Goal: Transaction & Acquisition: Purchase product/service

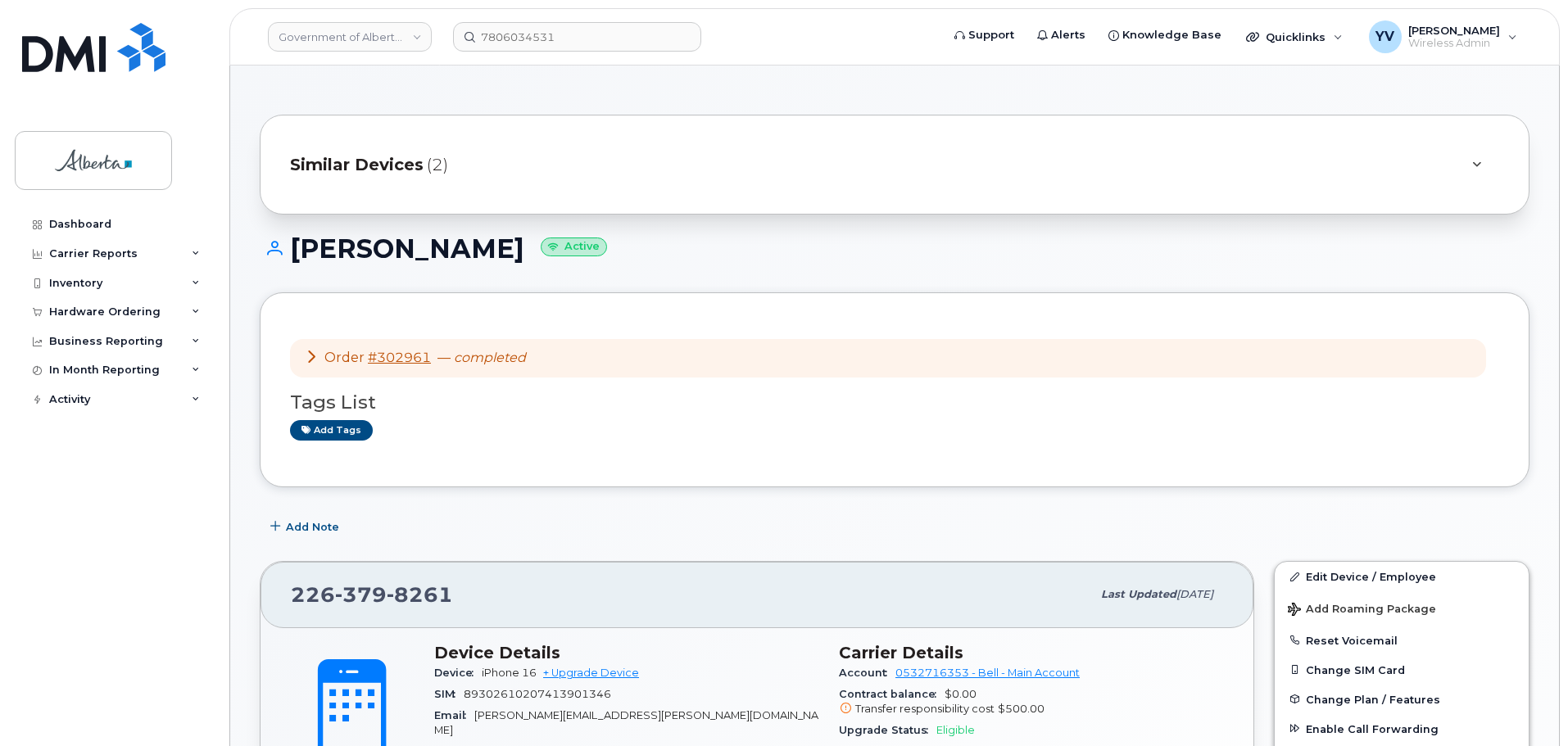
scroll to position [195, 0]
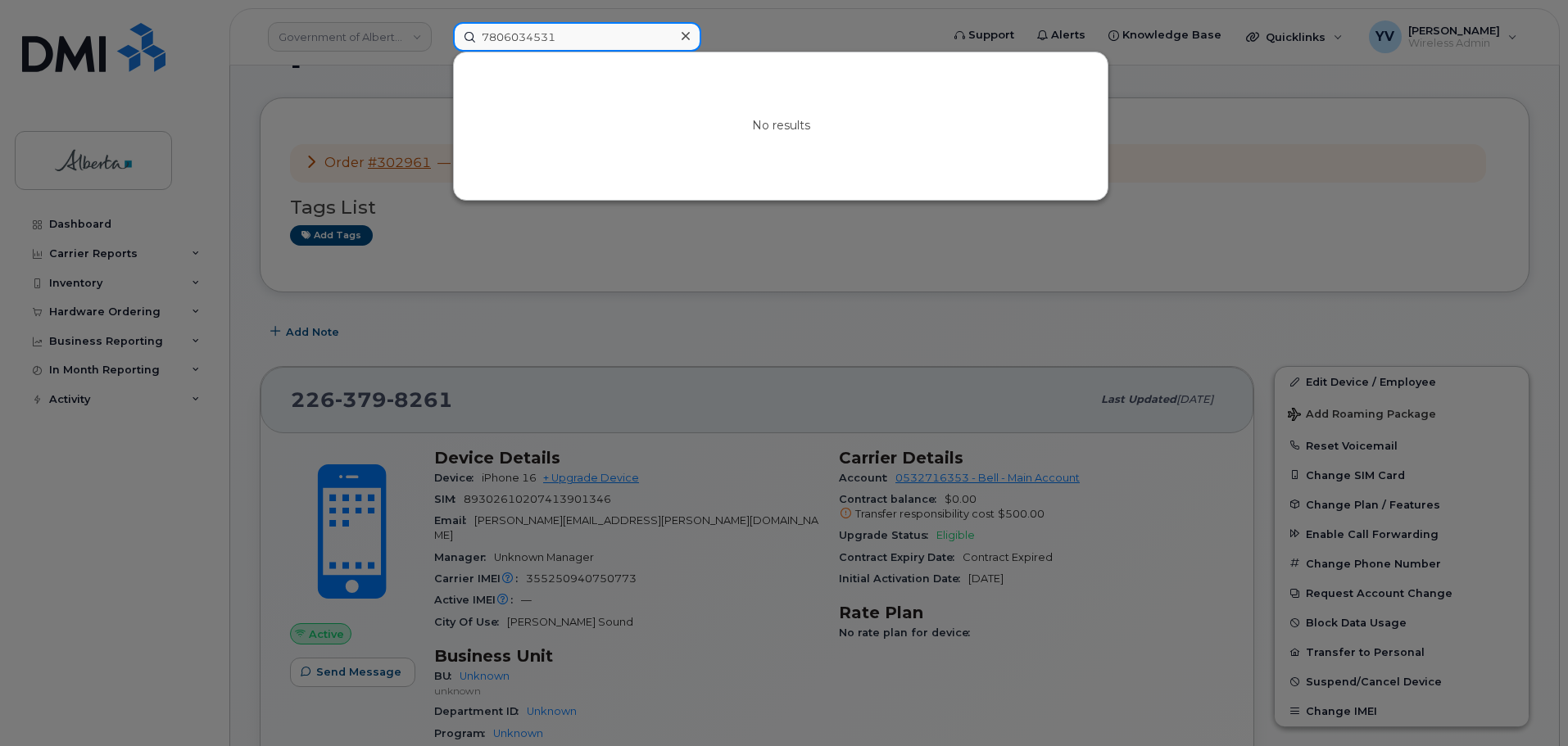
drag, startPoint x: 592, startPoint y: 33, endPoint x: 419, endPoint y: 42, distance: 173.2
click at [440, 42] on div "7806034531 No results" at bounding box center [691, 37] width 503 height 29
paste input "5878737148"
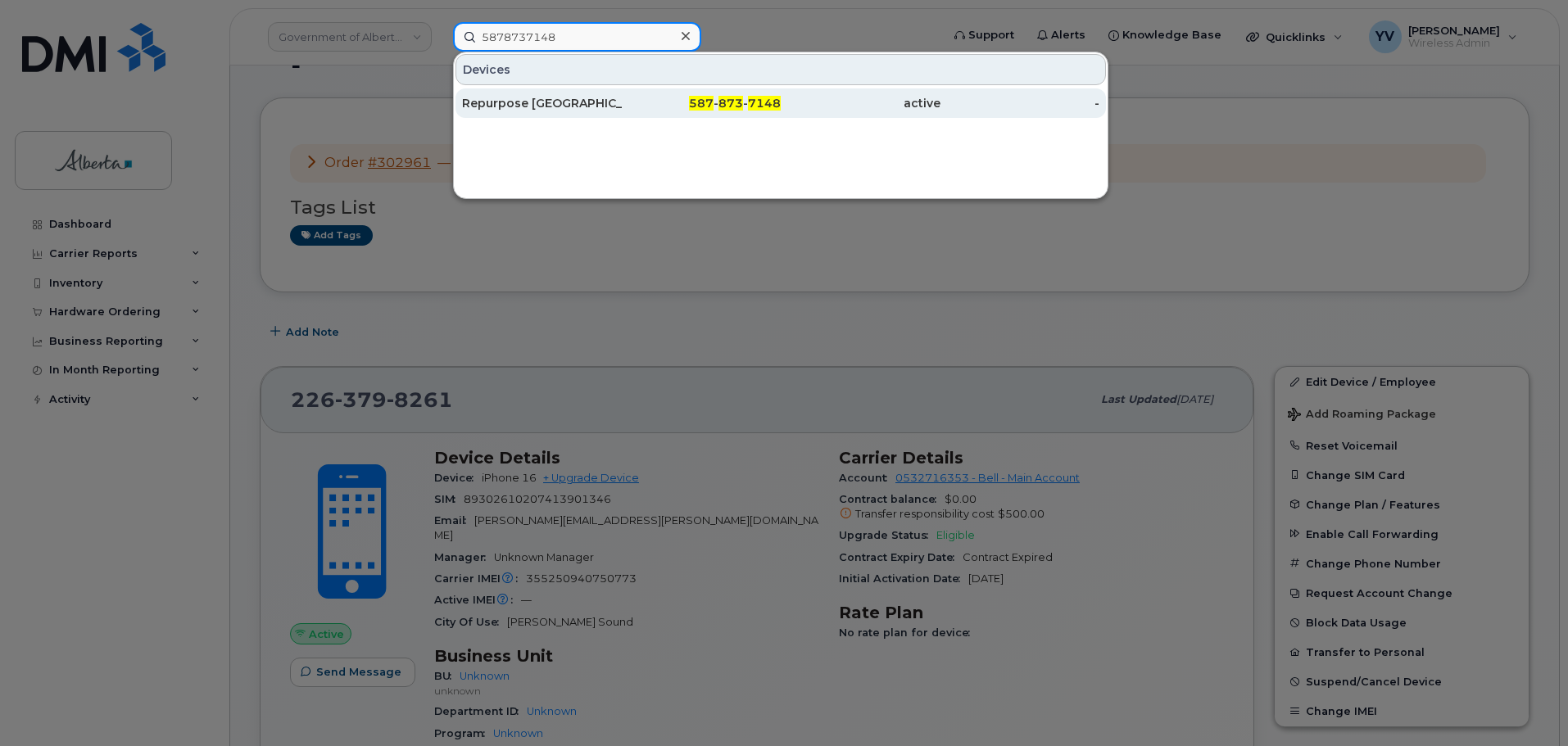
type input "5878737148"
click at [738, 98] on span "873" at bounding box center [730, 103] width 24 height 15
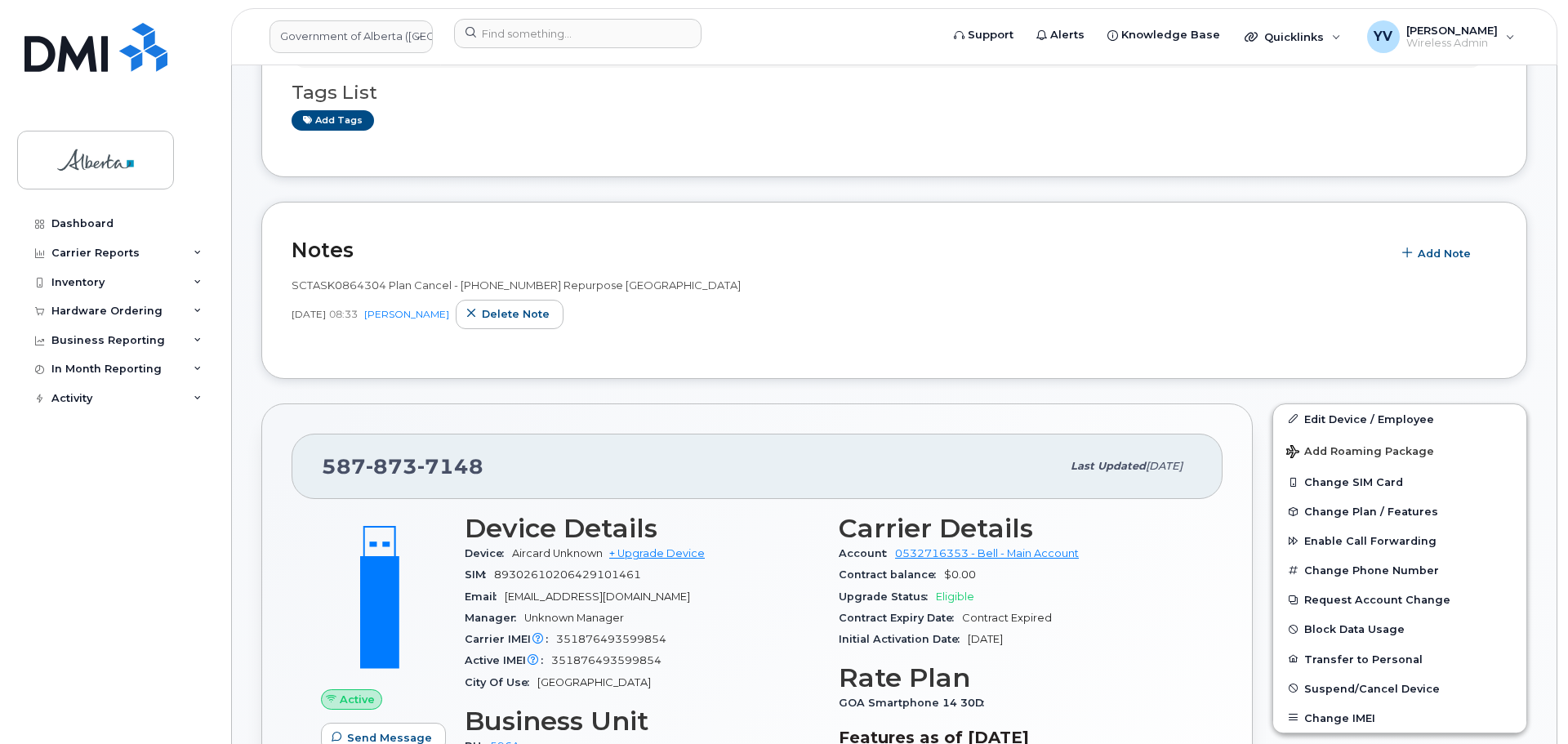
scroll to position [500, 0]
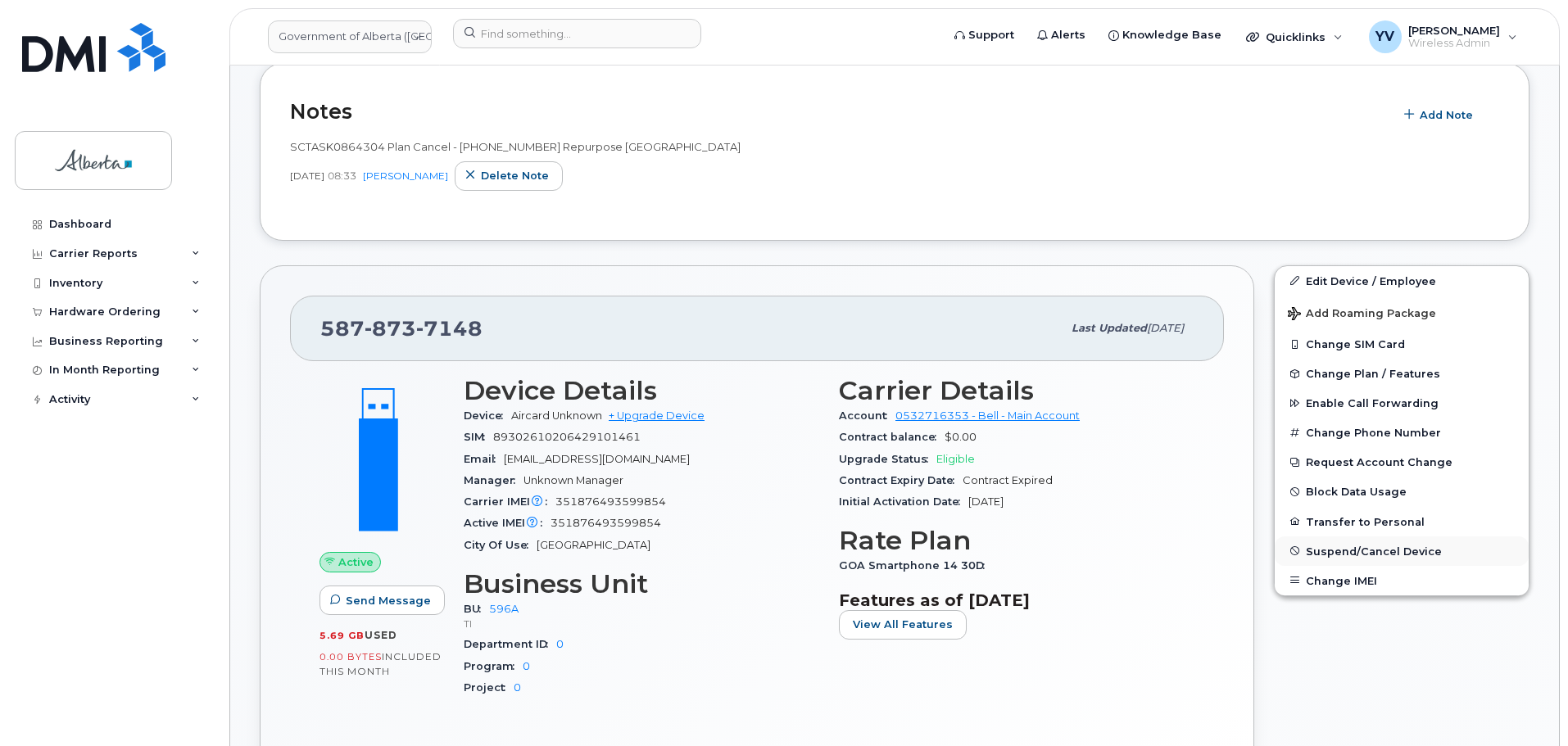
click at [1413, 549] on span "Suspend/Cancel Device" at bounding box center [1374, 550] width 136 height 13
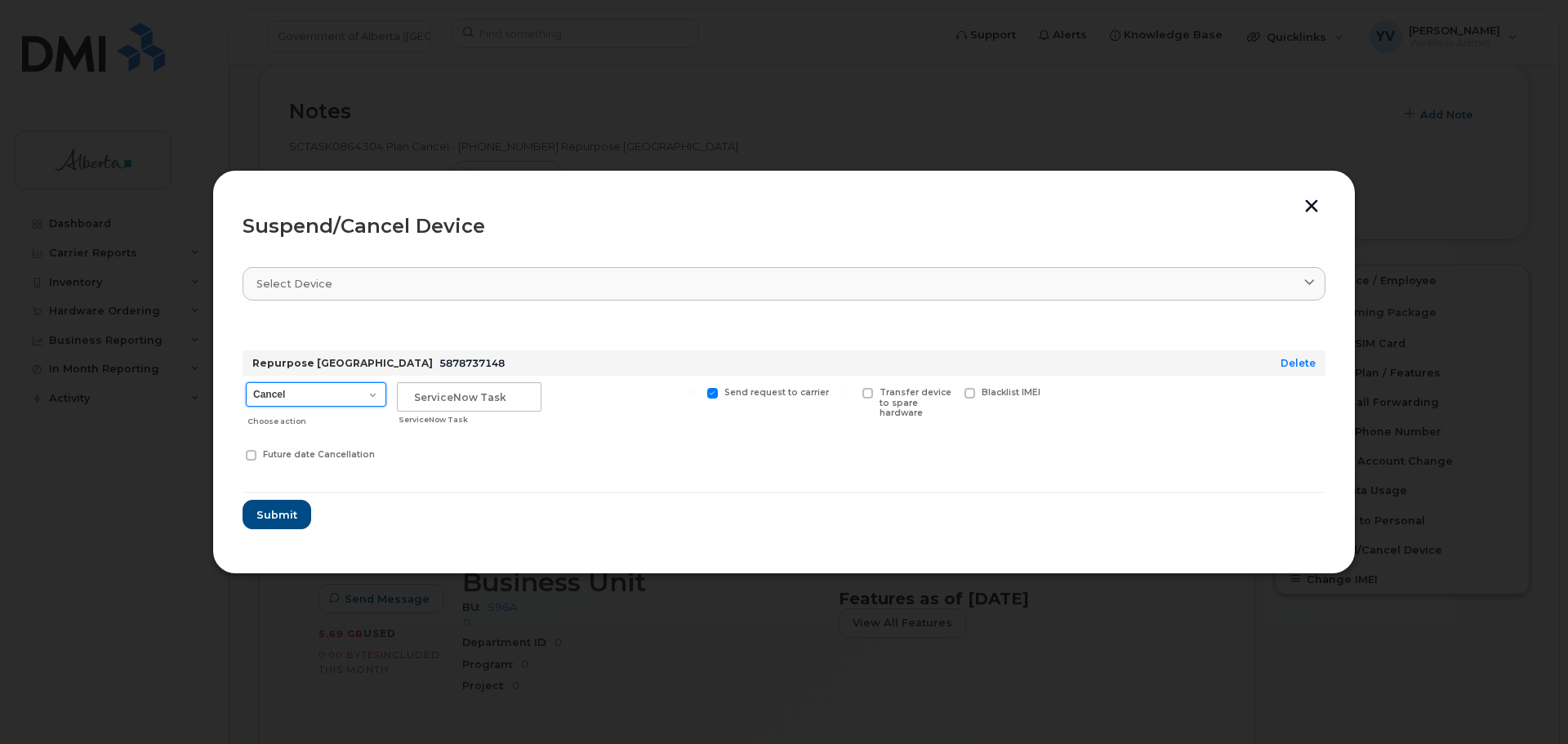
click at [369, 394] on select "Cancel Suspend - Extend Suspension Suspend - Reduced Rate Suspend - Lost Device…" at bounding box center [315, 394] width 140 height 24
select select "[object Object]"
click at [245, 383] on select "Cancel Suspend - Extend Suspension Suspend - Reduced Rate Suspend - Lost Device…" at bounding box center [315, 394] width 140 height 24
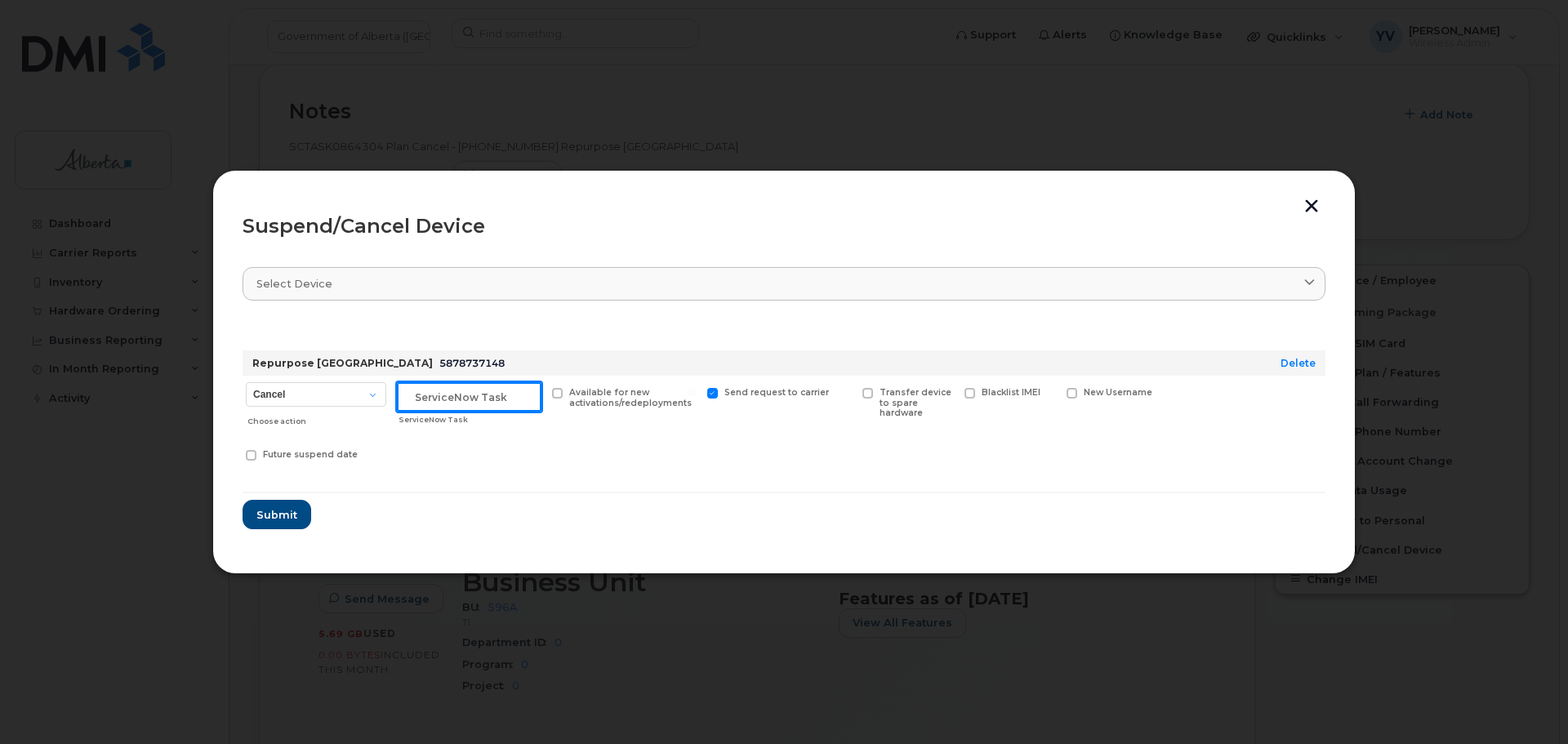
click at [436, 400] on input "text" at bounding box center [470, 397] width 145 height 29
paste input "SCTASK0864304"
type input "SCTASK0864304 Suspend"
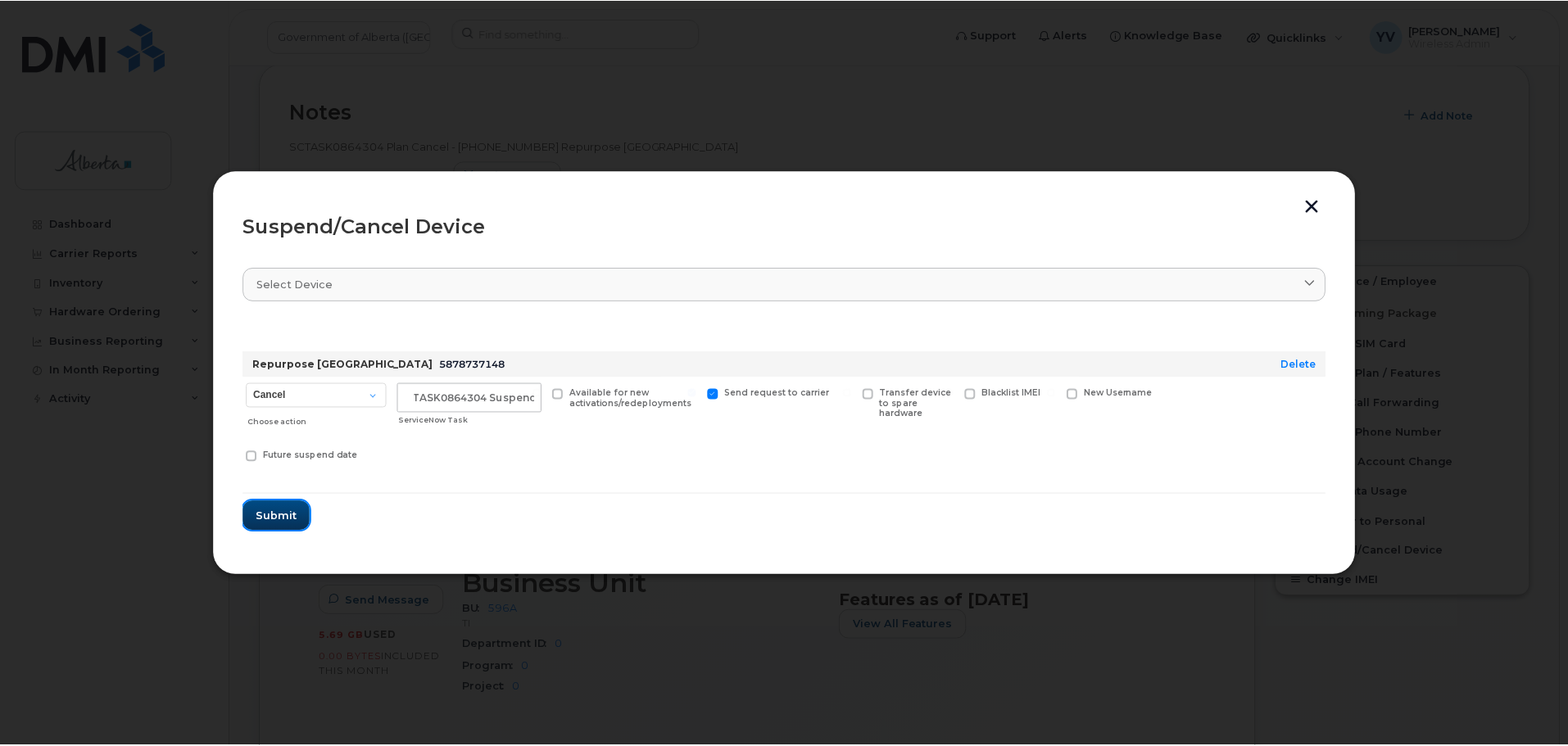
scroll to position [0, 0]
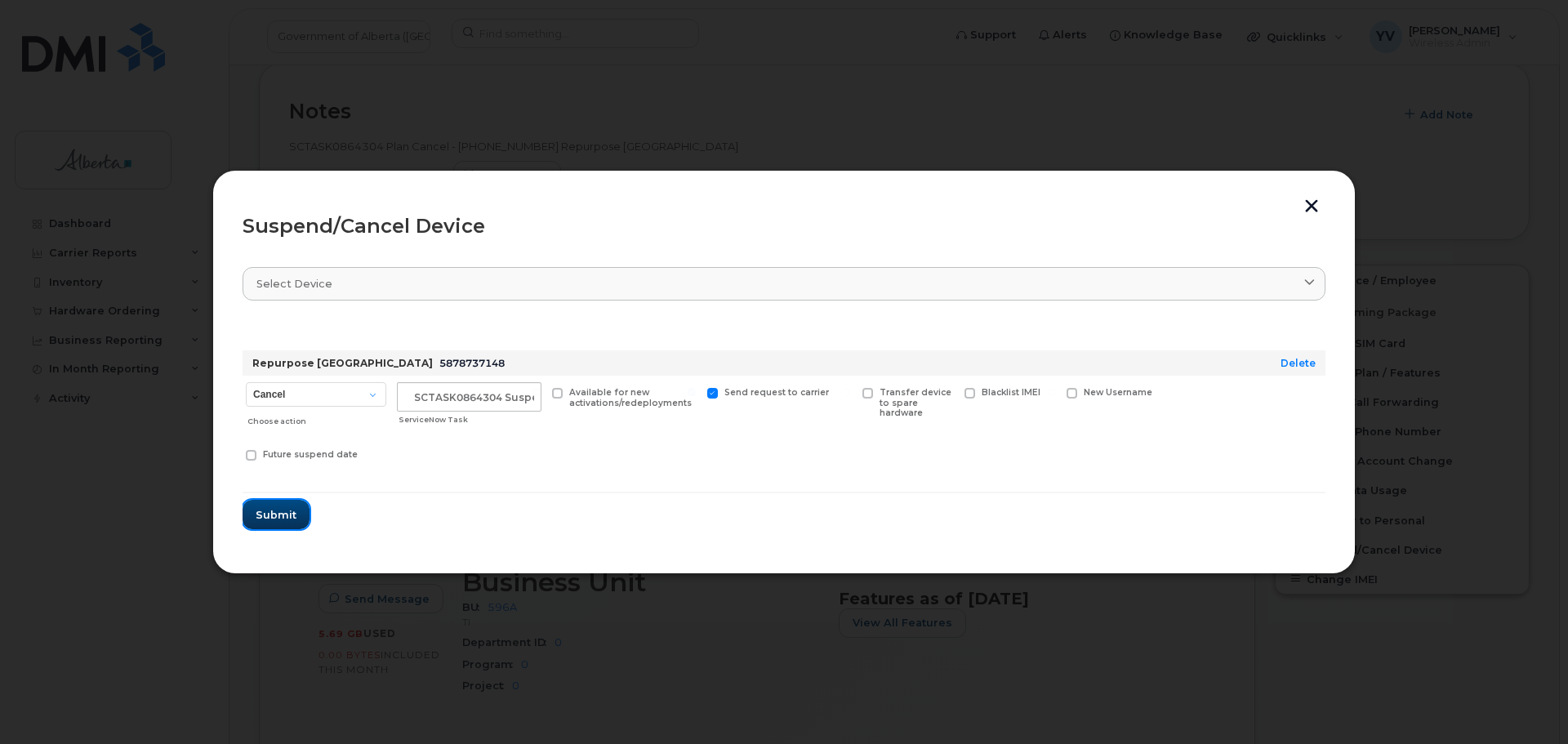
click at [278, 510] on span "Submit" at bounding box center [276, 515] width 41 height 15
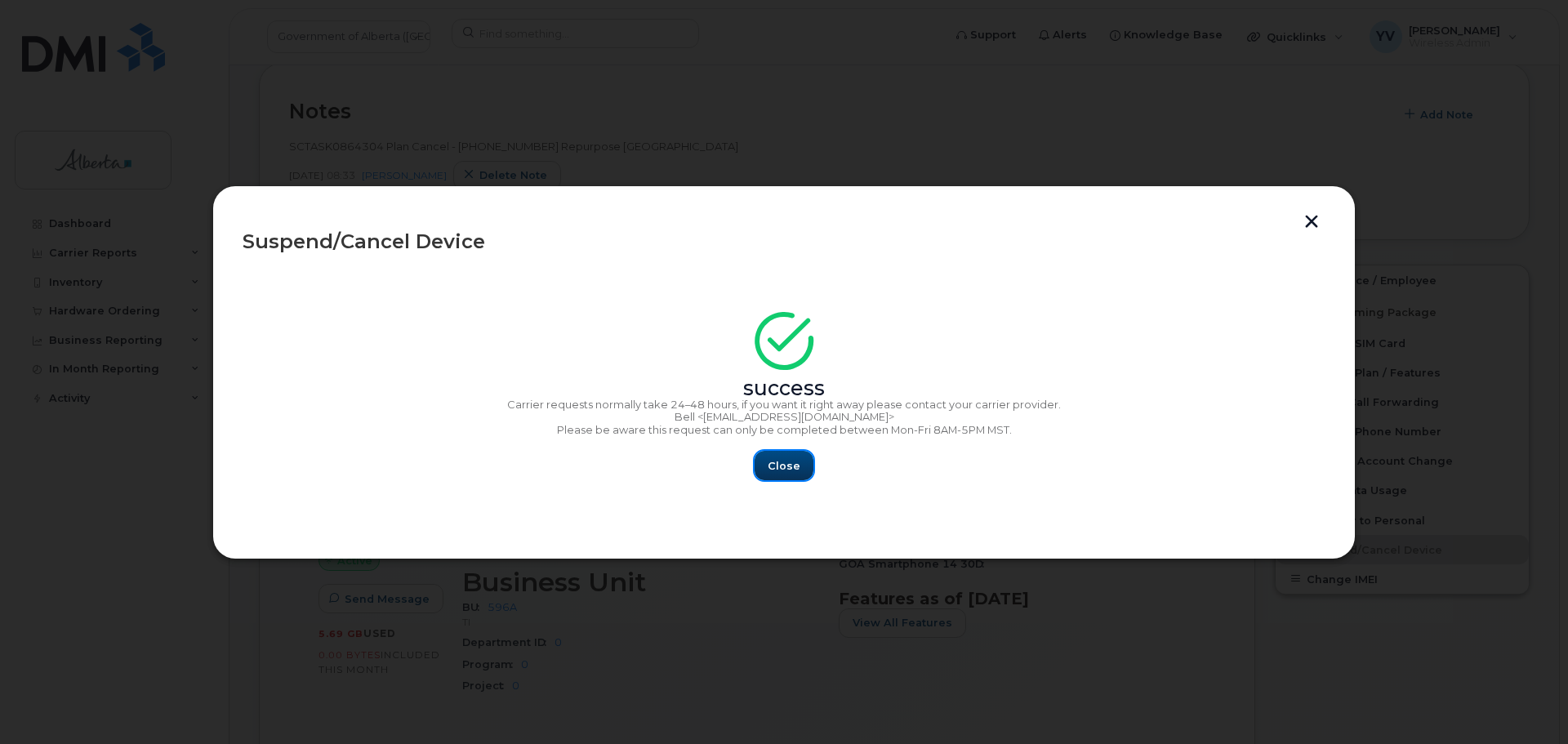
click at [785, 462] on span "Close" at bounding box center [784, 466] width 33 height 15
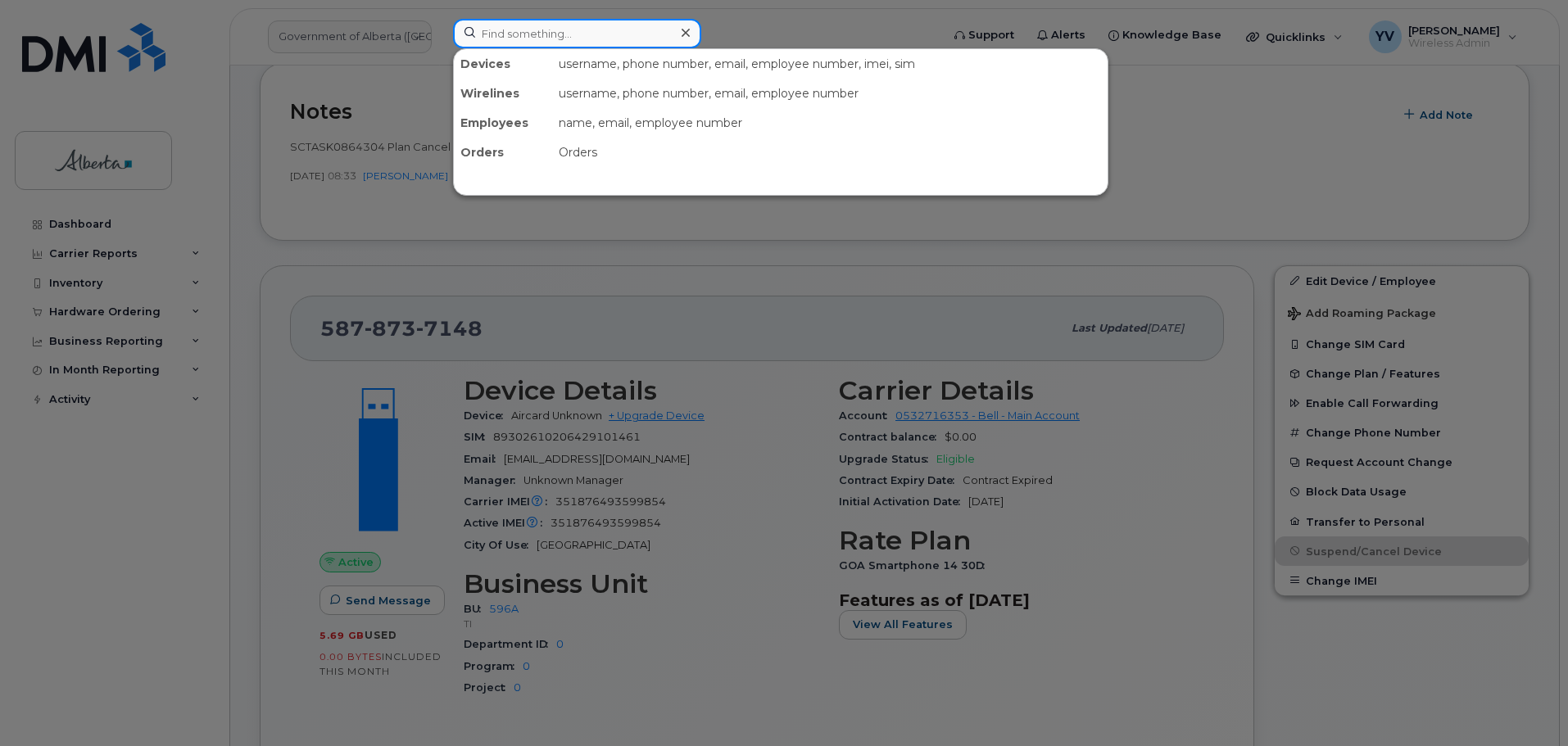
click at [506, 29] on input at bounding box center [578, 33] width 248 height 29
paste input "5873359327"
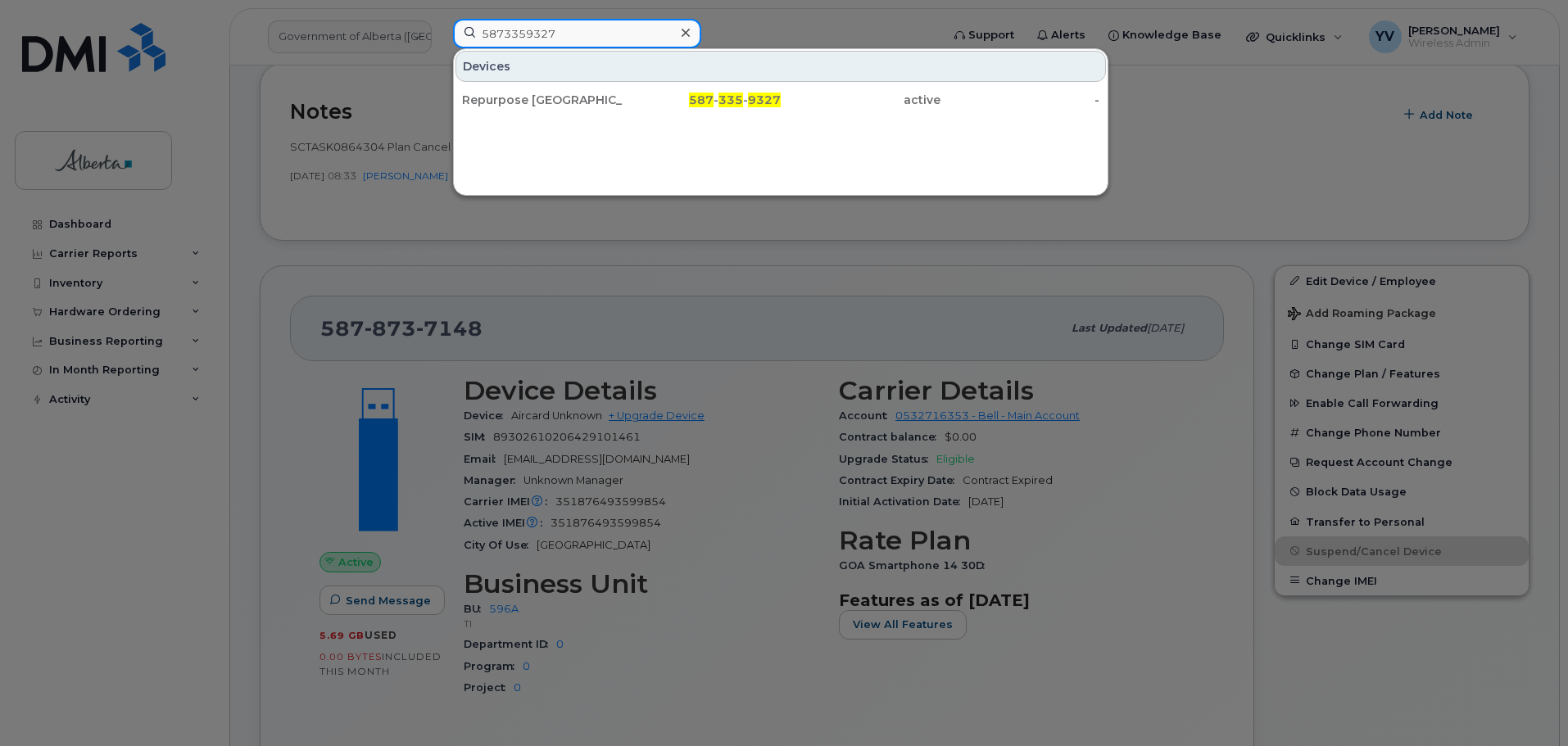
type input "5873359327"
click at [1258, 135] on div at bounding box center [784, 373] width 1568 height 746
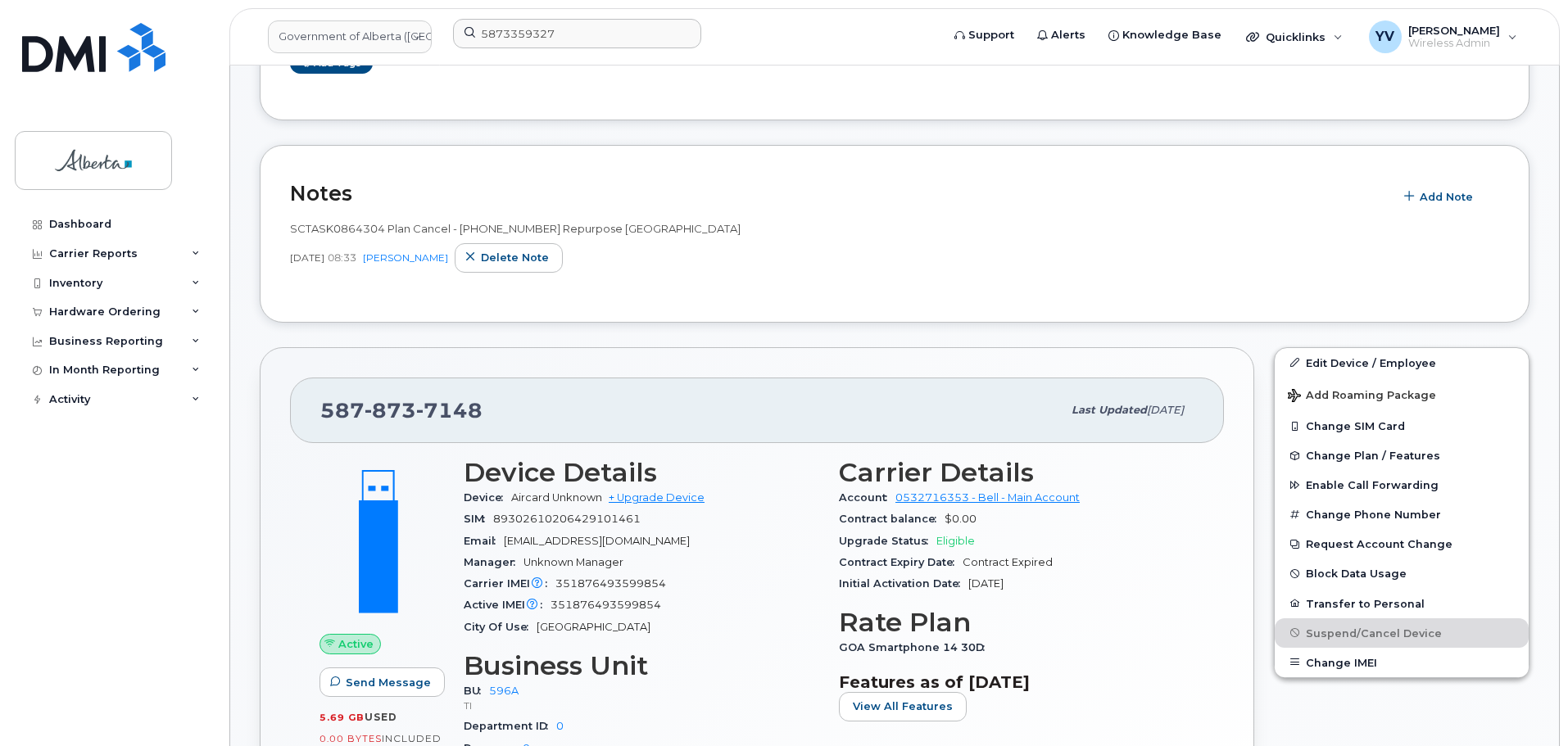
scroll to position [196, 0]
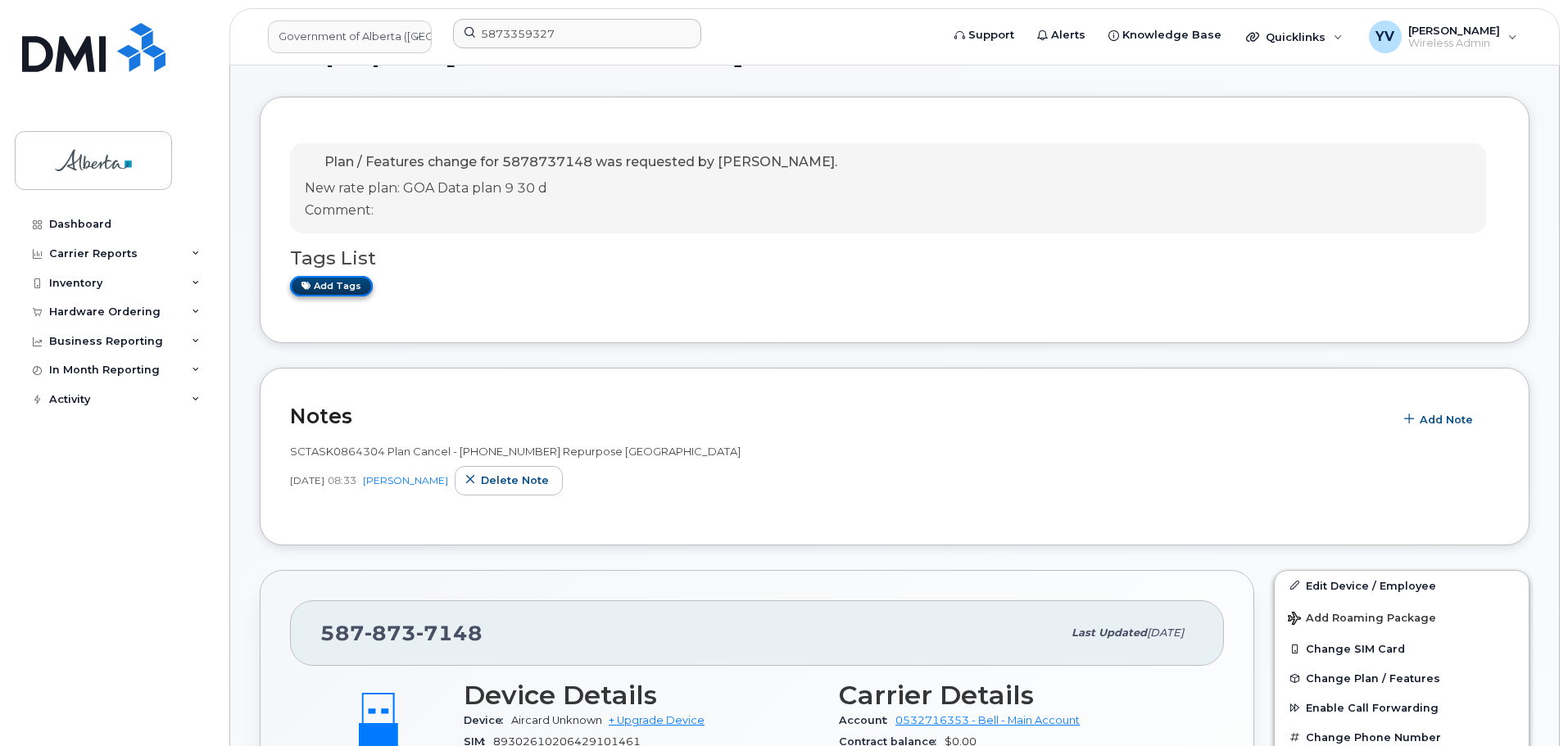
click at [330, 285] on link "Add tags" at bounding box center [330, 286] width 82 height 20
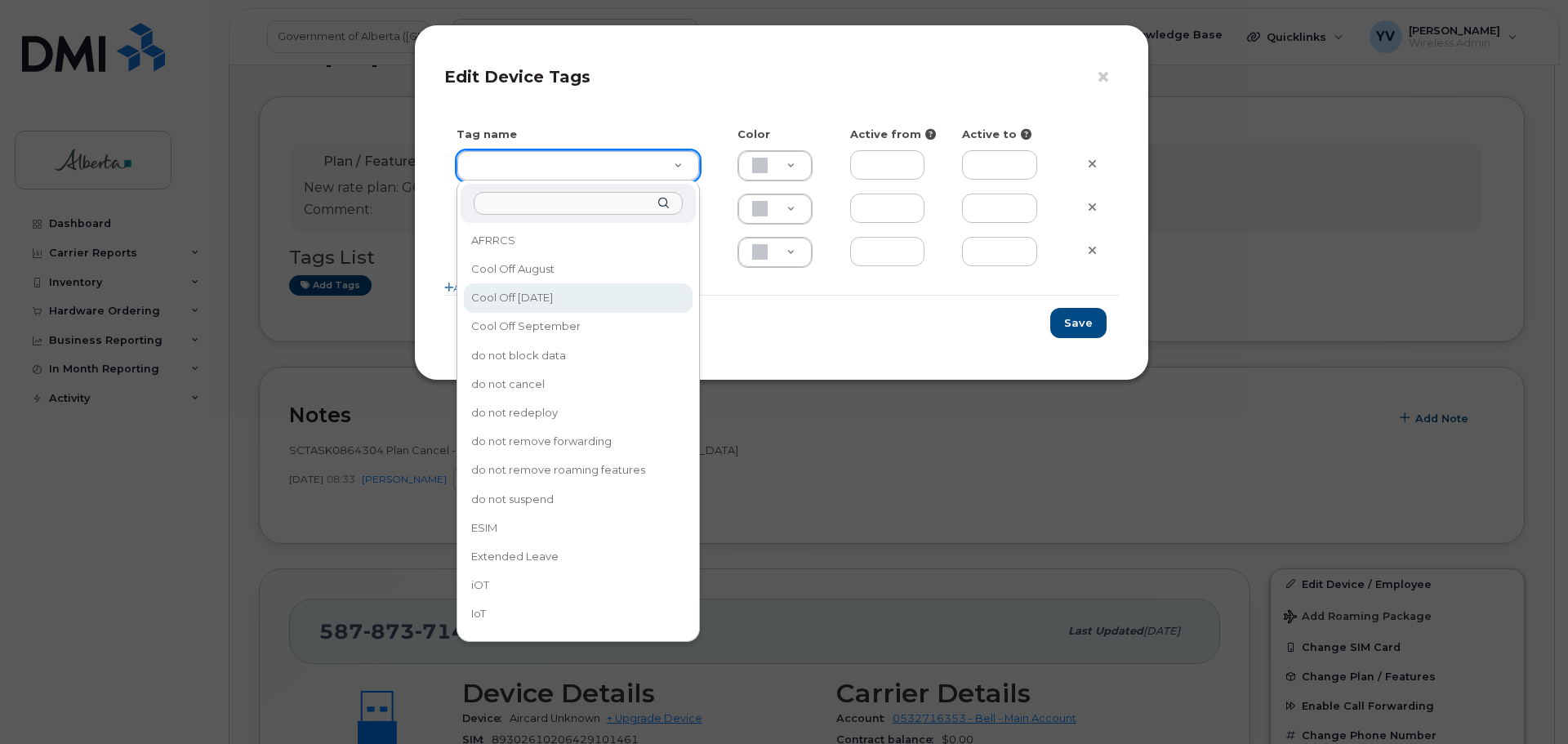
type input "Cool Off [DATE]"
type input "D6CDC1"
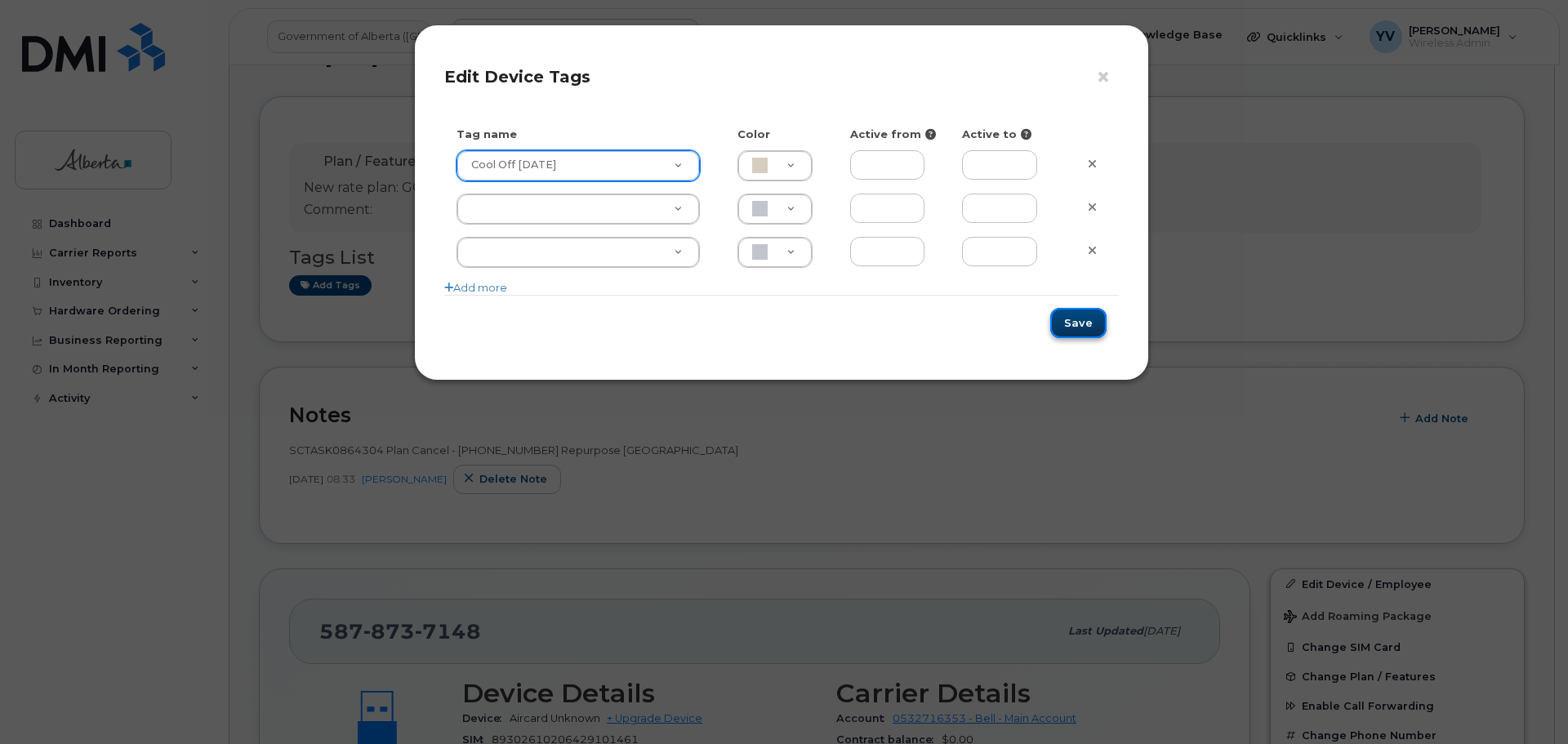
click at [1086, 324] on button "Save" at bounding box center [1078, 323] width 56 height 30
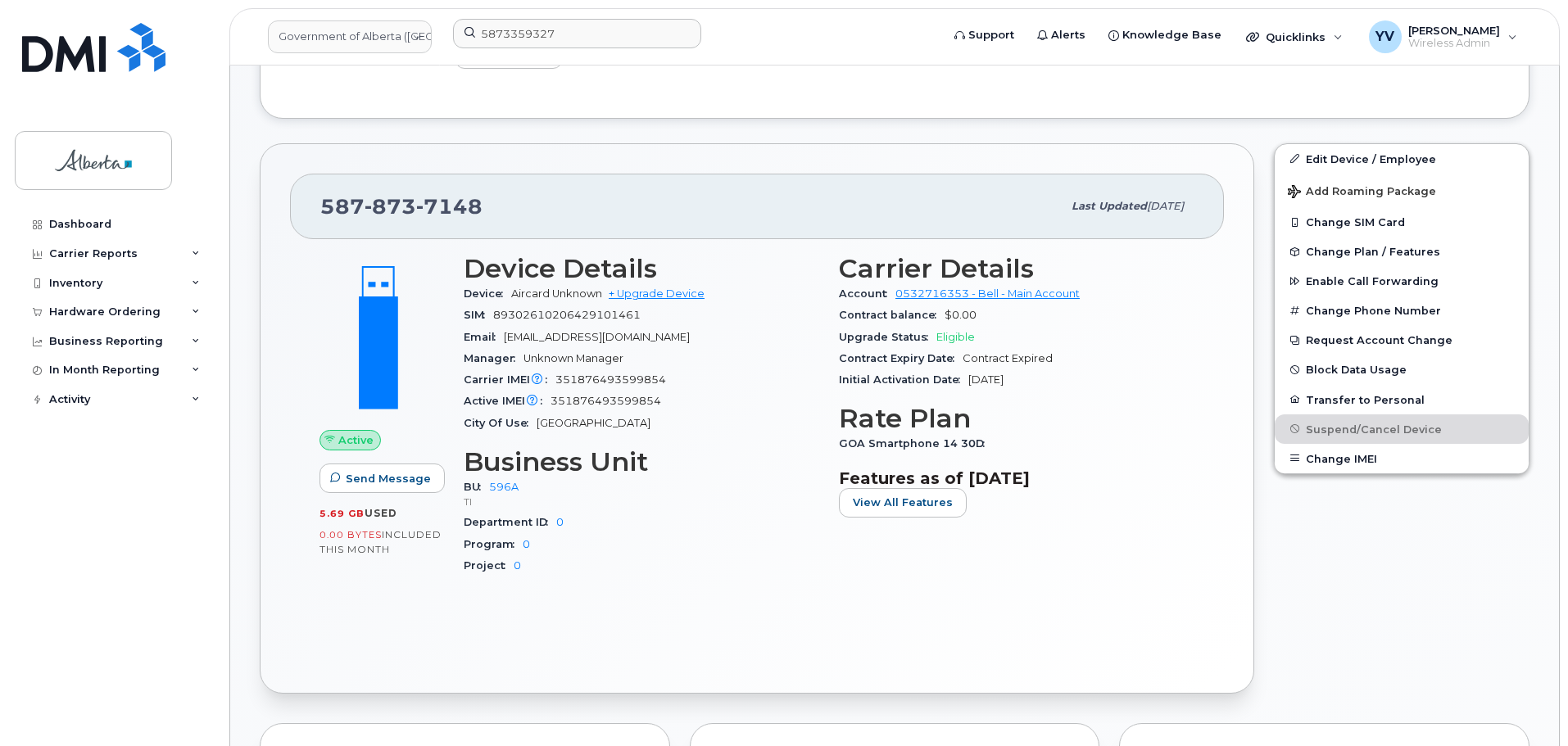
scroll to position [0, 0]
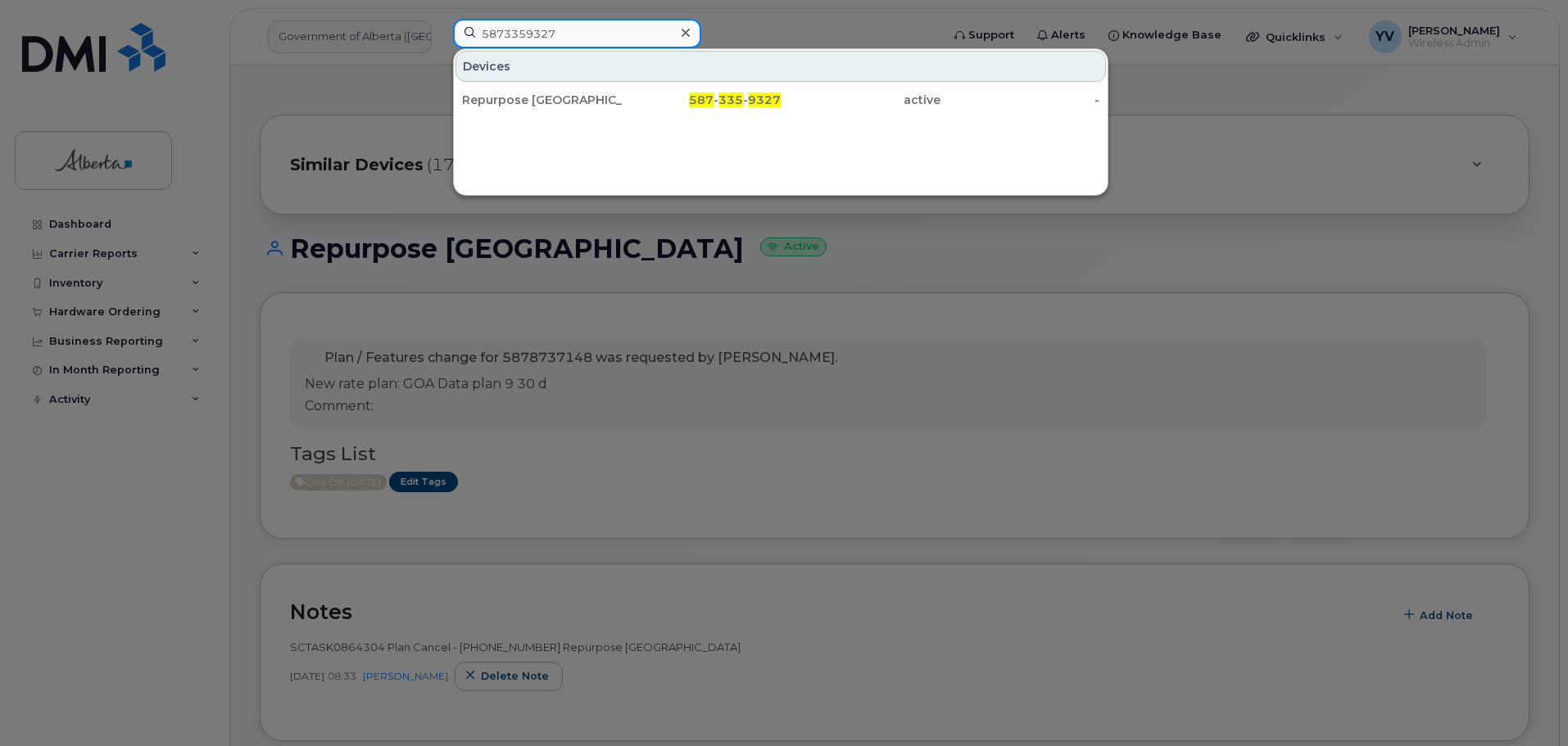
drag, startPoint x: 578, startPoint y: 39, endPoint x: 466, endPoint y: 28, distance: 112.5
click at [466, 28] on input "5873359327" at bounding box center [578, 33] width 248 height 29
paste input "4038293858"
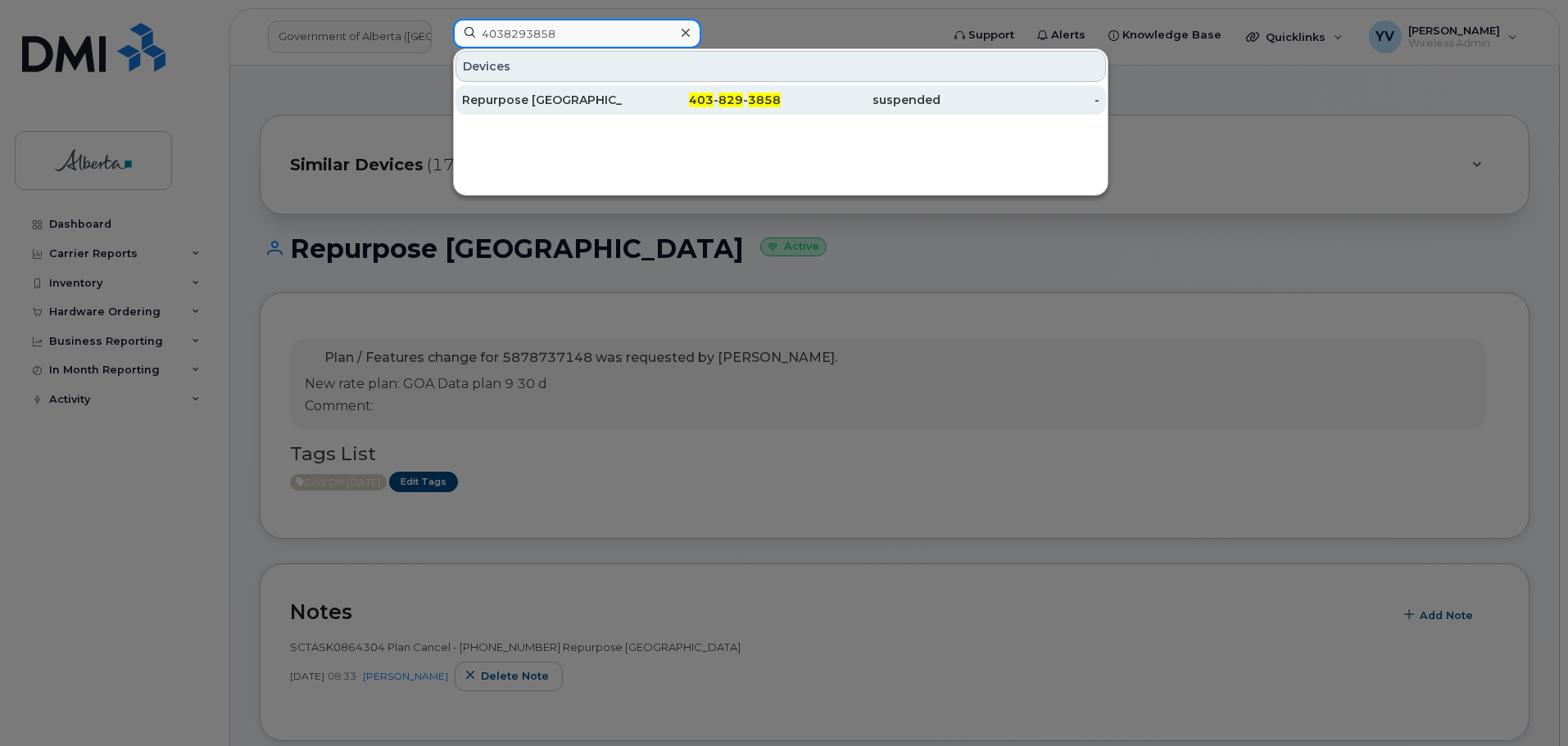
type input "4038293858"
click at [768, 93] on div "403 - 829 - 3858" at bounding box center [702, 100] width 160 height 16
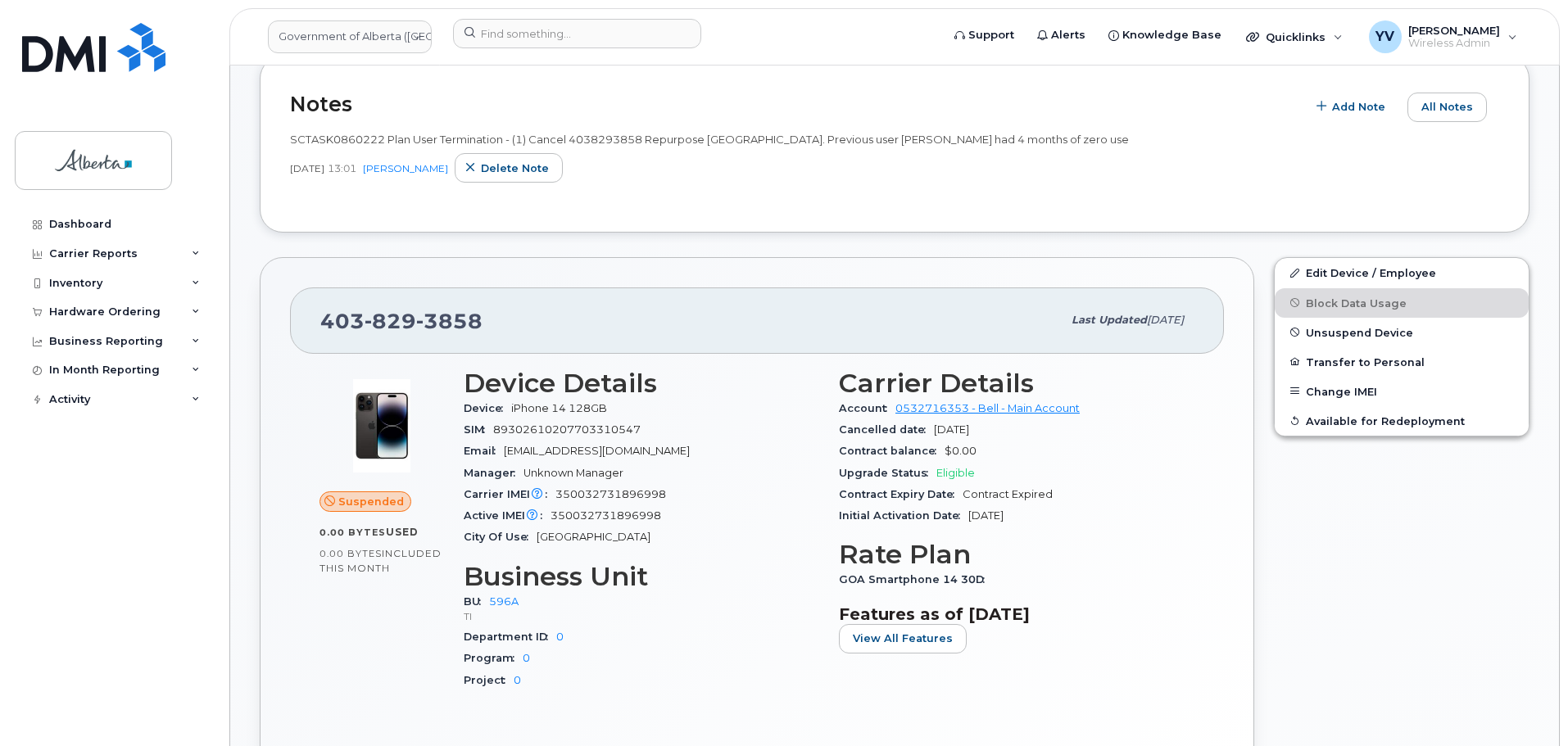
scroll to position [606, 0]
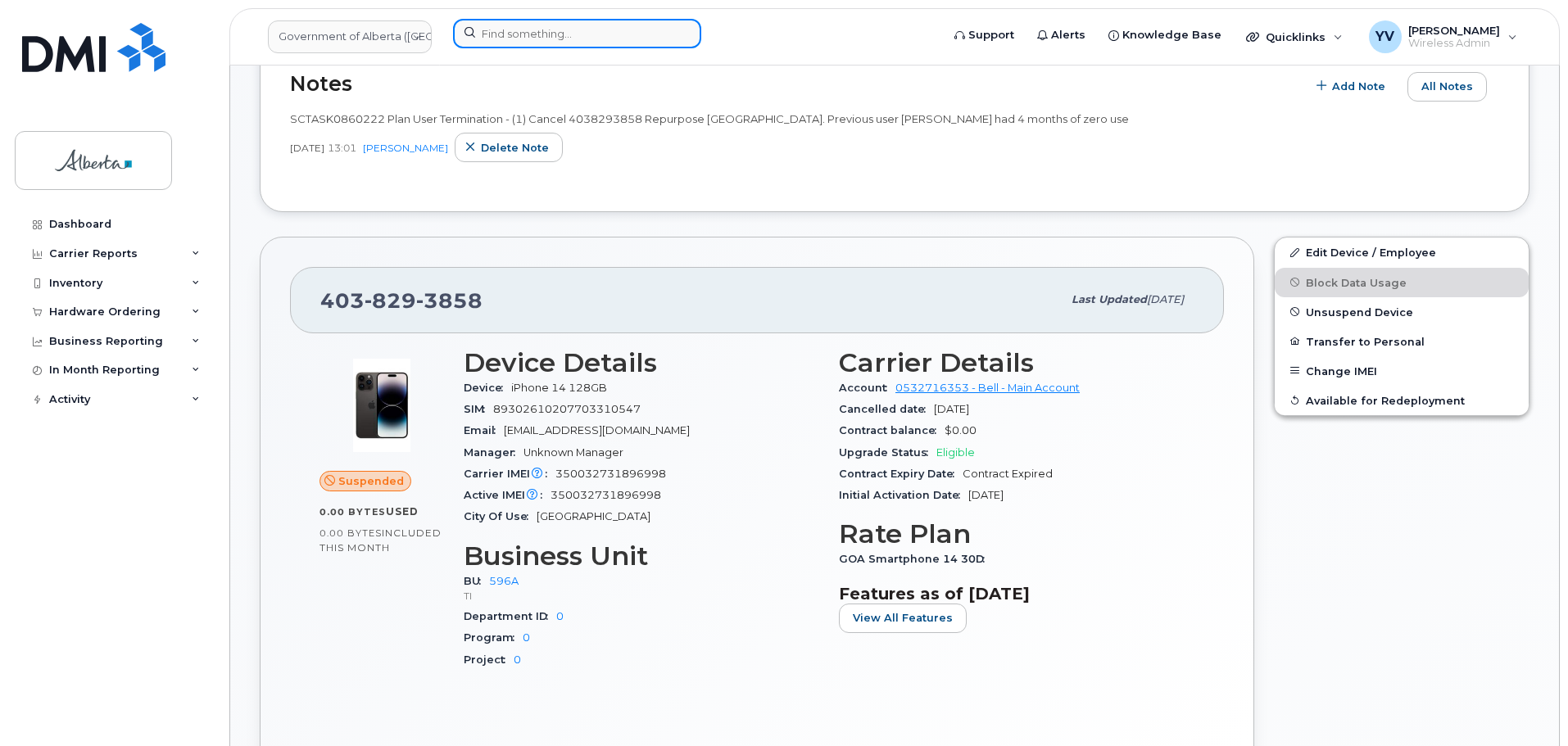
click at [517, 29] on input at bounding box center [578, 33] width 248 height 29
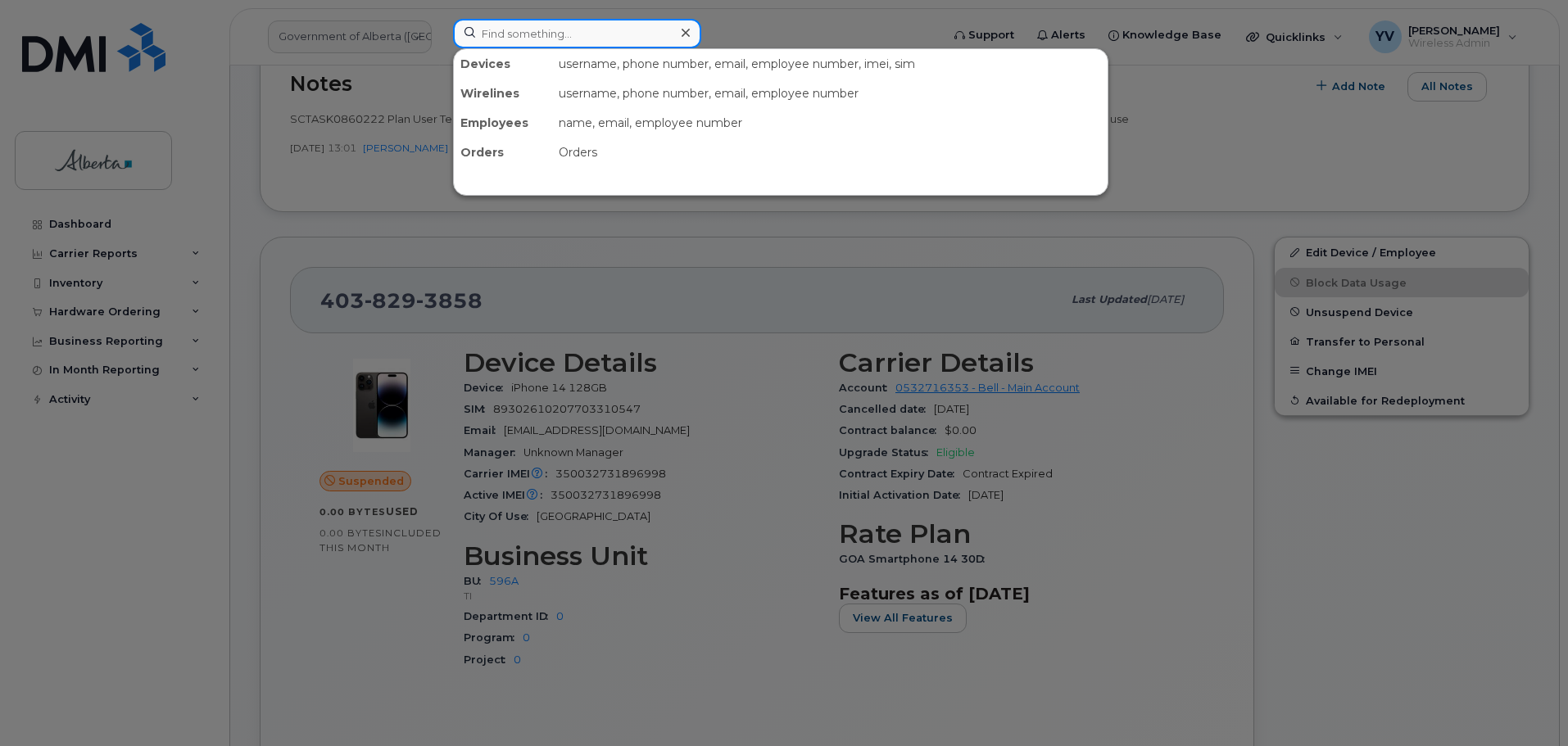
paste input "7802883884"
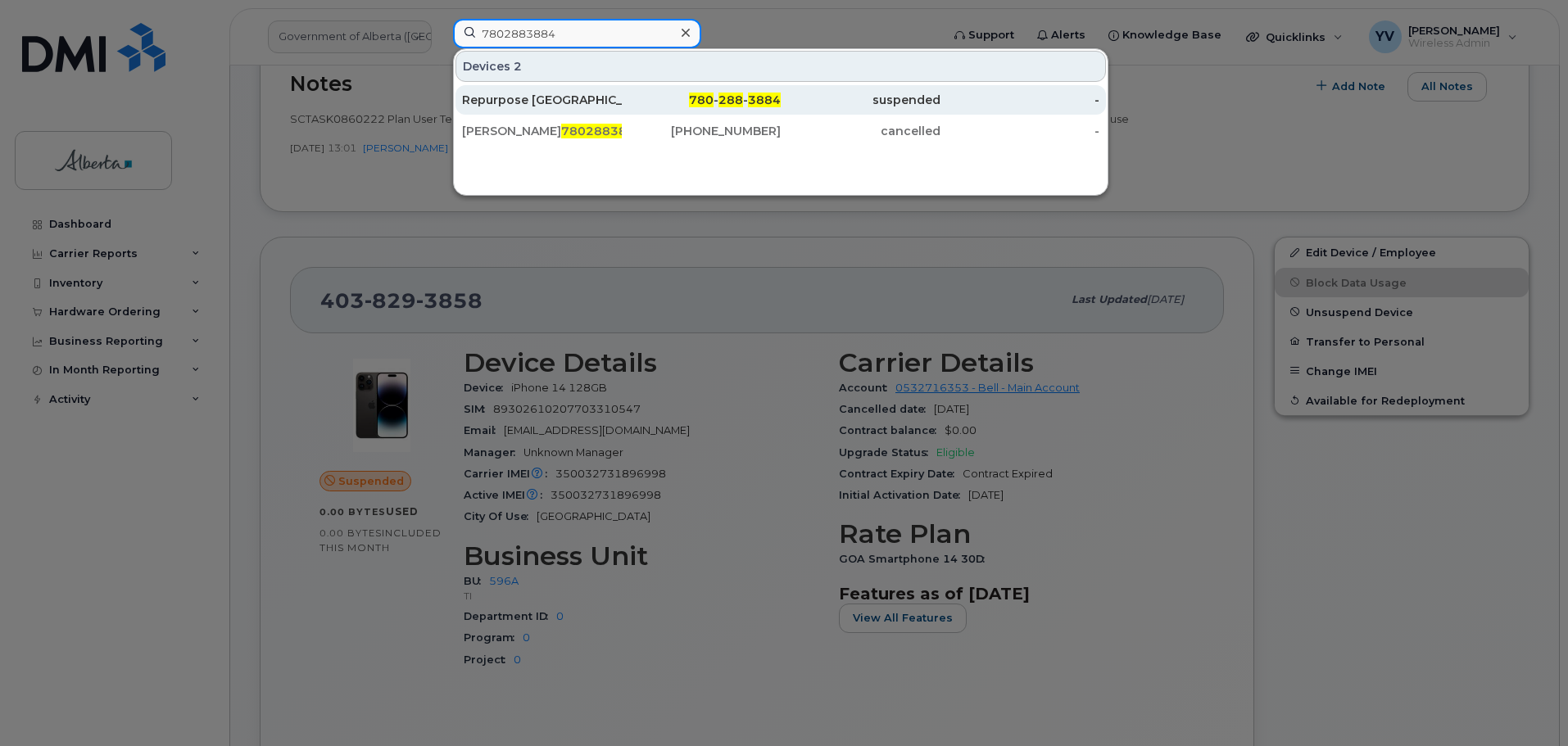
type input "7802883884"
click at [716, 98] on div "780 - 288 - 3884" at bounding box center [702, 100] width 160 height 16
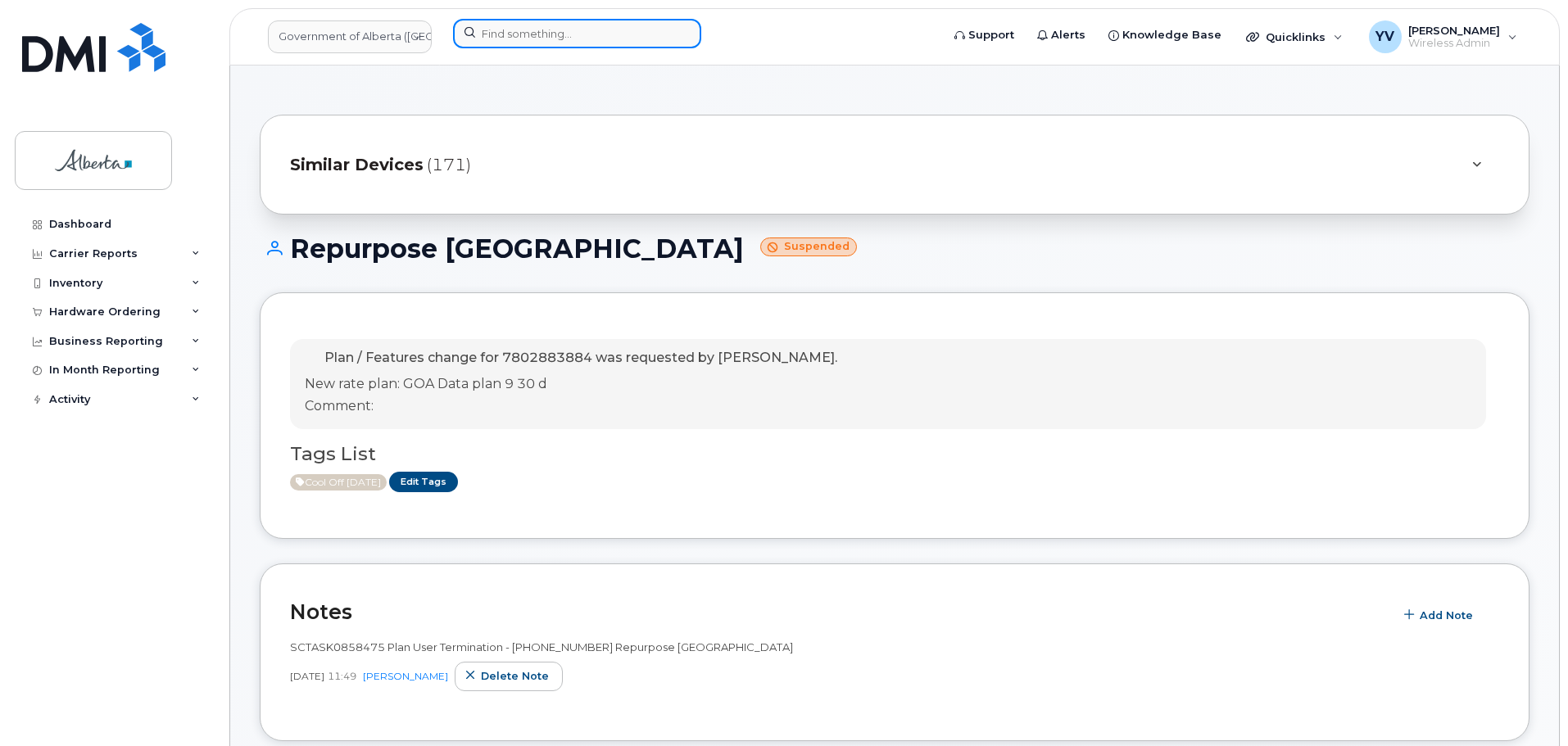
click at [505, 35] on input at bounding box center [578, 33] width 248 height 29
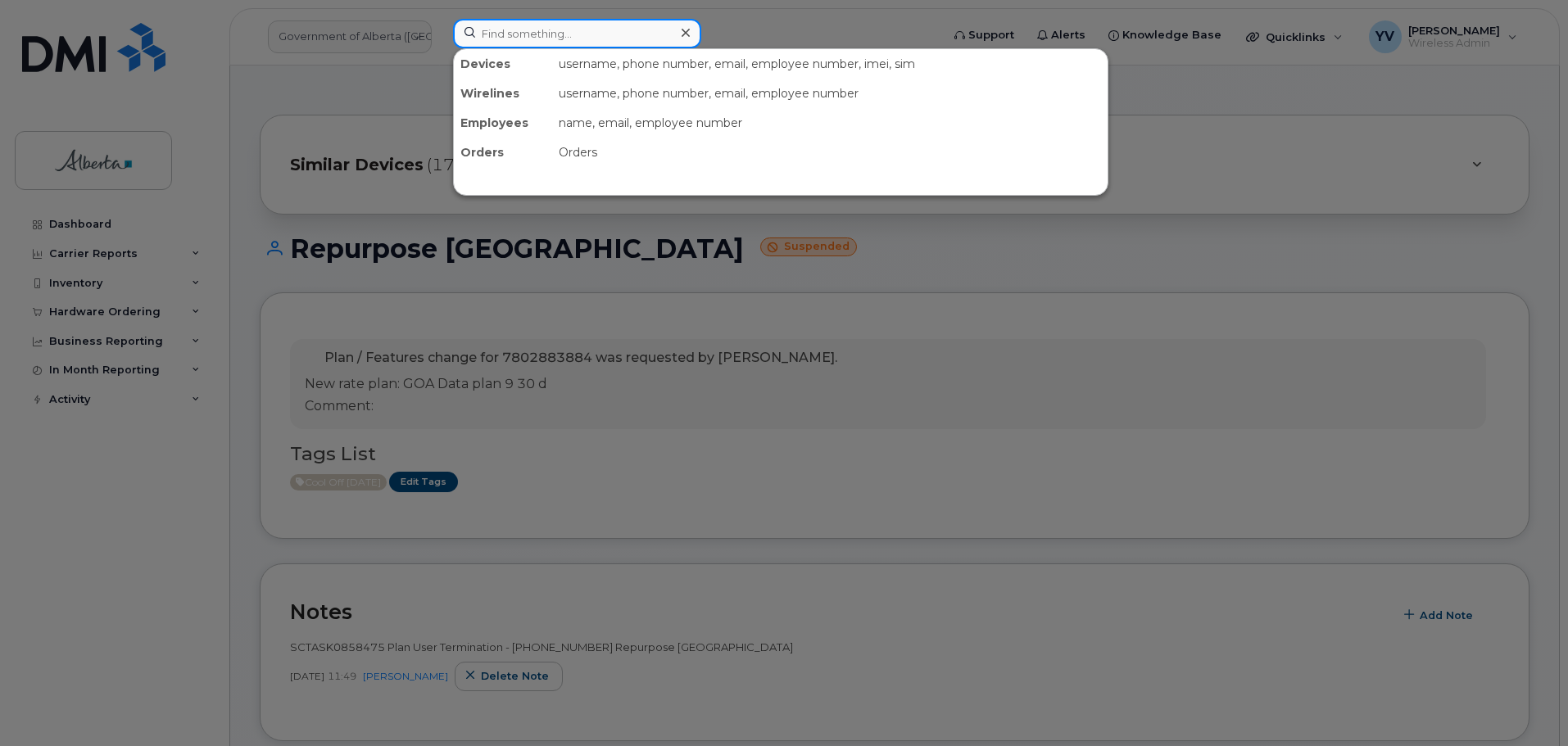
paste input "5873858805"
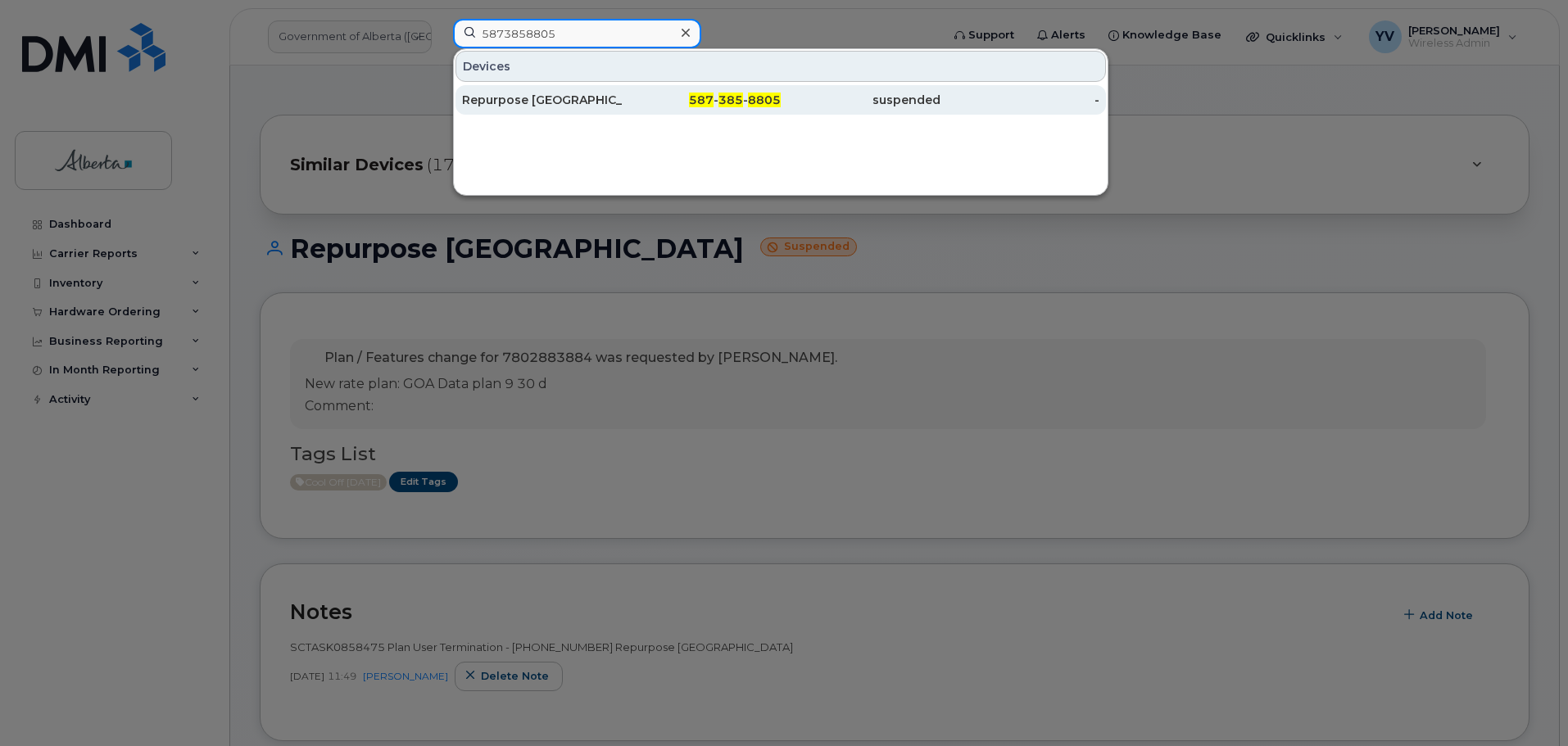
type input "5873858805"
click at [735, 88] on div "587 - 385 - 8805" at bounding box center [702, 100] width 160 height 29
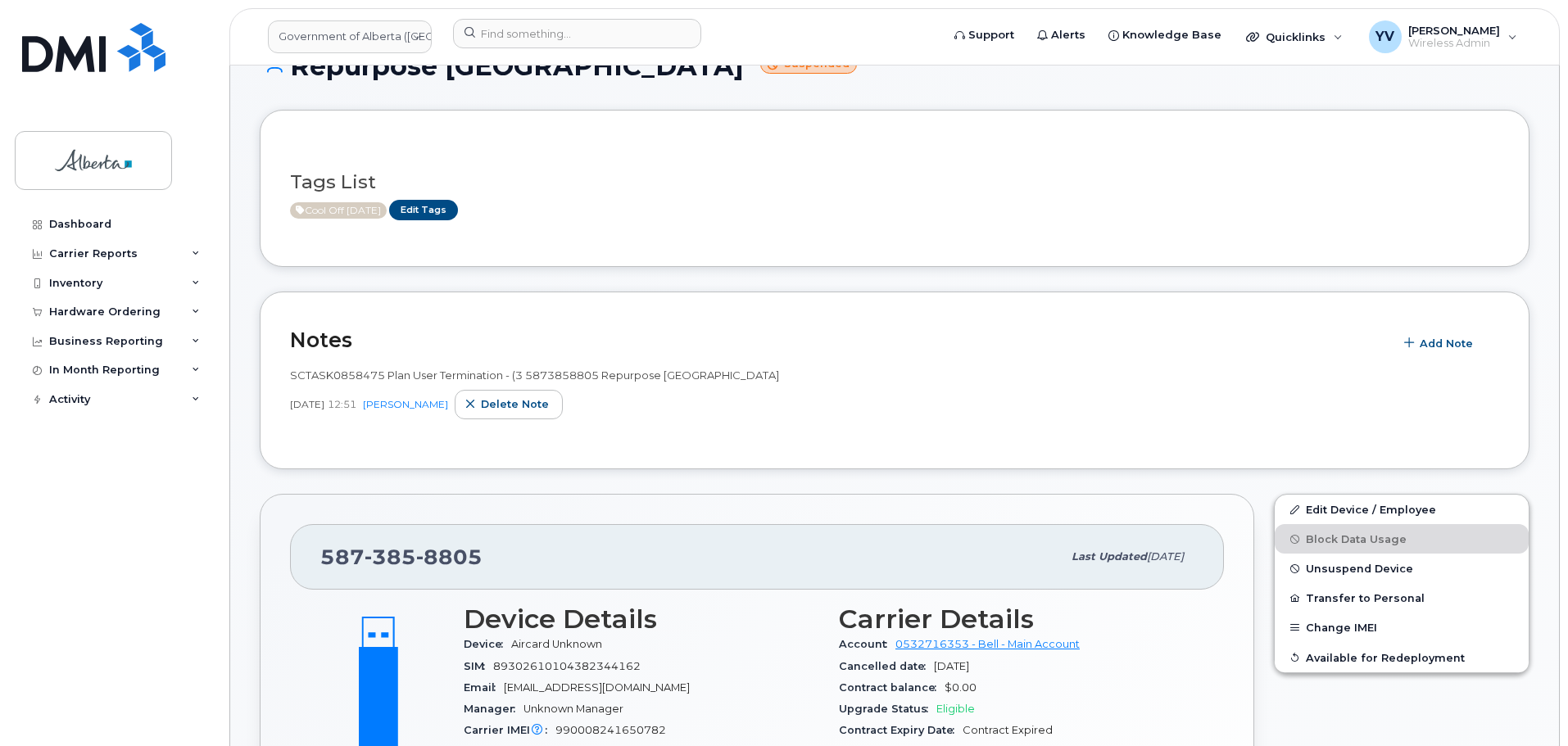
scroll to position [127, 0]
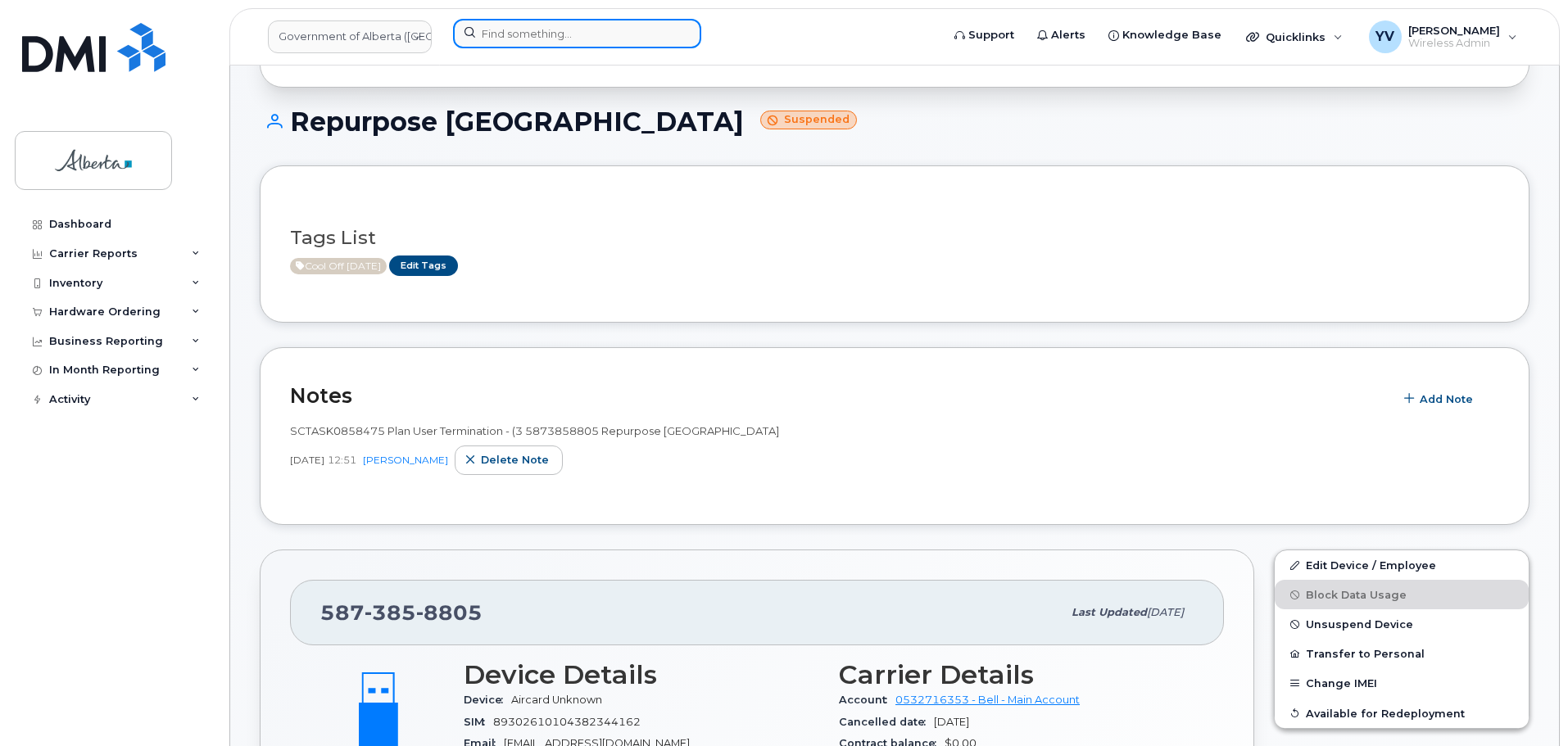
click at [513, 36] on input at bounding box center [578, 33] width 248 height 29
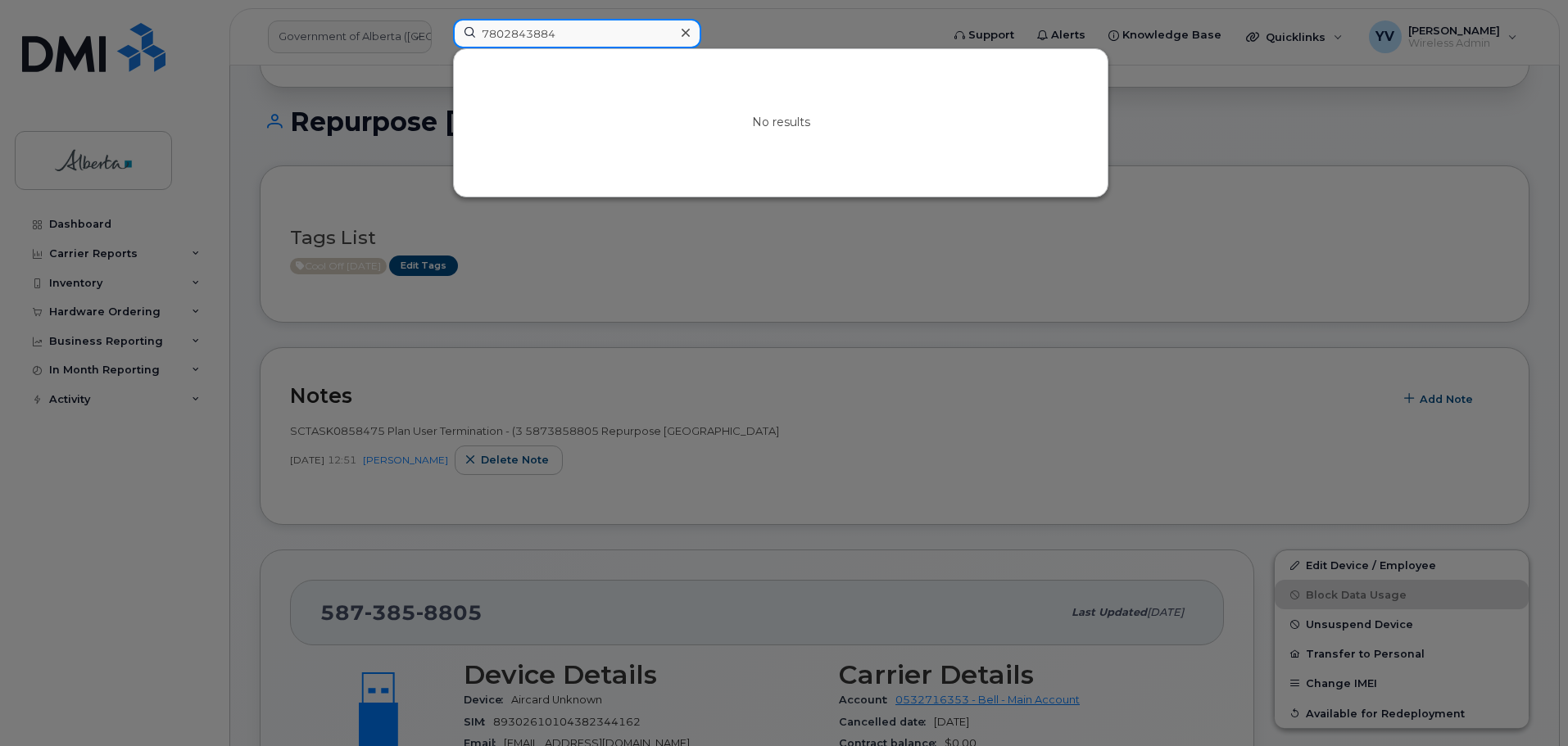
drag, startPoint x: 569, startPoint y: 33, endPoint x: 451, endPoint y: 33, distance: 118.0
click at [451, 33] on div "7802843884 No results" at bounding box center [691, 36] width 503 height 36
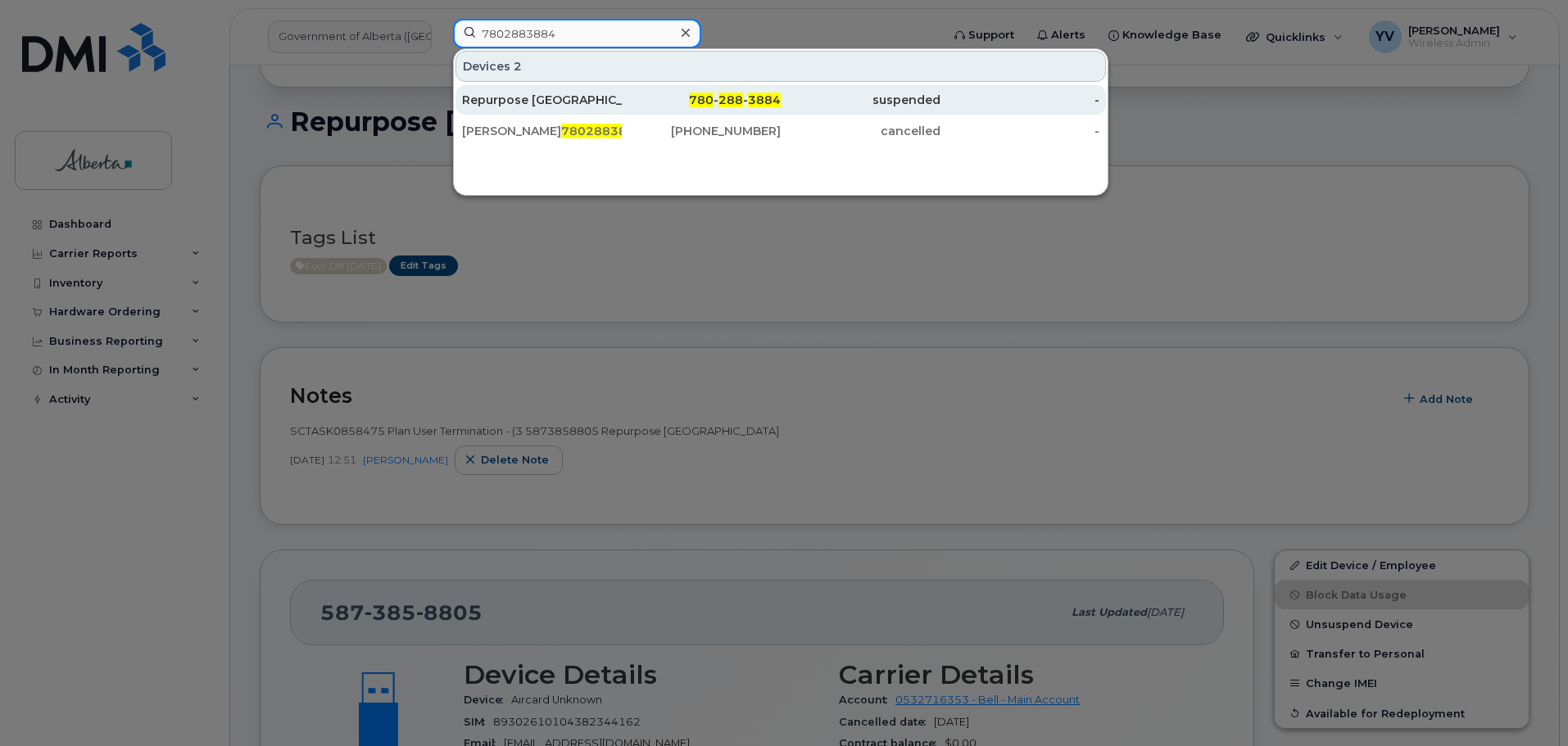
type input "7802883884"
click at [746, 93] on div "780 - 288 - 3884" at bounding box center [702, 100] width 160 height 16
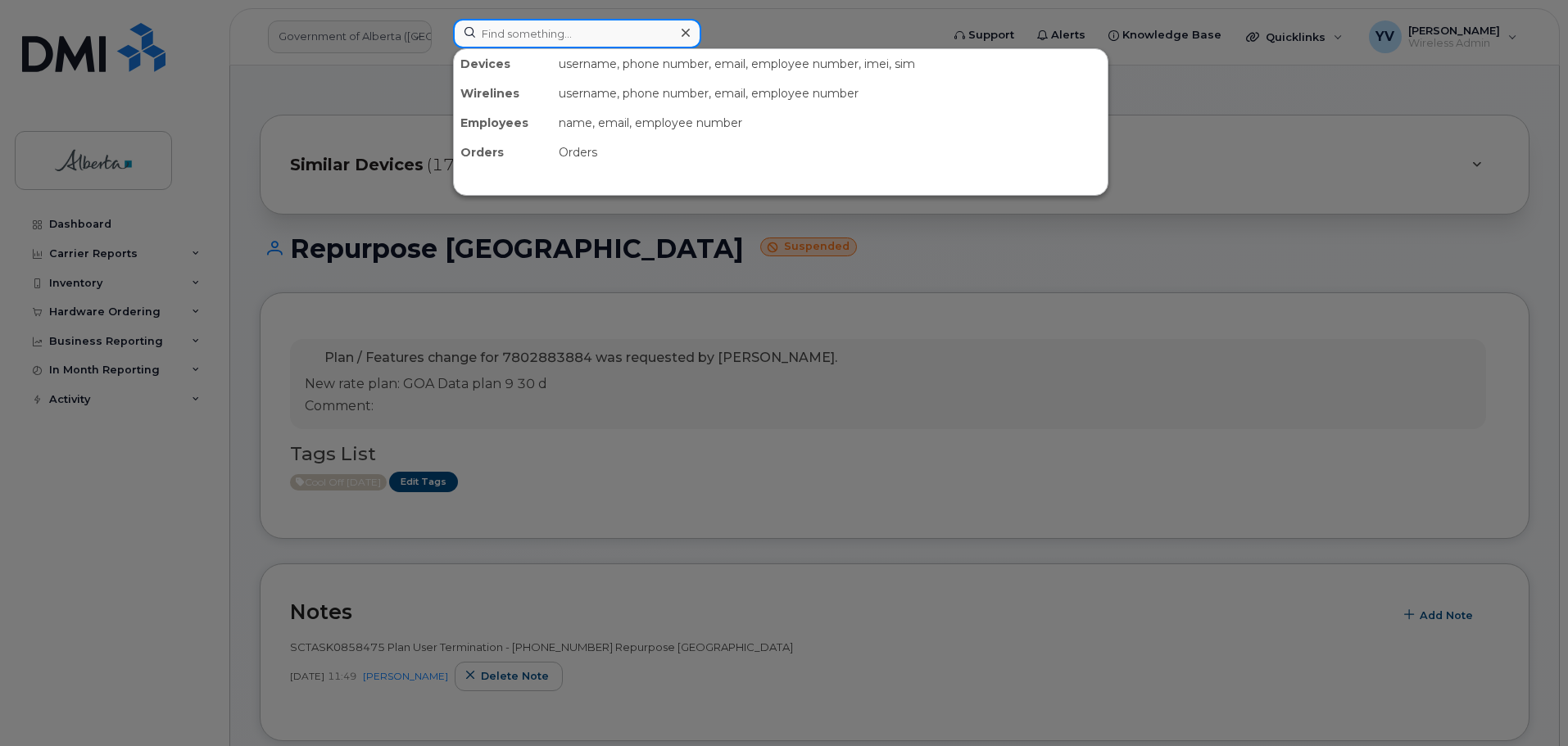
click at [496, 35] on input at bounding box center [578, 33] width 248 height 29
paste input "7804054153"
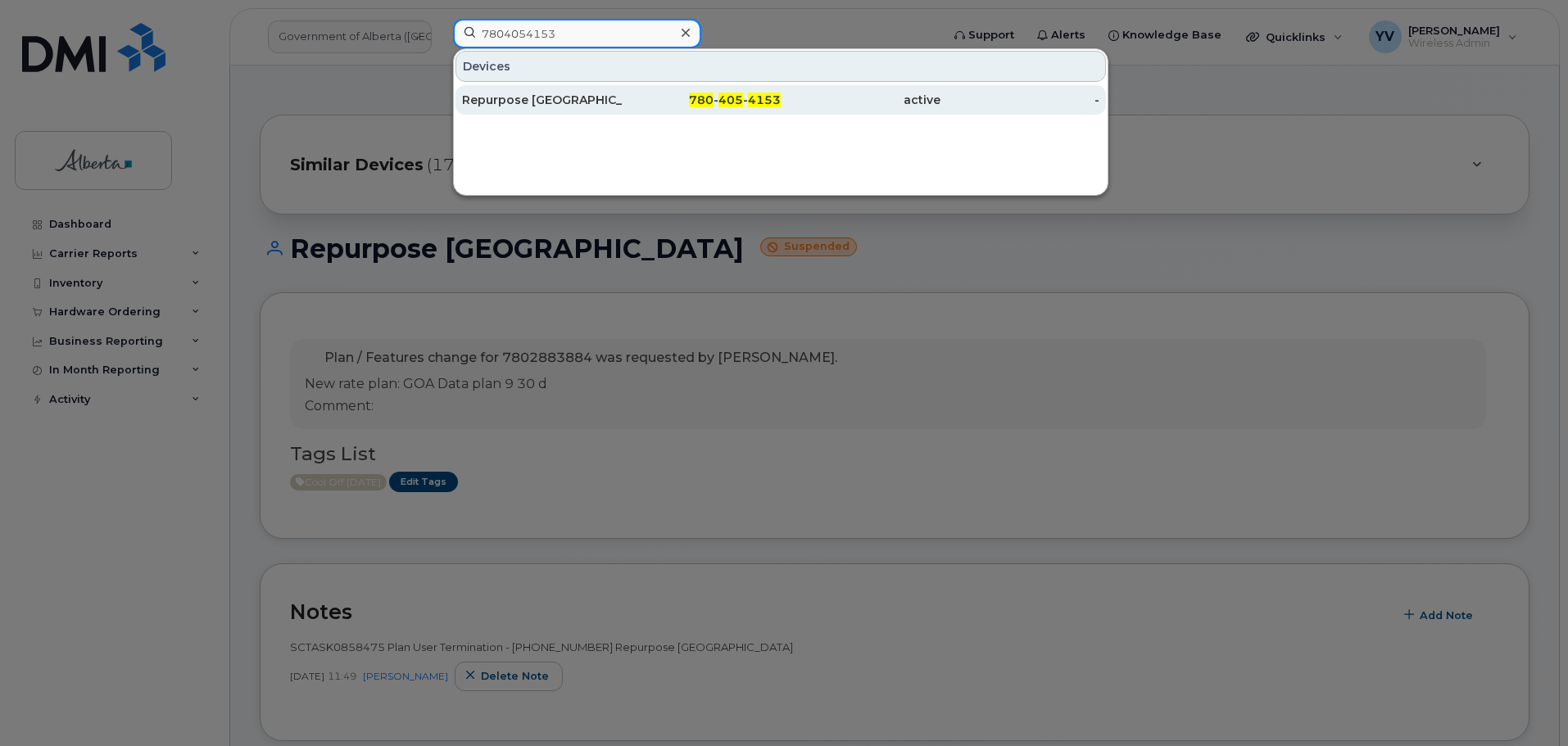
type input "7804054153"
click at [737, 100] on span "405" at bounding box center [730, 100] width 24 height 15
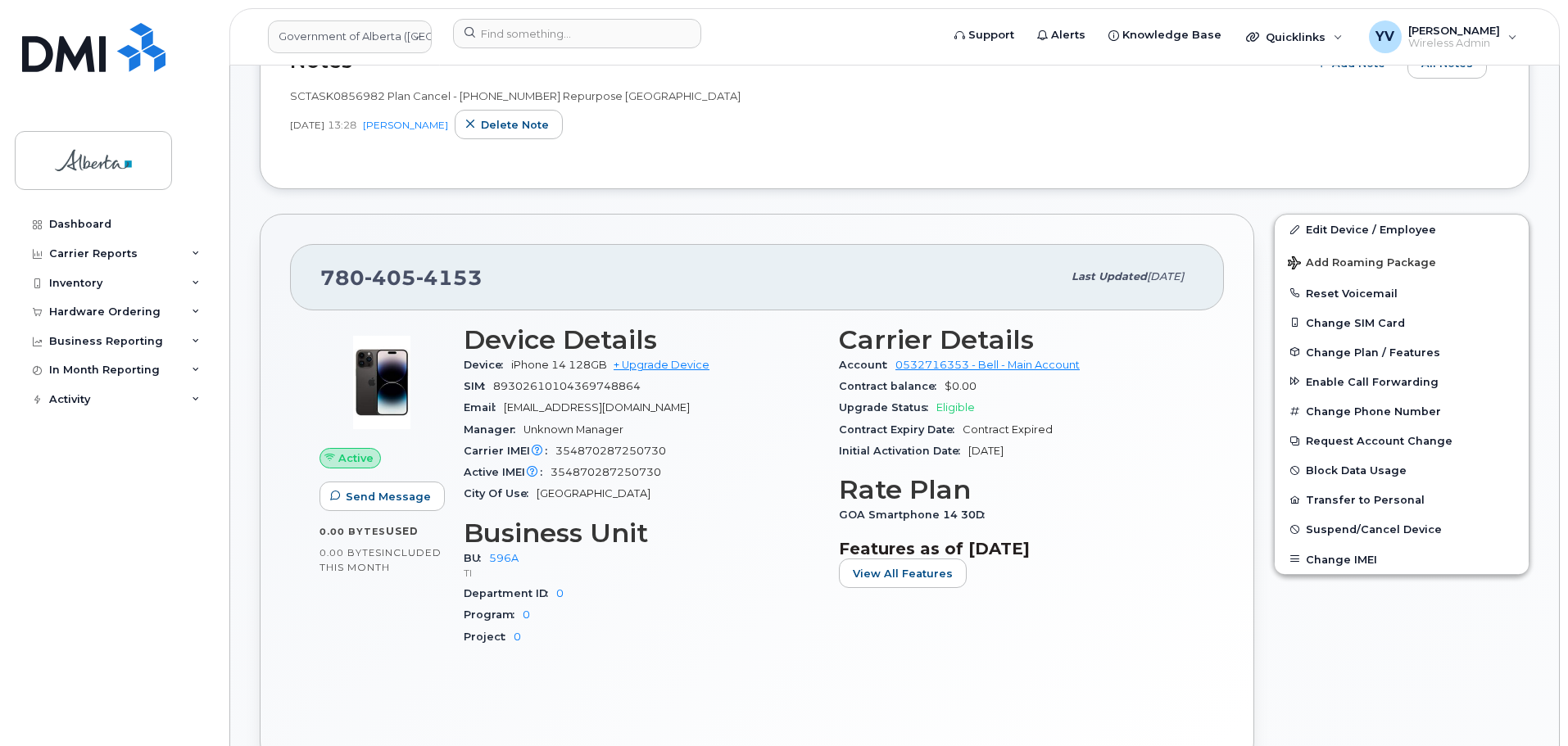
scroll to position [255, 0]
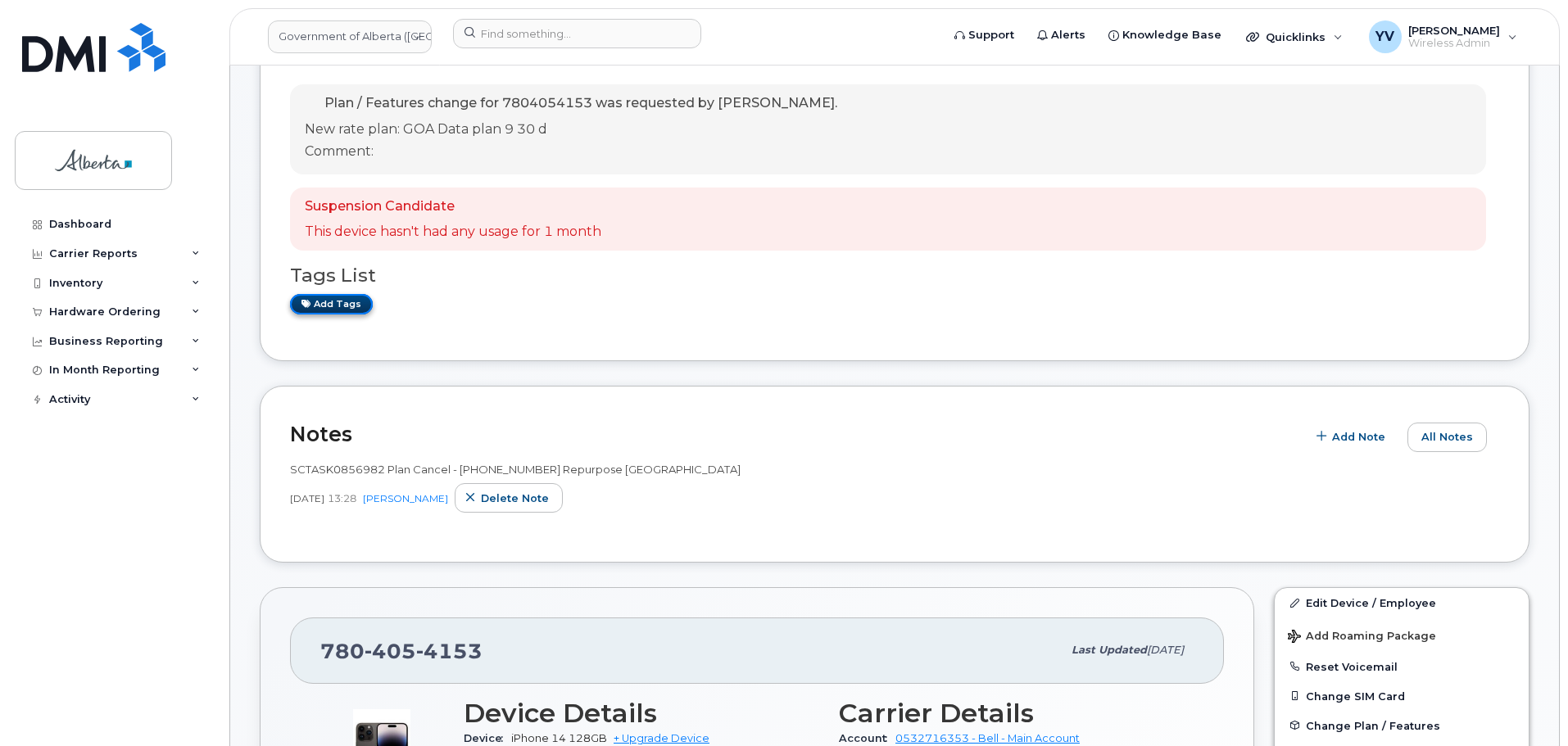
click at [335, 300] on link "Add tags" at bounding box center [330, 304] width 82 height 20
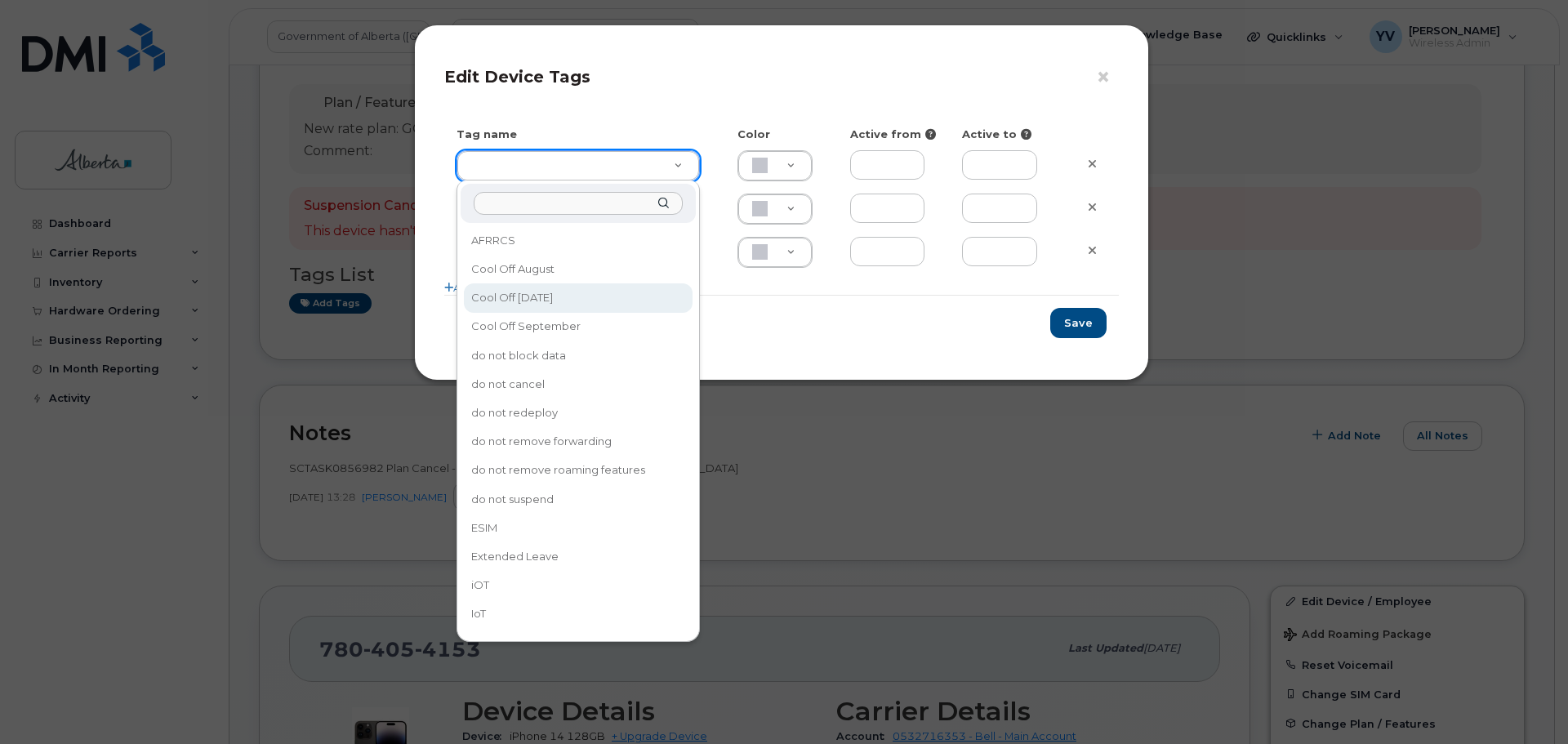
type input "Cool Off [DATE]"
type input "D6CDC1"
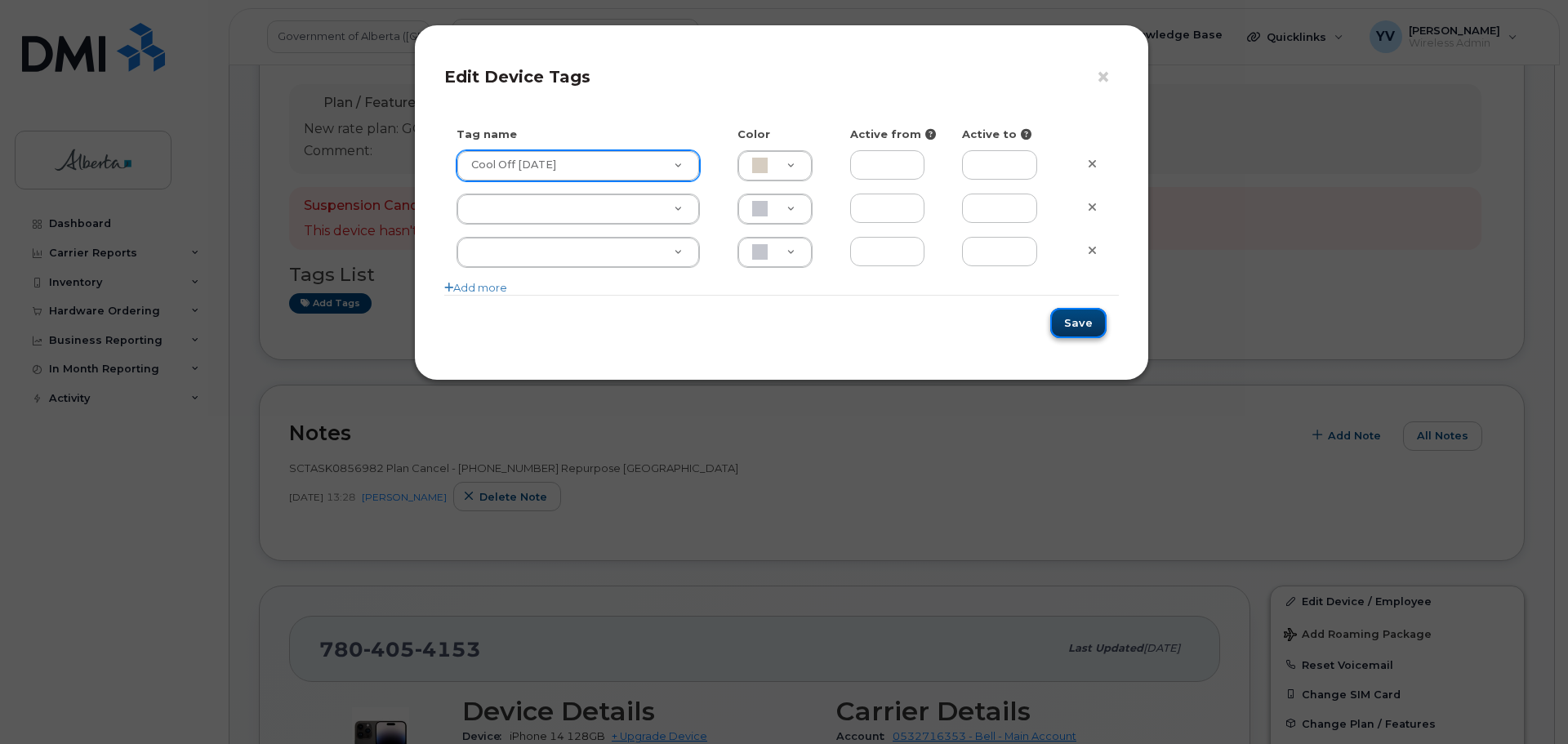
click at [1076, 321] on button "Save" at bounding box center [1078, 323] width 56 height 30
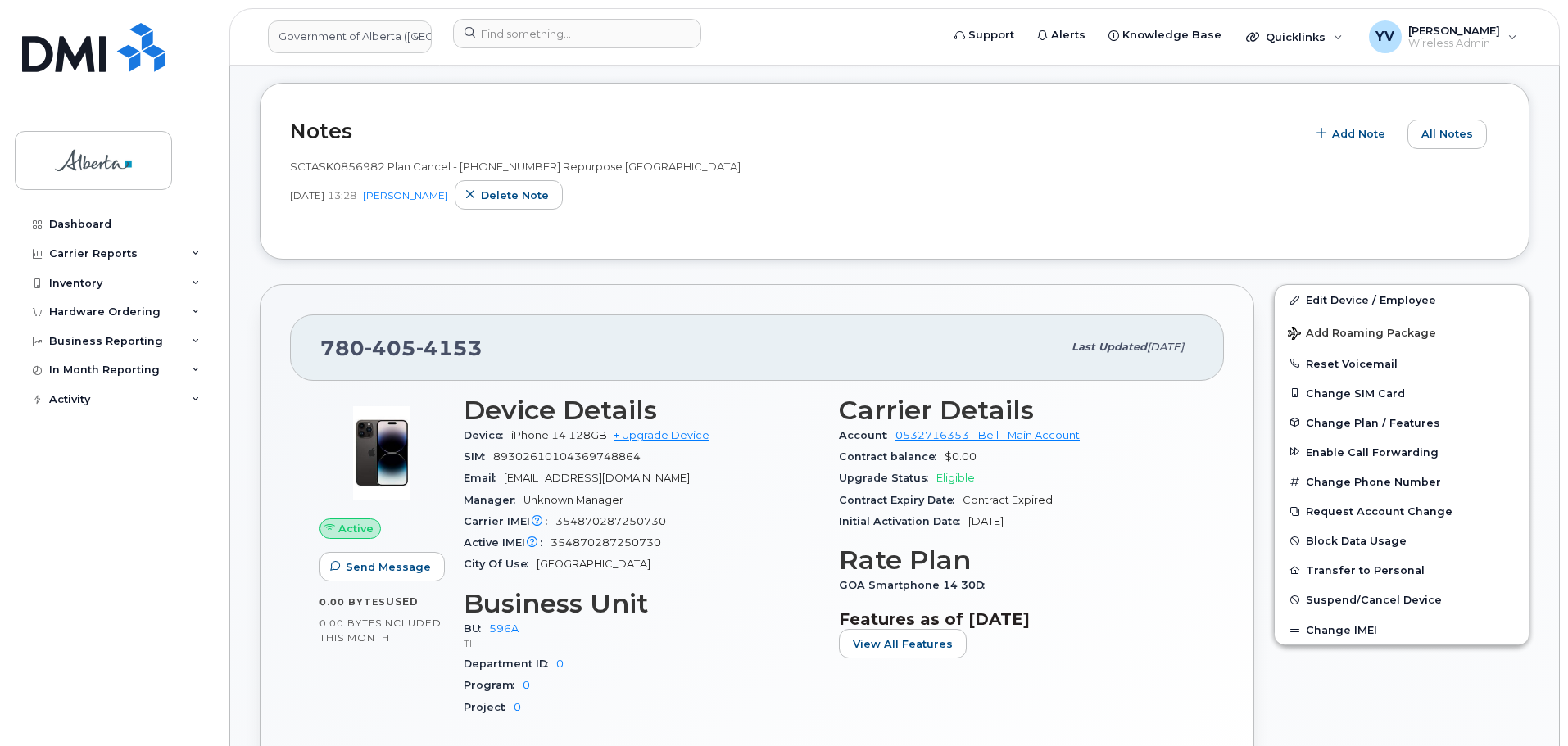
scroll to position [577, 0]
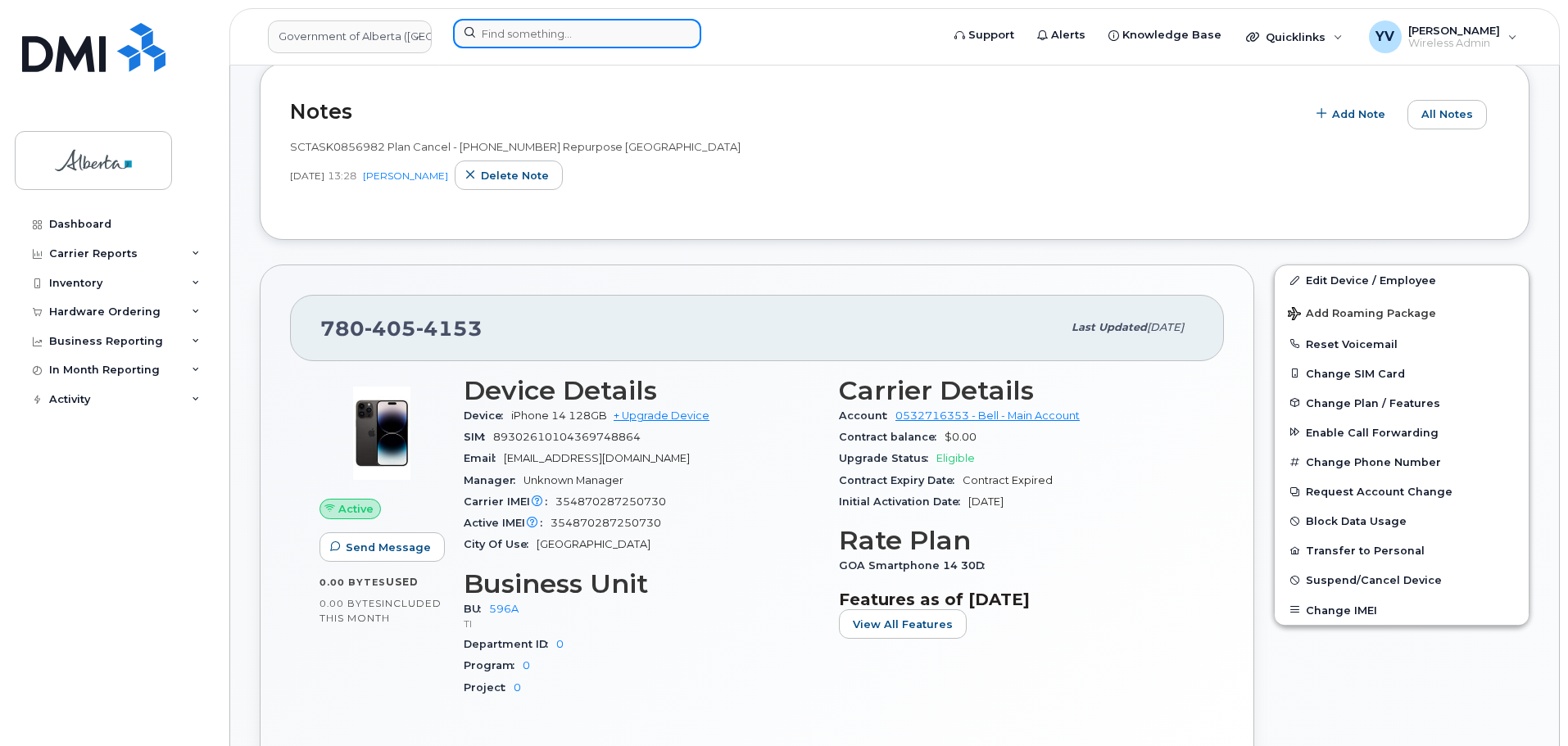
click at [506, 38] on input at bounding box center [578, 33] width 248 height 29
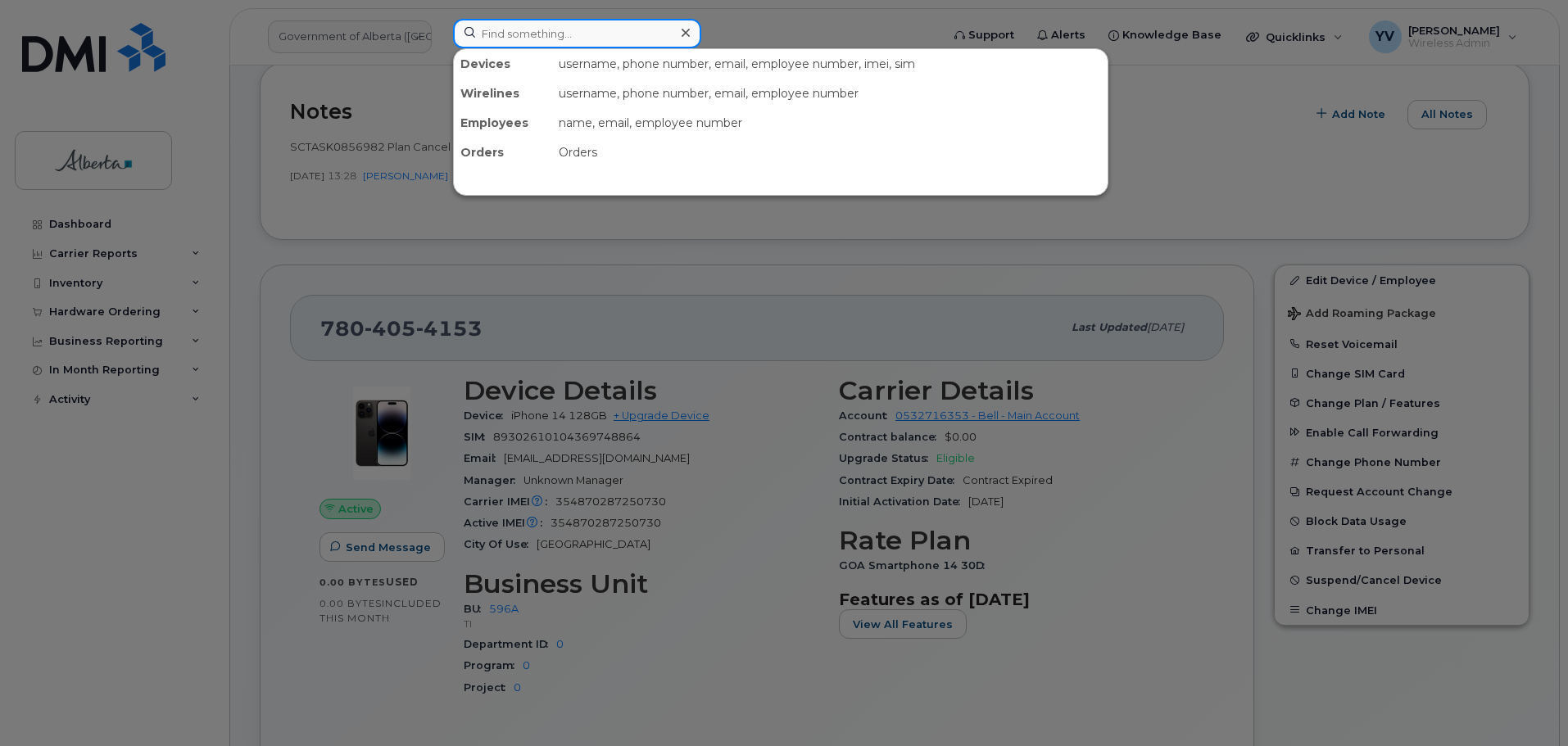
paste input "7802332064"
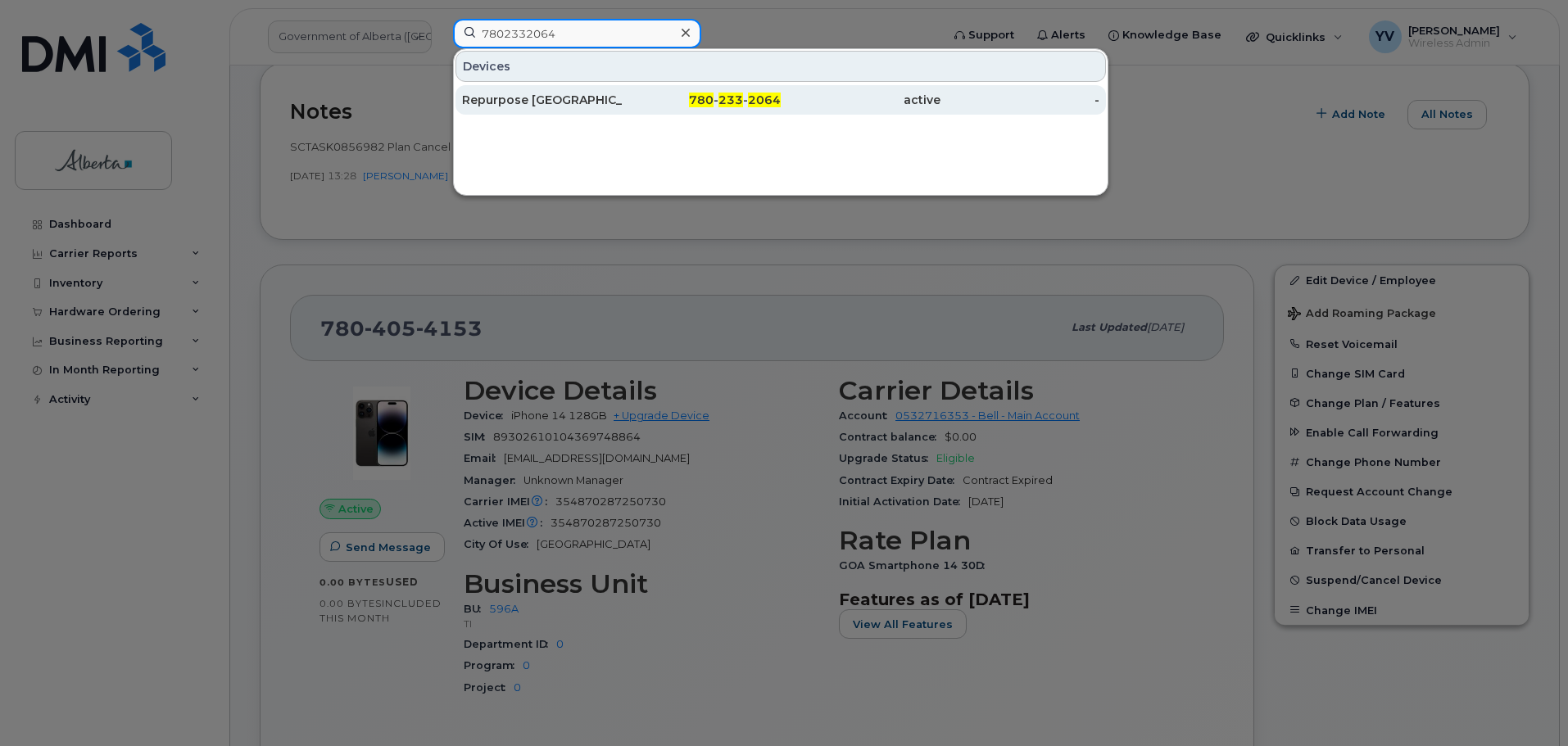
type input "7802332064"
click at [707, 99] on span "780" at bounding box center [701, 100] width 24 height 15
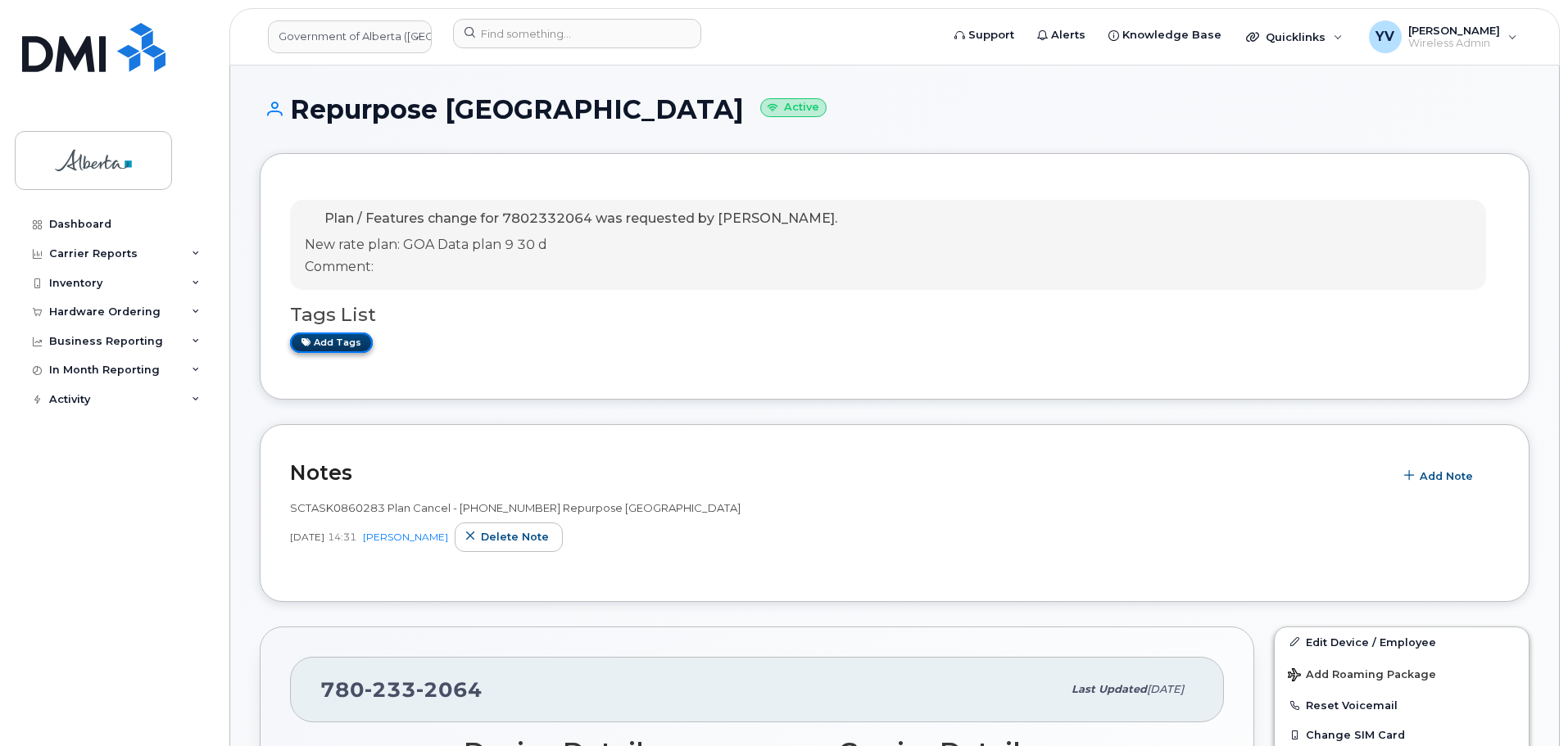
click at [331, 342] on link "Add tags" at bounding box center [330, 342] width 82 height 20
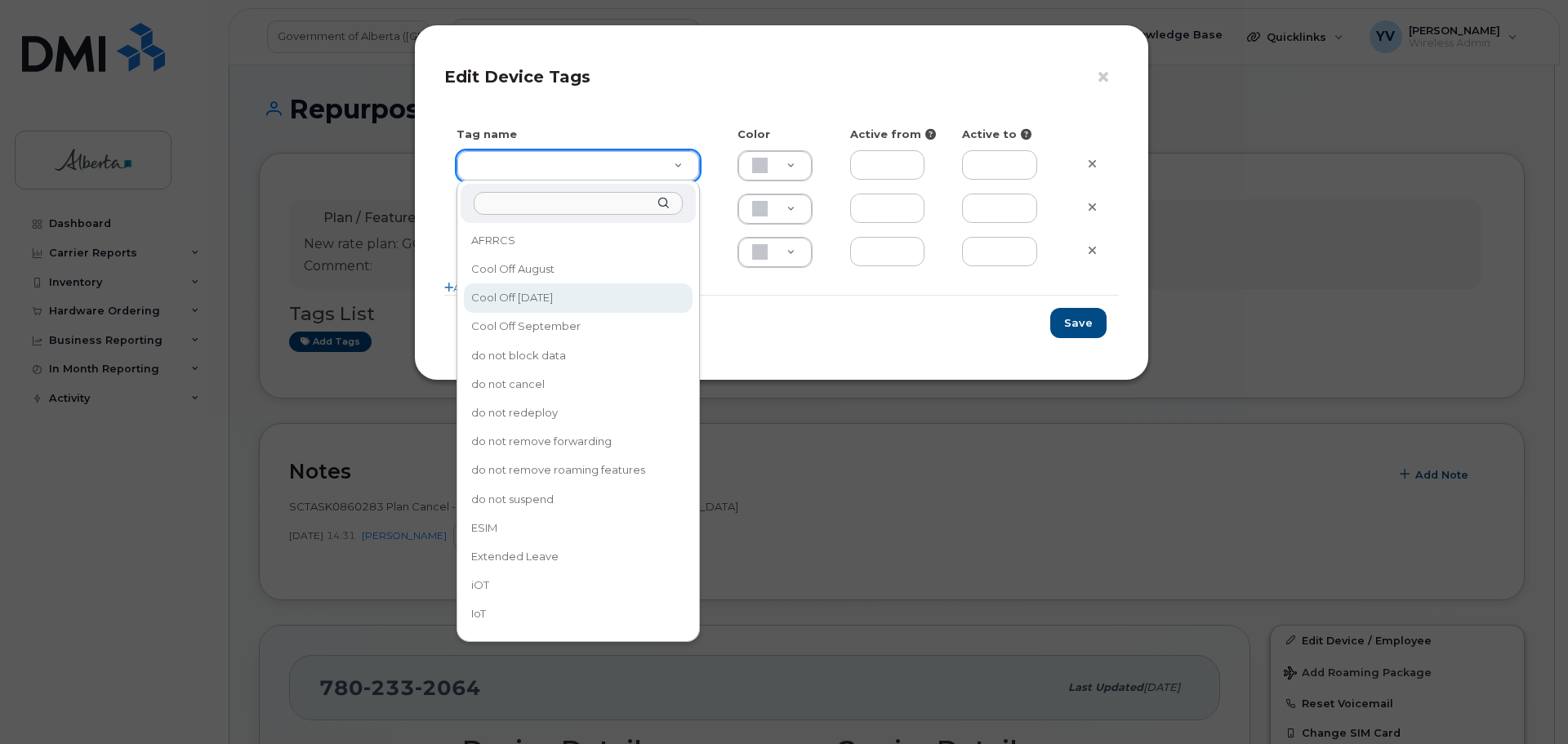
type input "Cool Off [DATE]"
type input "D6CDC1"
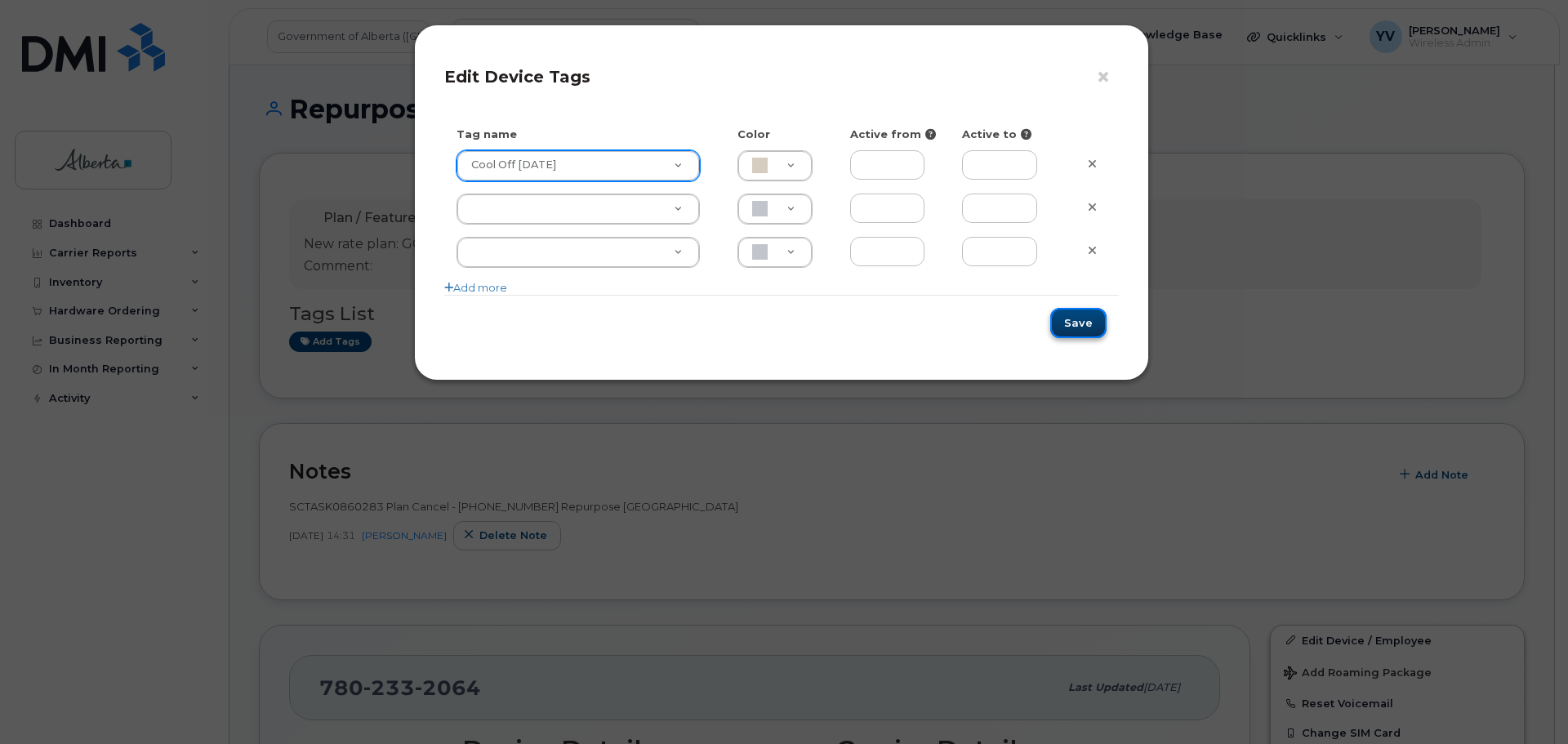
click at [1080, 320] on button "Save" at bounding box center [1078, 323] width 56 height 30
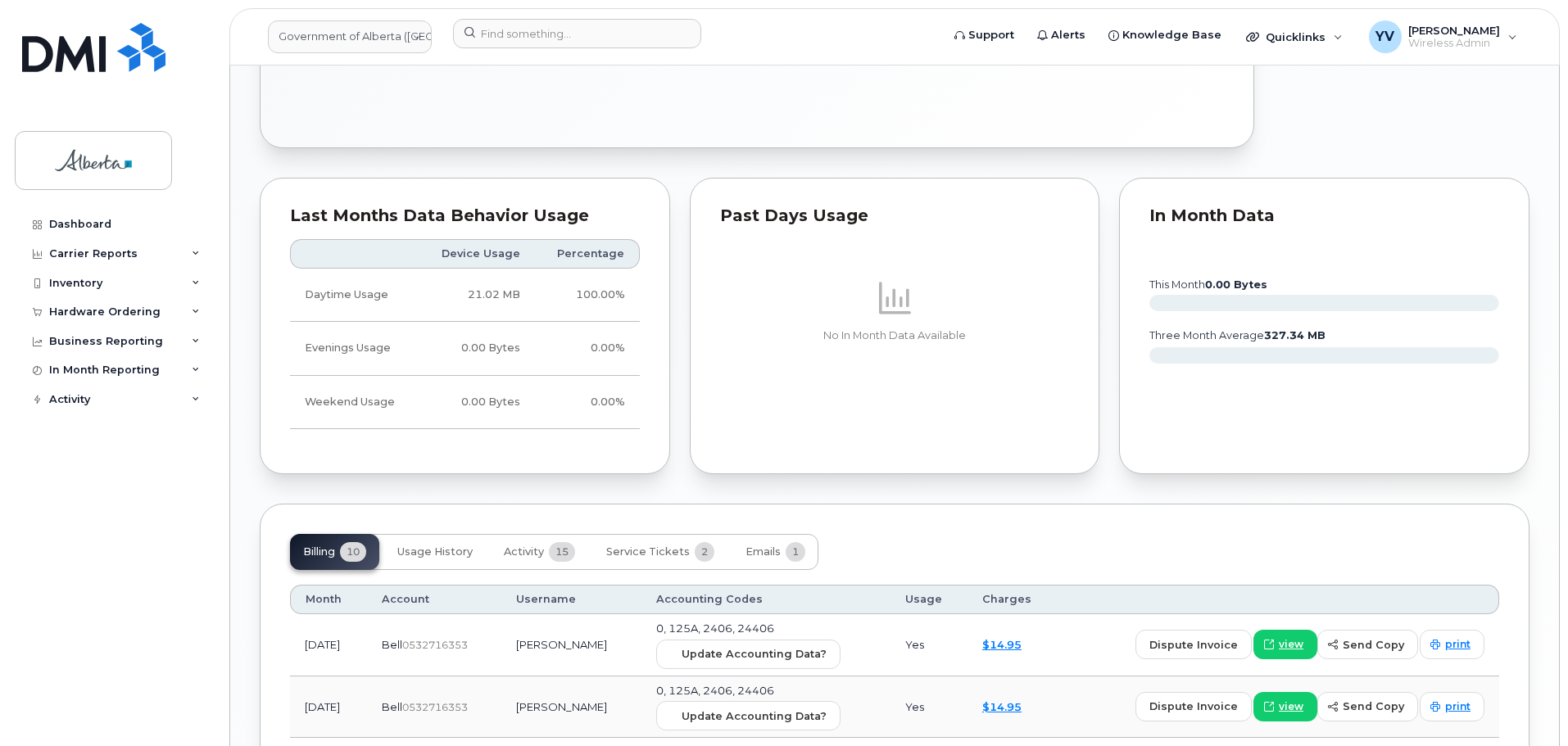
scroll to position [1178, 0]
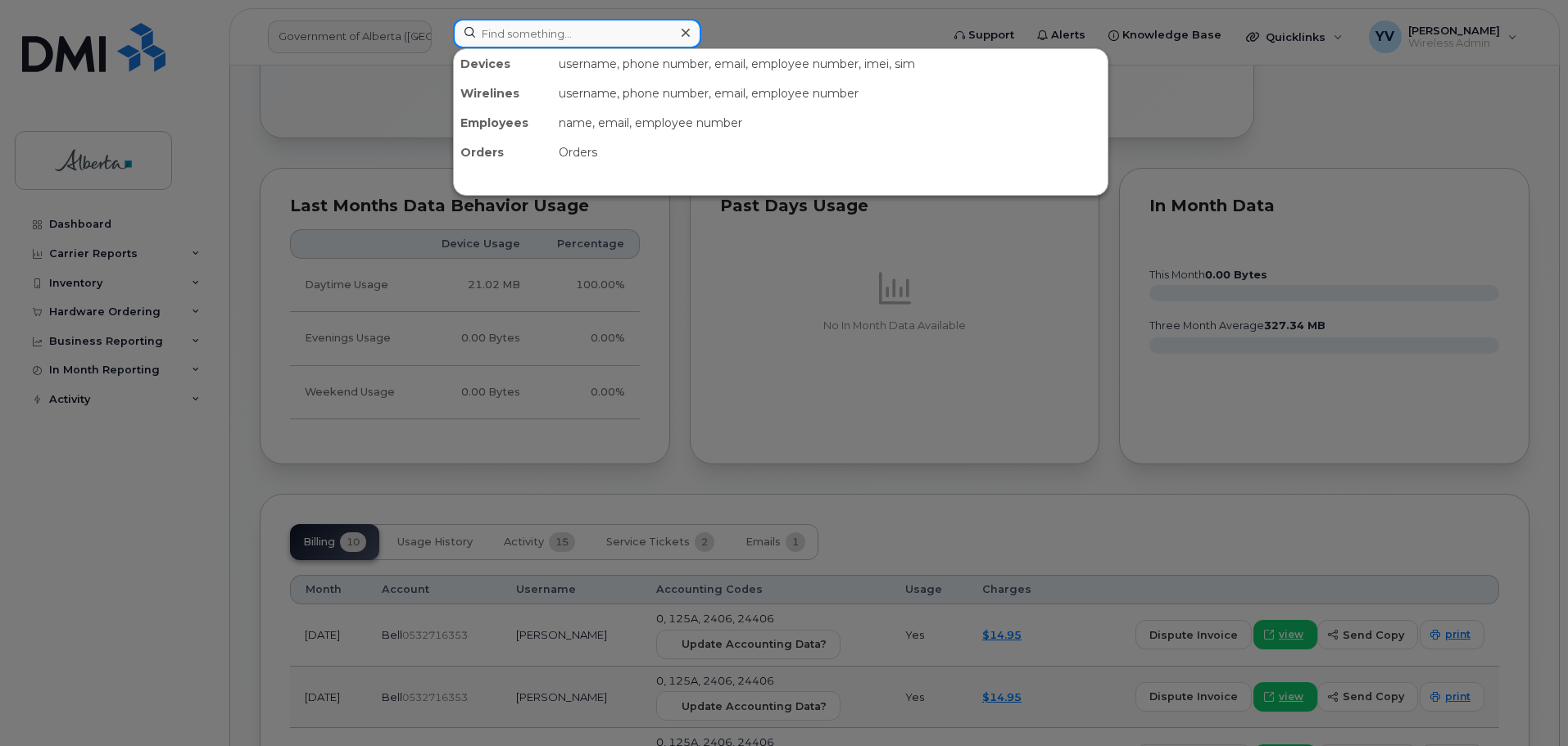
click at [518, 38] on input at bounding box center [578, 33] width 248 height 29
paste input "4035619866"
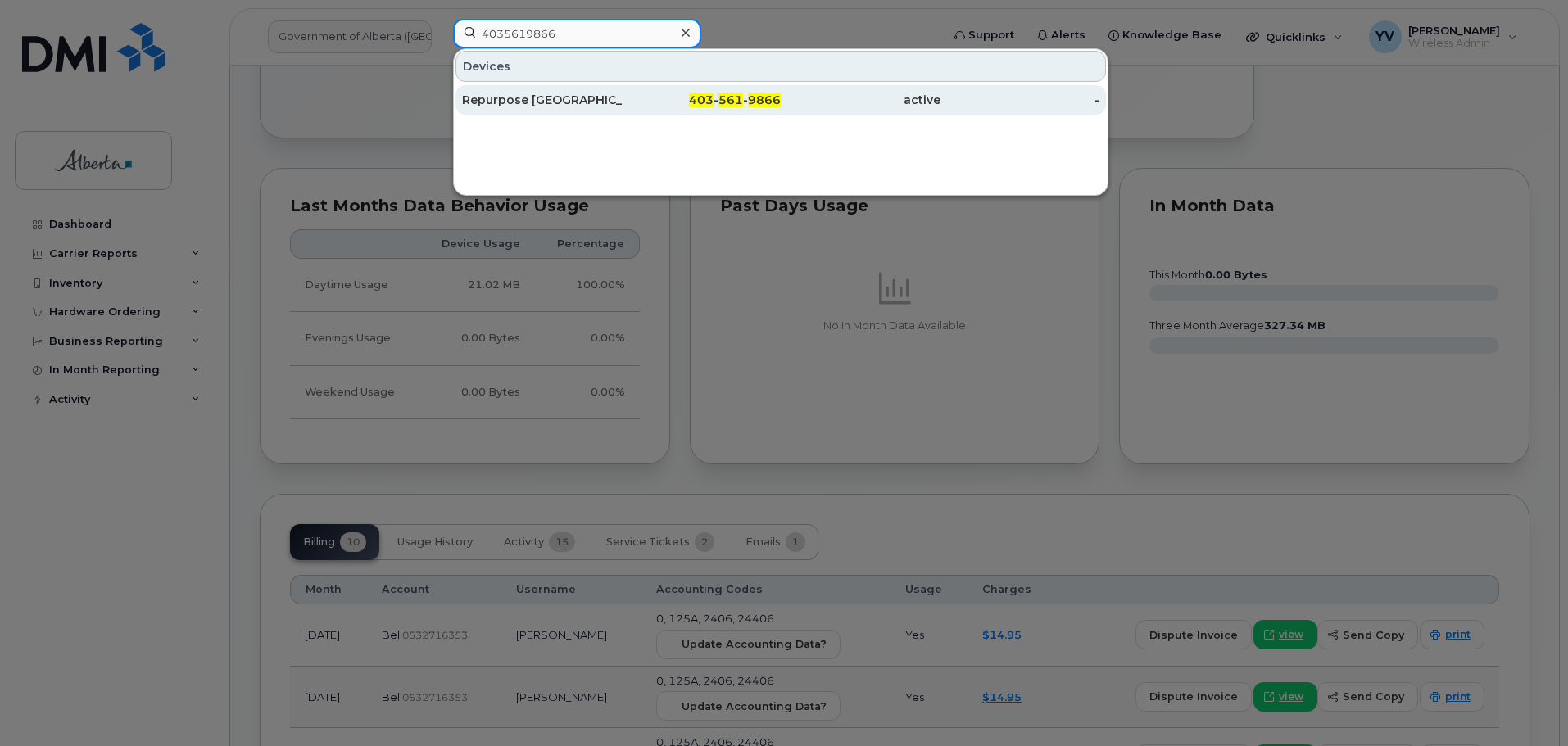
type input "4035619866"
click at [718, 98] on div "403 - 561 - 9866" at bounding box center [702, 100] width 160 height 16
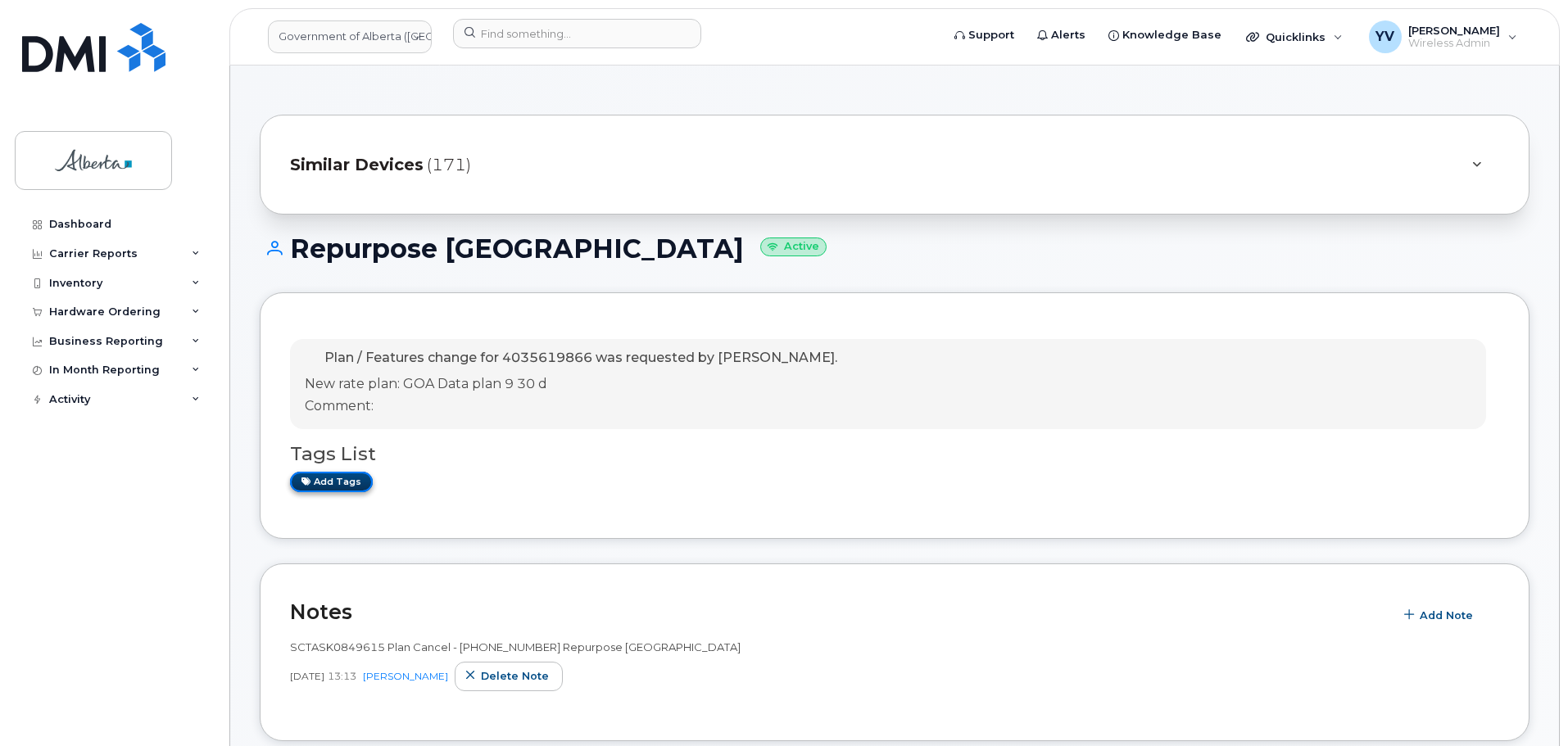
click at [346, 477] on link "Add tags" at bounding box center [330, 482] width 82 height 20
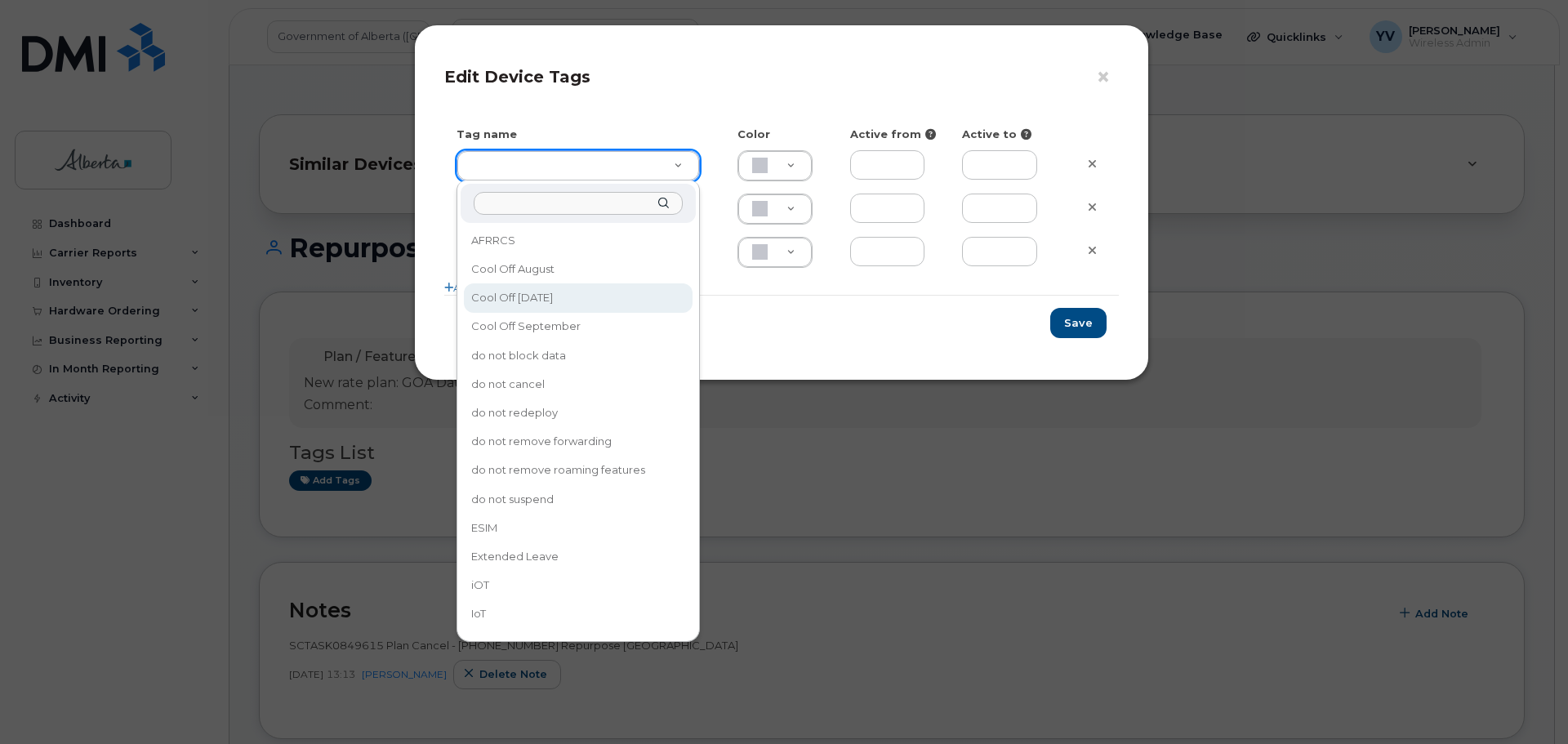
type input "Cool Off October 15"
type input "D6CDC1"
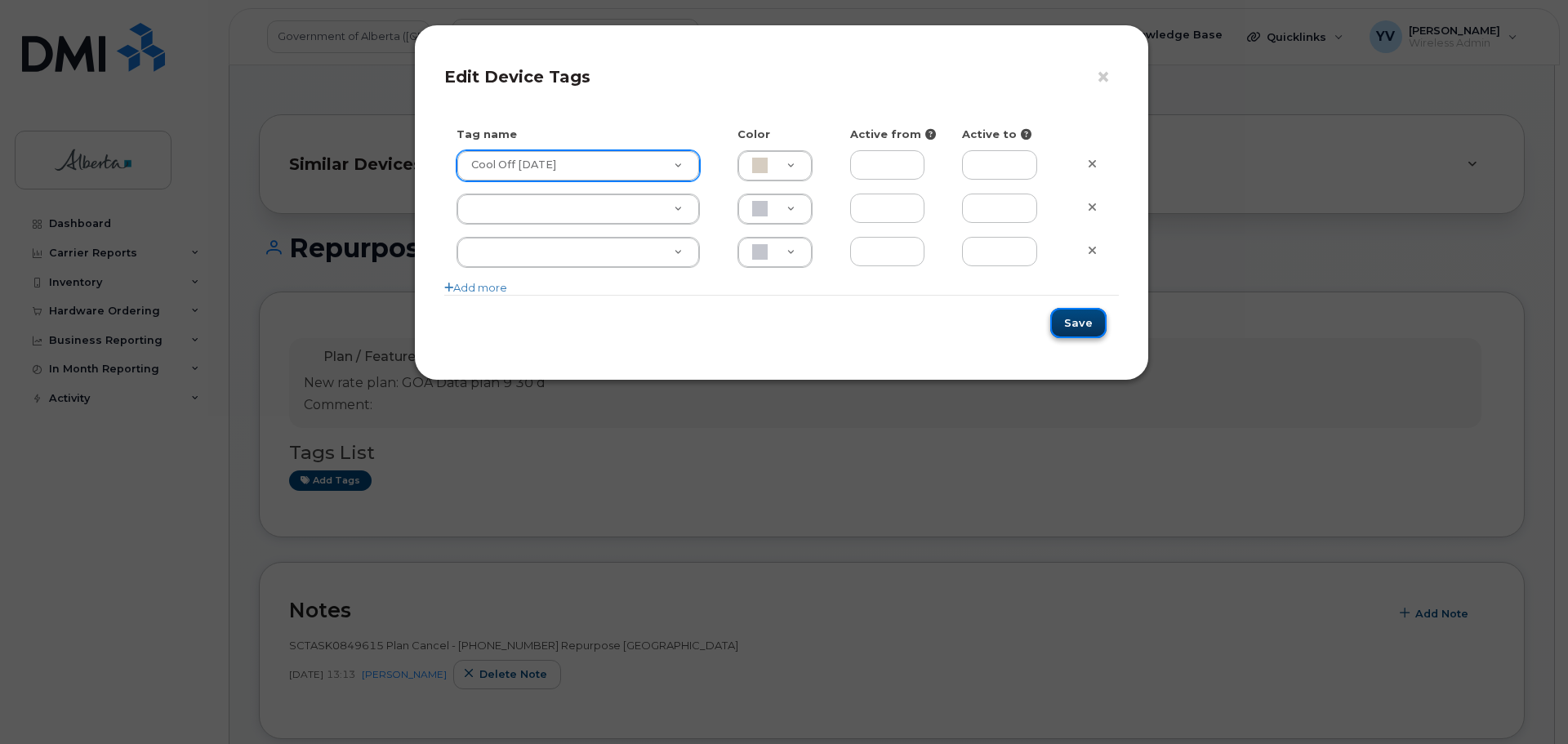
click at [1096, 323] on button "Save" at bounding box center [1078, 323] width 56 height 30
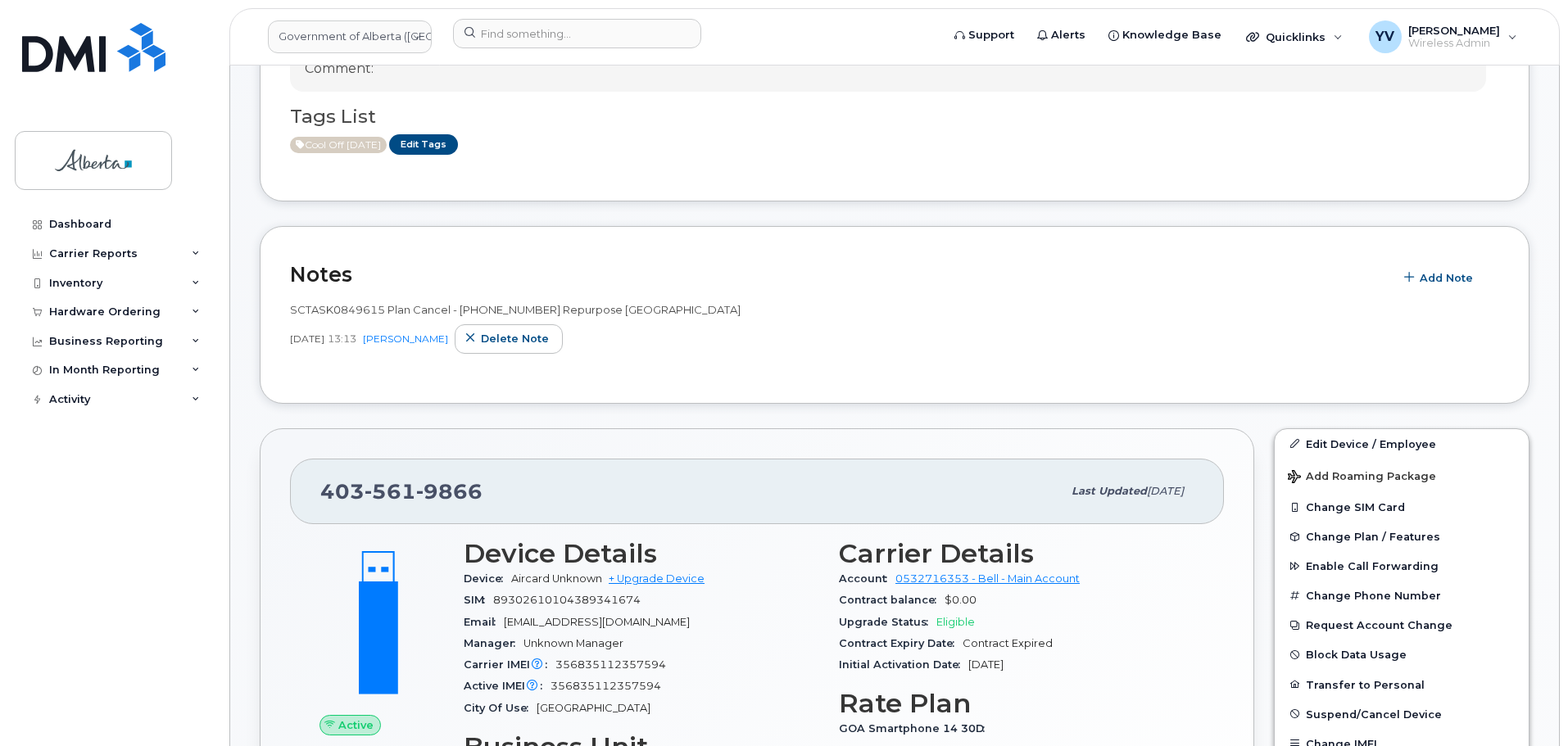
scroll to position [565, 0]
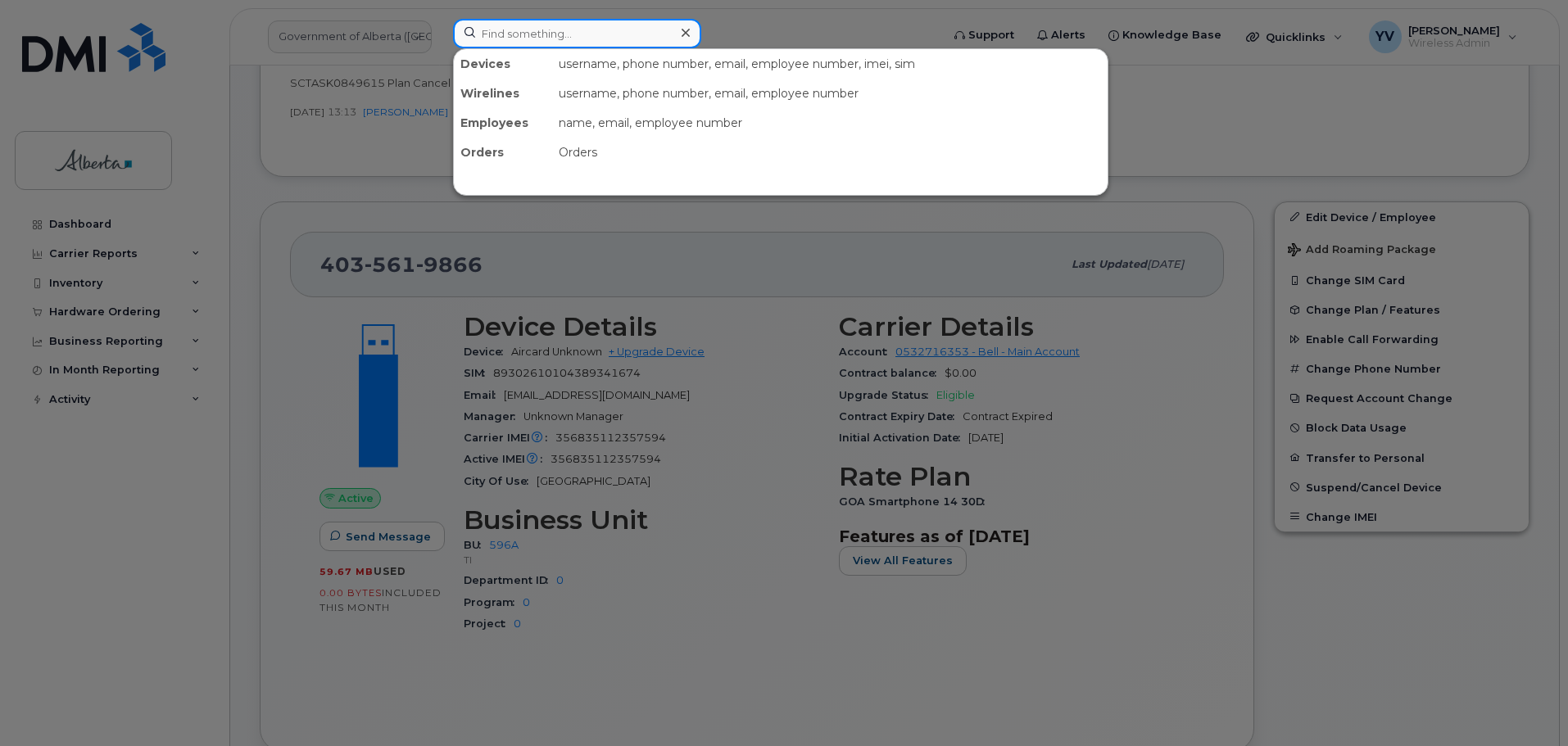
click at [502, 27] on input at bounding box center [578, 33] width 248 height 29
paste input "5873858779"
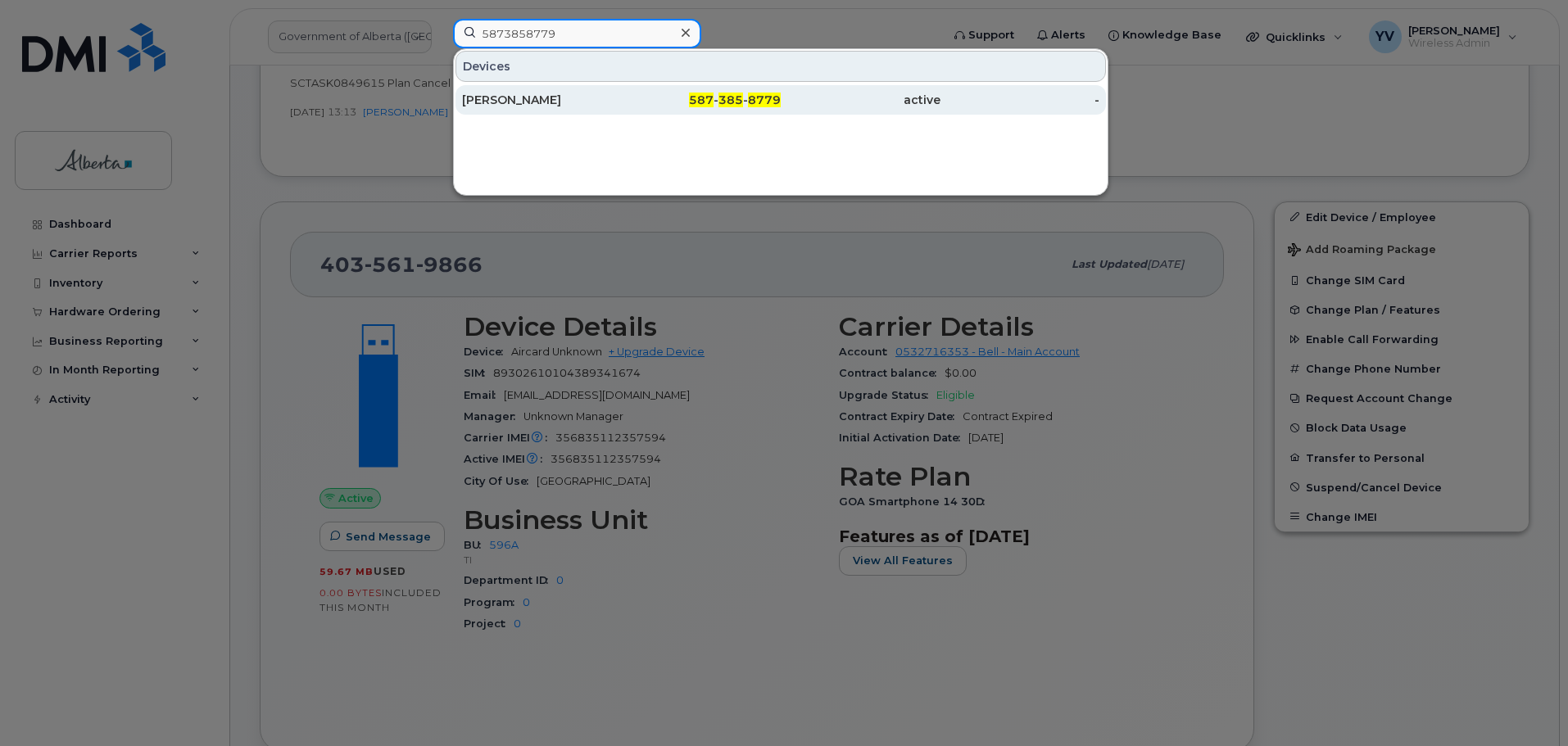
type input "5873858779"
click at [709, 98] on span "587" at bounding box center [701, 100] width 24 height 15
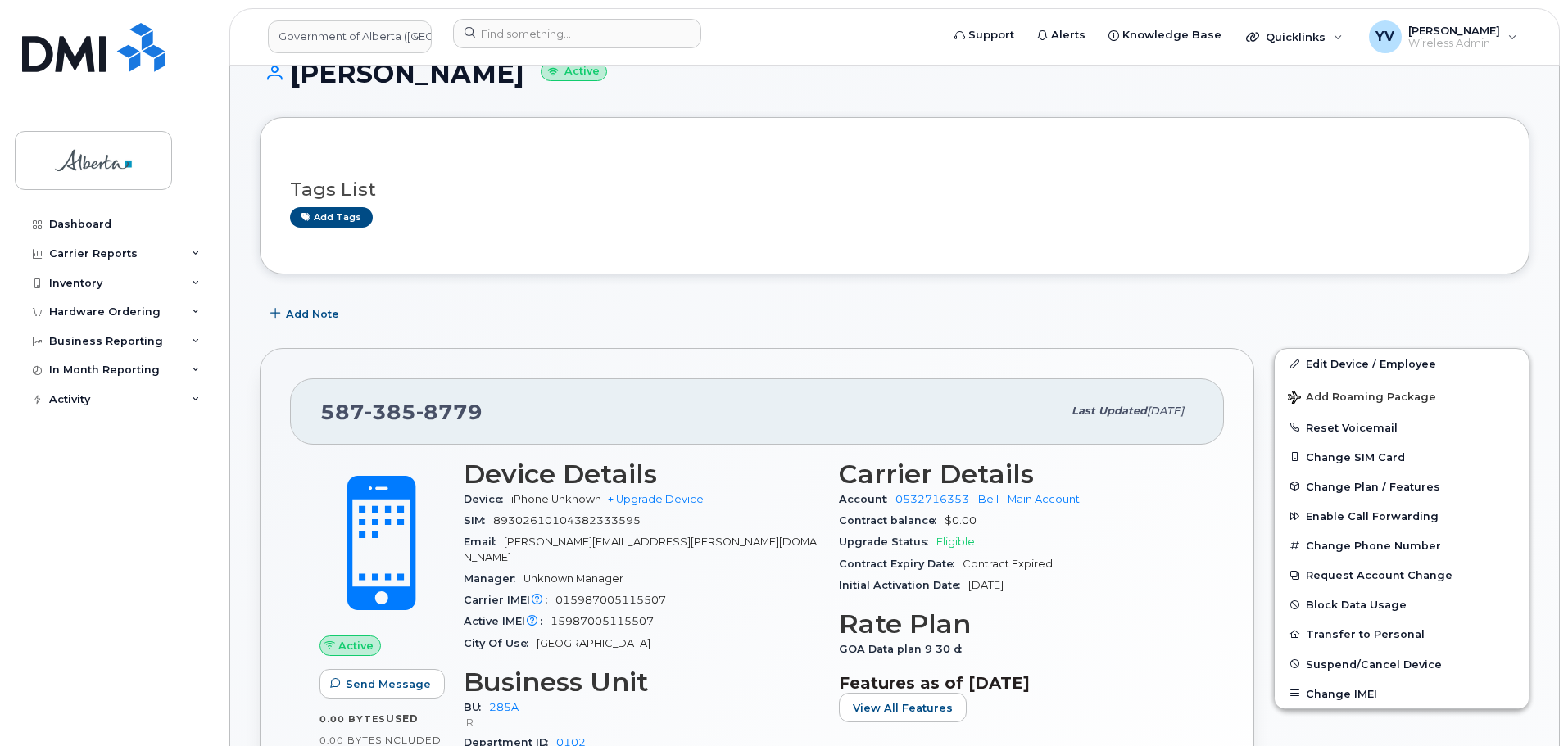
scroll to position [232, 0]
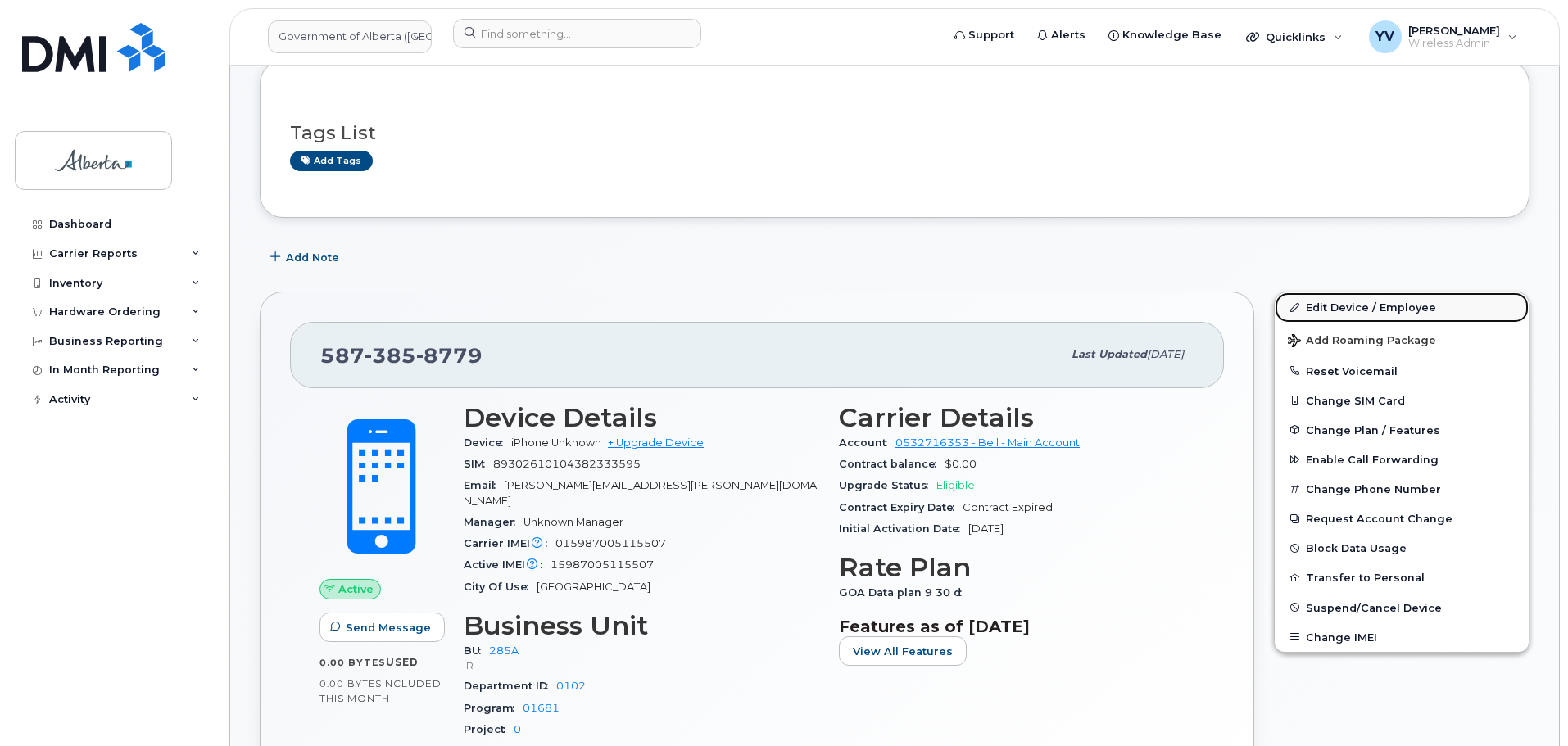
click at [1336, 302] on link "Edit Device / Employee" at bounding box center [1402, 307] width 254 height 29
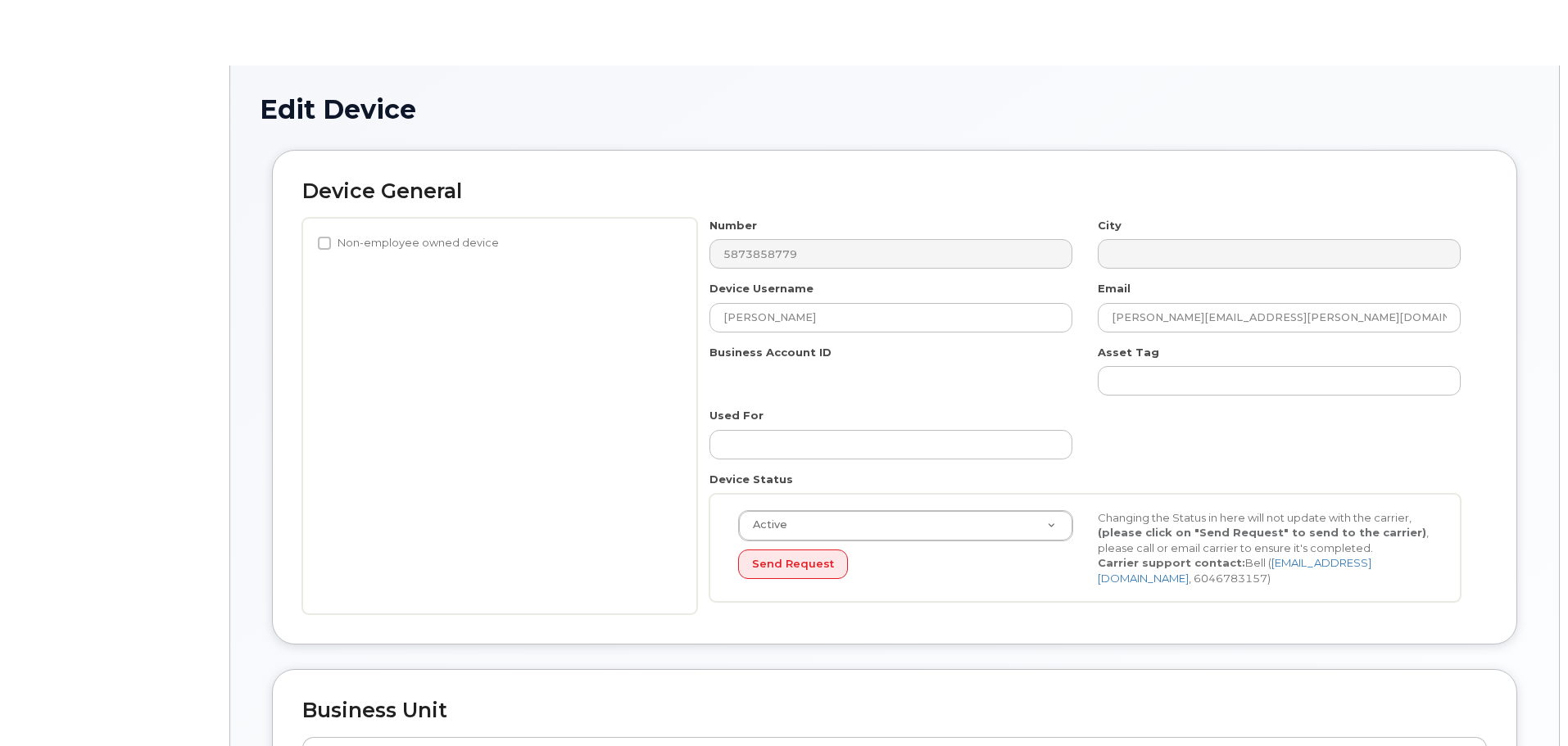
select select "4749734"
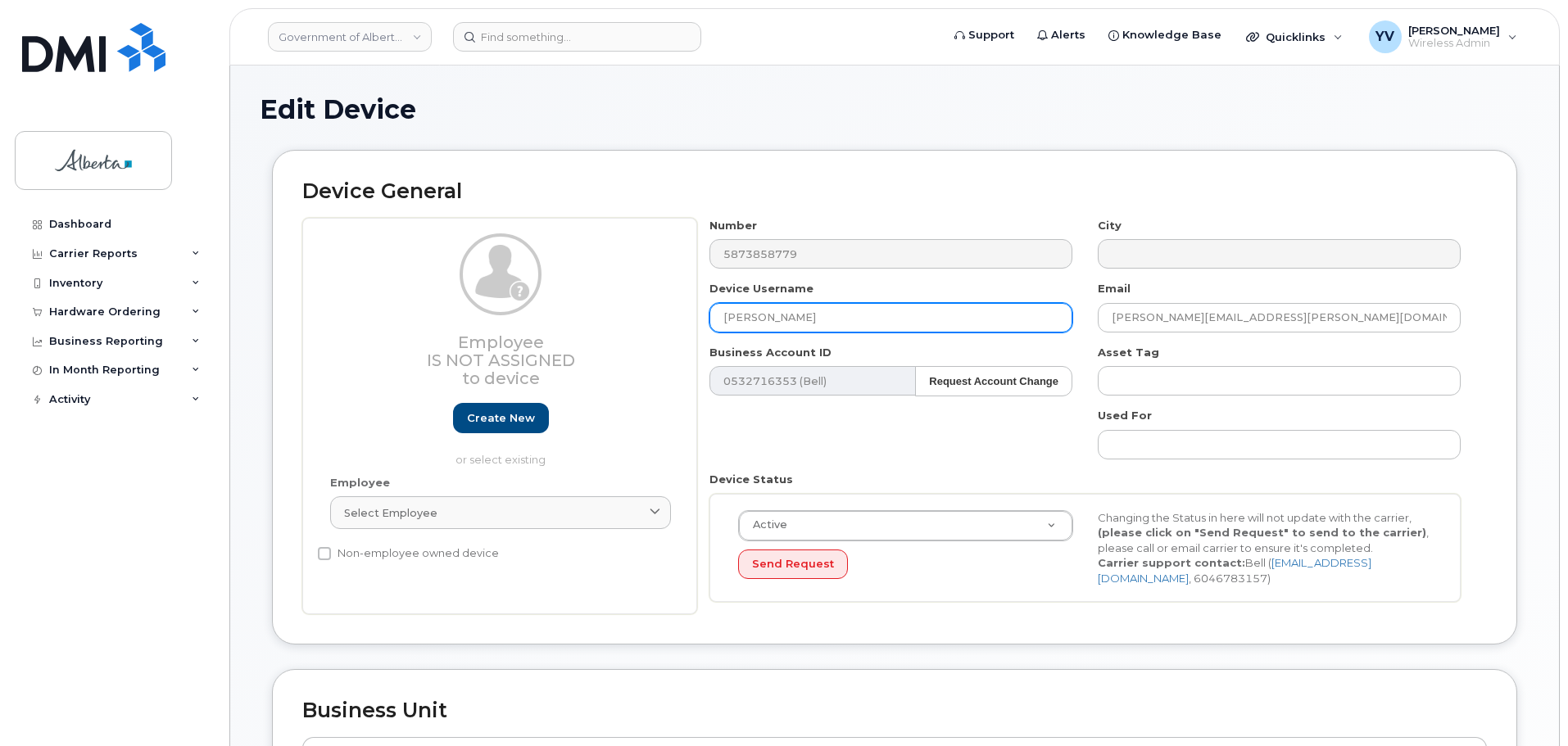
drag, startPoint x: 860, startPoint y: 317, endPoint x: 711, endPoint y: 323, distance: 149.1
click at [711, 323] on input "[PERSON_NAME]" at bounding box center [891, 318] width 363 height 29
paste input "[PERSON_NAME]"
type input "[PERSON_NAME]"
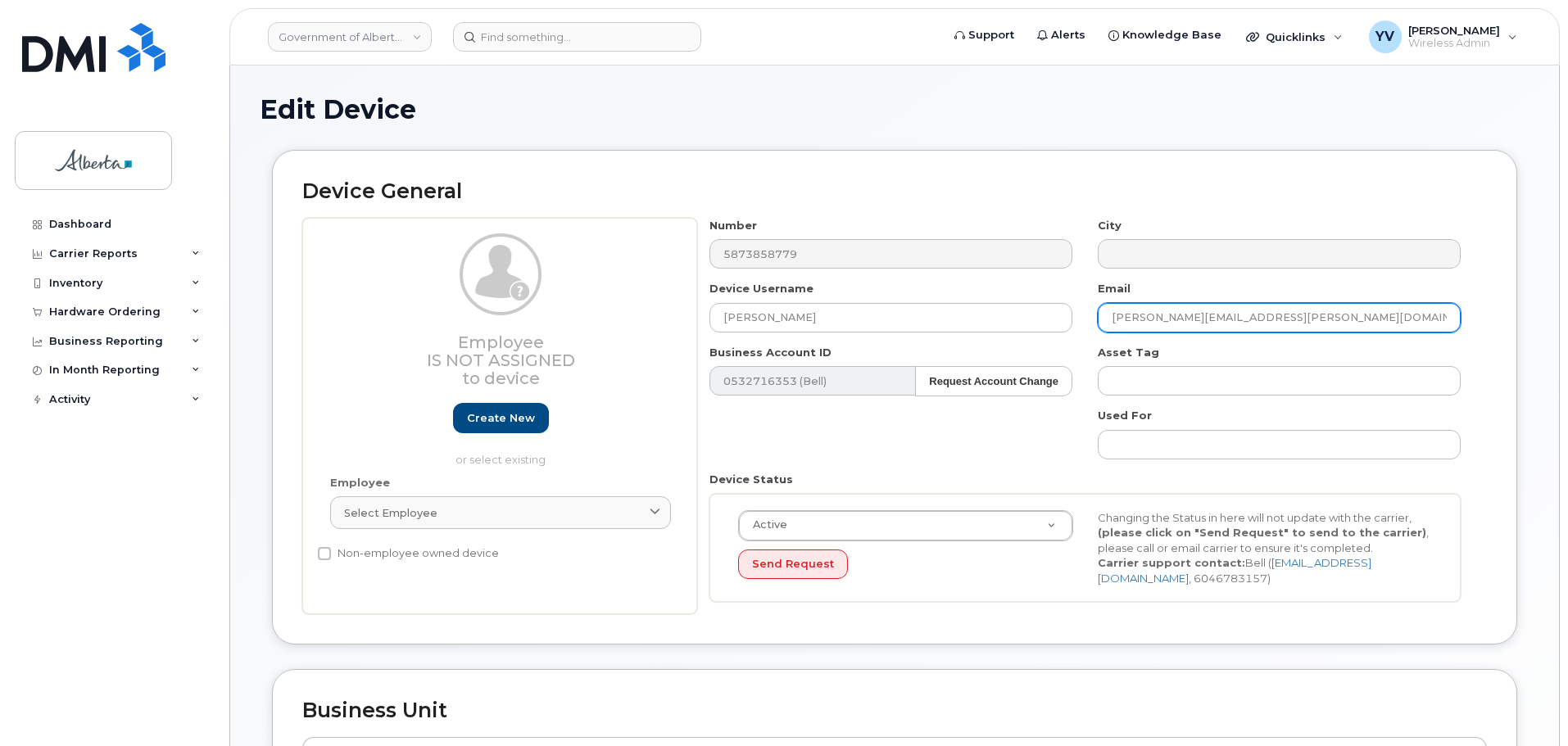
drag, startPoint x: 1277, startPoint y: 326, endPoint x: 1084, endPoint y: 325, distance: 193.0
click at [1084, 325] on div "Number 5873858779 City Device Username Jared Burton Email Genevieve.Turcotte@go…" at bounding box center [1084, 417] width 776 height 397
paste input "Jared.Burton"
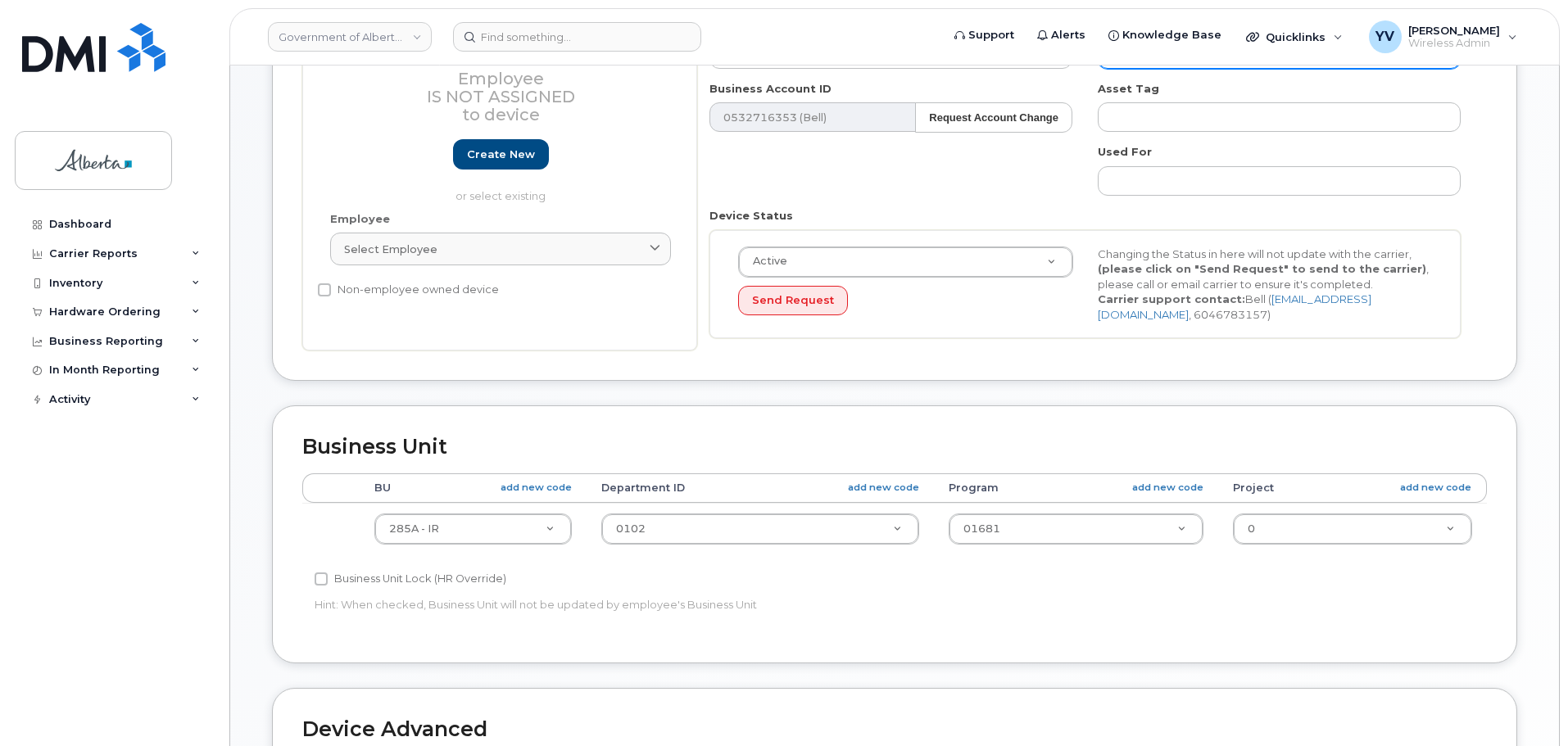
scroll to position [300, 0]
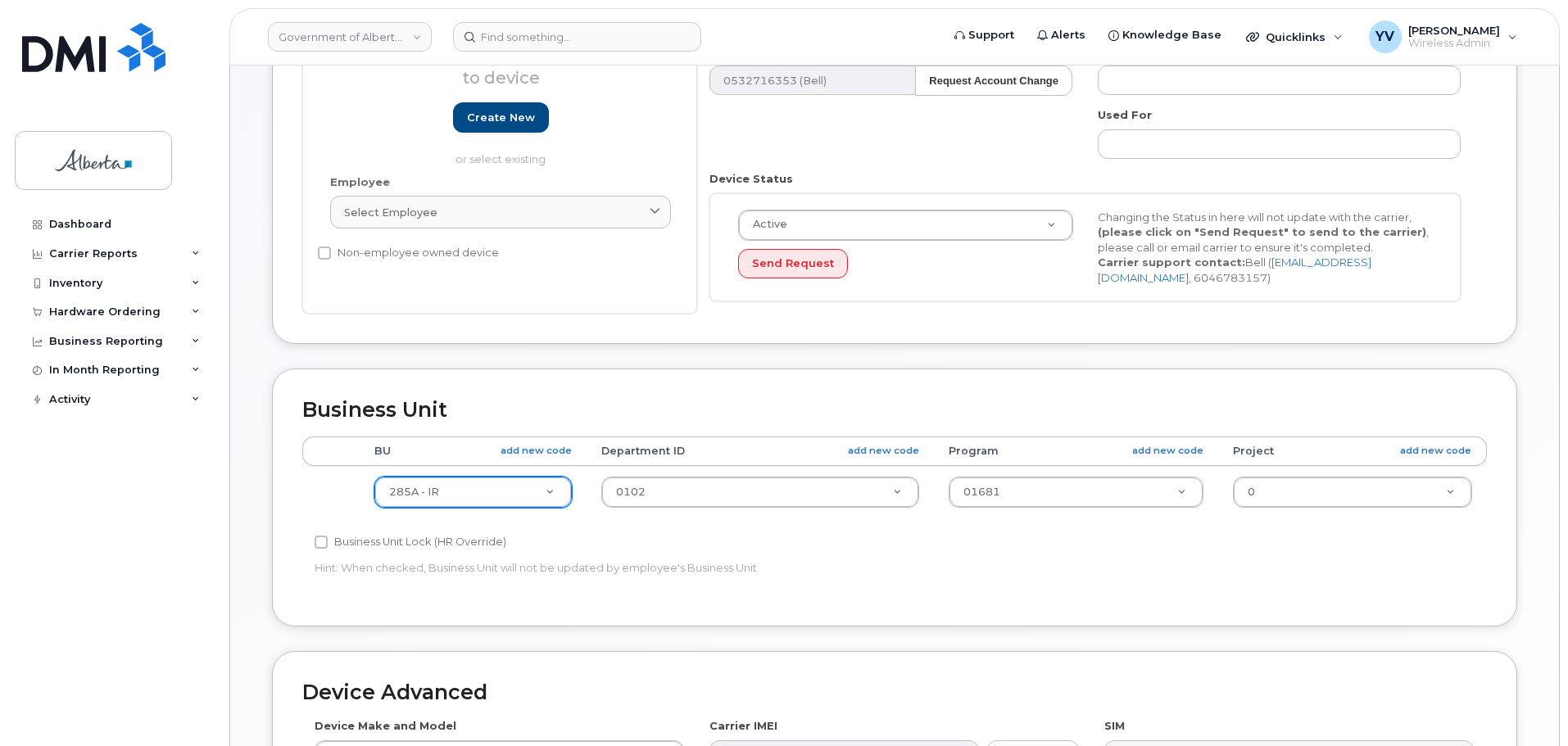
type input "[PERSON_NAME][EMAIL_ADDRESS][PERSON_NAME][DOMAIN_NAME]"
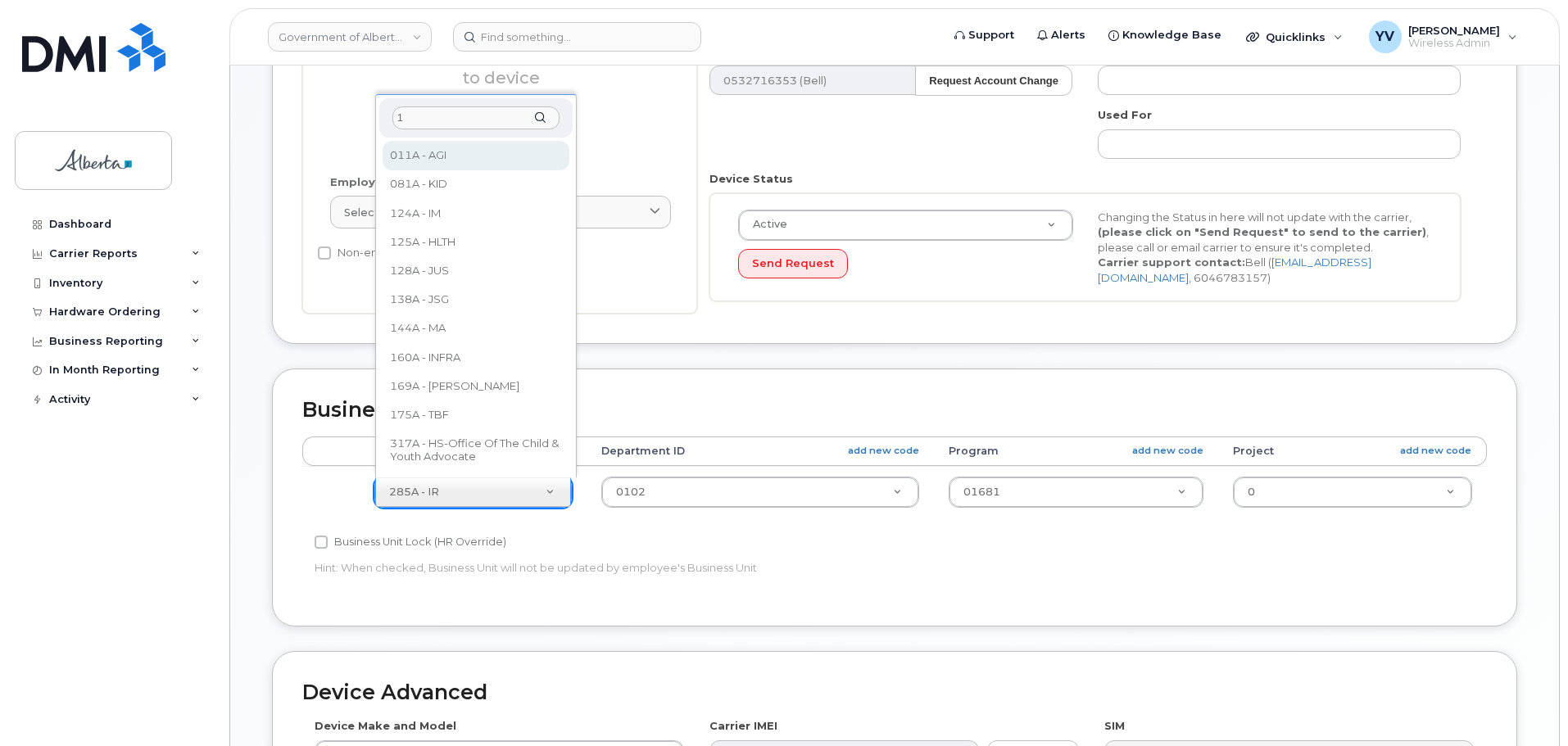
scroll to position [0, 0]
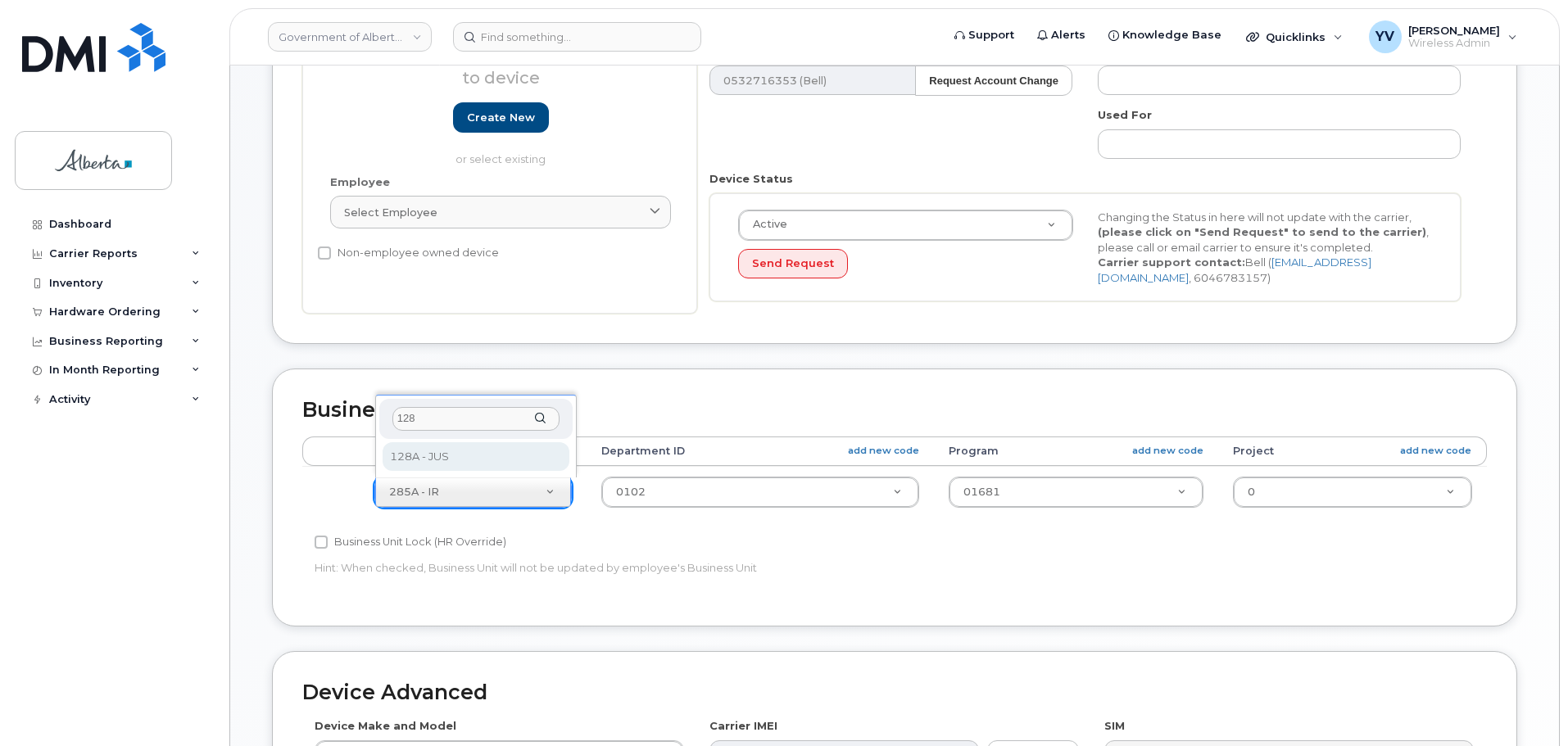
type input "128"
select select "4120330"
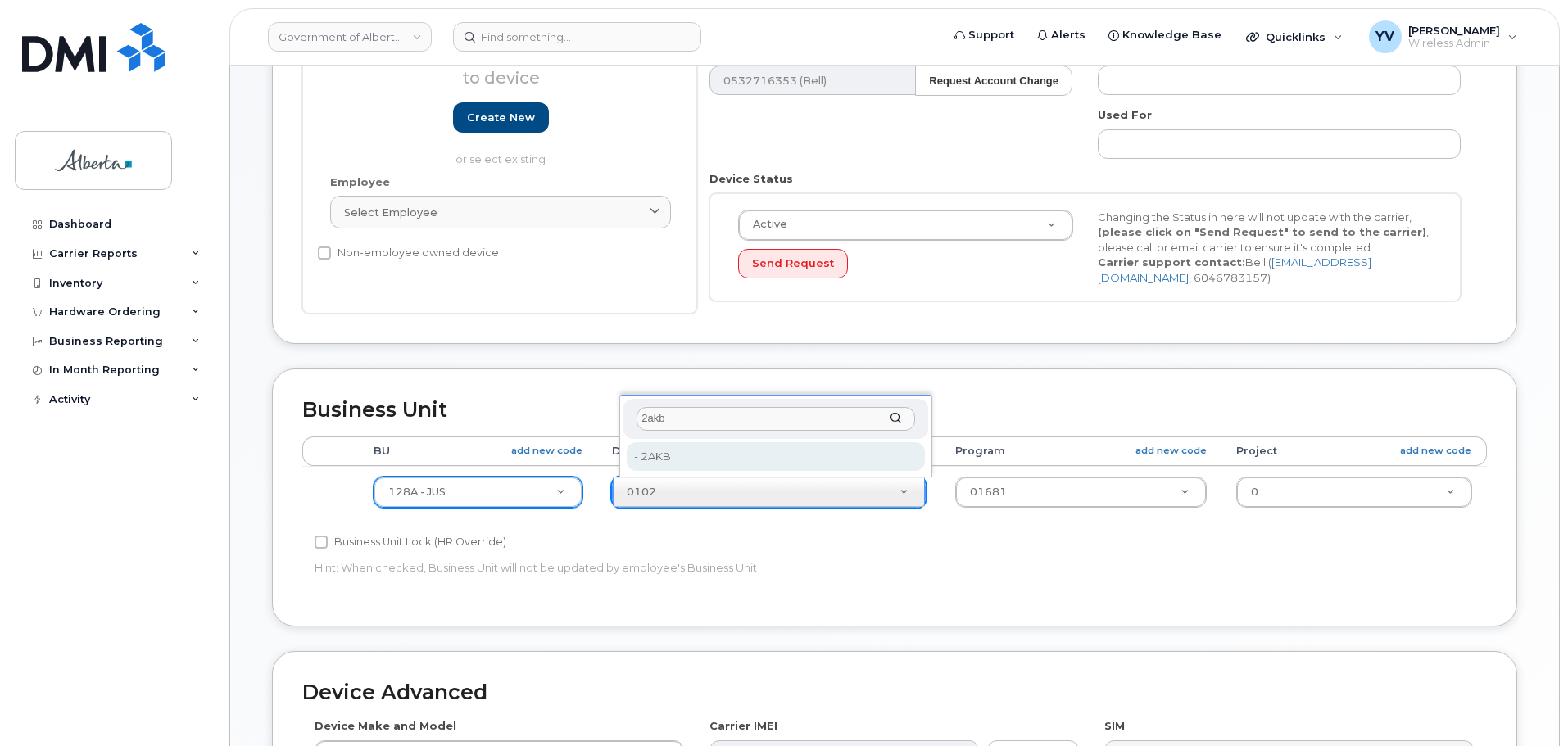
type input "2akb"
type input "36166471"
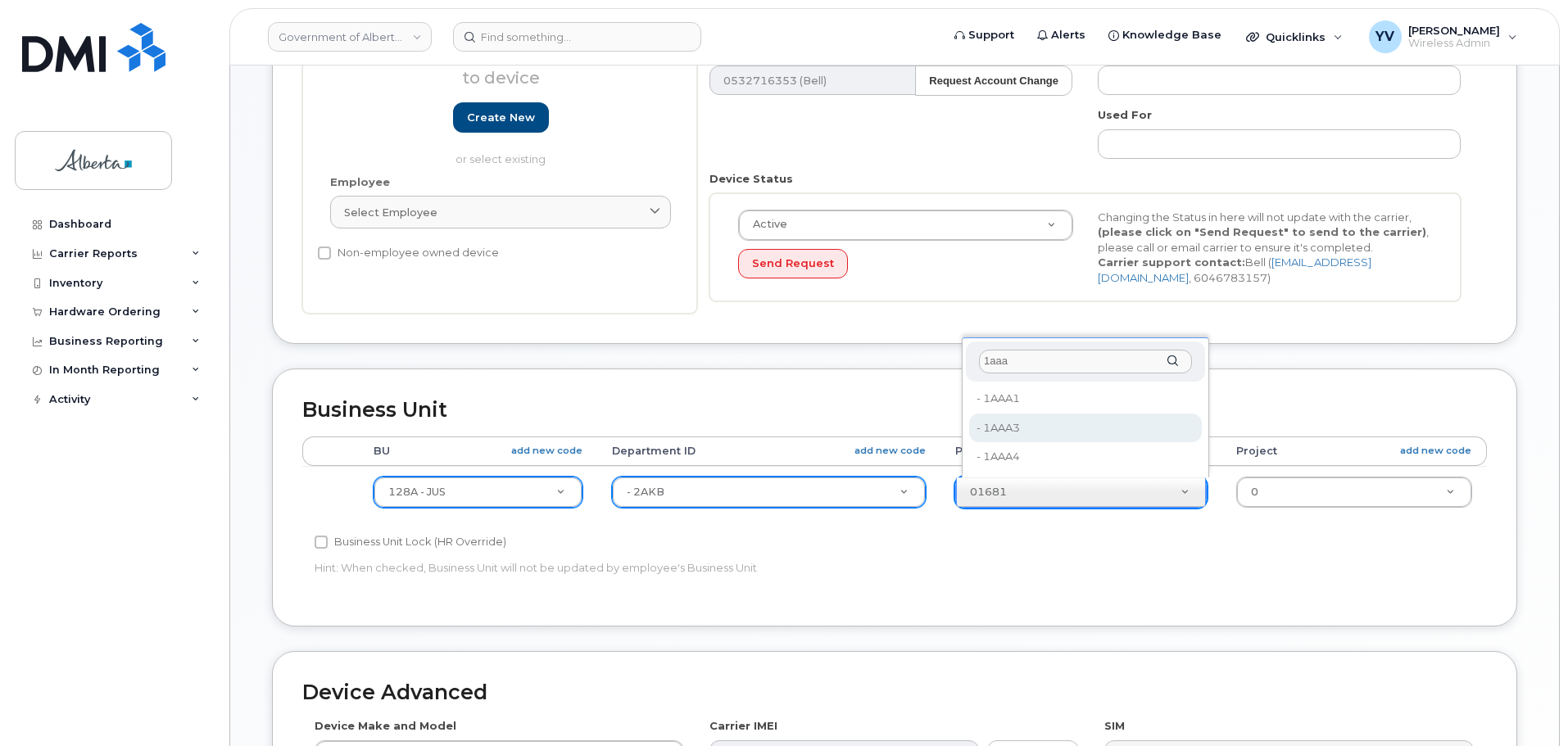
type input "1aaa"
type input "26438803"
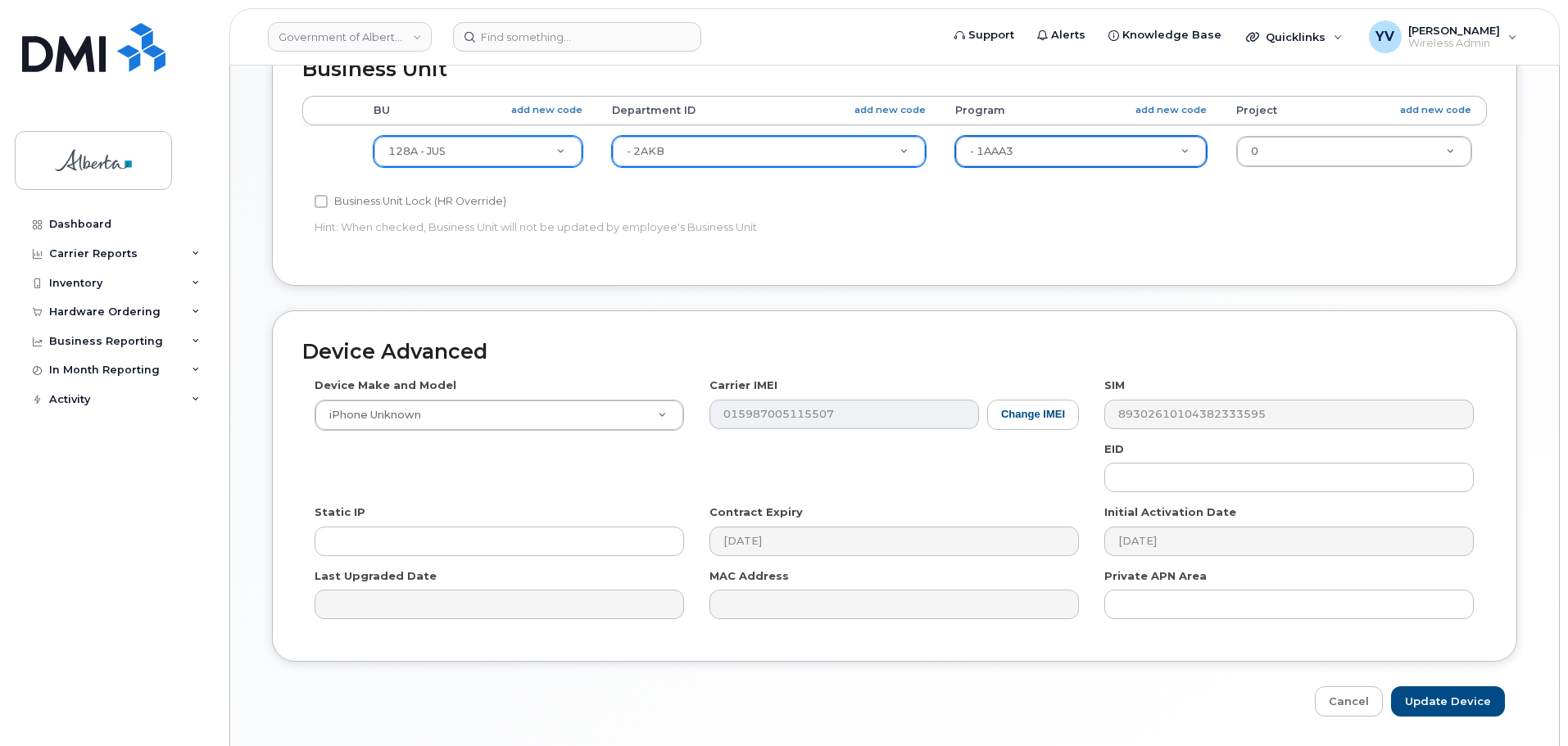
scroll to position [649, 0]
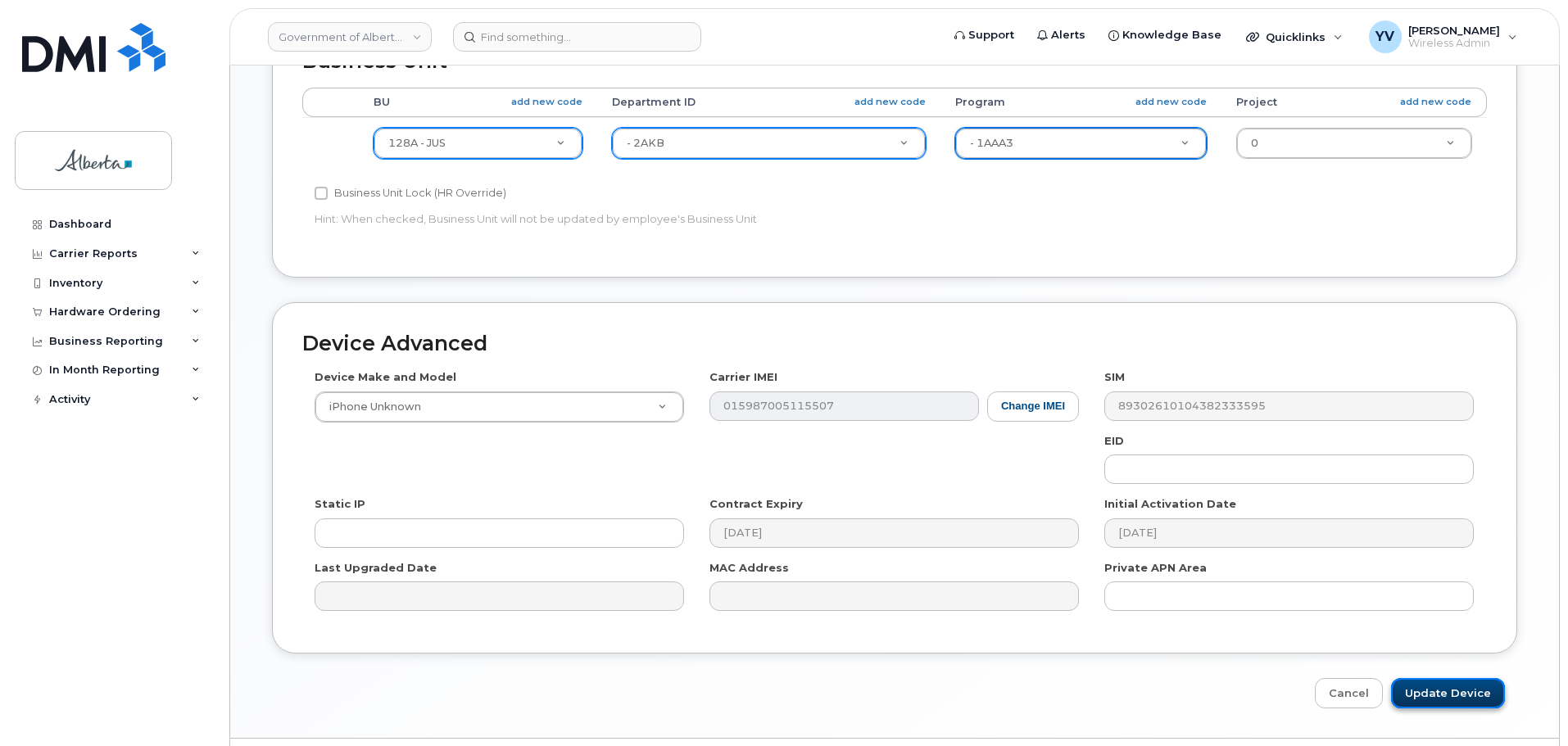
click at [1439, 697] on input "Update Device" at bounding box center [1449, 693] width 114 height 30
type input "Saving..."
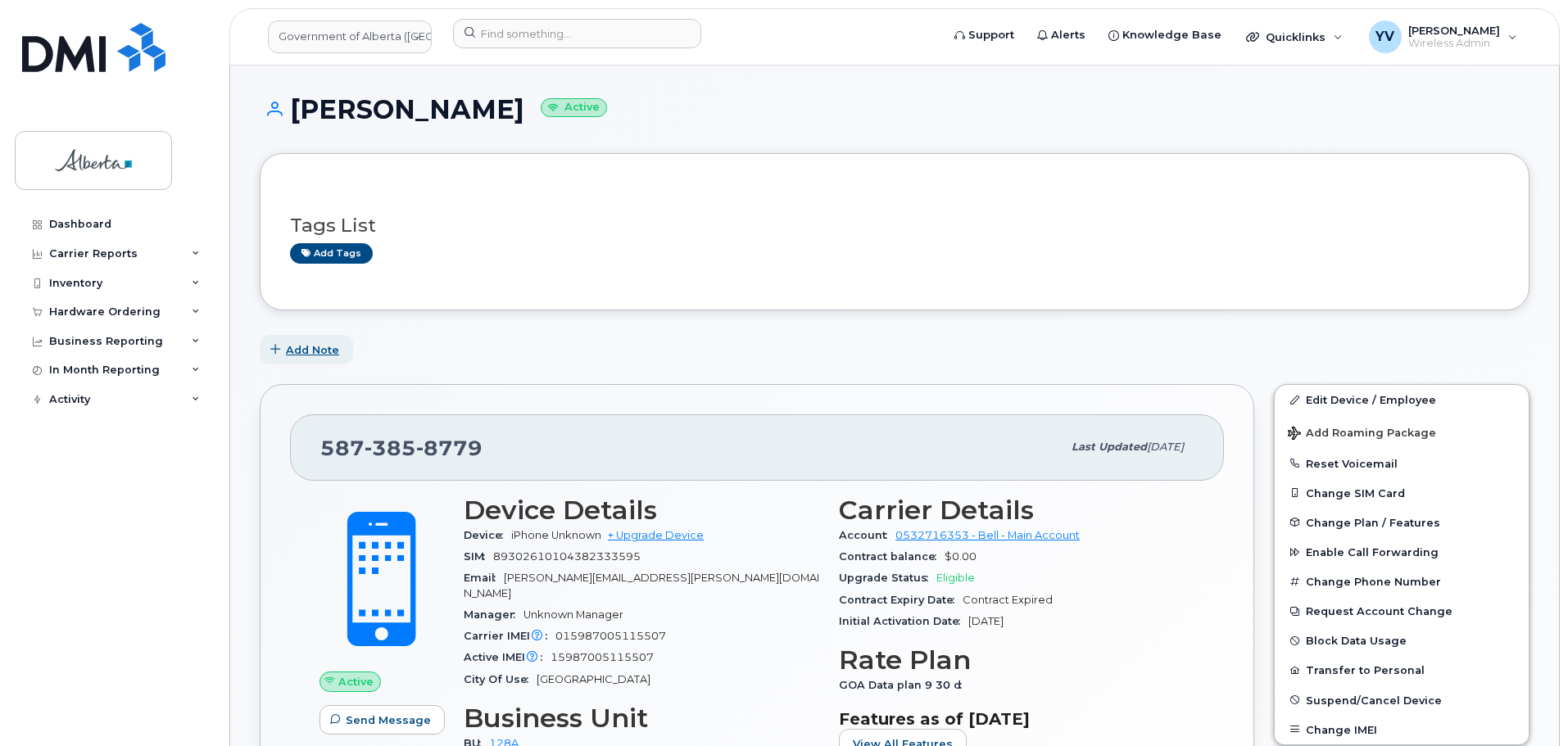
click at [286, 345] on span "Add Note" at bounding box center [312, 350] width 53 height 16
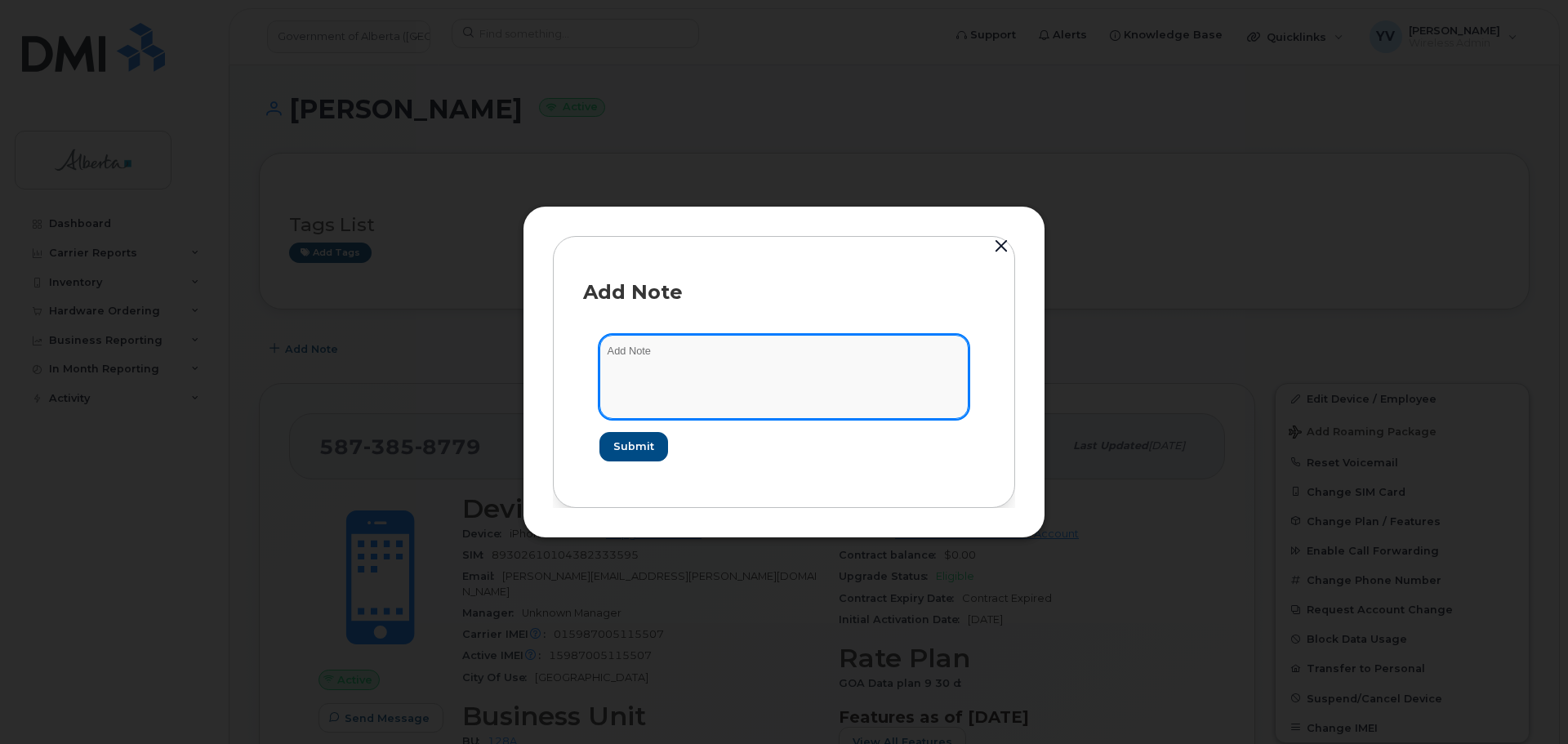
click at [618, 349] on textarea at bounding box center [784, 377] width 369 height 83
paste textarea "SCTASK0864663 5873858779 DO NOT DELETE - BEING REASSIGNED to Jared Burton. Prev…"
type textarea "SCTASK0864663 5873858779 DO NOT DELETE - BEING REASSIGNED to Jared Burton. Prev…"
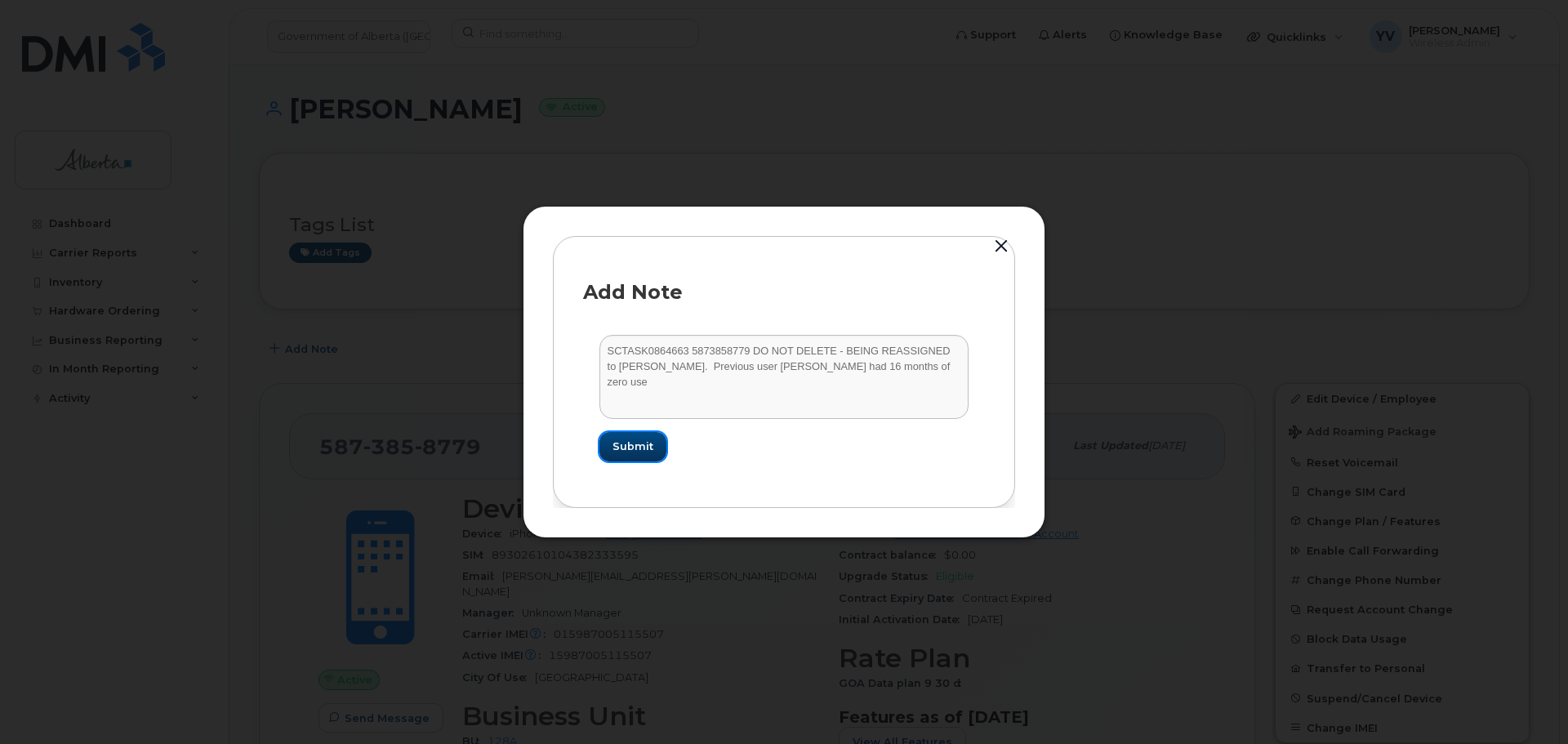
click at [629, 442] on span "Submit" at bounding box center [633, 446] width 41 height 15
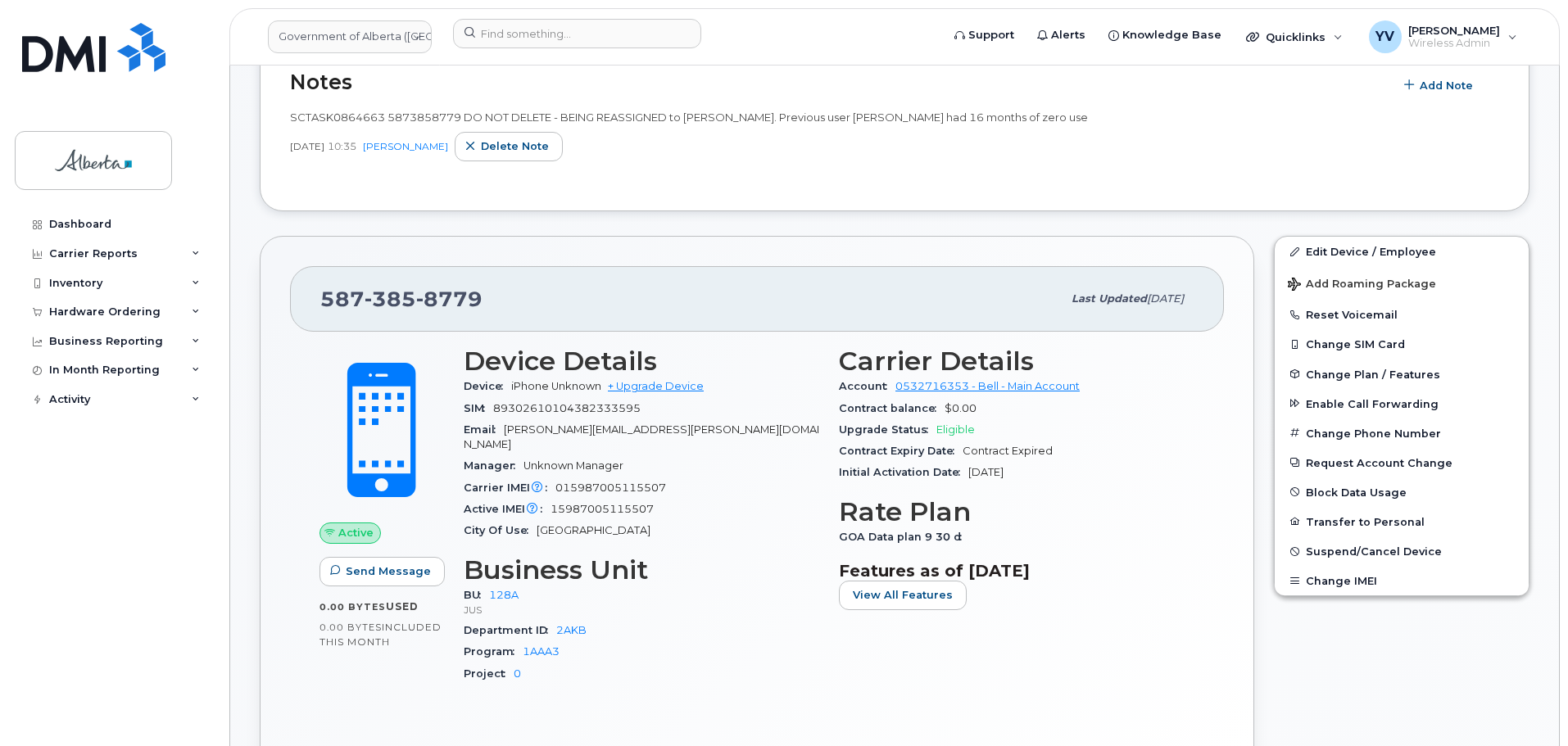
scroll to position [353, 0]
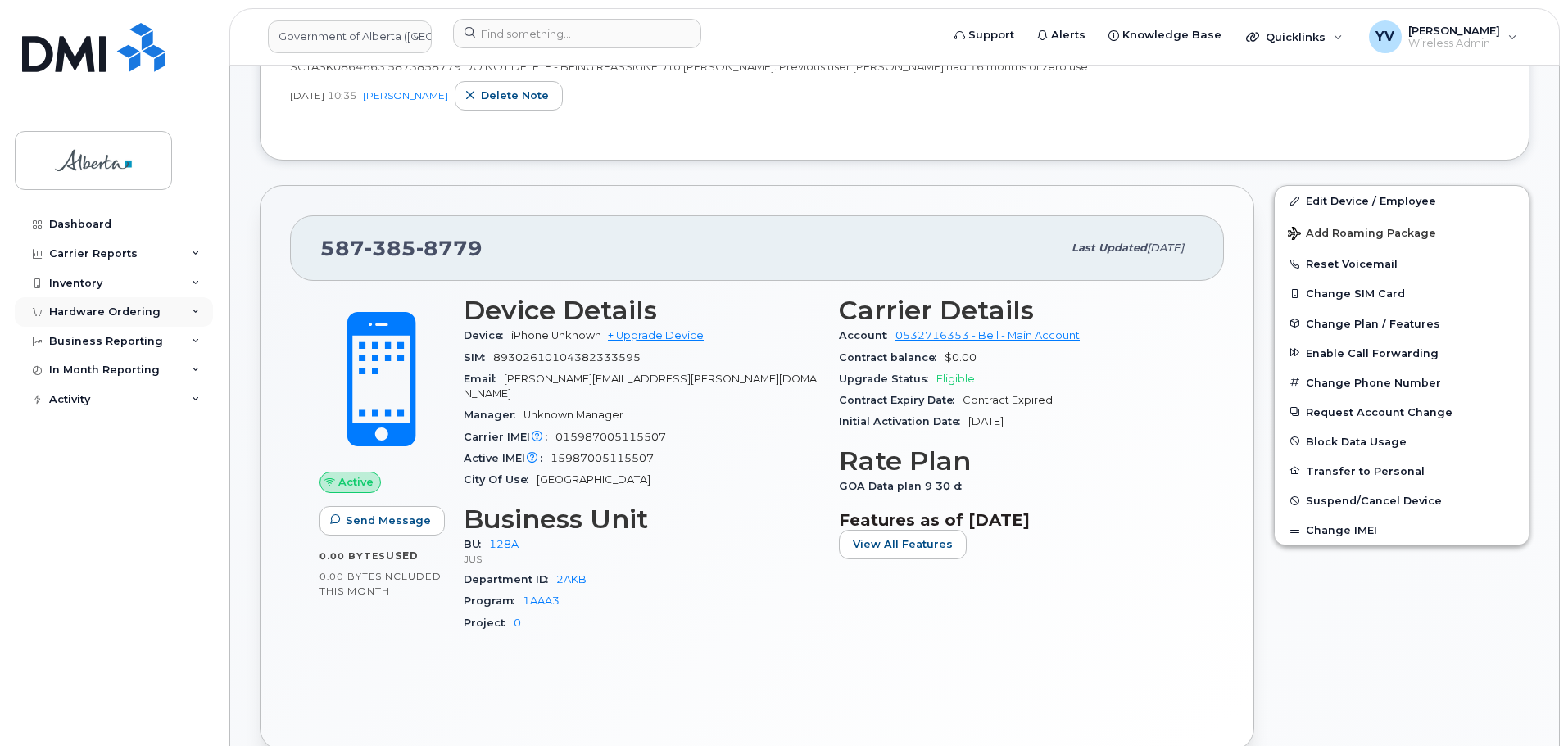
click at [59, 310] on div "Hardware Ordering" at bounding box center [105, 312] width 111 height 14
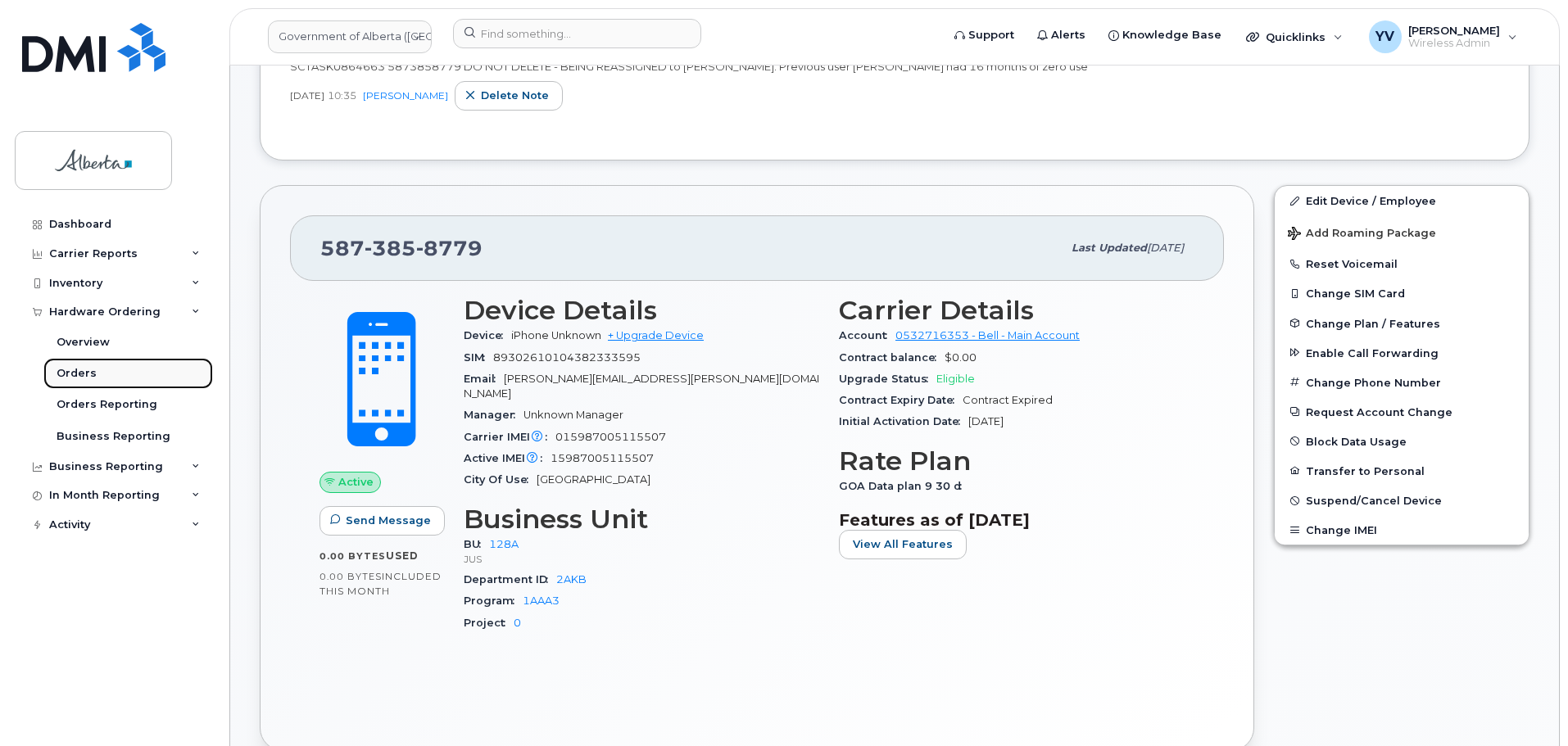
click at [61, 373] on div "Orders" at bounding box center [76, 373] width 40 height 15
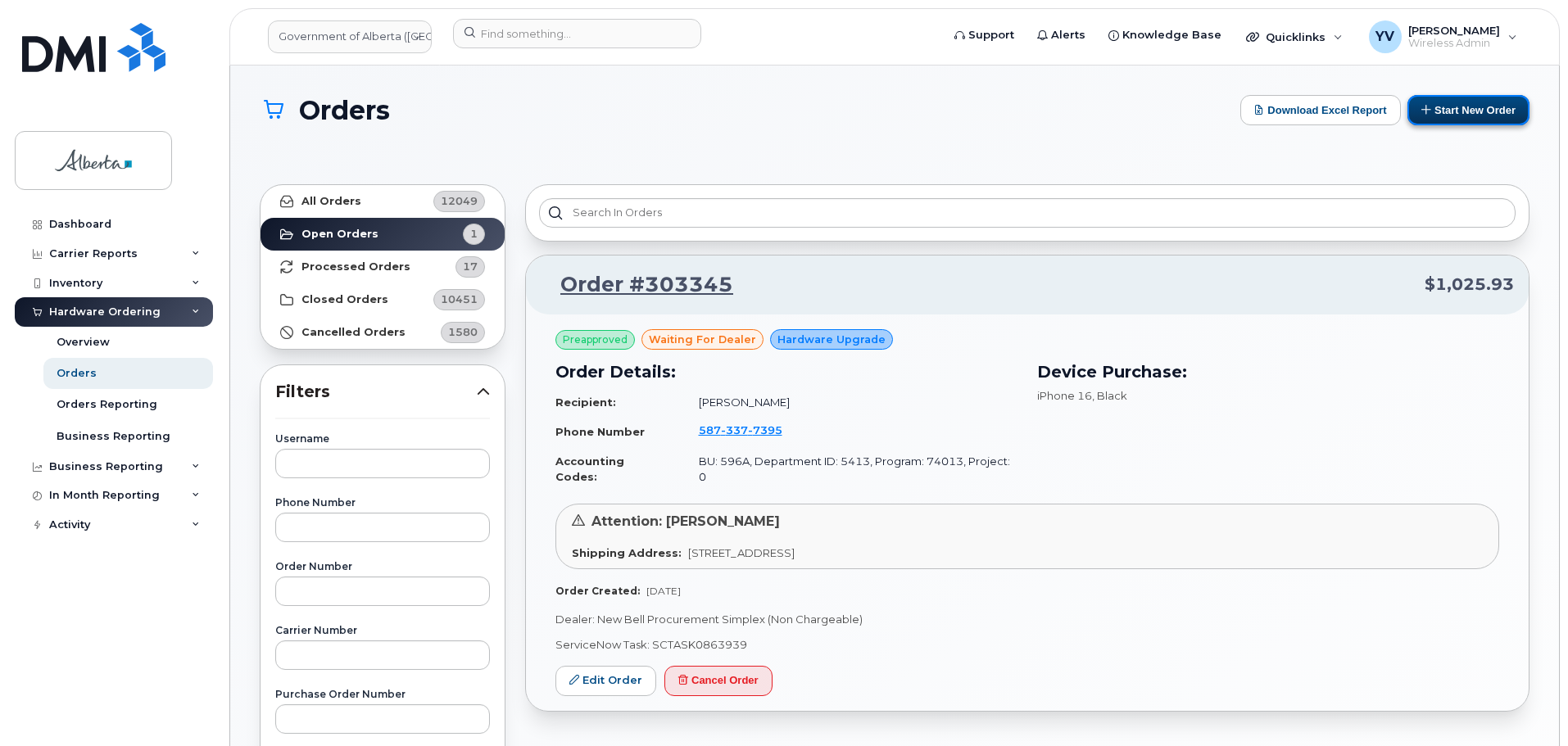
click at [1462, 104] on button "Start New Order" at bounding box center [1468, 109] width 122 height 30
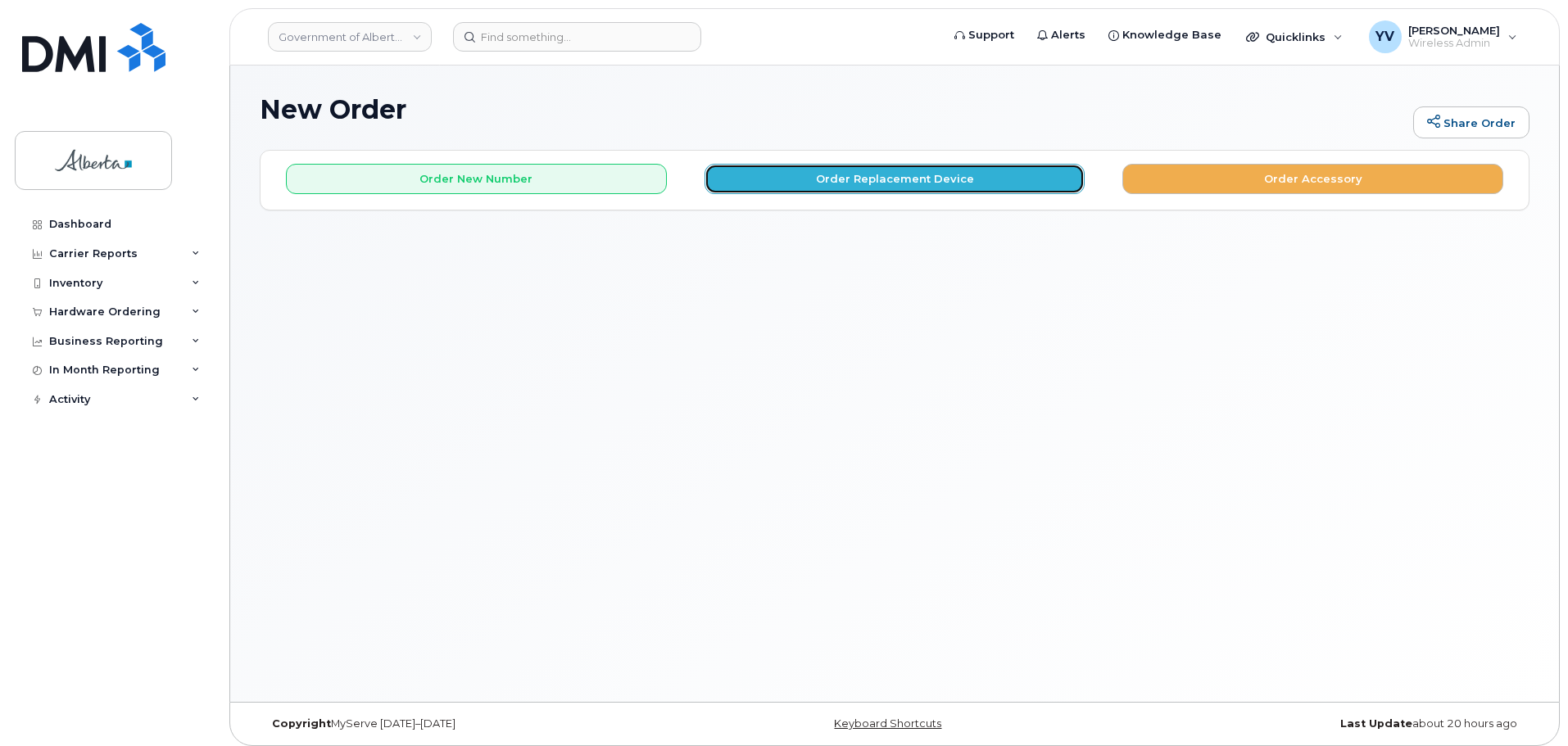
click at [886, 183] on button "Order Replacement Device" at bounding box center [894, 178] width 381 height 30
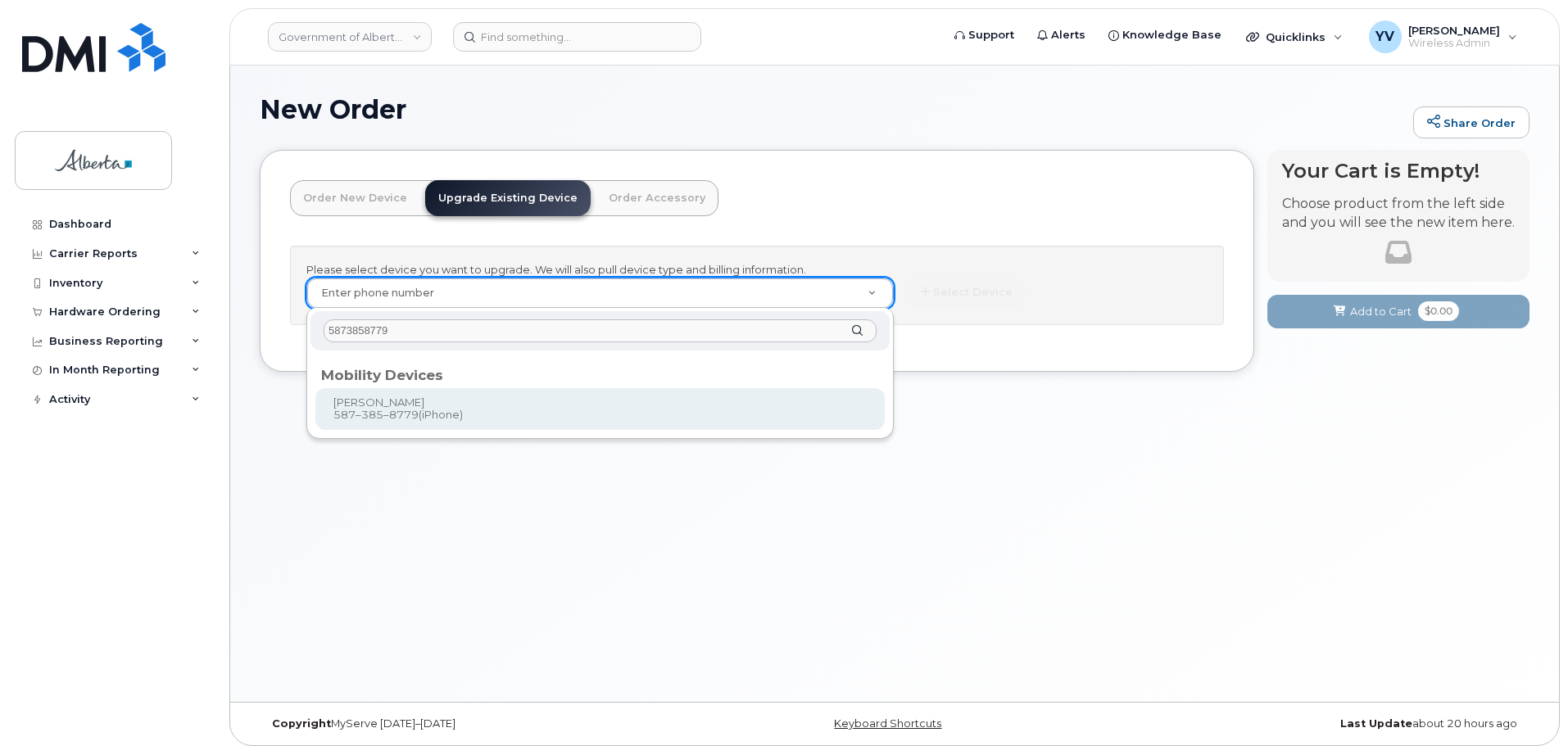
type input "5873858779"
type input "823871"
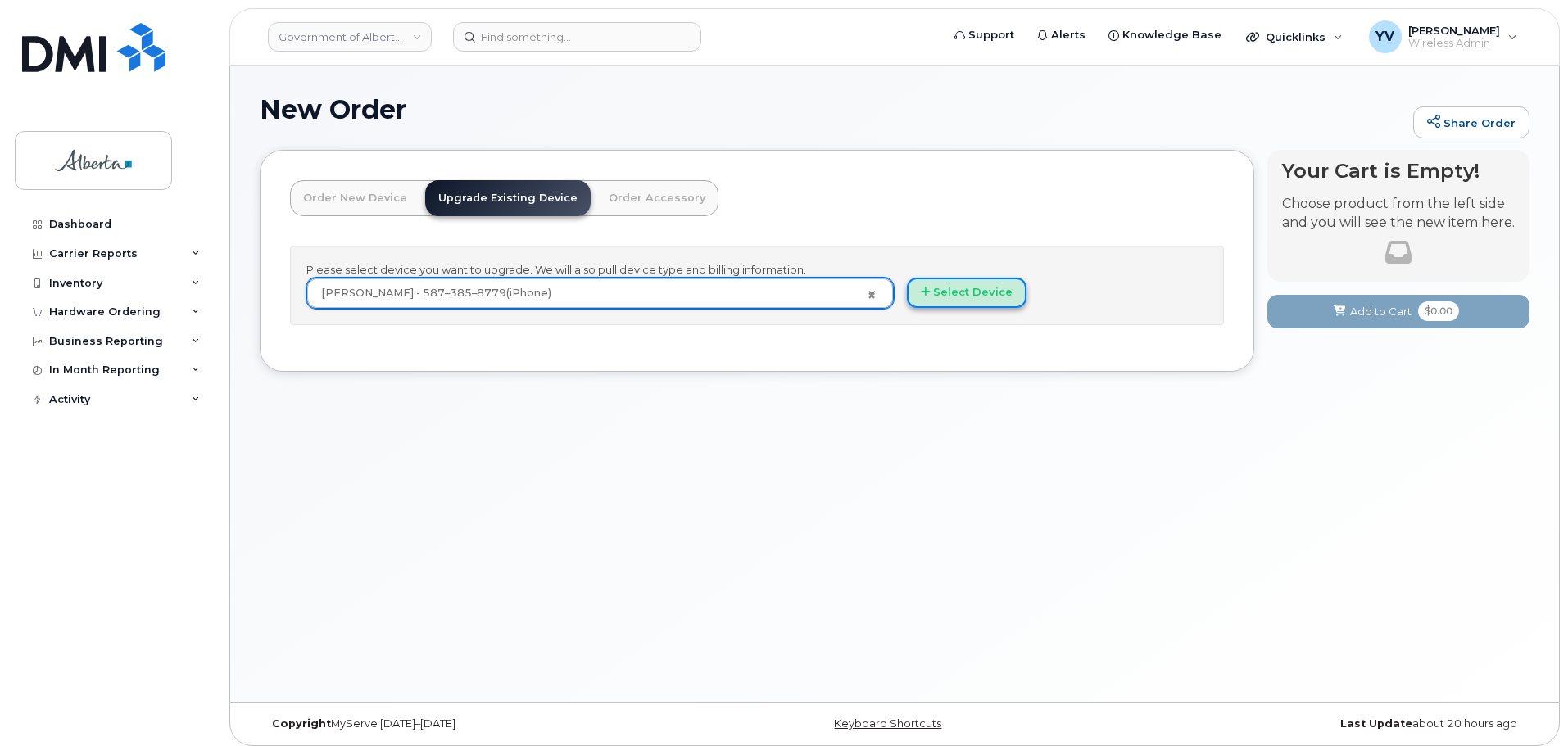
click at [978, 291] on button "Select Device" at bounding box center [966, 293] width 119 height 30
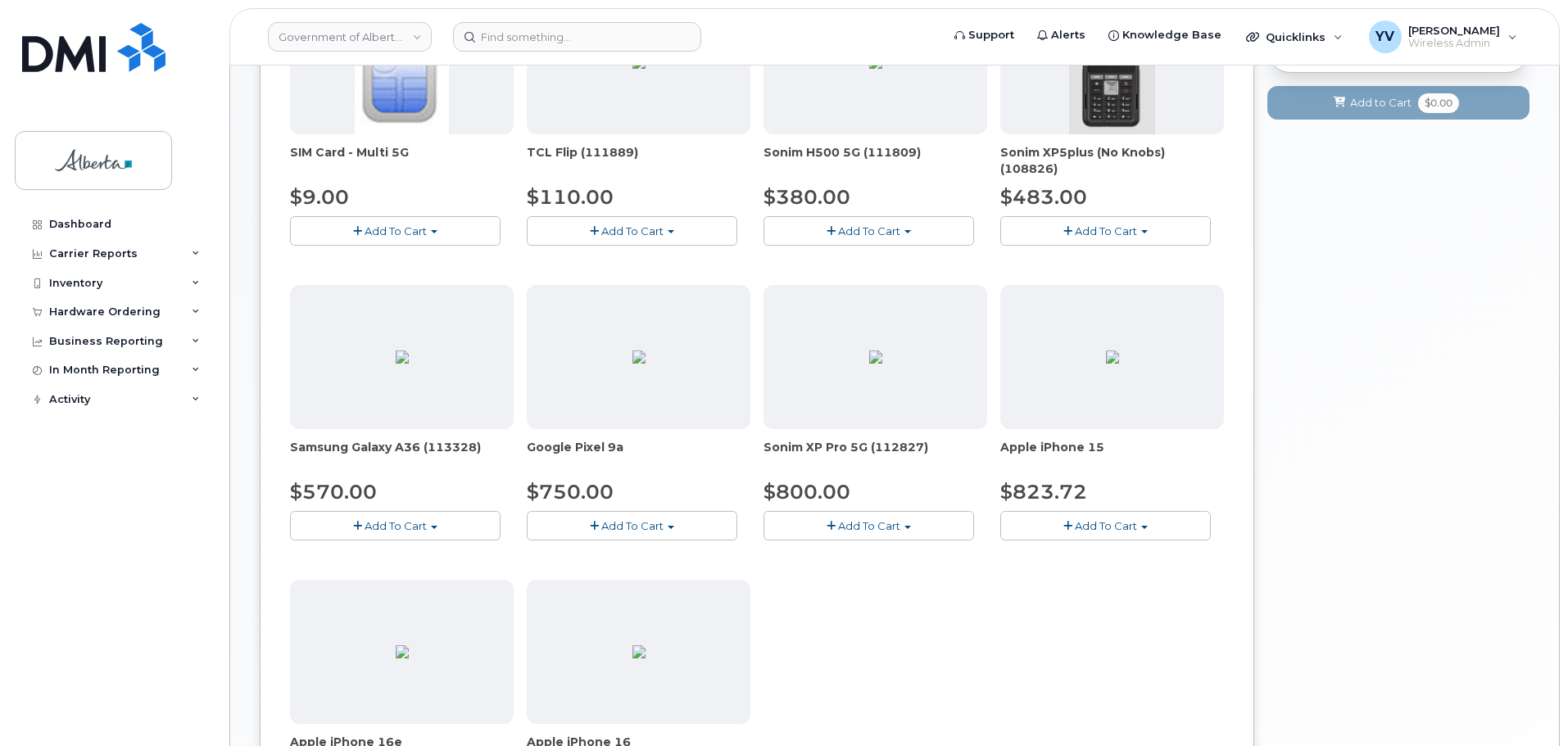
scroll to position [423, 0]
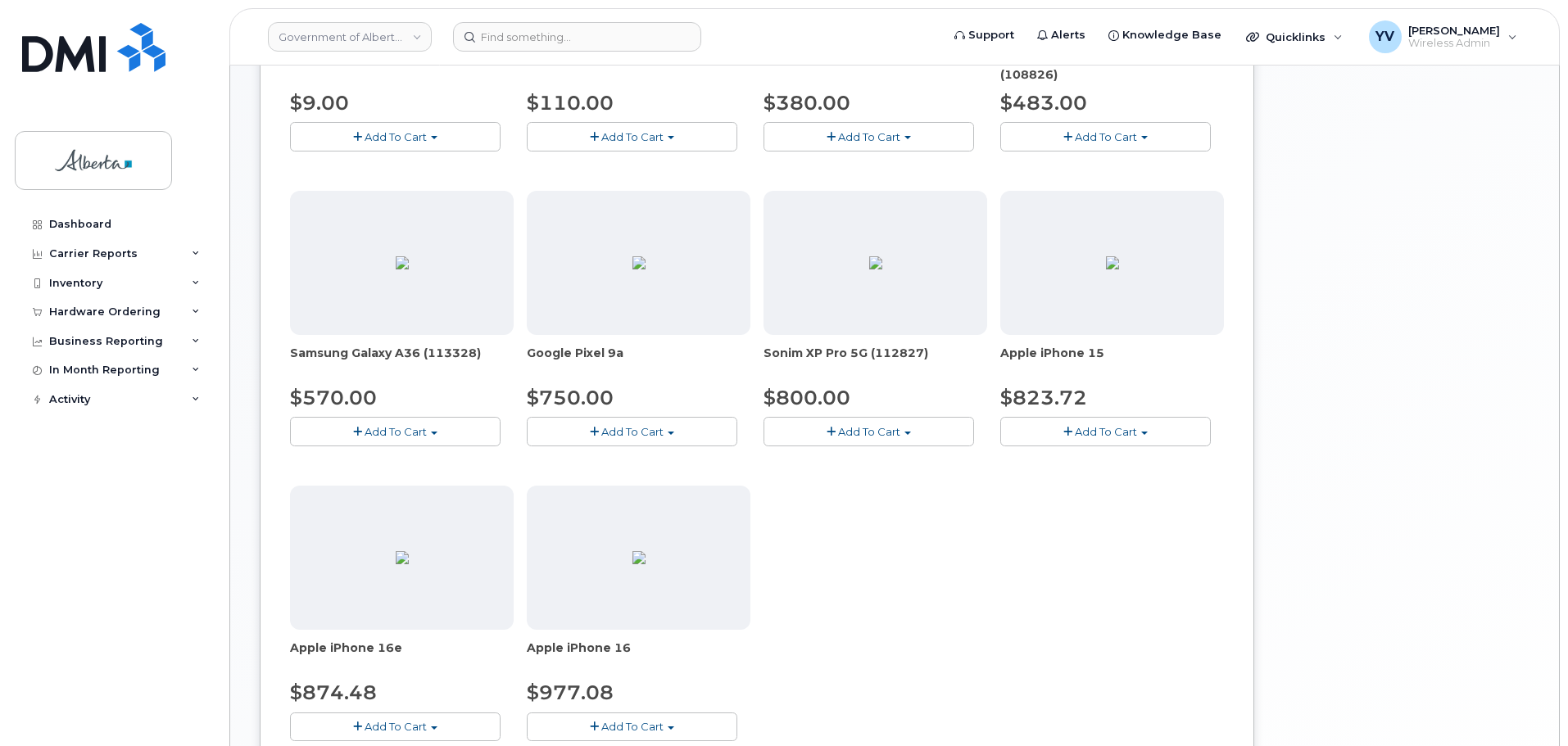
click at [674, 432] on span "button" at bounding box center [671, 433] width 7 height 3
click at [674, 475] on link "$750.00 - 30-day upgrade (128GB model)" at bounding box center [661, 482] width 261 height 20
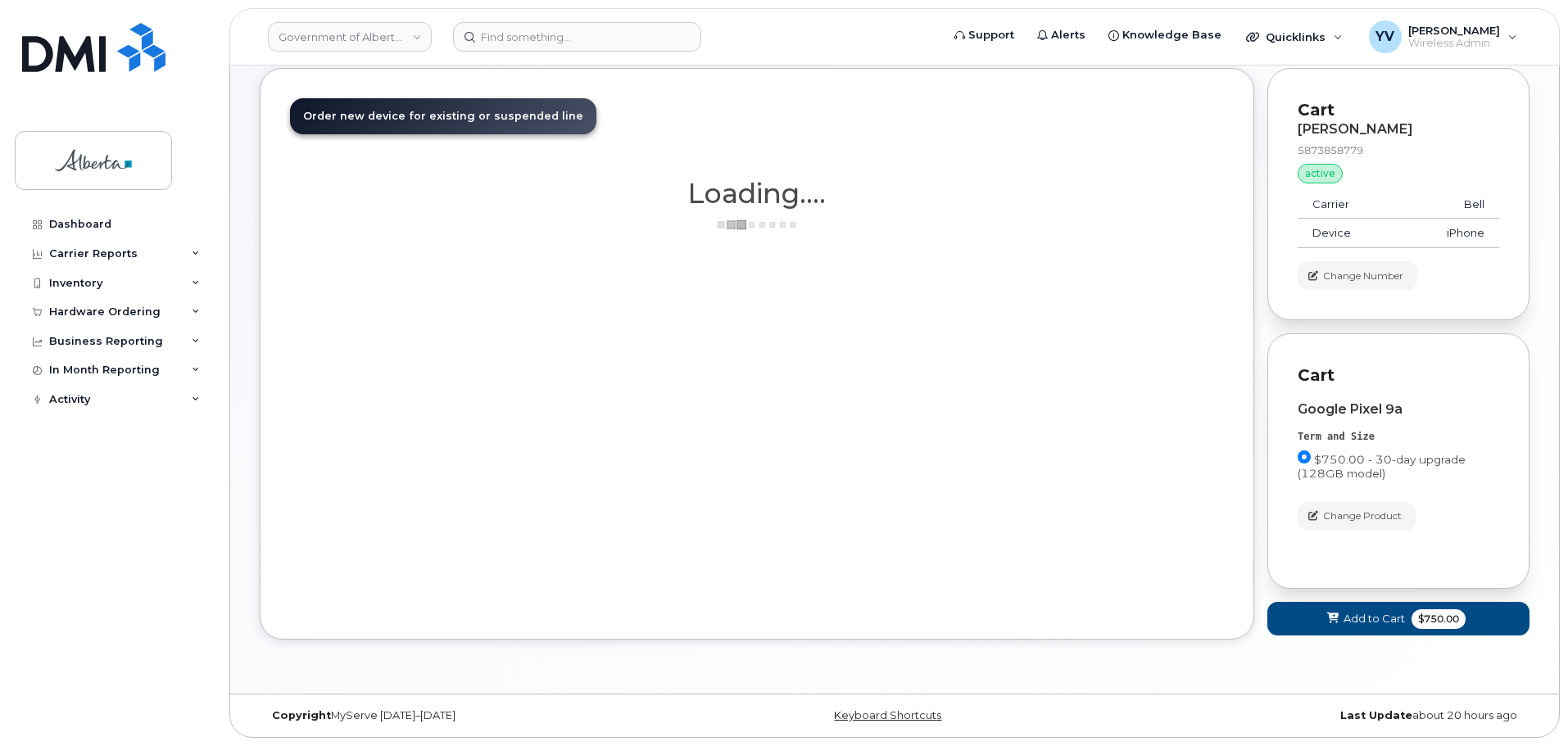
scroll to position [82, 0]
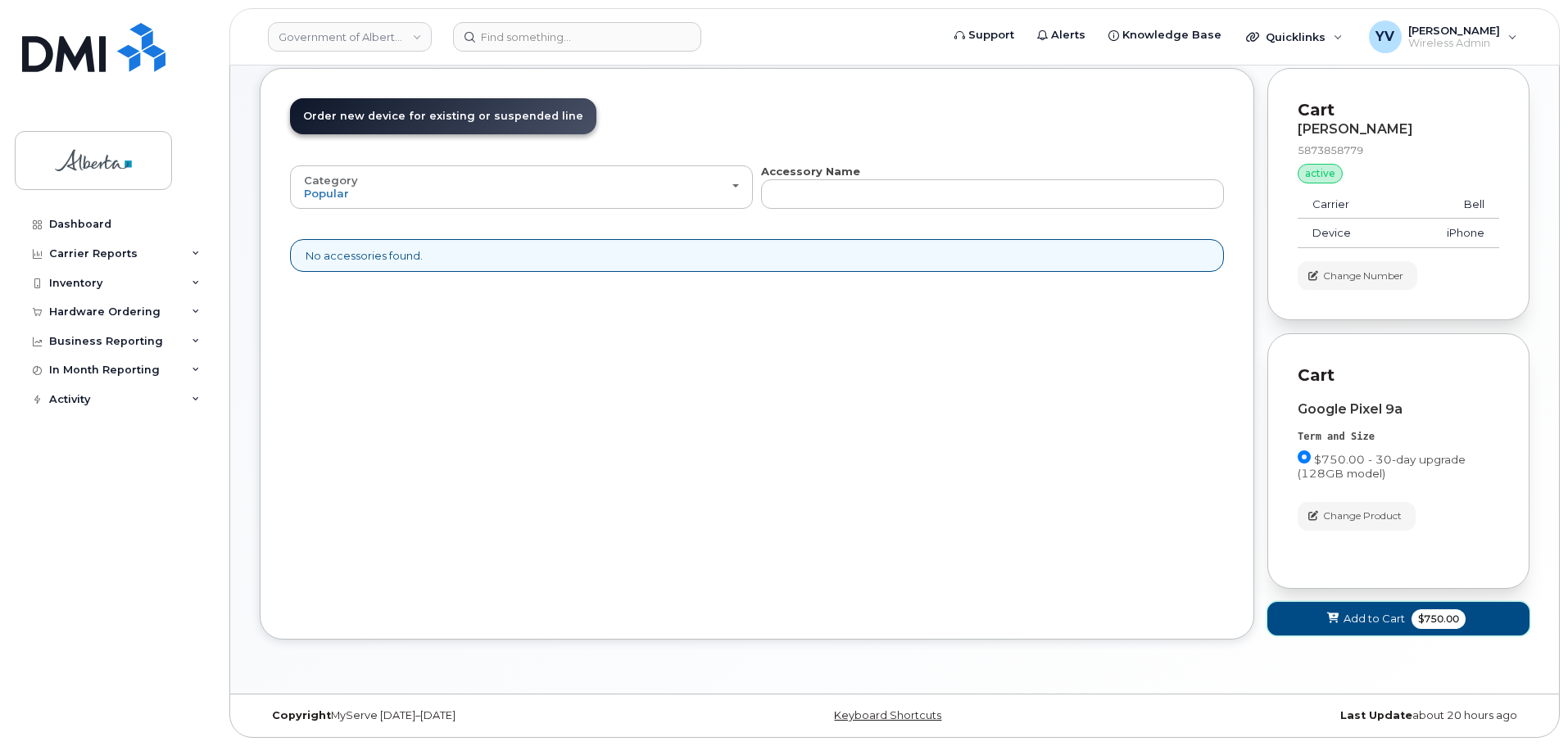
click at [1363, 624] on span "Add to Cart" at bounding box center [1374, 619] width 61 height 16
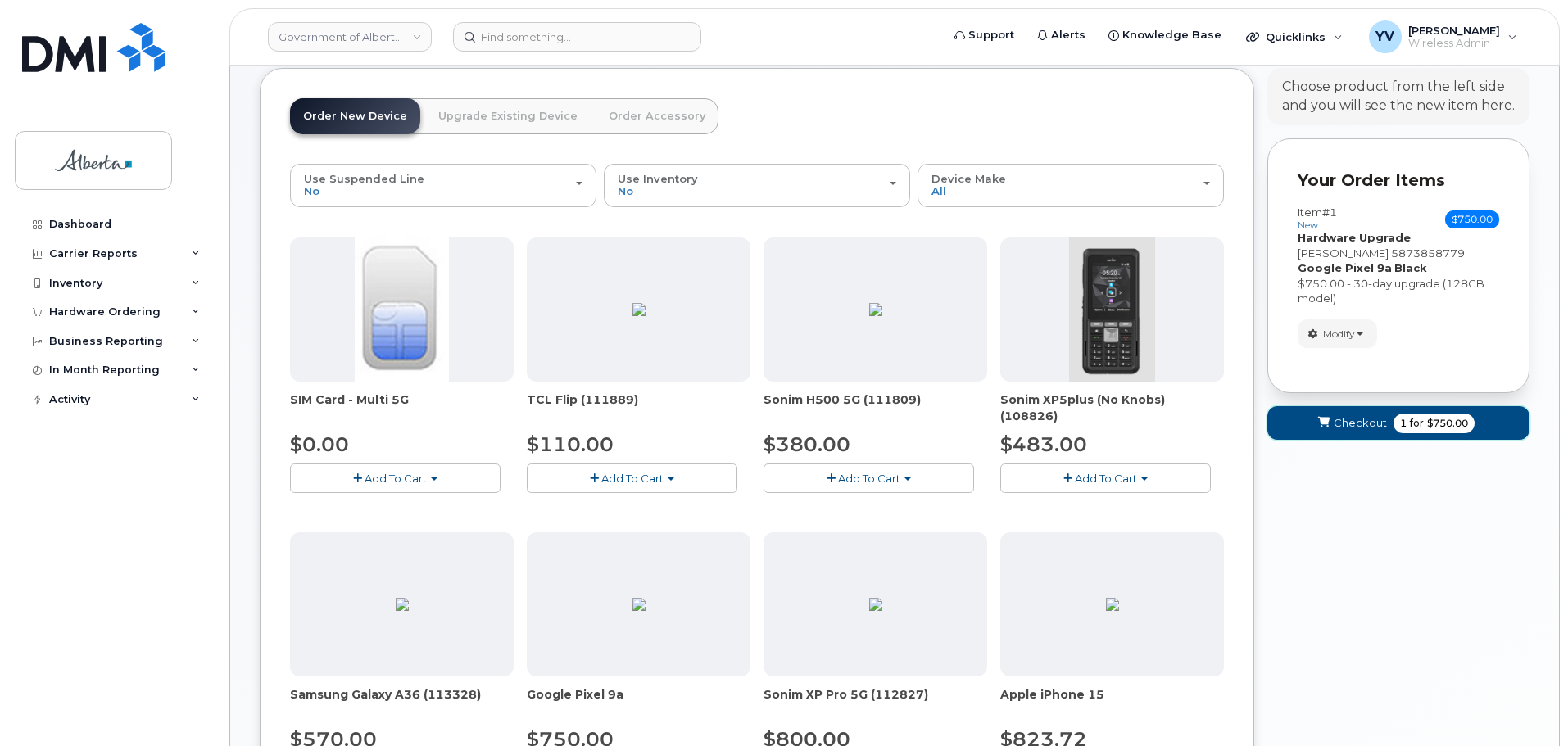
click at [1351, 414] on button "Checkout 1 for $750.00" at bounding box center [1398, 422] width 263 height 34
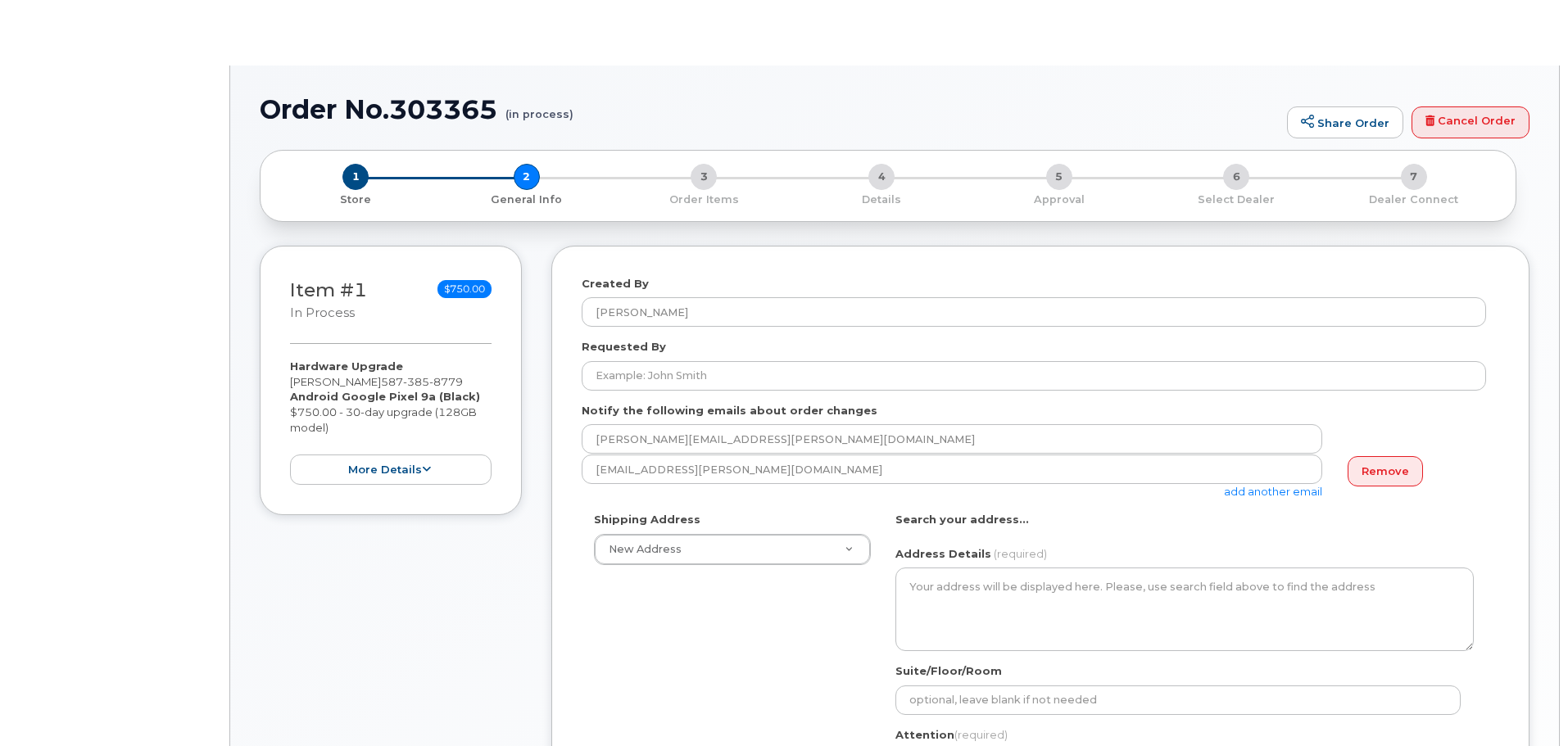
select select
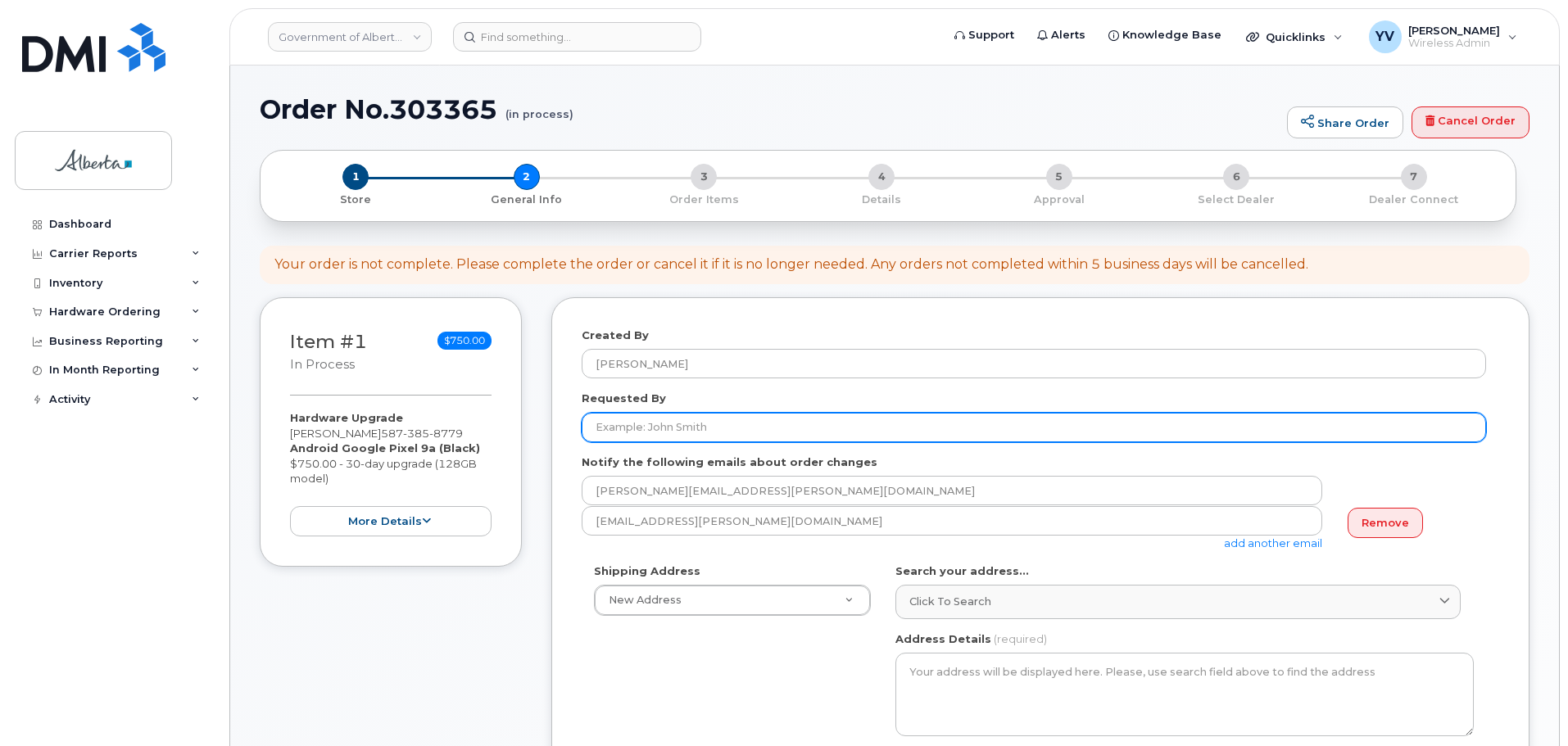
click at [616, 427] on input "Requested By" at bounding box center [1033, 427] width 904 height 29
paste input "[PERSON_NAME]"
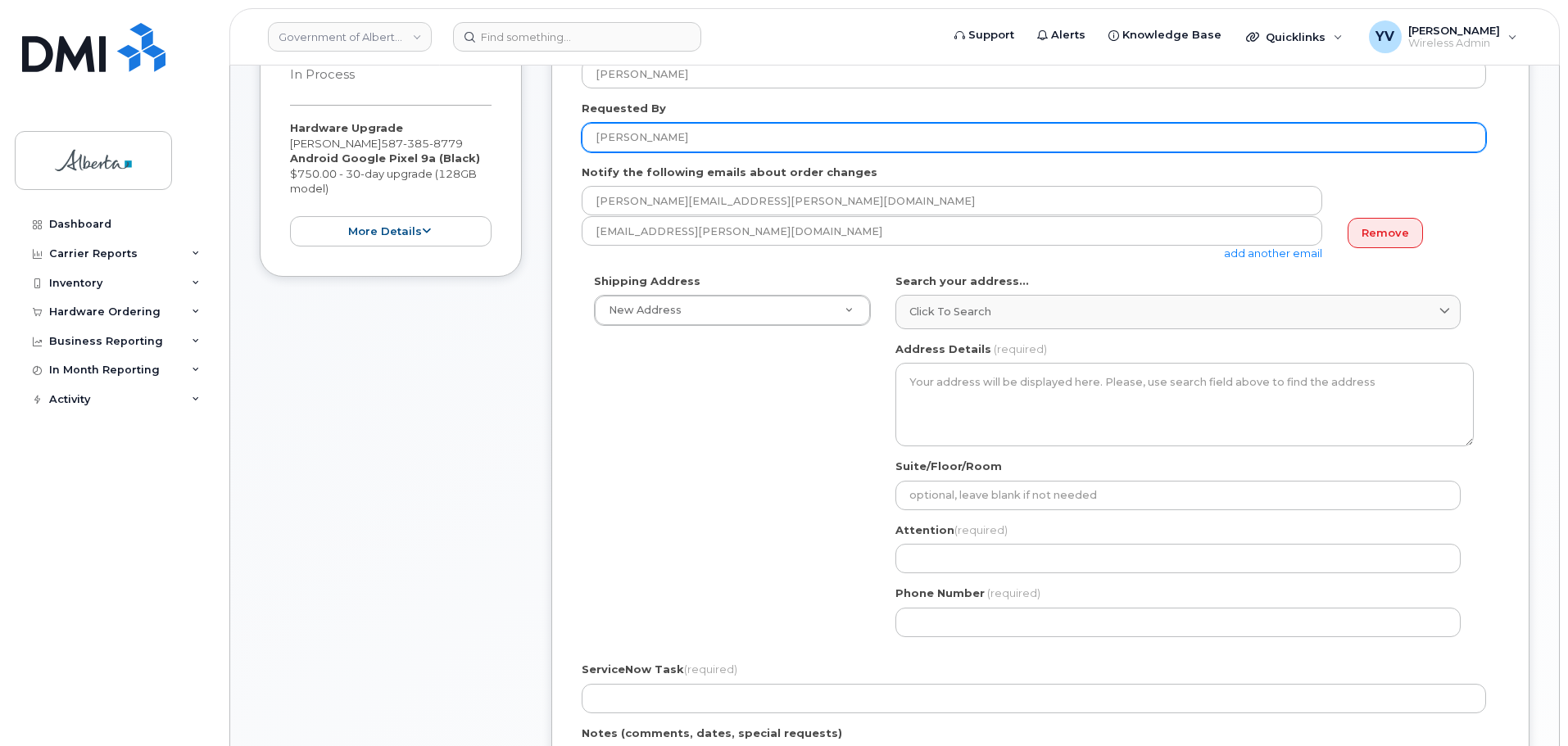
scroll to position [342, 0]
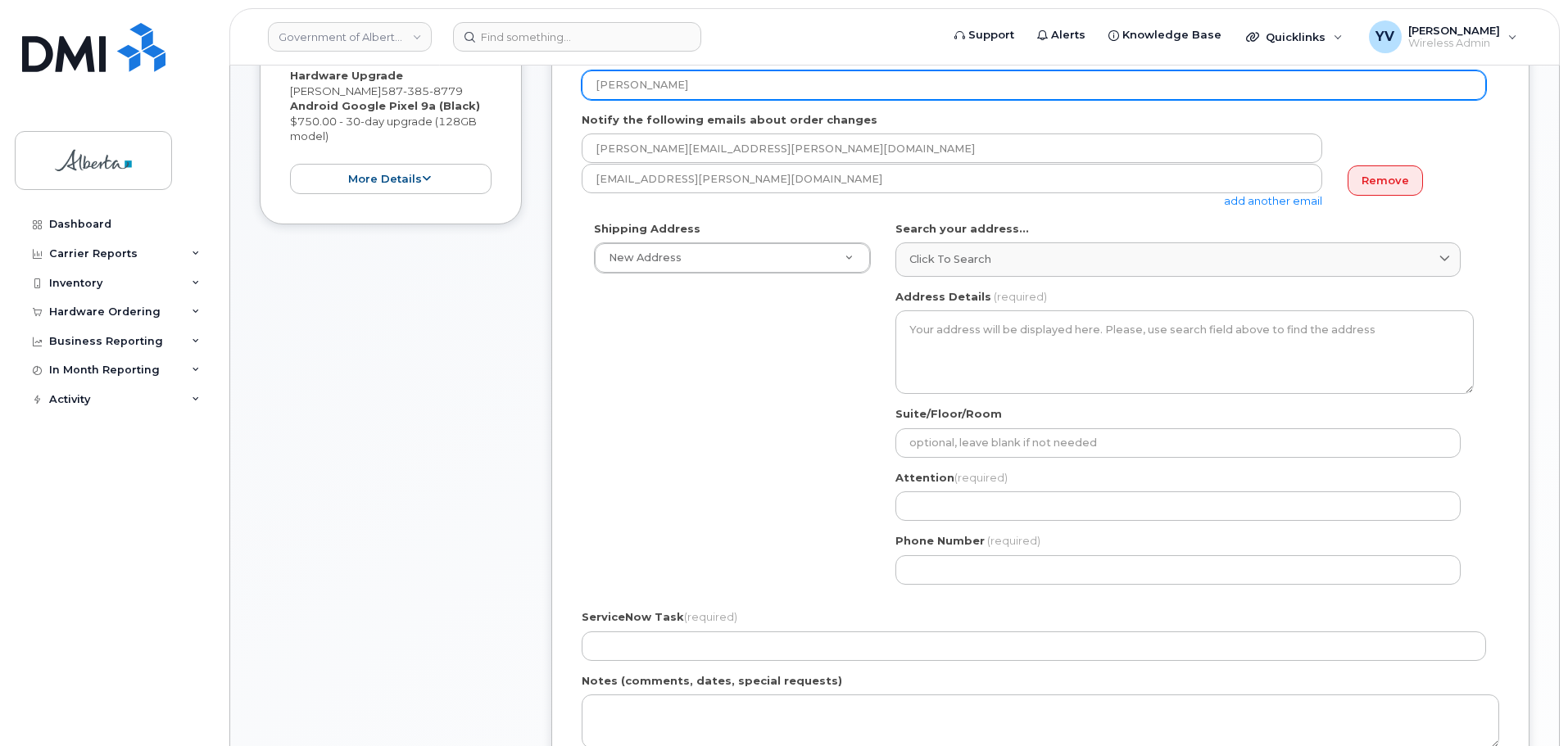
type input "[PERSON_NAME]"
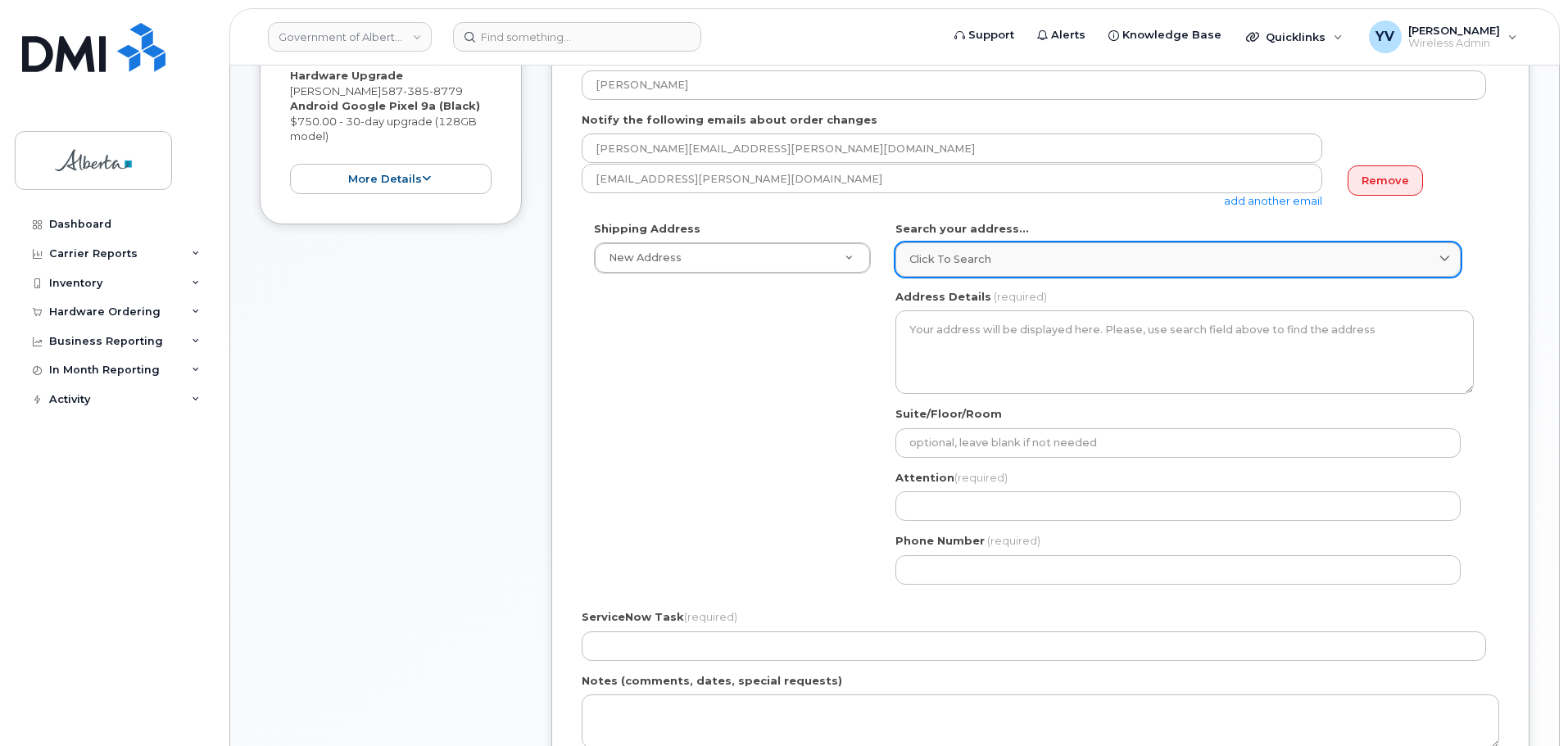
click at [942, 264] on span "Click to search" at bounding box center [950, 260] width 82 height 16
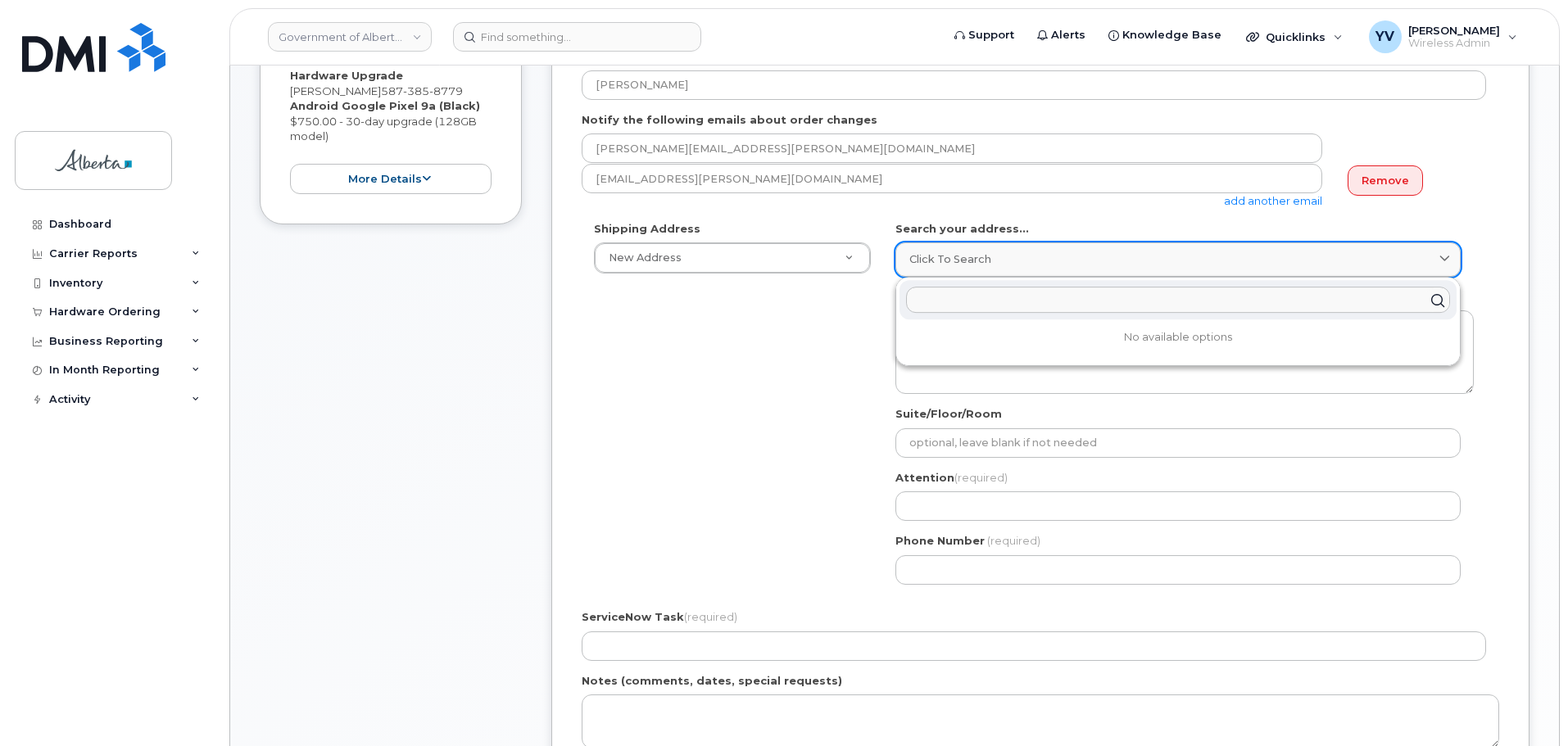
paste input "9820 - 106 Street"
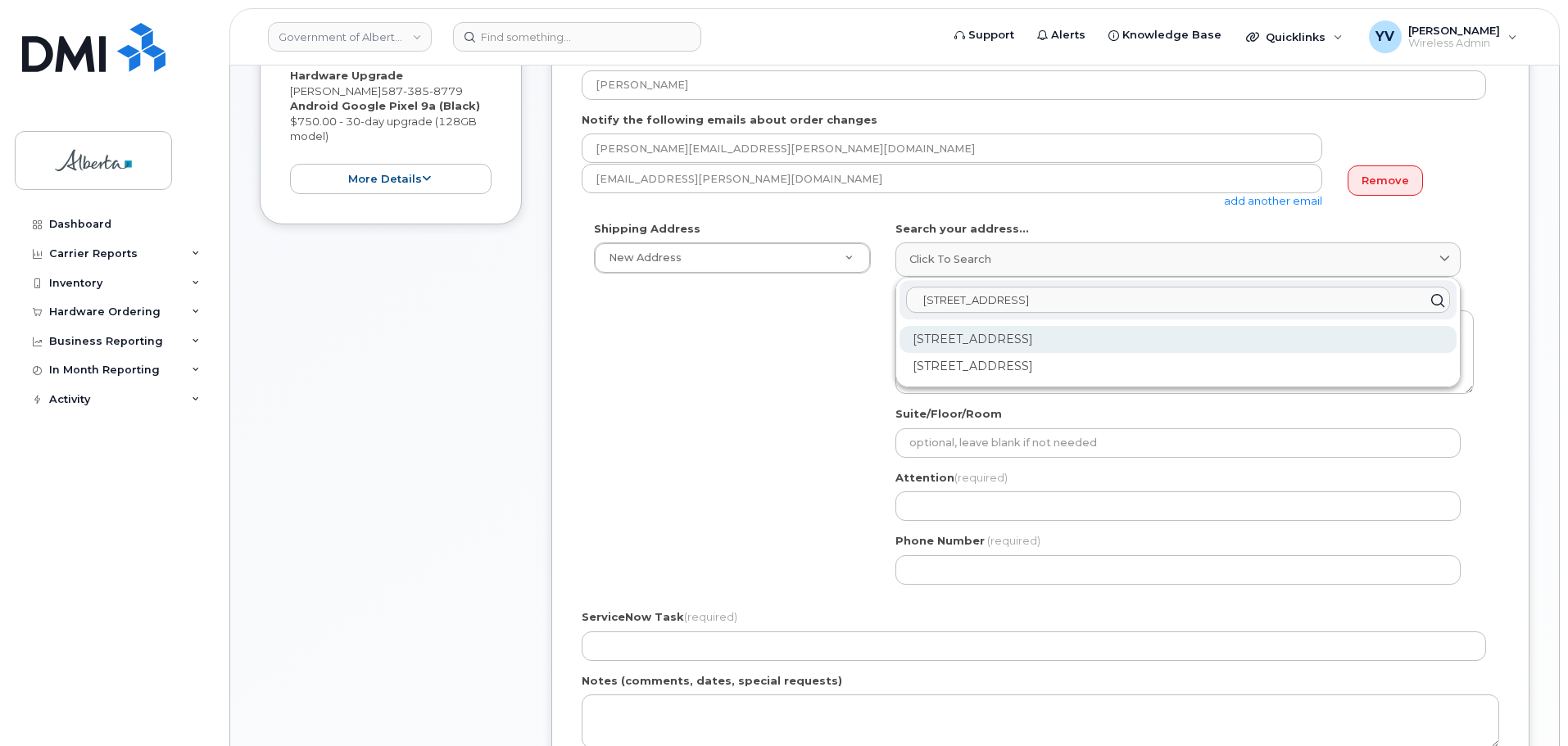
type input "9820 - 106 Street"
click at [1100, 338] on div "9820 106 St NW Edmonton AB T5K 2J6" at bounding box center [1177, 339] width 557 height 27
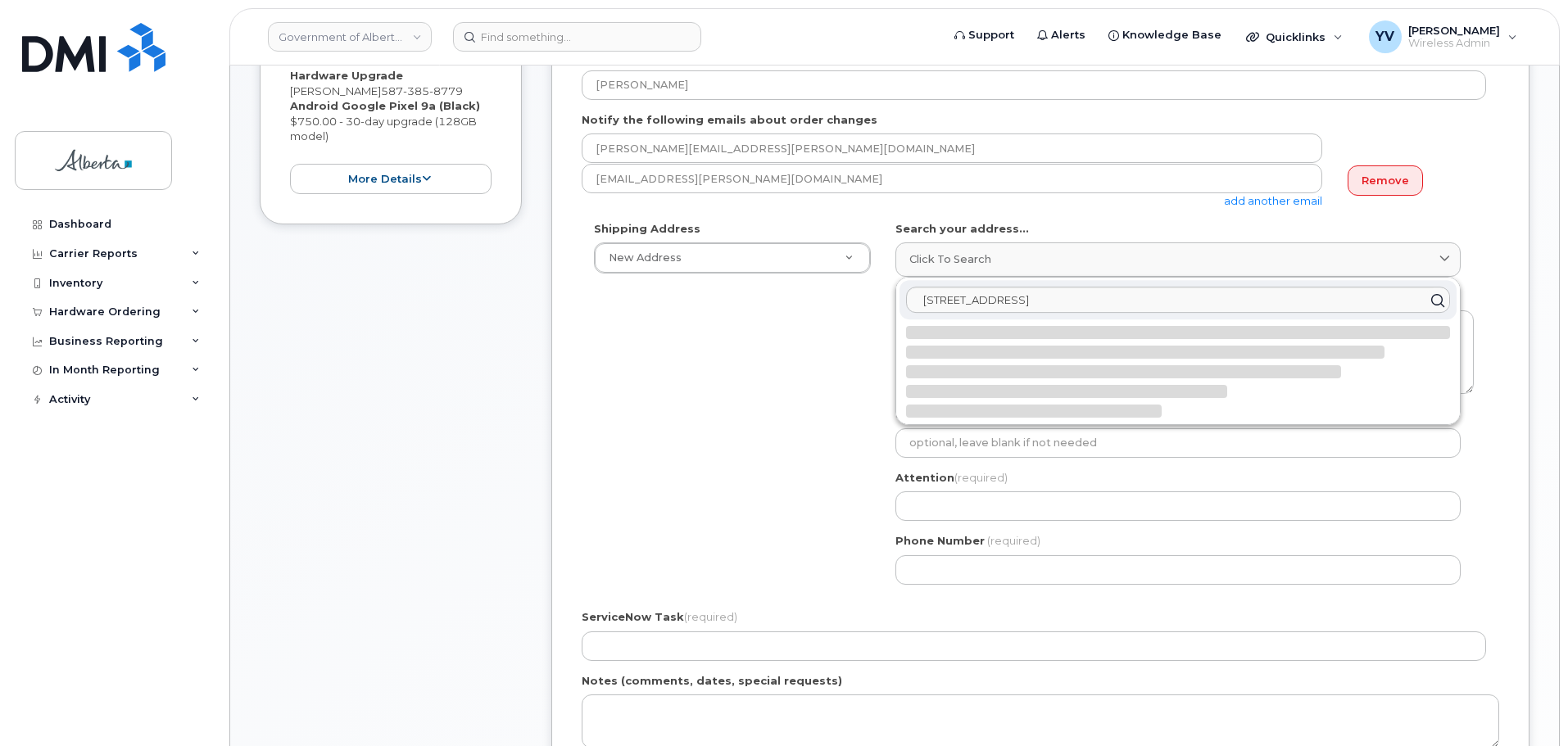
select select
type textarea "9820 106 St NW EDMONTON AB T5K 2J6 CANADA"
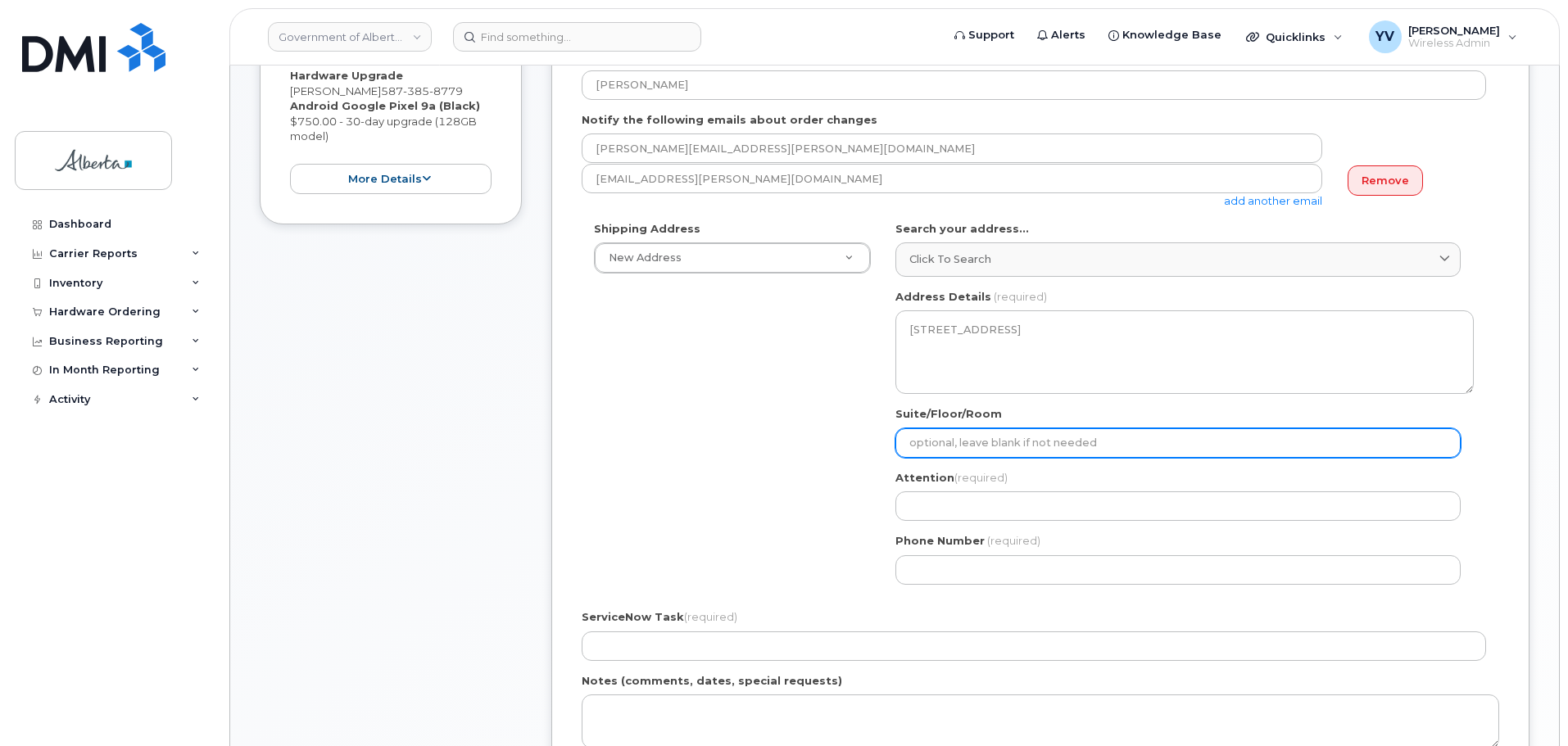
click at [934, 443] on input "Suite/Floor/Room" at bounding box center [1177, 443] width 565 height 29
paste input "4th Floor"
select select
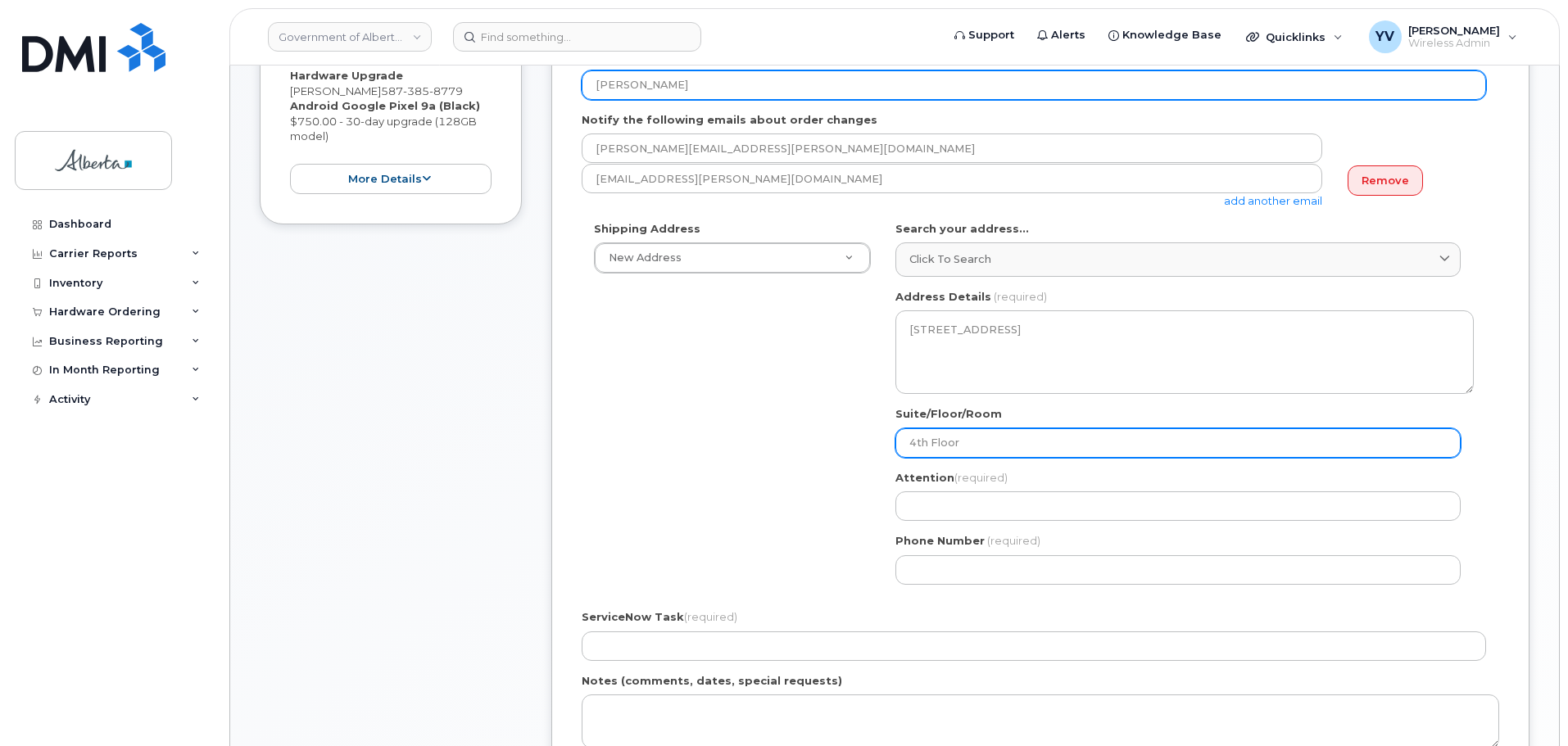
type input "4th Floor"
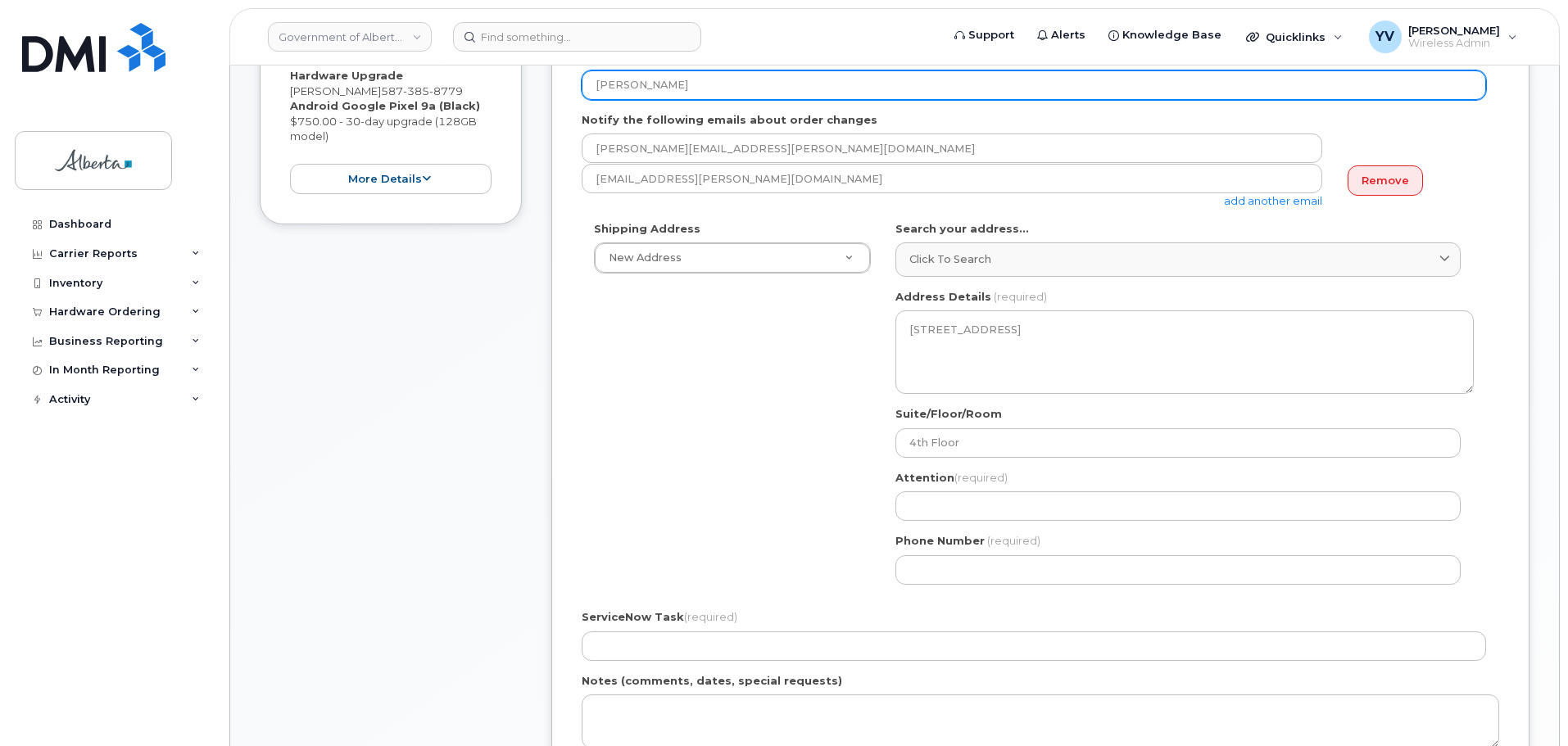
drag, startPoint x: 679, startPoint y: 90, endPoint x: 589, endPoint y: 86, distance: 90.1
click at [589, 86] on input "Jared Burton" at bounding box center [1033, 85] width 904 height 29
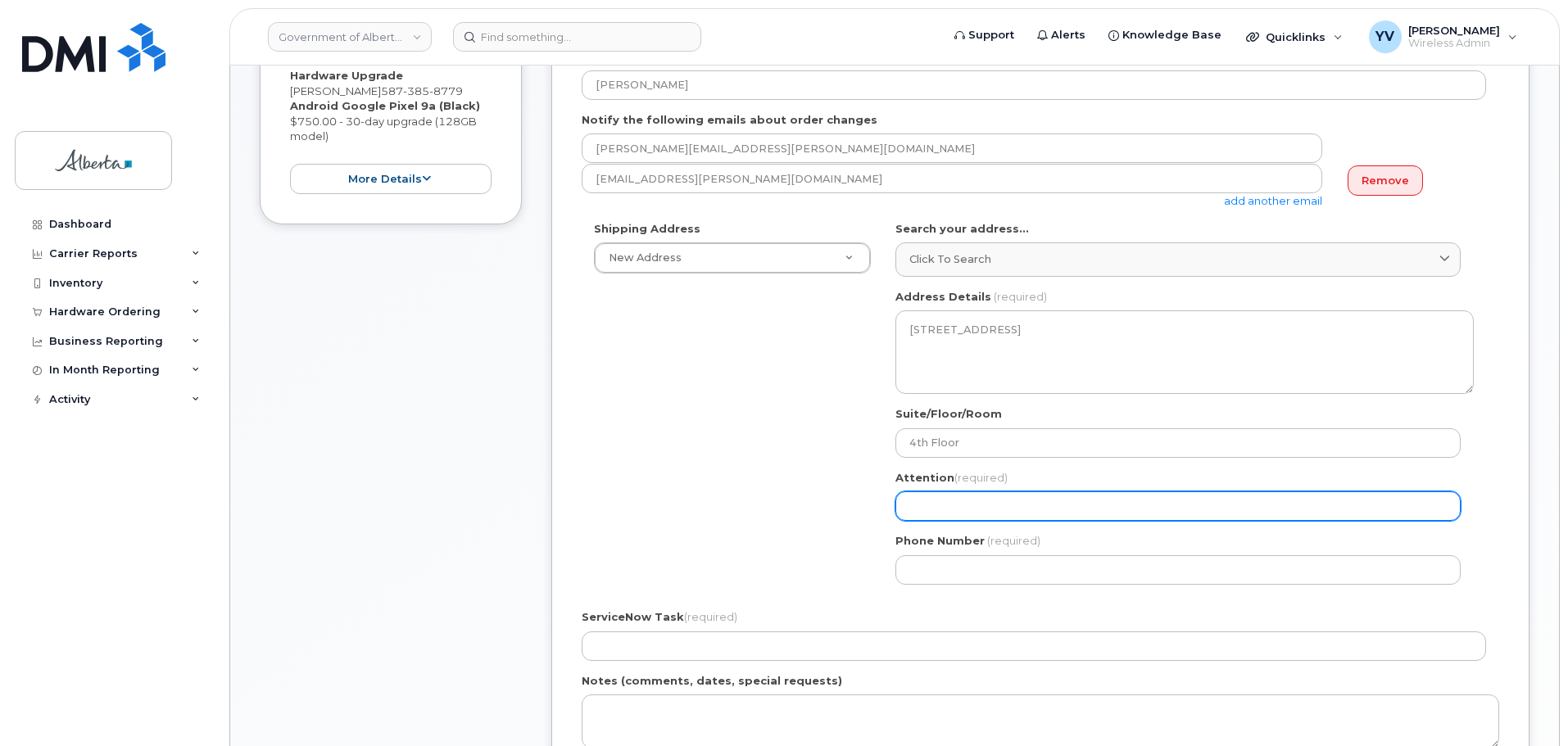
click at [909, 513] on input "Attention (required)" at bounding box center [1177, 506] width 565 height 29
paste input "Jared Burton"
select select
type input "Jared Burton"
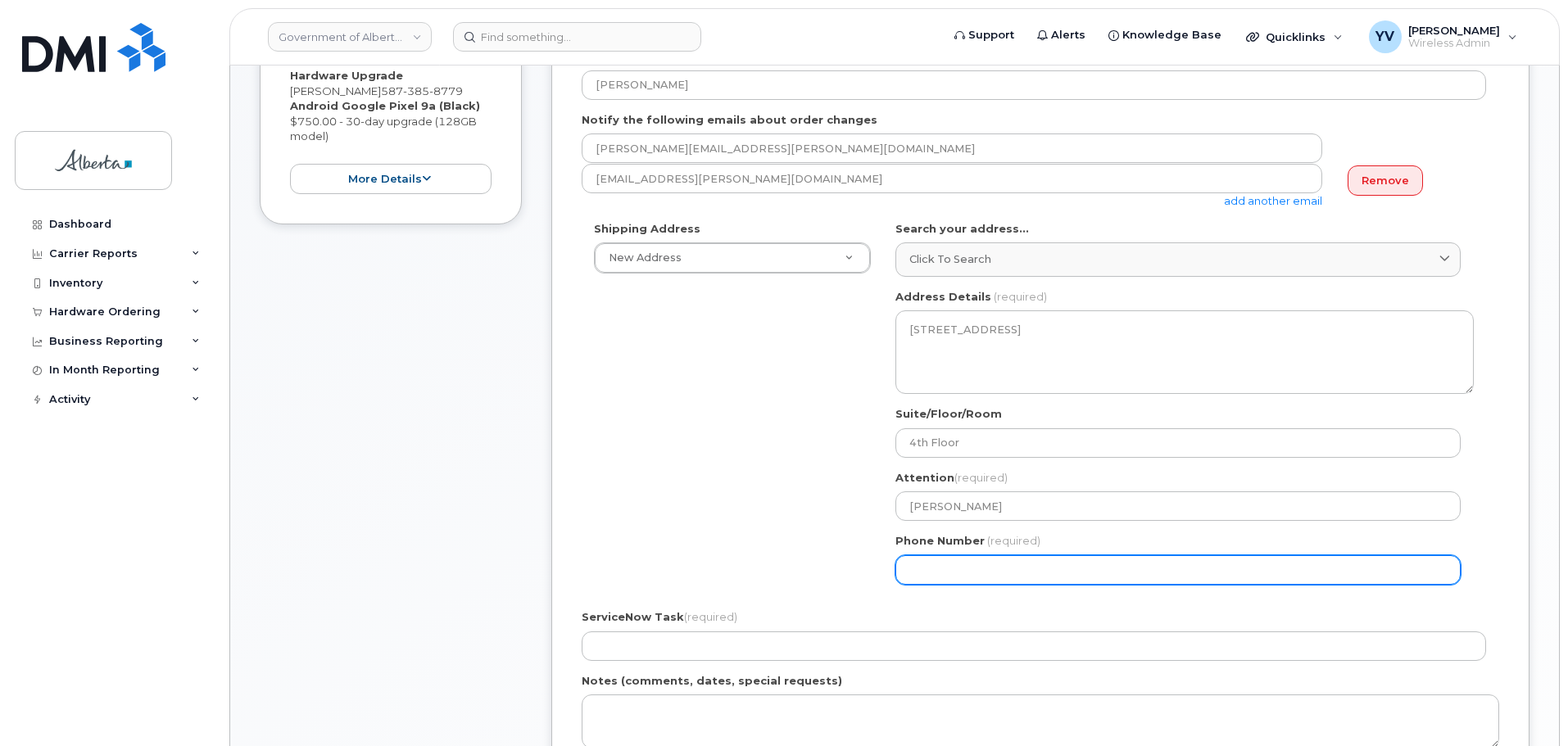
click at [943, 580] on input "Phone Number" at bounding box center [1177, 570] width 565 height 29
paste input "7807295273"
select select
type input "7807295273"
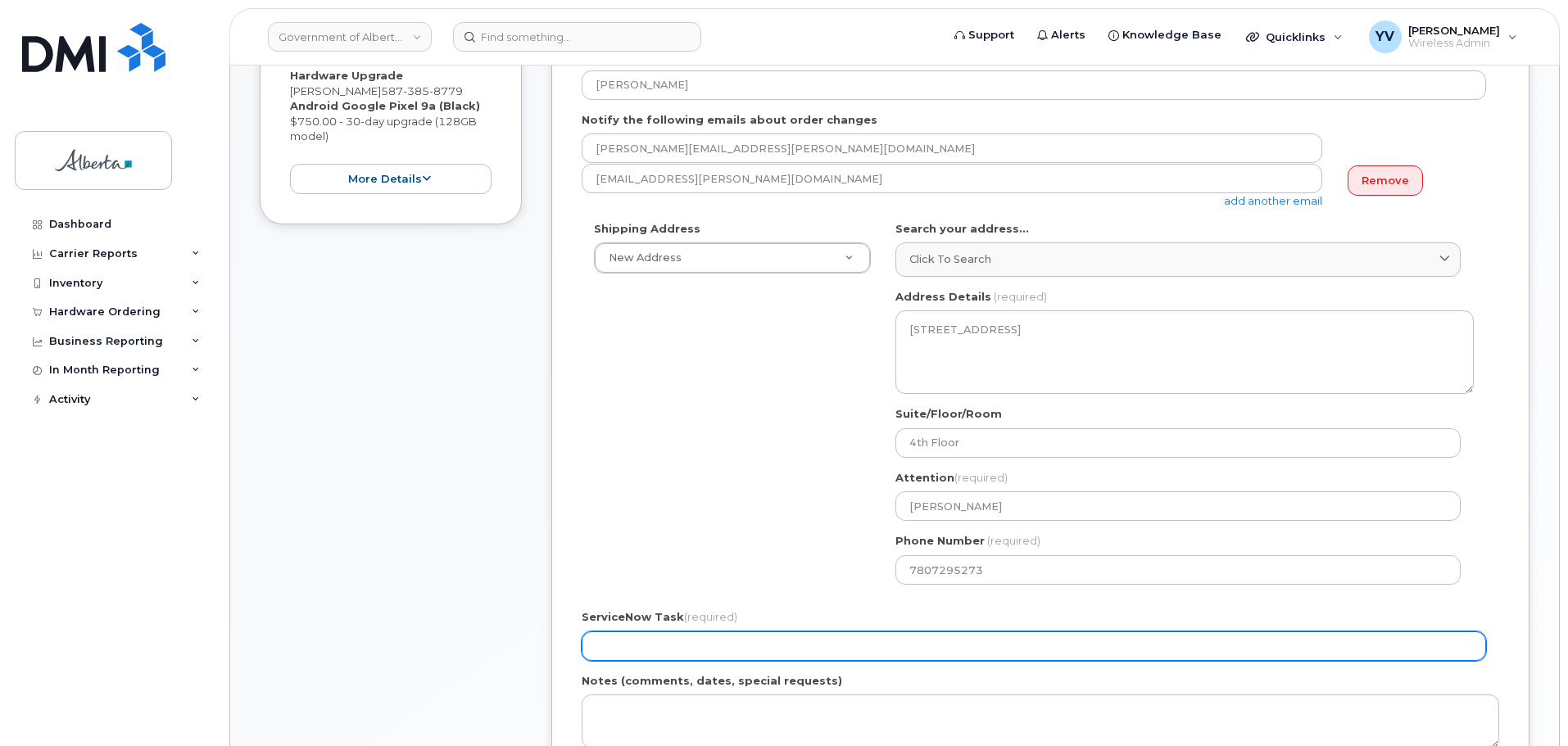
click at [611, 653] on input "ServiceNow Task (required)" at bounding box center [1033, 646] width 904 height 29
paste input "SCTASK0864663"
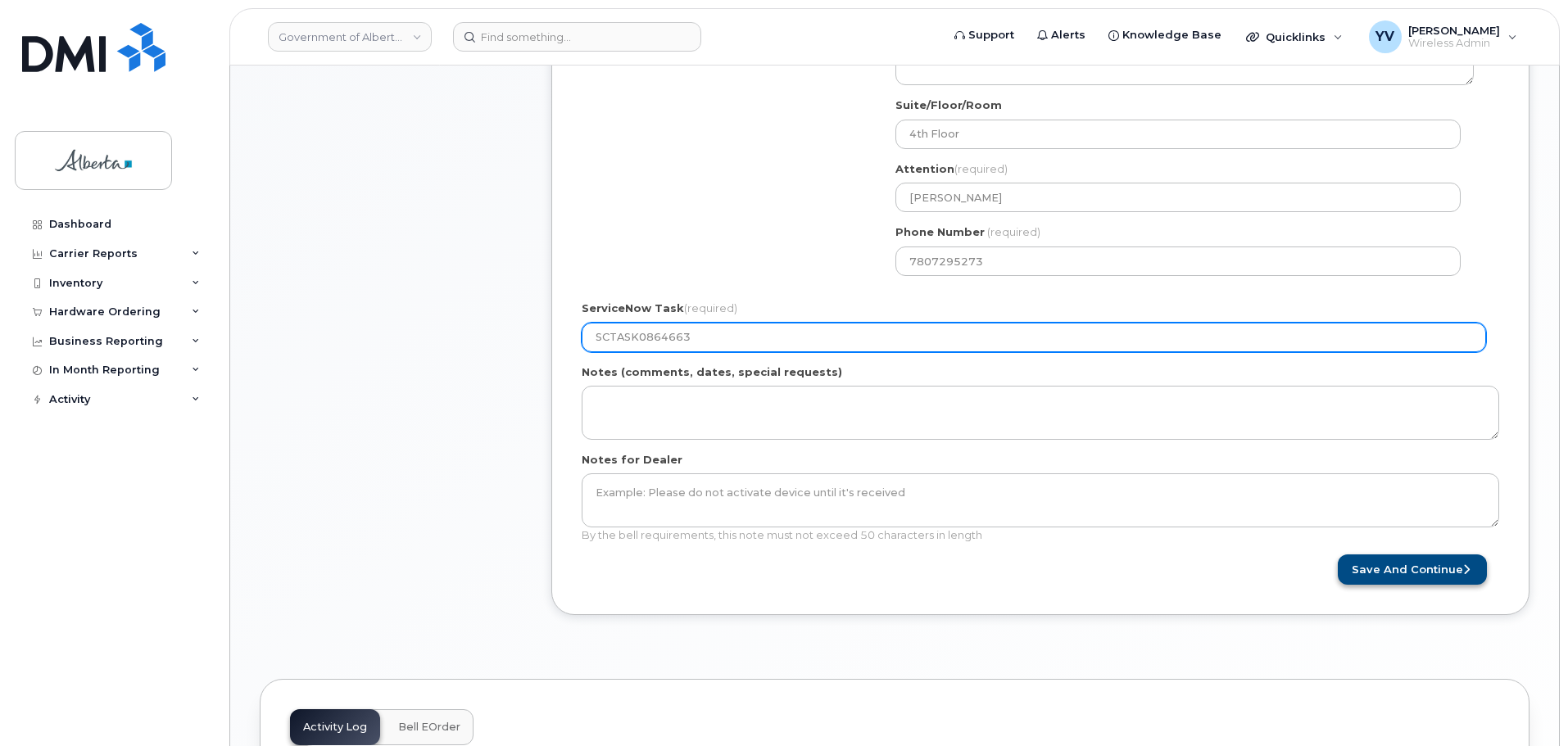
type input "SCTASK0864663"
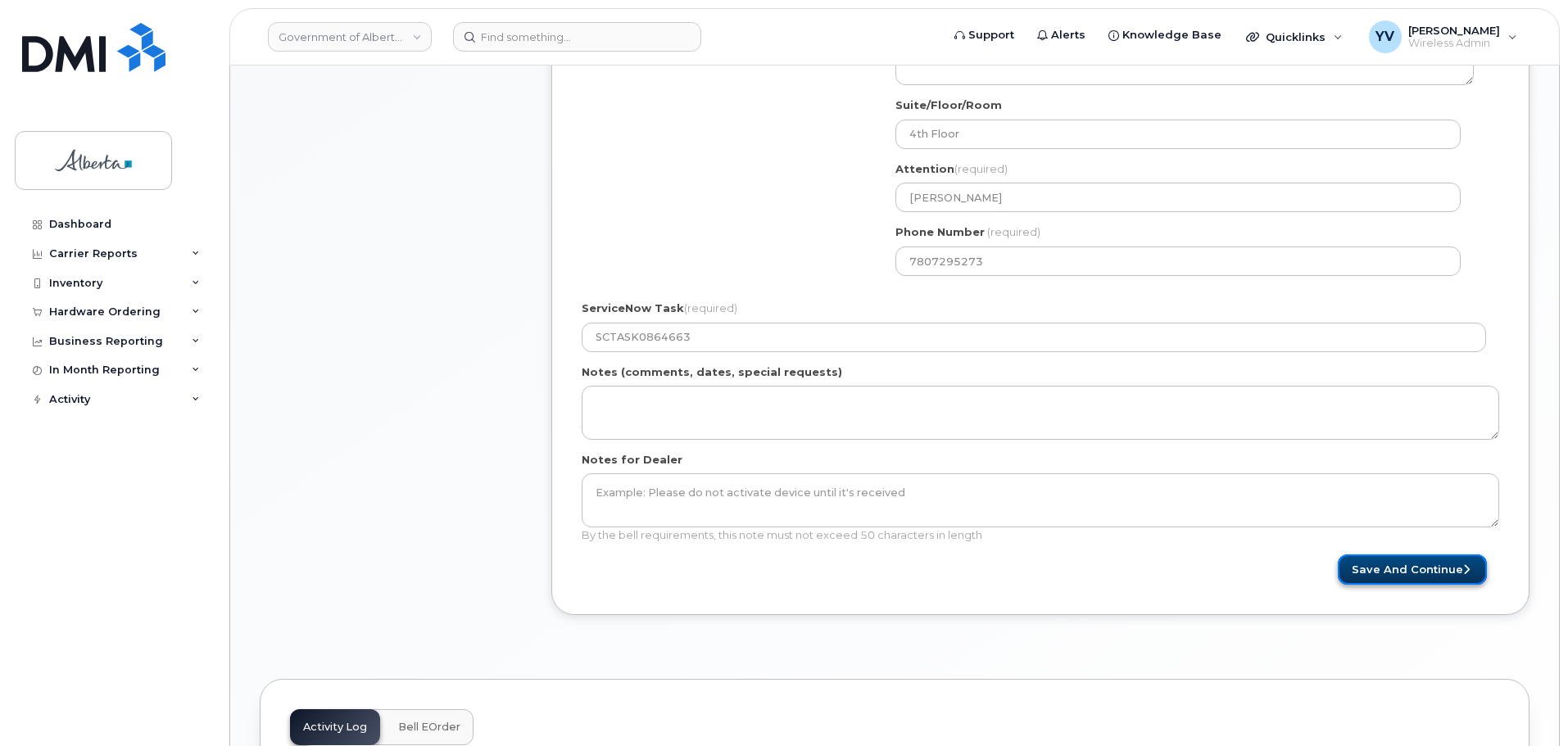
click at [1422, 564] on button "Save and Continue" at bounding box center [1413, 569] width 149 height 30
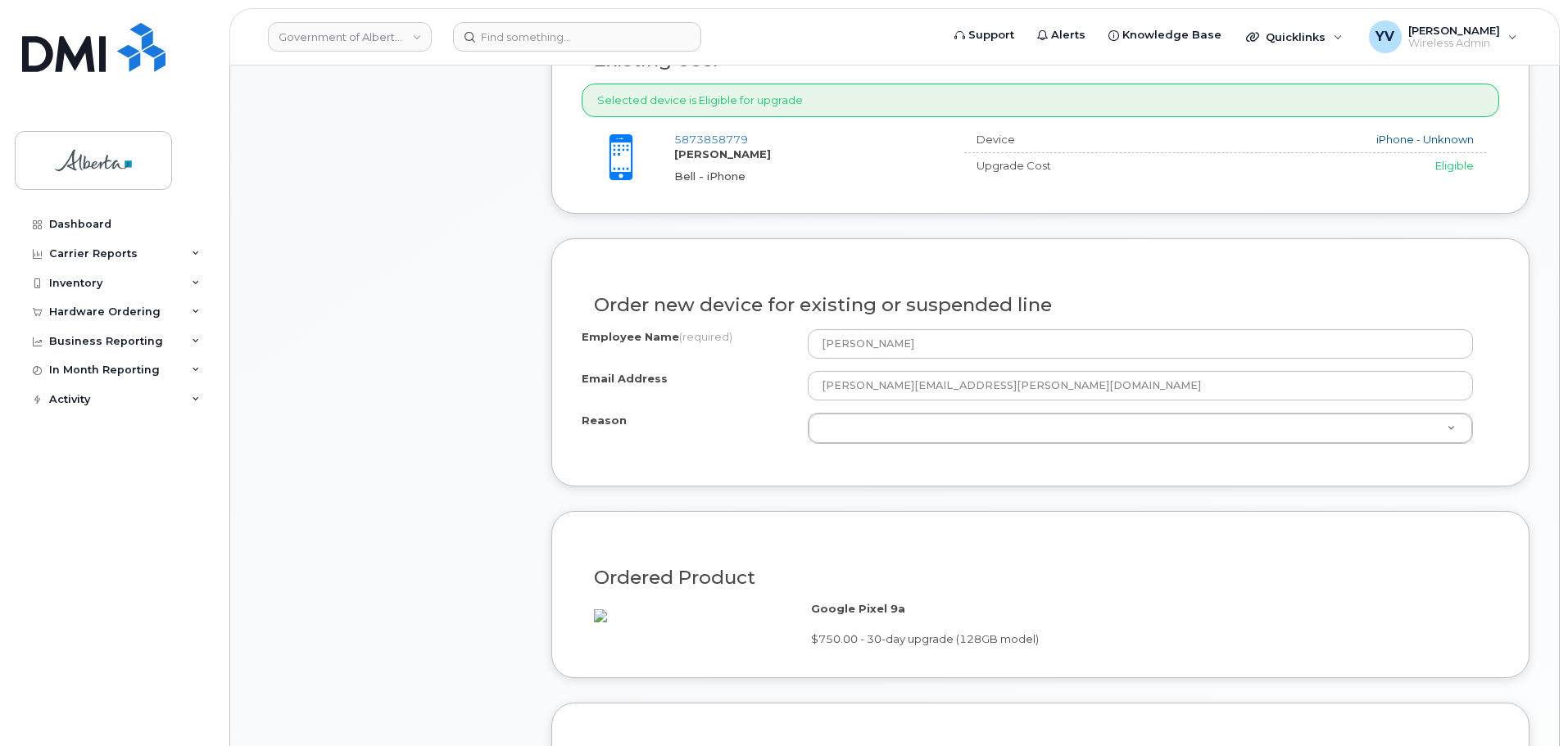
scroll to position [685, 0]
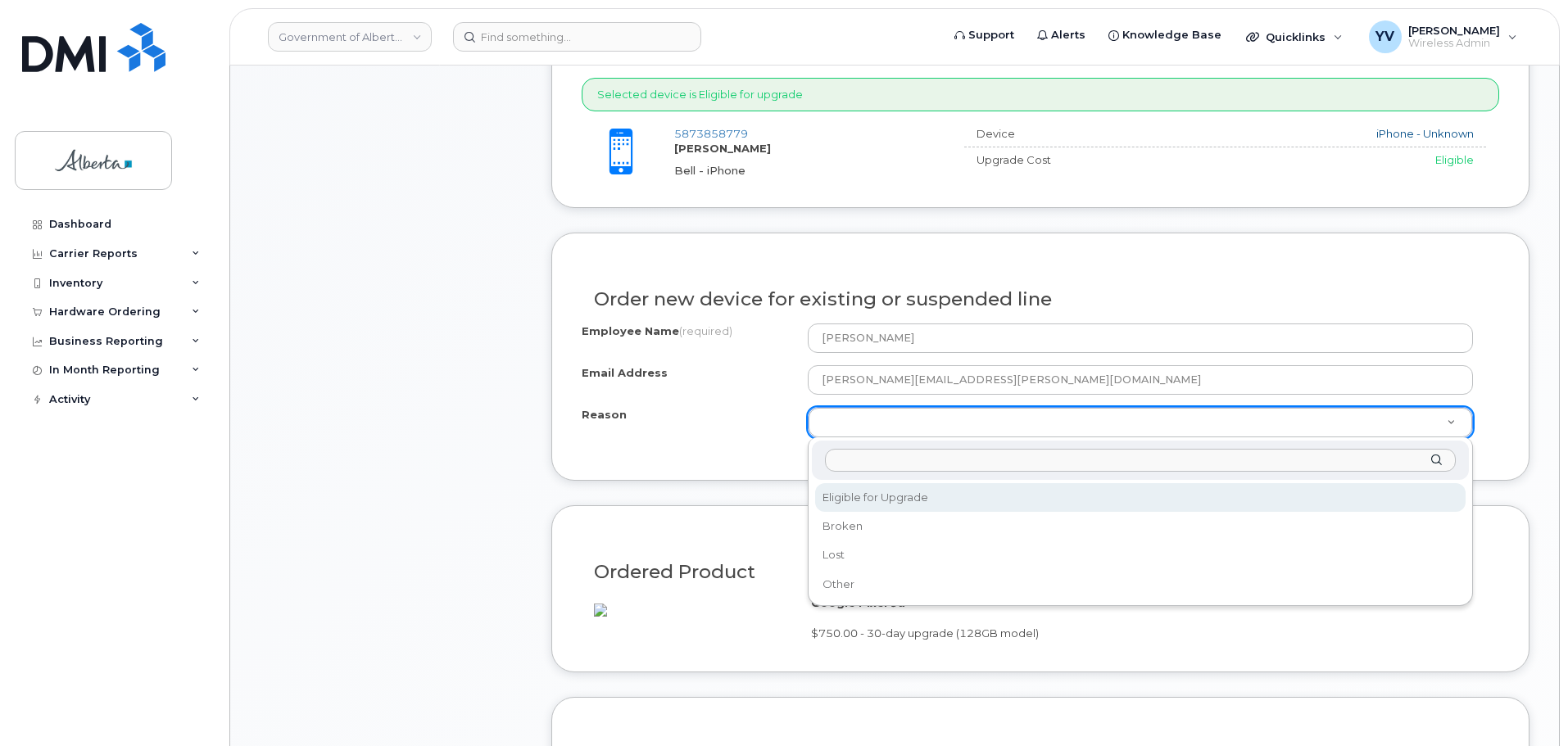
select select "eligible_for_upgrade"
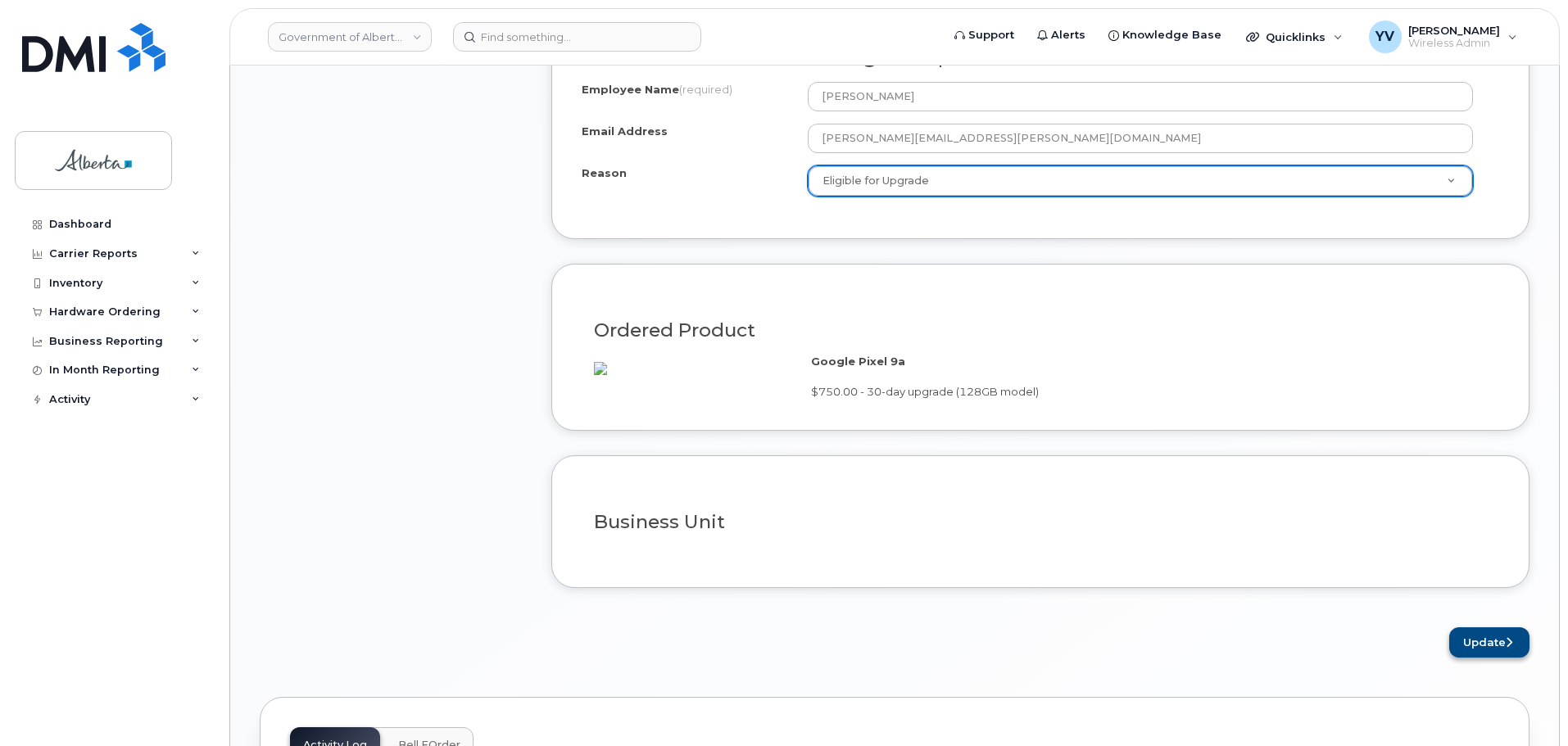
scroll to position [928, 0]
click at [1480, 655] on button "Update" at bounding box center [1490, 640] width 80 height 30
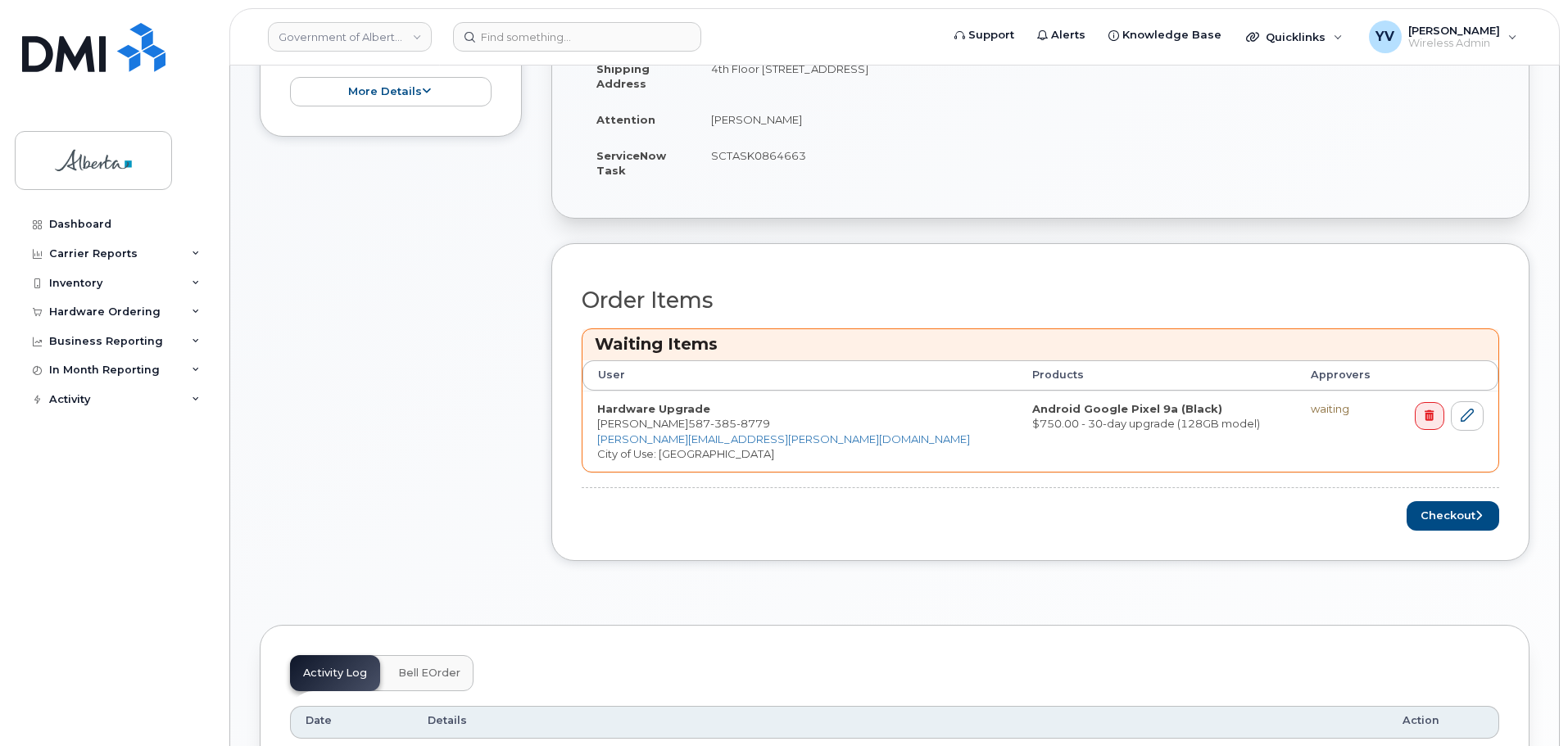
scroll to position [545, 0]
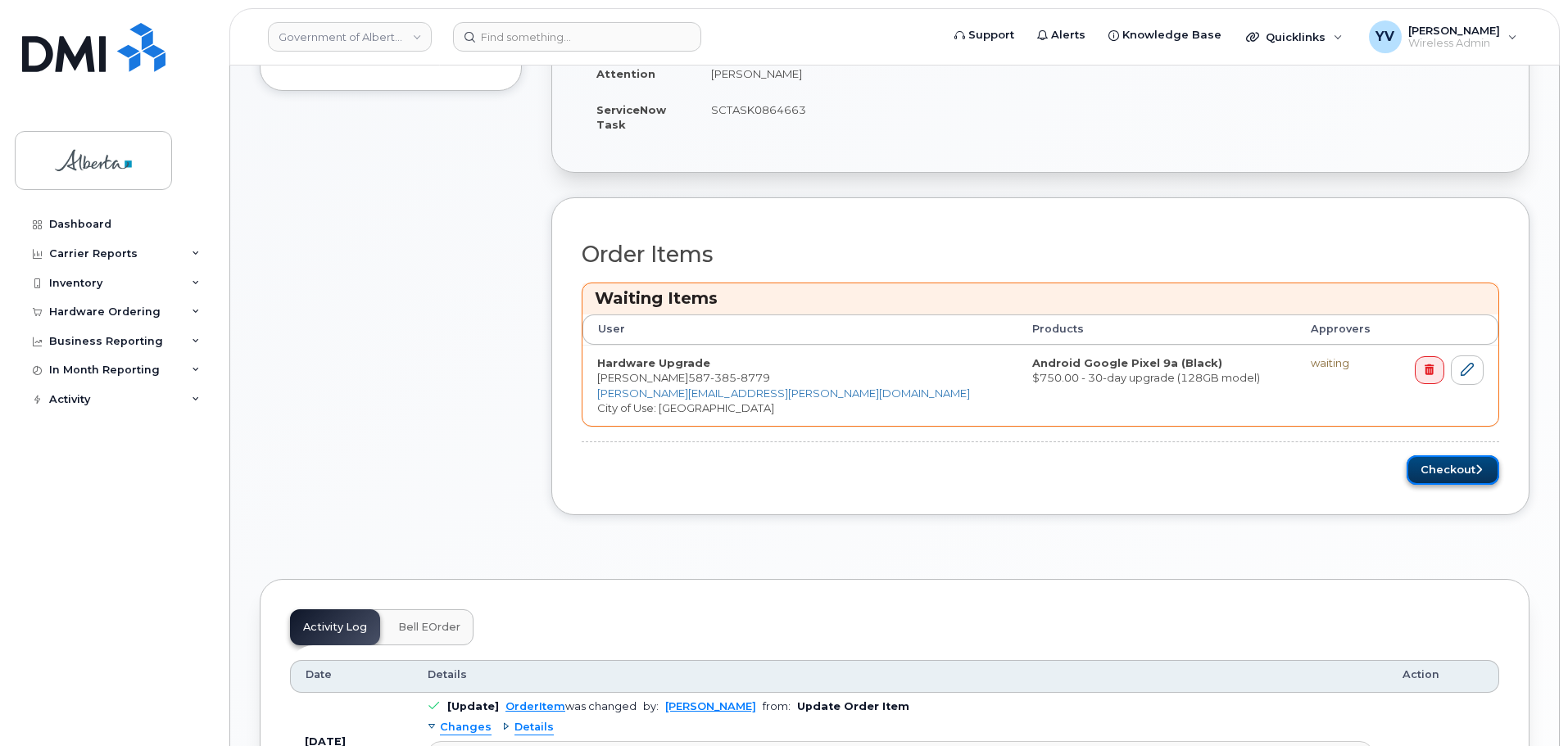
click at [1446, 468] on button "Checkout" at bounding box center [1454, 470] width 93 height 30
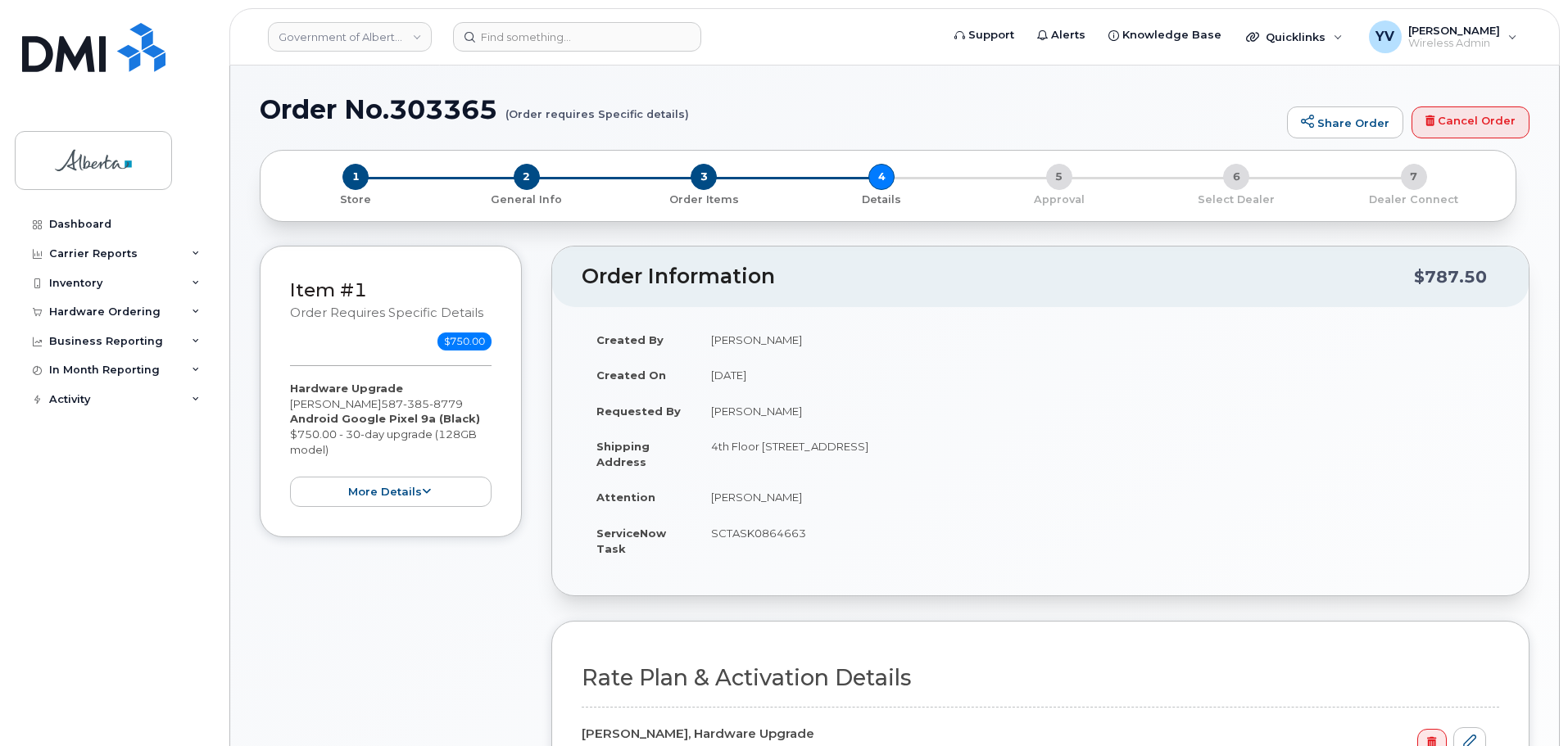
select select
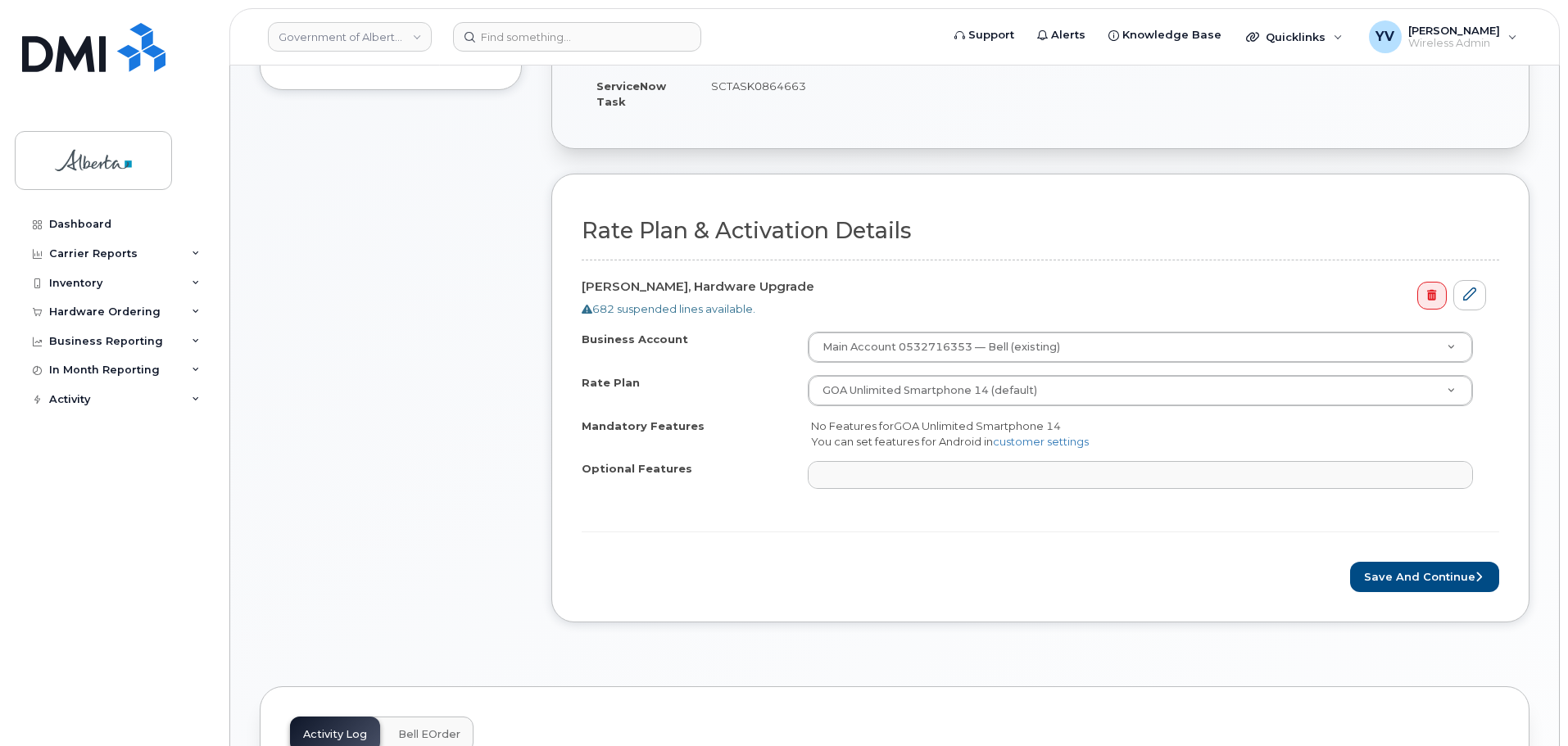
scroll to position [461, 0]
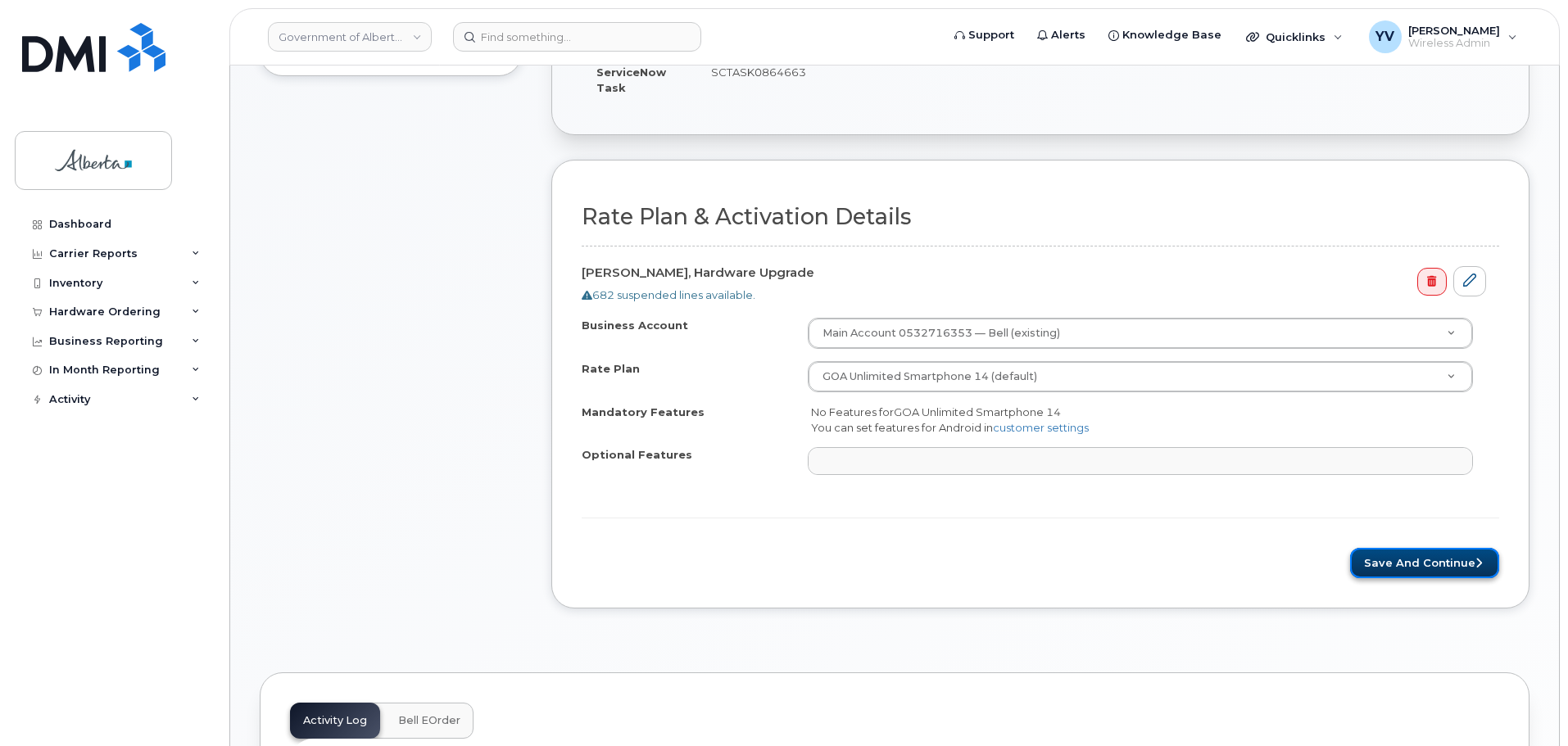
click at [1420, 555] on button "Save and Continue" at bounding box center [1425, 563] width 149 height 30
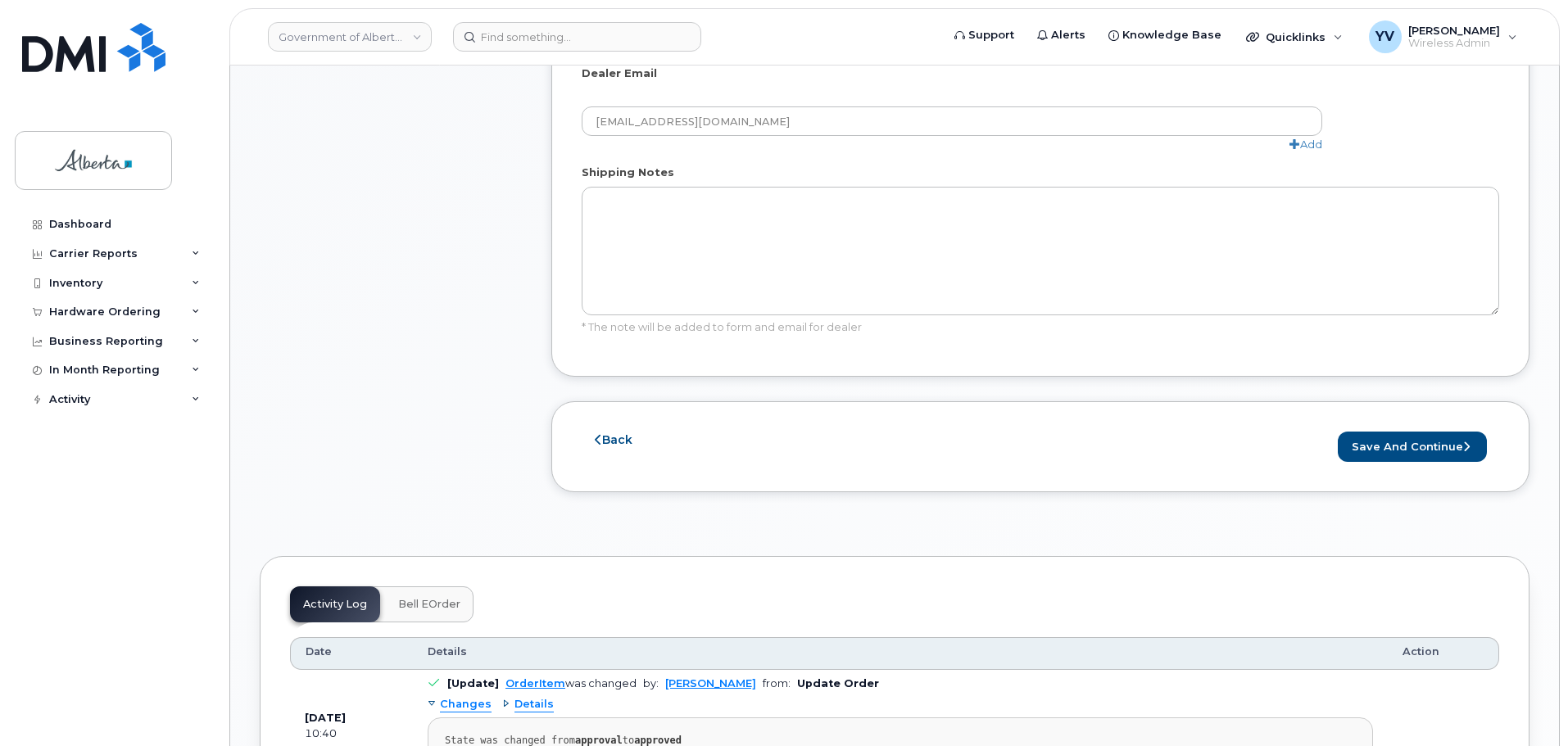
scroll to position [1051, 0]
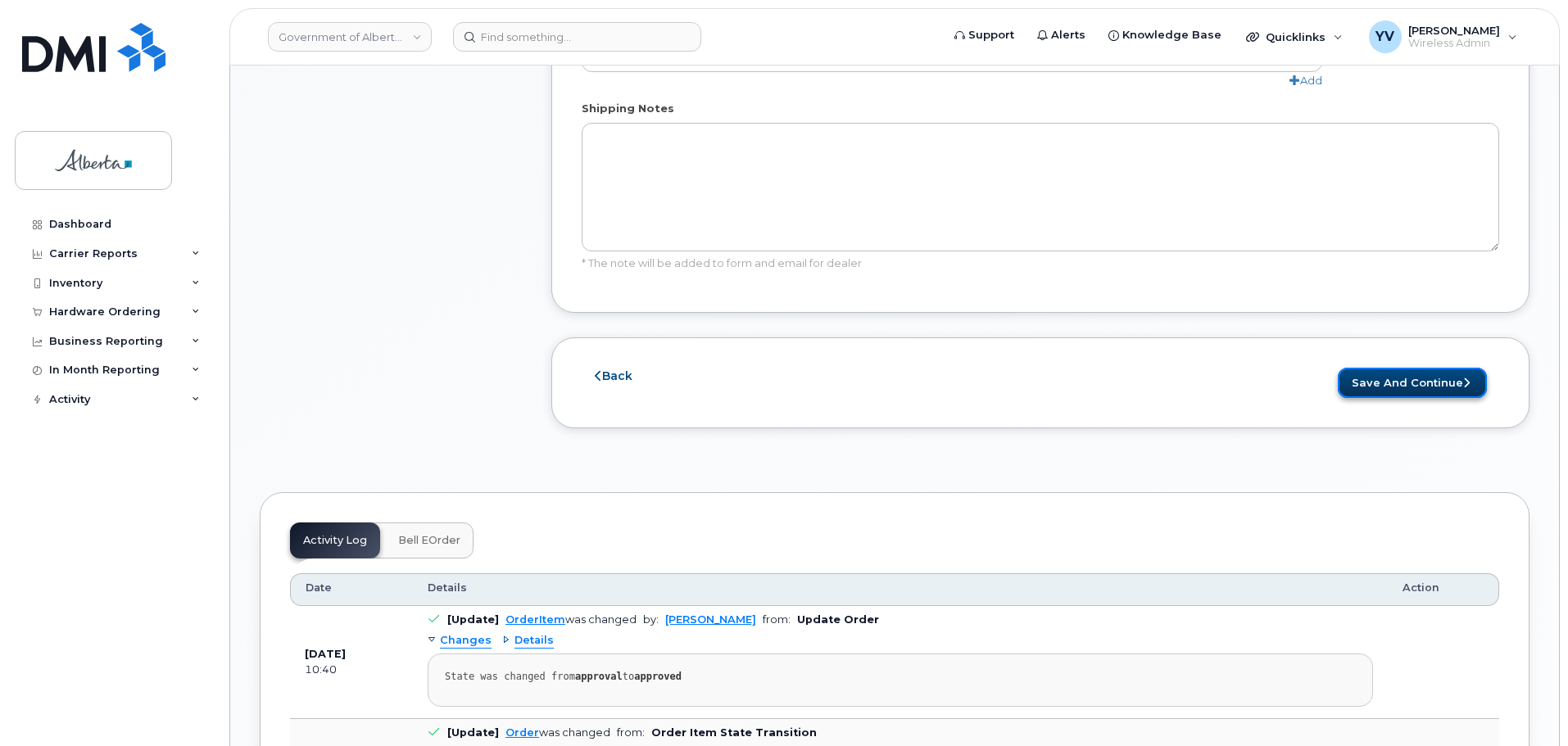
click at [1427, 368] on button "Save and Continue" at bounding box center [1413, 383] width 149 height 30
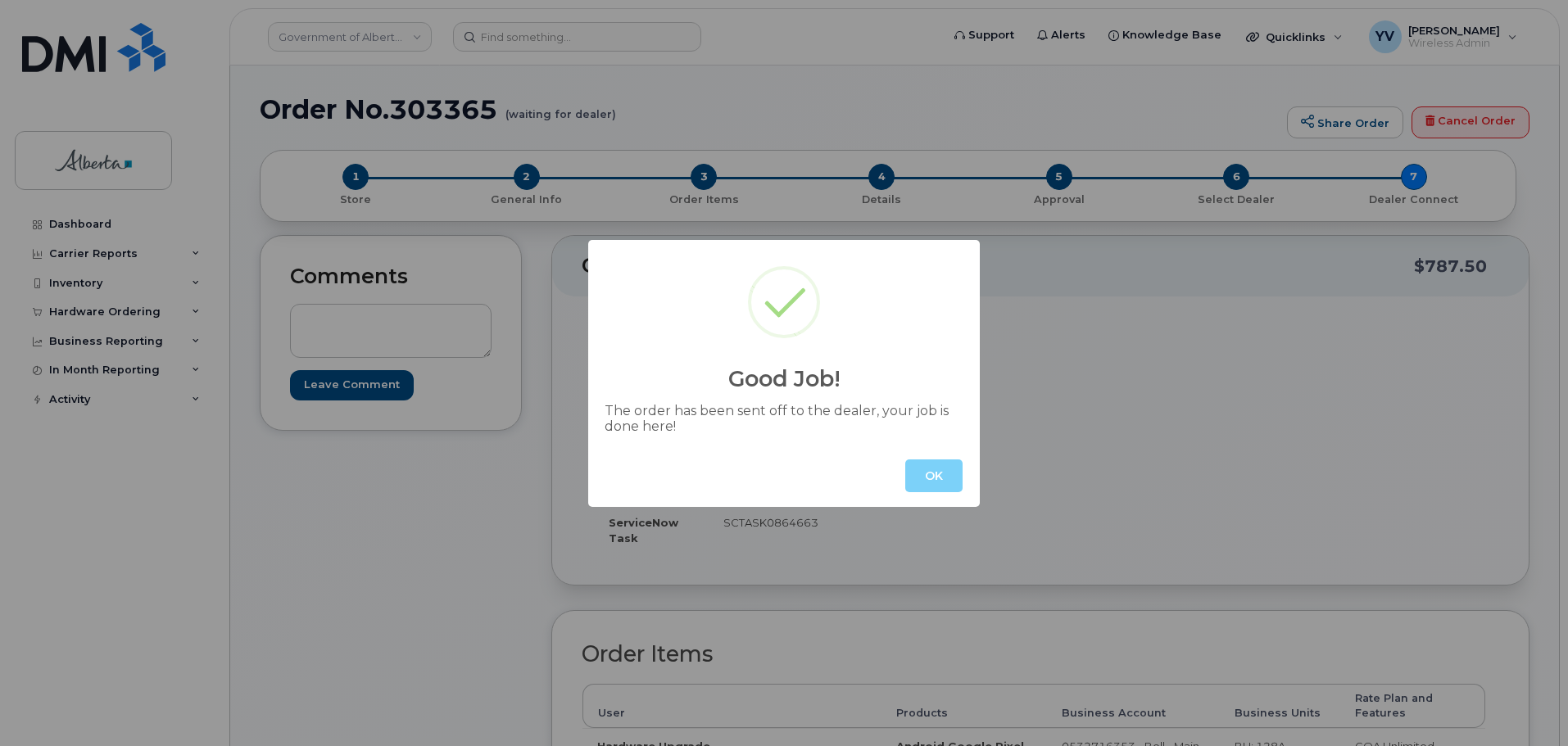
click at [950, 483] on button "OK" at bounding box center [933, 476] width 57 height 33
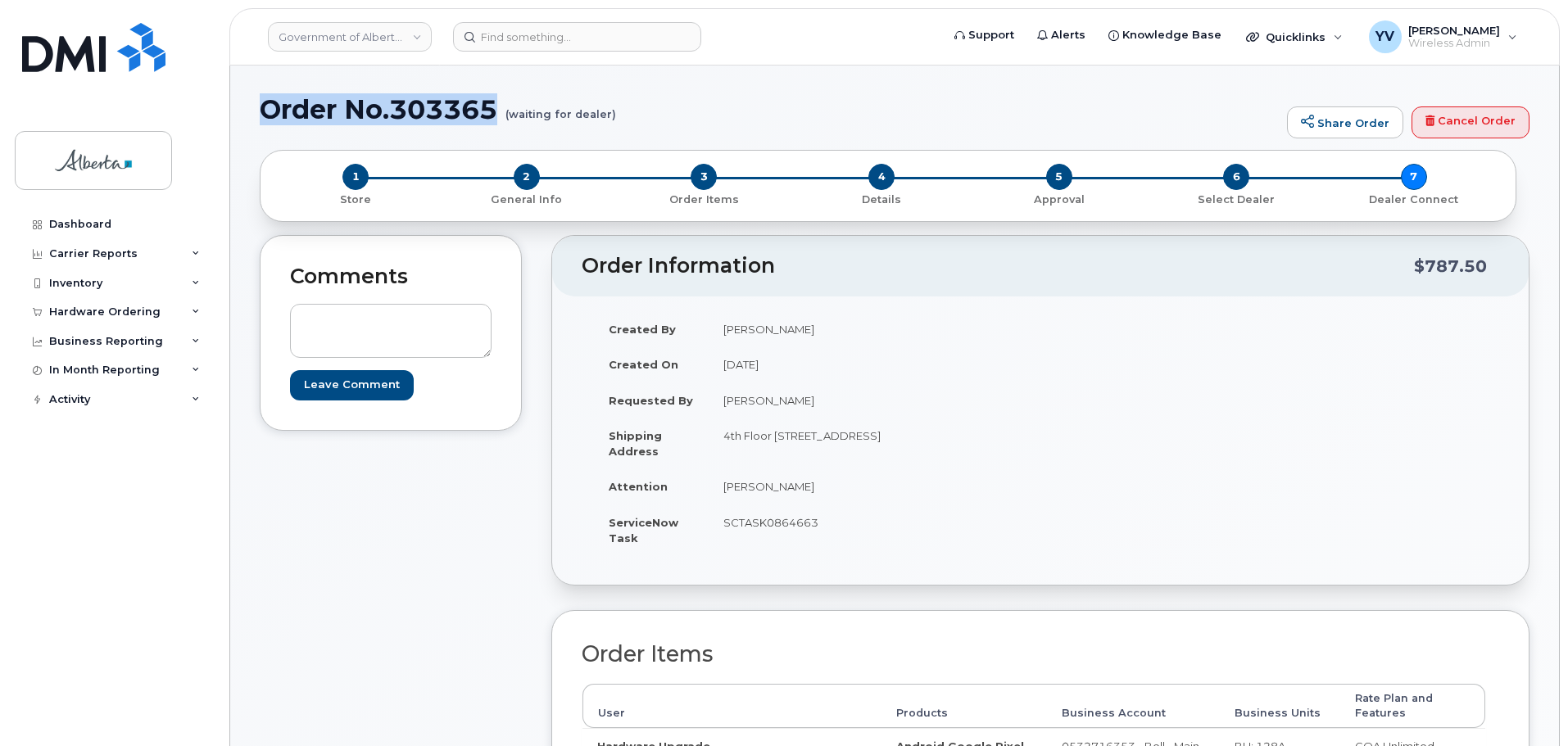
drag, startPoint x: 504, startPoint y: 107, endPoint x: 271, endPoint y: 104, distance: 233.0
click at [271, 104] on h1 "Order No.303365 (waiting for dealer)" at bounding box center [769, 109] width 1019 height 29
copy h1 "rder No.303365"
drag, startPoint x: 1227, startPoint y: 408, endPoint x: 1270, endPoint y: 374, distance: 54.8
click at [1227, 408] on div "Created By Yen Vong Created On October 15, 2025 Requested By Jared Burton Shipp…" at bounding box center [1040, 441] width 918 height 260
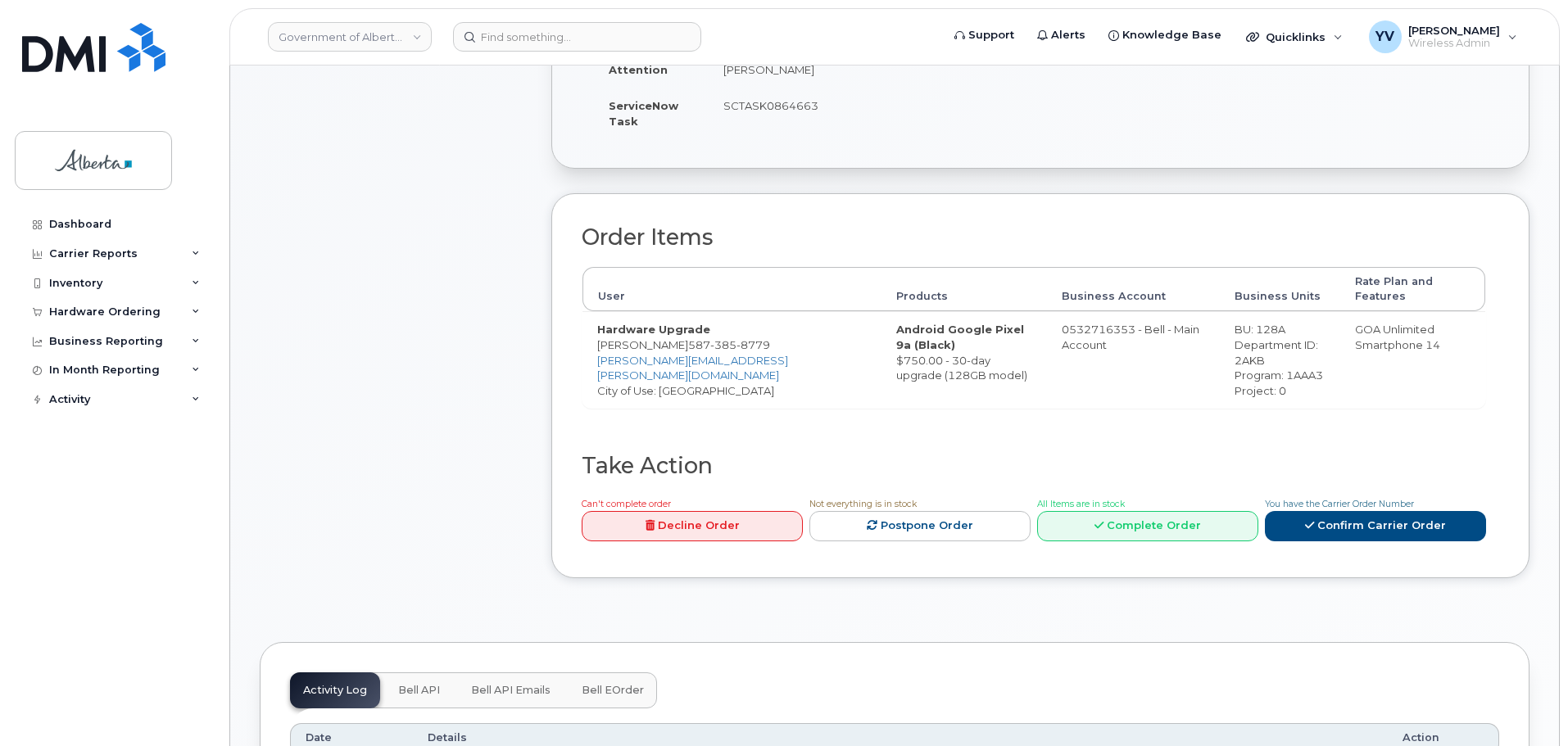
scroll to position [544, 0]
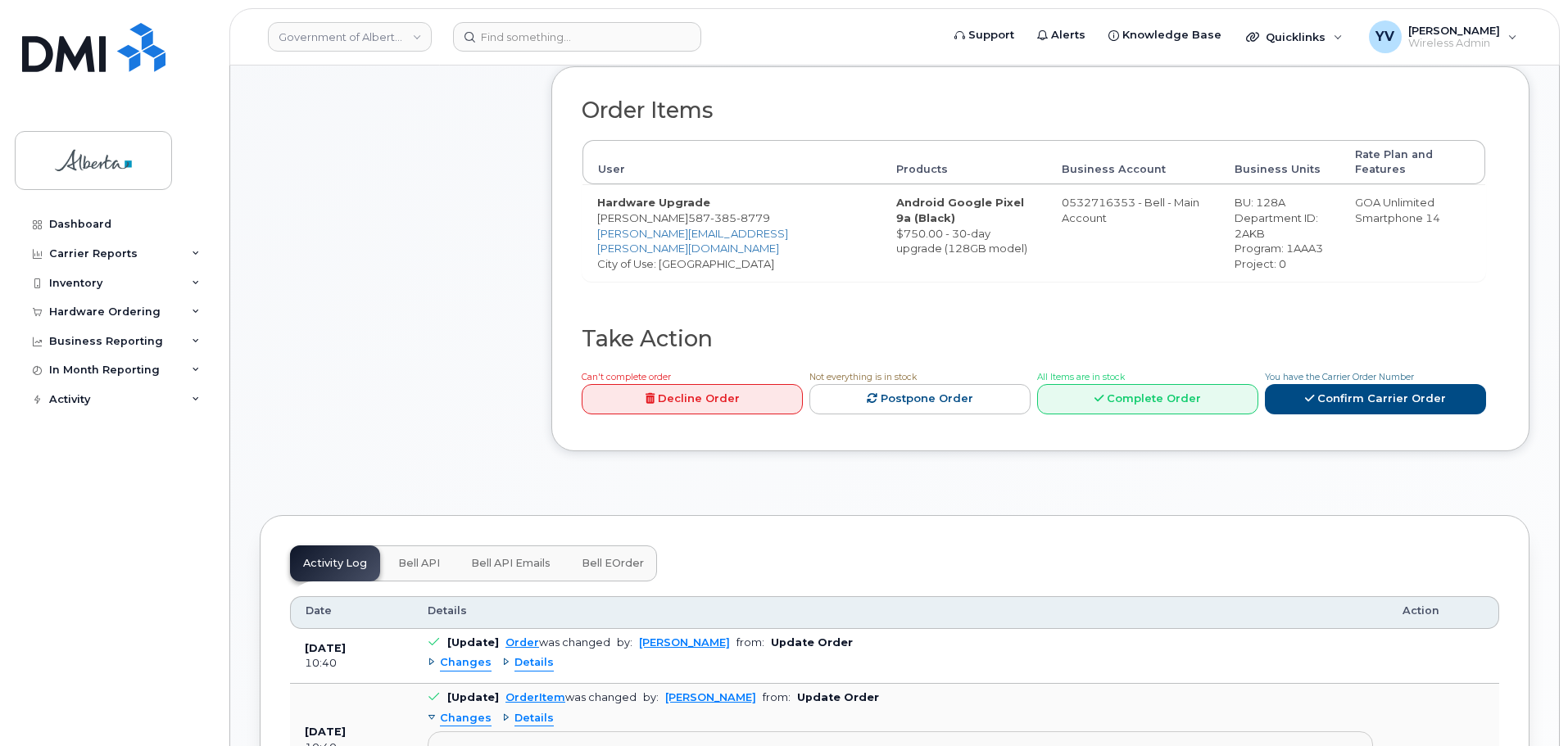
click at [409, 557] on span "Bell API" at bounding box center [419, 564] width 42 height 14
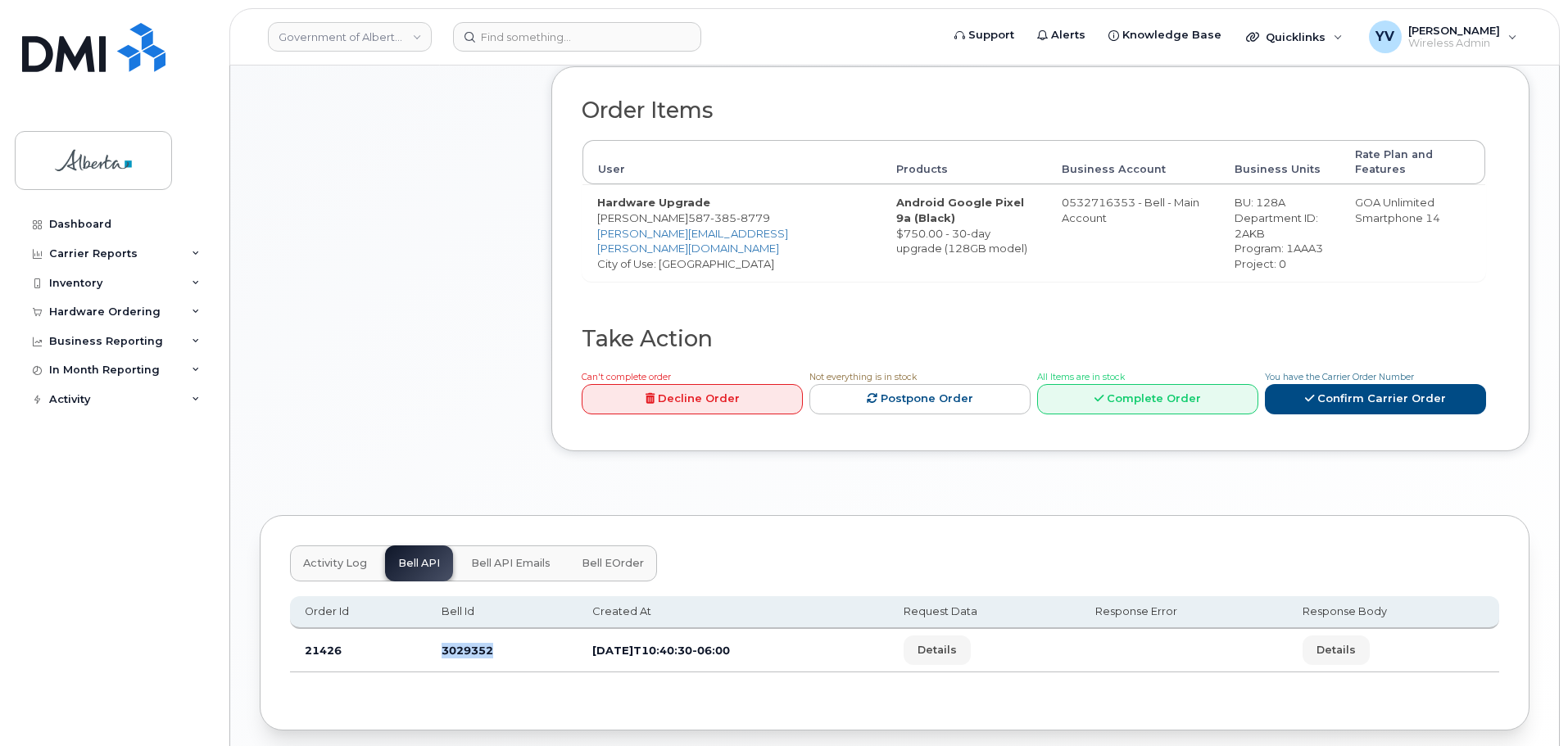
drag, startPoint x: 492, startPoint y: 637, endPoint x: 432, endPoint y: 637, distance: 60.0
click at [432, 637] on td "3029352" at bounding box center [502, 650] width 151 height 44
copy td "3029352"
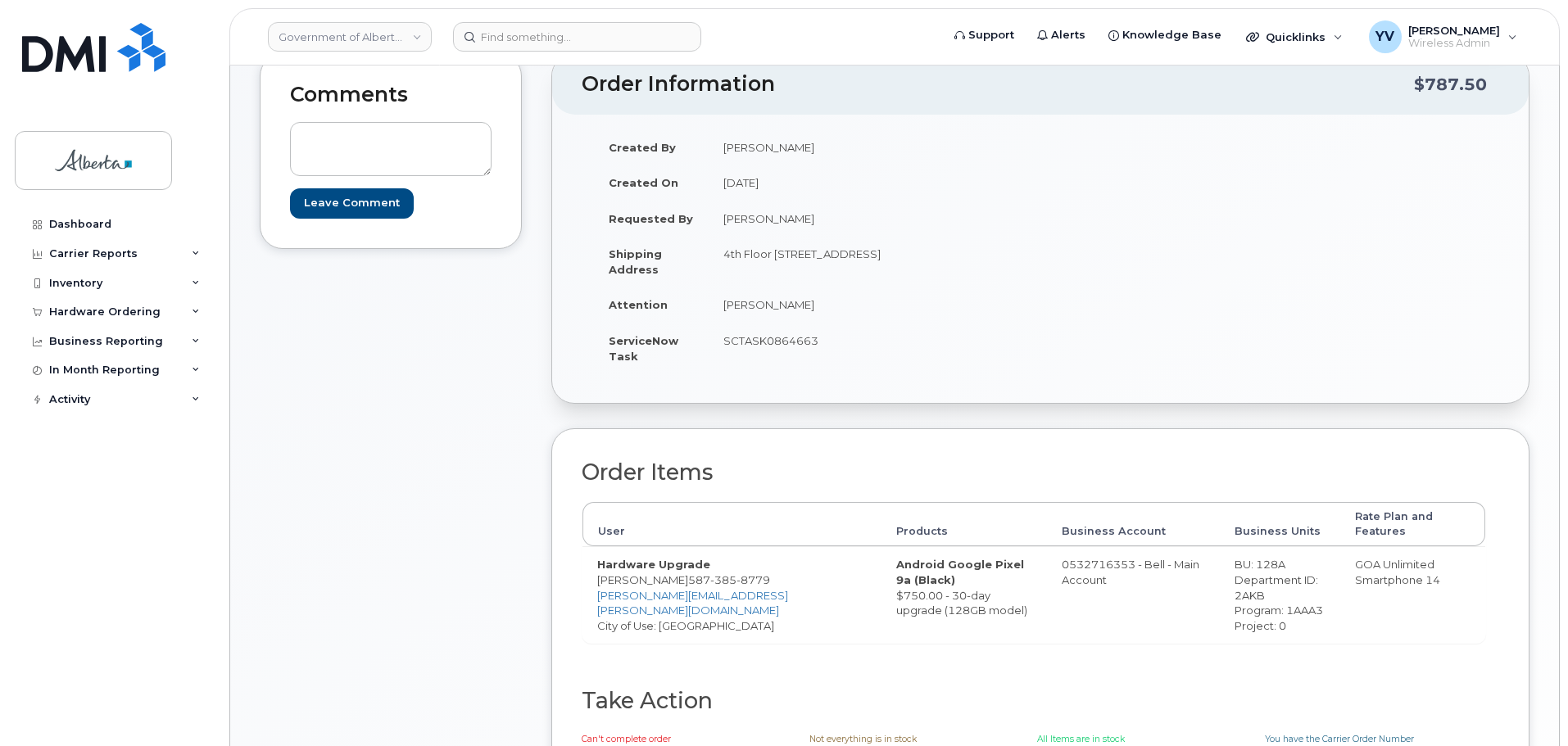
scroll to position [175, 0]
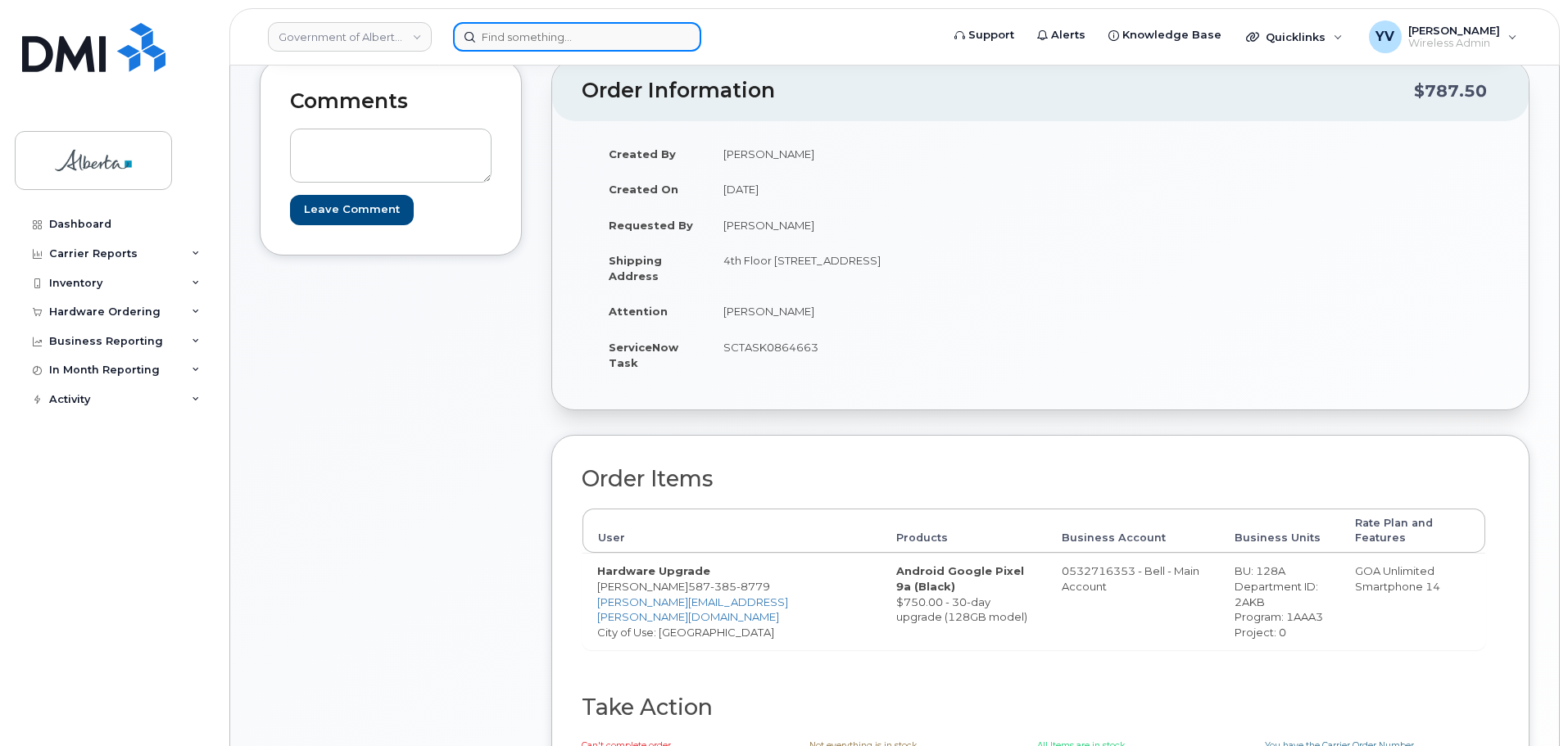
click at [497, 39] on input at bounding box center [578, 37] width 248 height 29
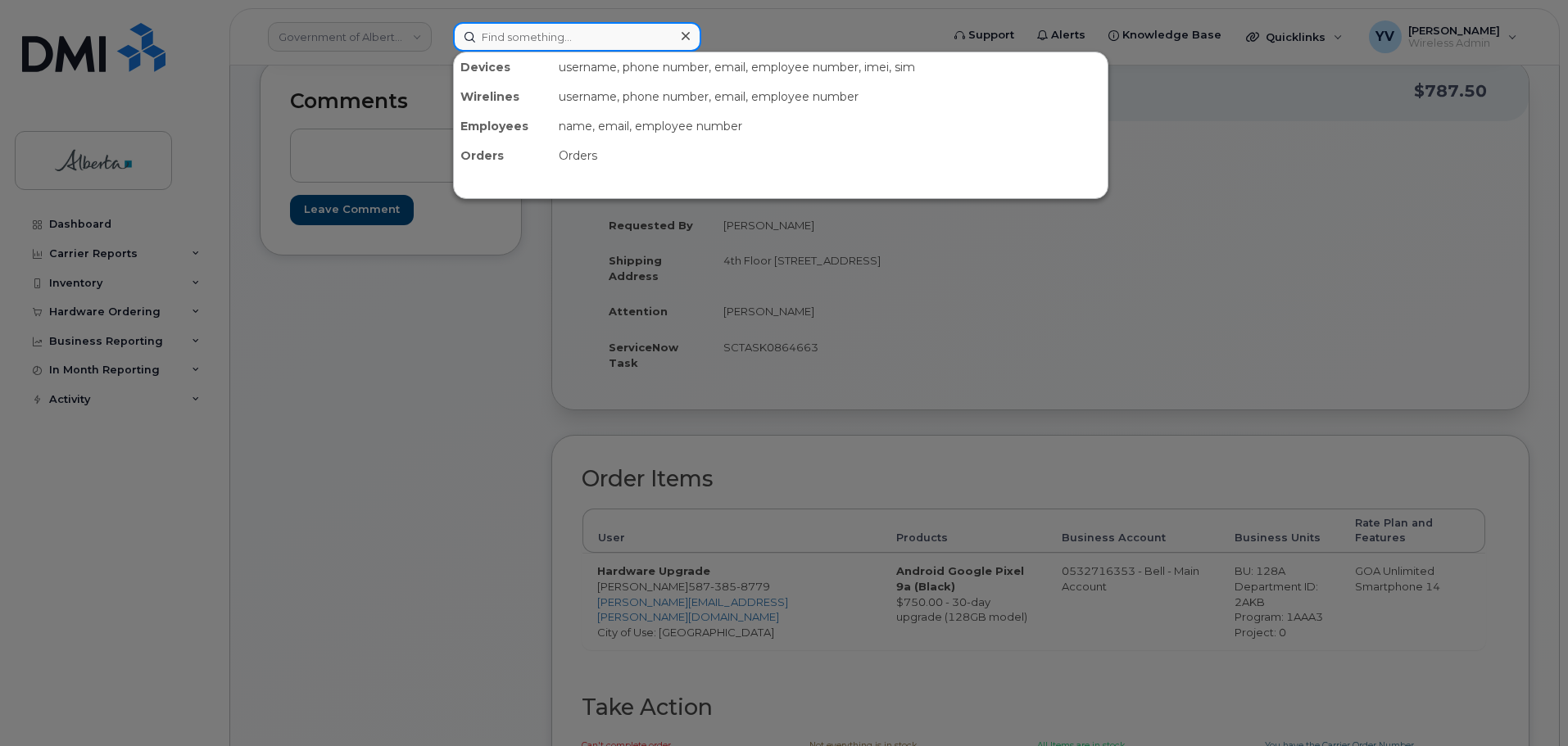
paste input "7805049076"
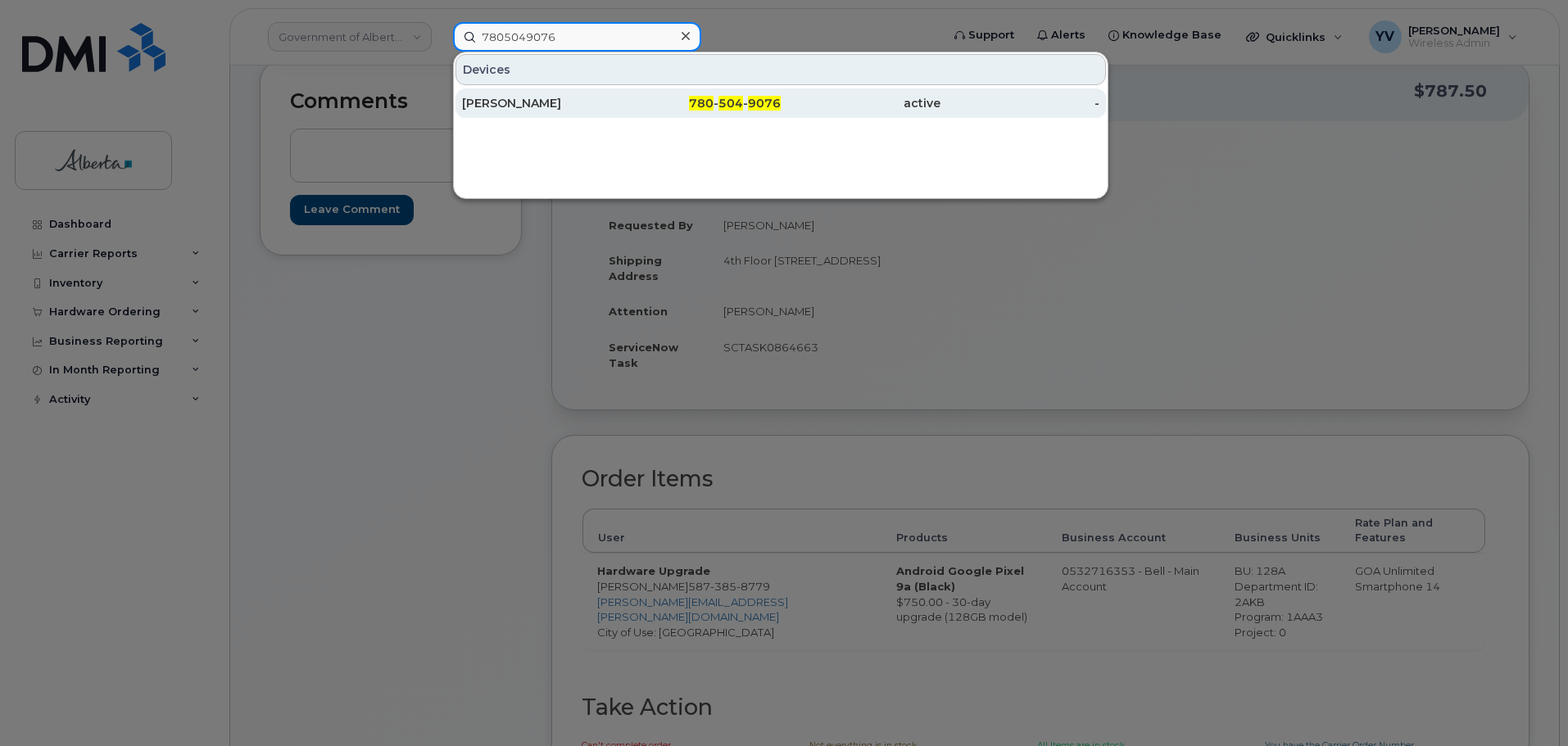
type input "7805049076"
click at [748, 104] on div "780 - 504 - 9076" at bounding box center [702, 103] width 160 height 16
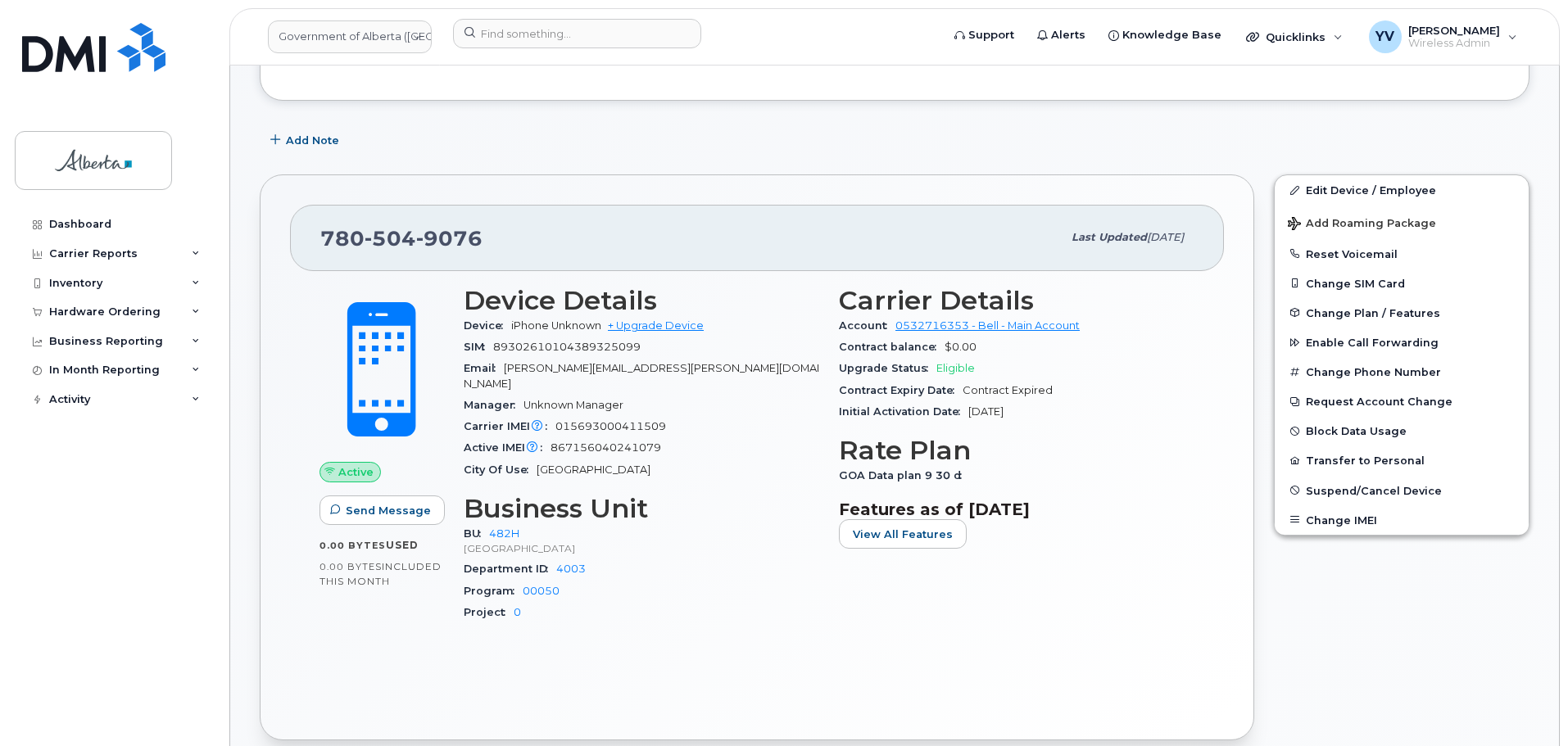
scroll to position [356, 0]
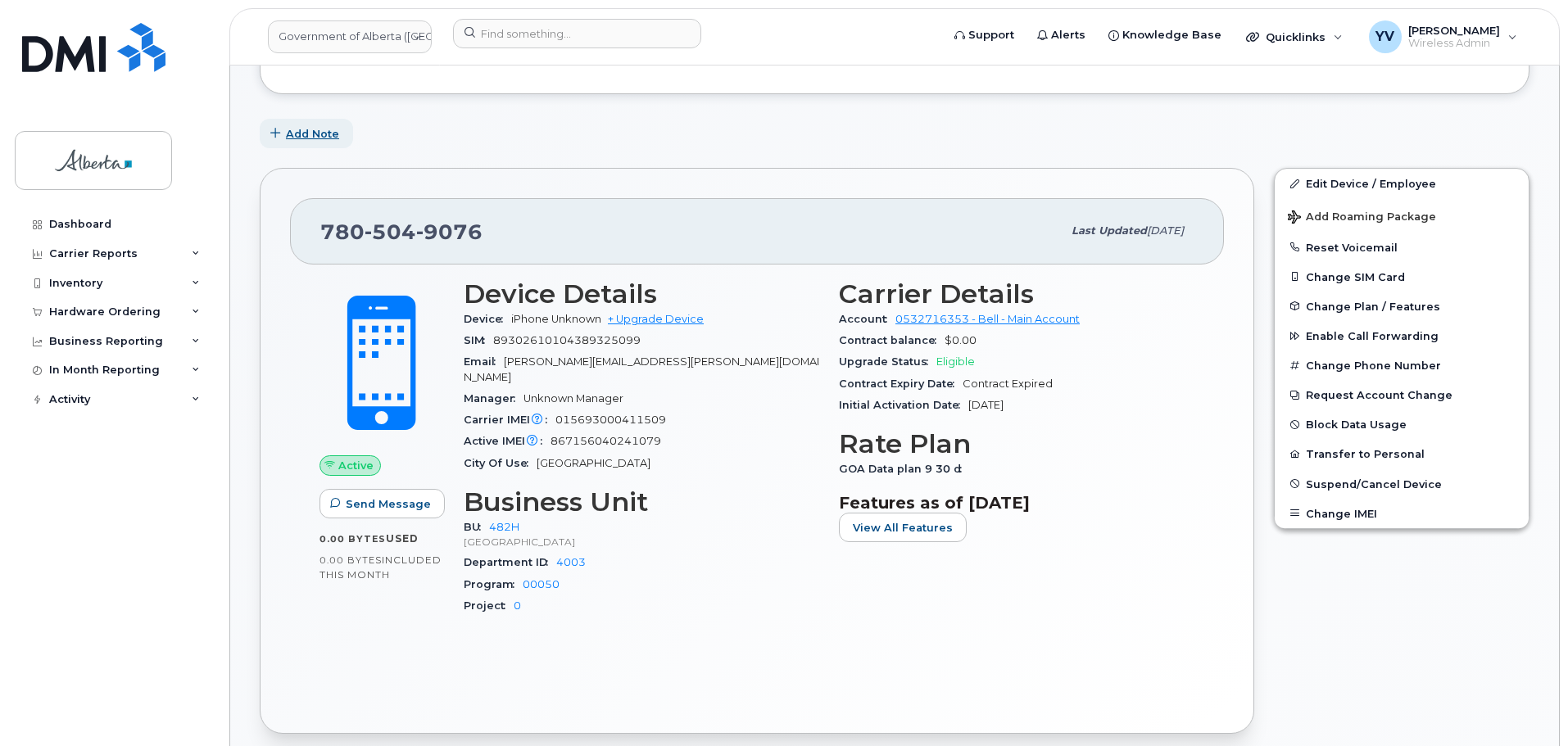
click at [304, 130] on span "Add Note" at bounding box center [312, 134] width 53 height 16
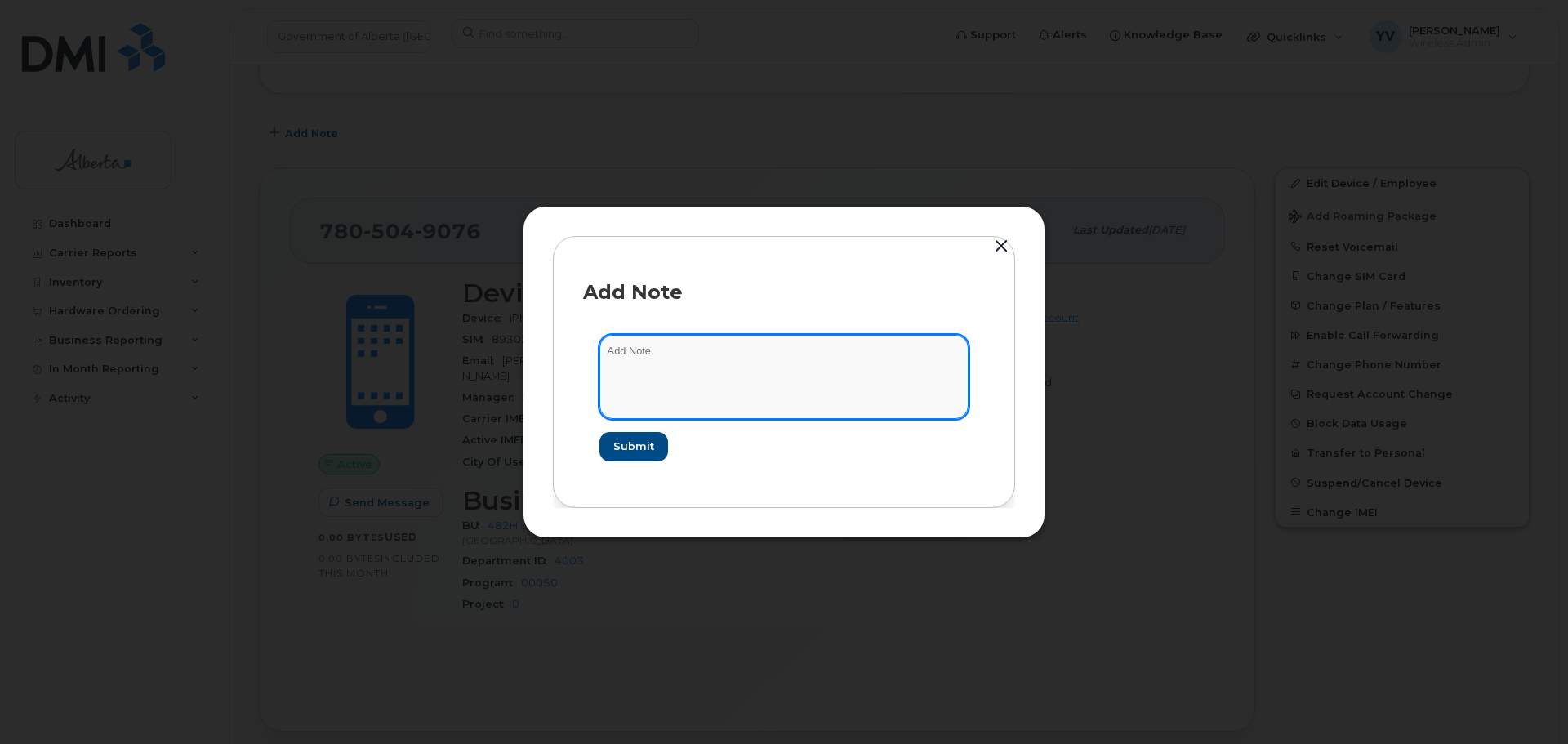
click at [642, 361] on textarea at bounding box center [784, 377] width 369 height 83
paste textarea "SCTASK0866333 7805049076 DO NOT DELETE - BEING REASSIGNED to Ben Mackay. Previo…"
type textarea "SCTASK0866333 7805049076 DO NOT DELETE - BEING REASSIGNED to Ben Mackay. Previo…"
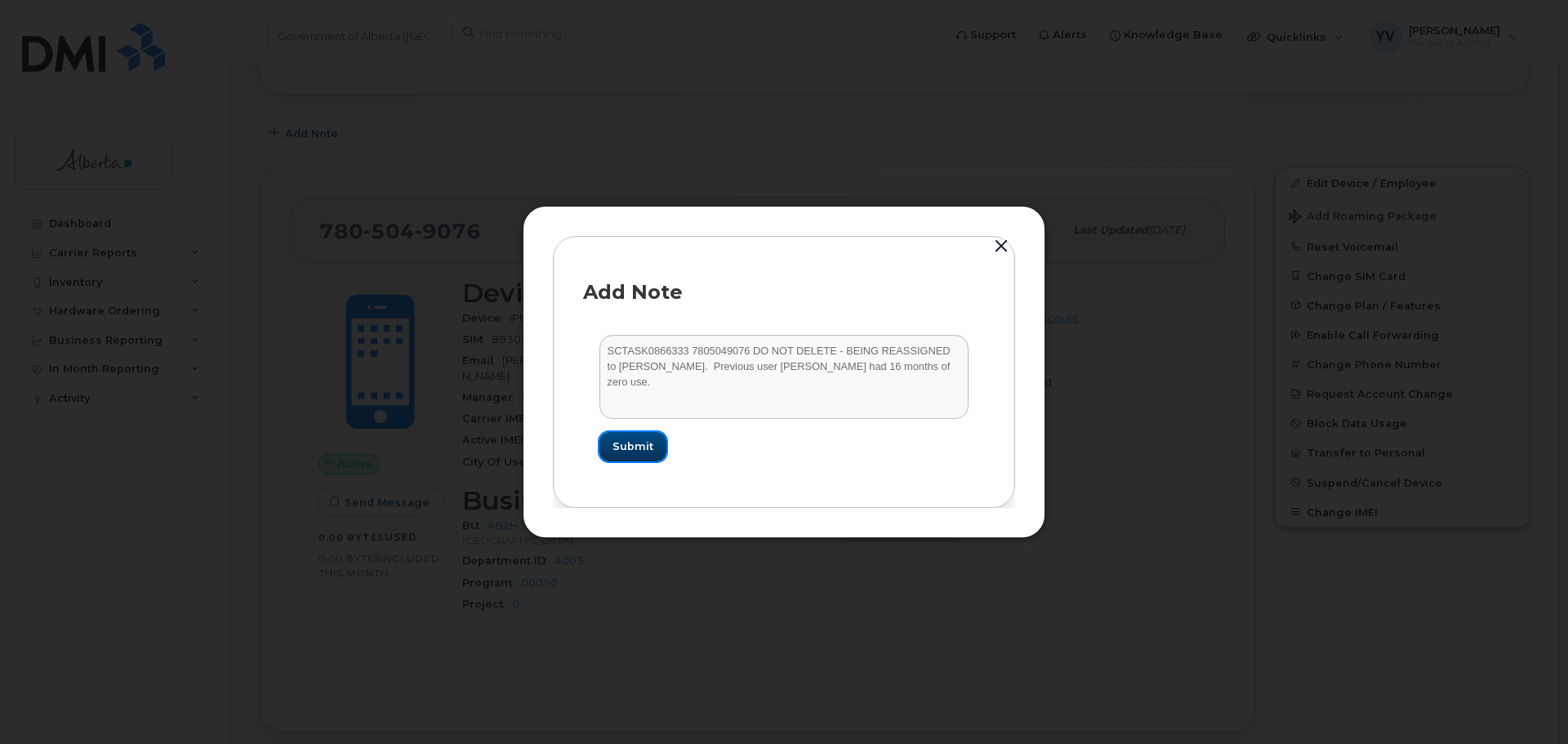
click at [629, 447] on span "Submit" at bounding box center [633, 446] width 41 height 15
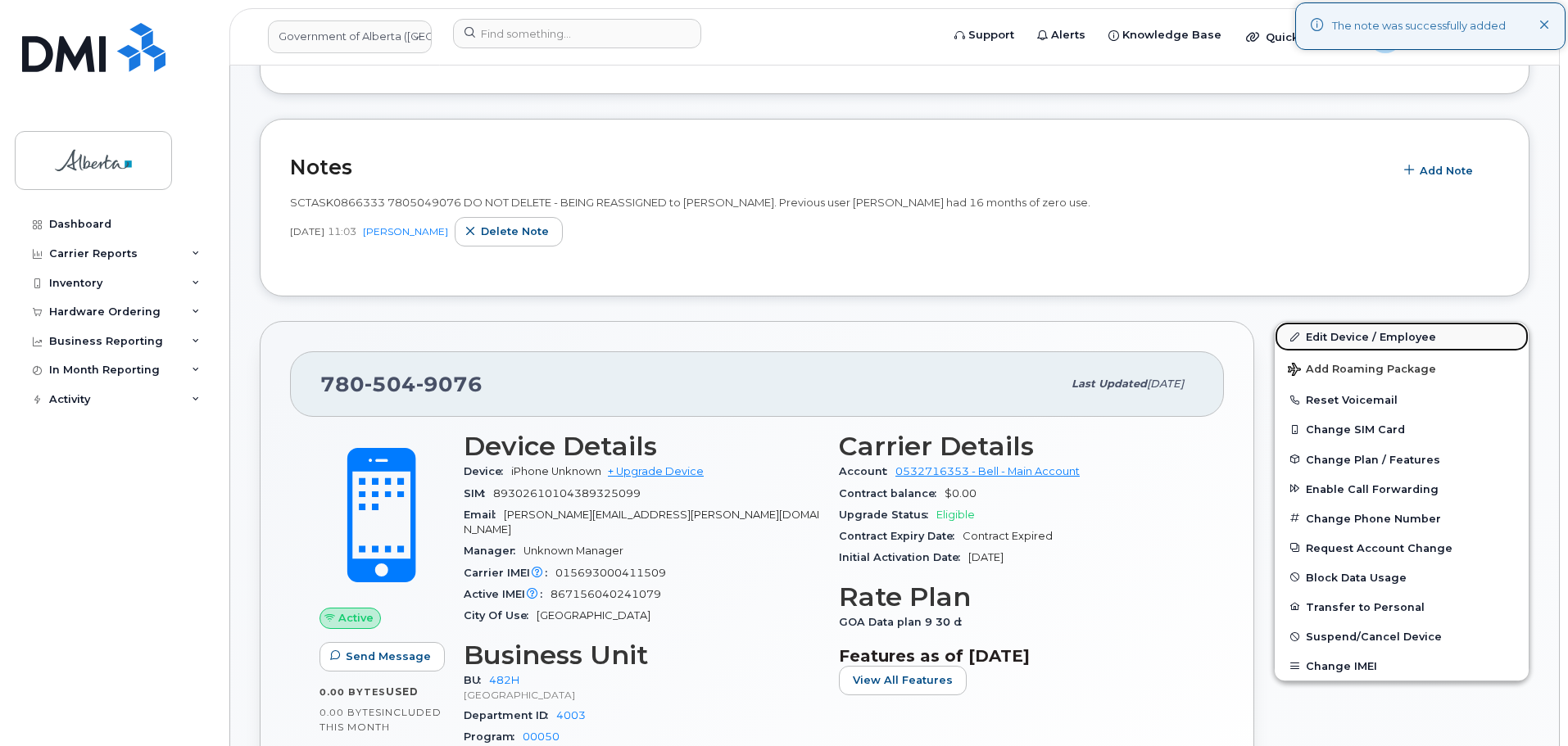
click at [1314, 333] on link "Edit Device / Employee" at bounding box center [1402, 336] width 254 height 29
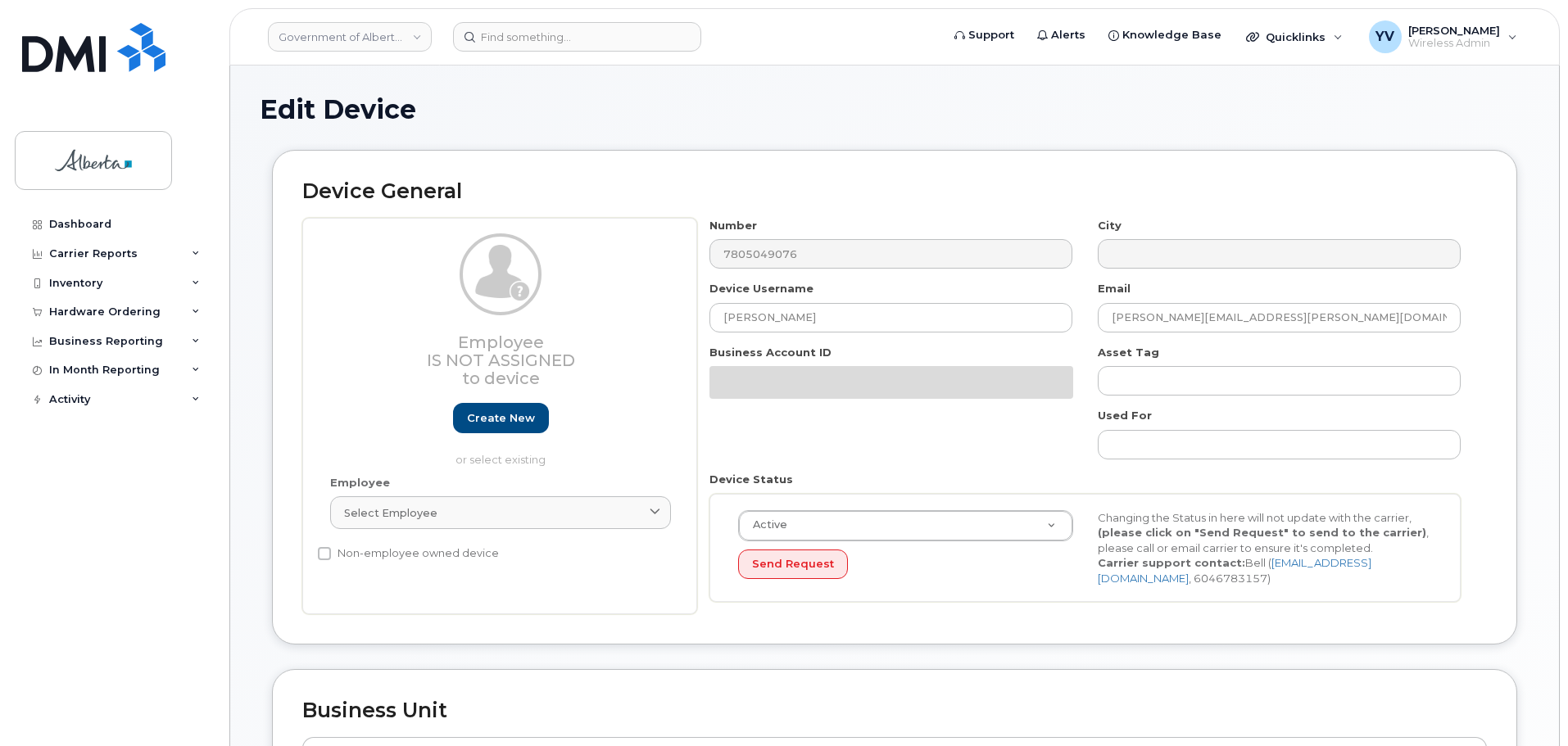
select select "29588065"
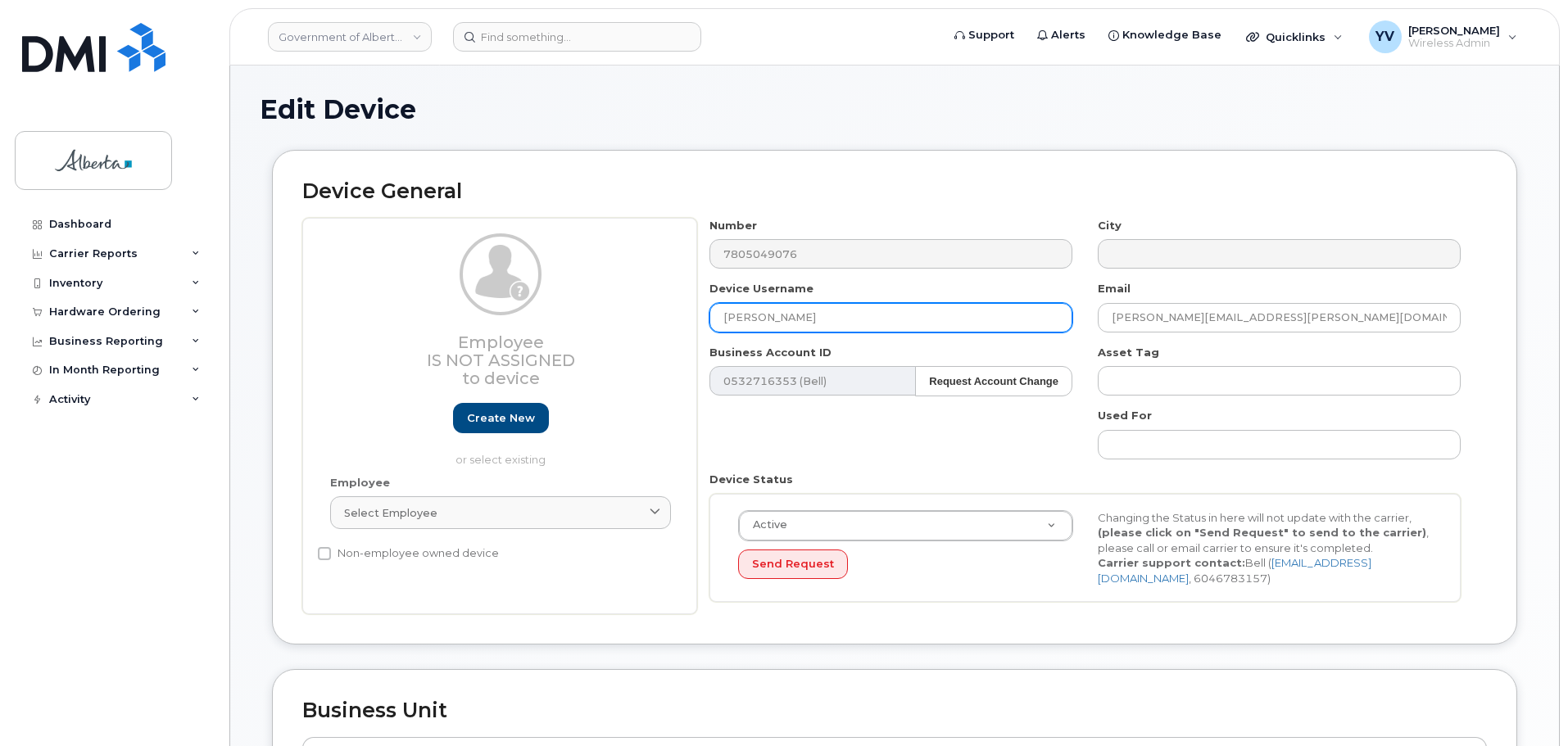
drag, startPoint x: 814, startPoint y: 323, endPoint x: 707, endPoint y: 324, distance: 107.0
click at [707, 324] on div "Device Username [PERSON_NAME]" at bounding box center [891, 306] width 389 height 51
paste input "[PERSON_NAME]"
type input "[PERSON_NAME]"
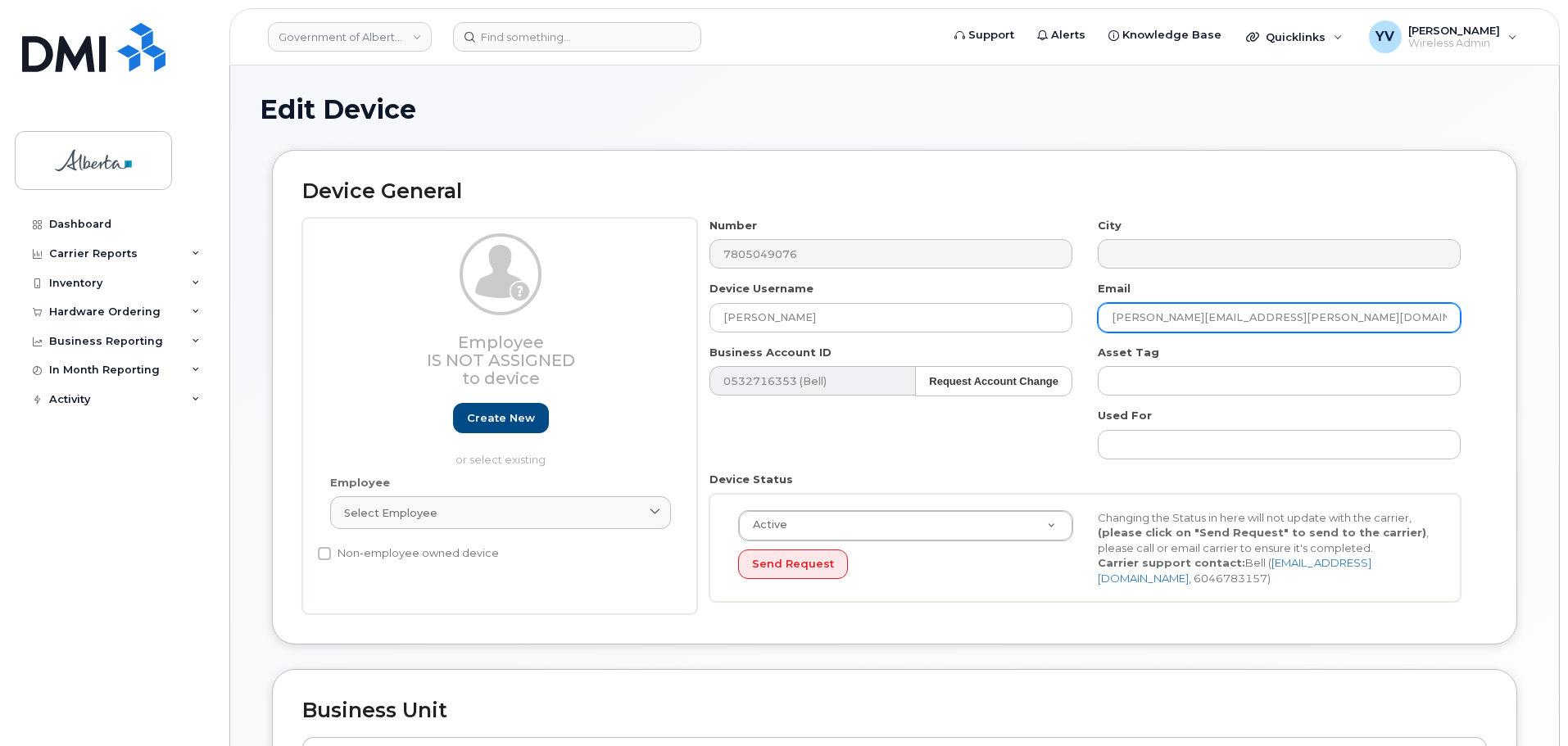
drag, startPoint x: 1257, startPoint y: 323, endPoint x: 1077, endPoint y: 326, distance: 180.0
click at [1077, 326] on div "Number 7805049076 City Device Username [PERSON_NAME] Email [PERSON_NAME][EMAIL_…" at bounding box center [1084, 417] width 776 height 397
paste input "Ben.Mackay"
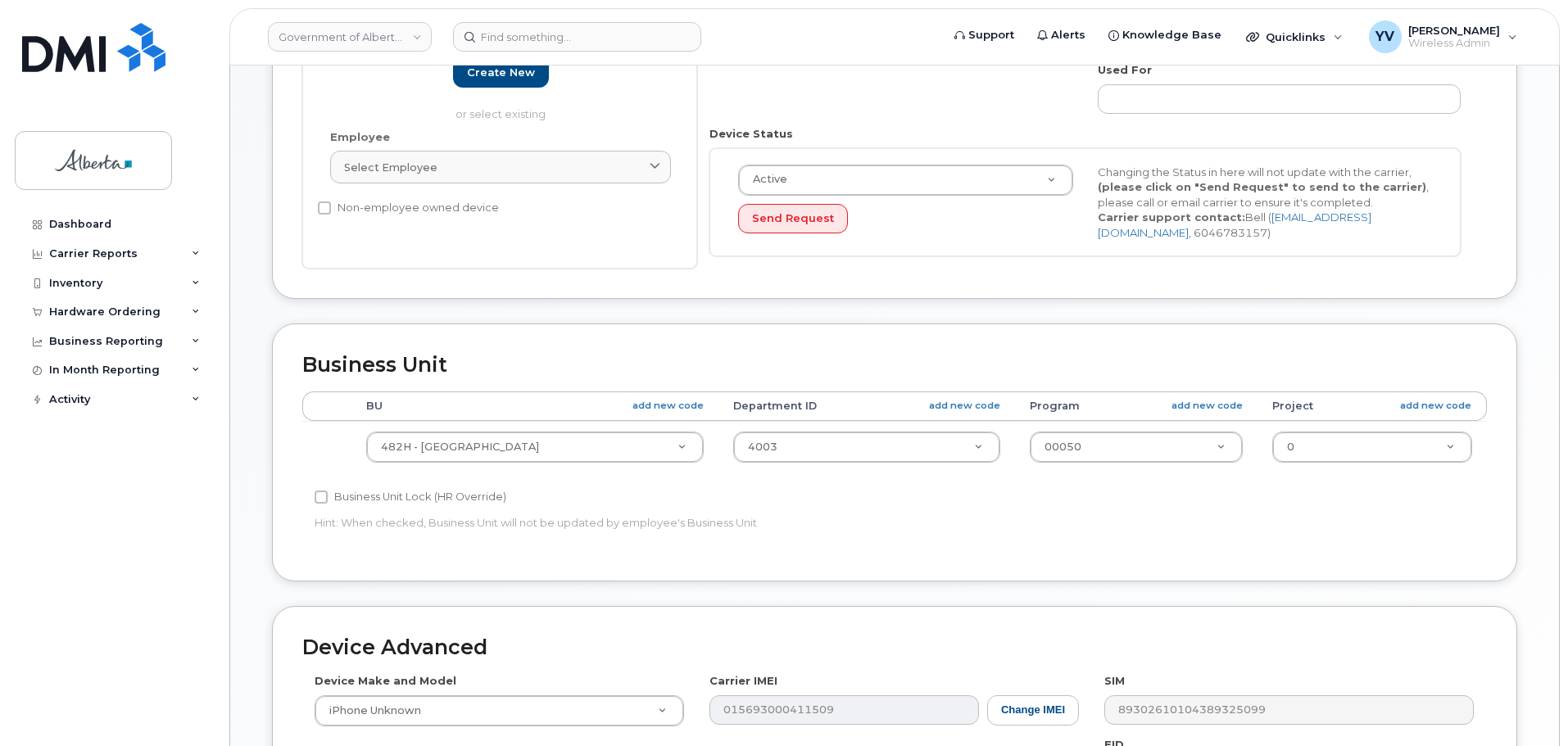
scroll to position [353, 0]
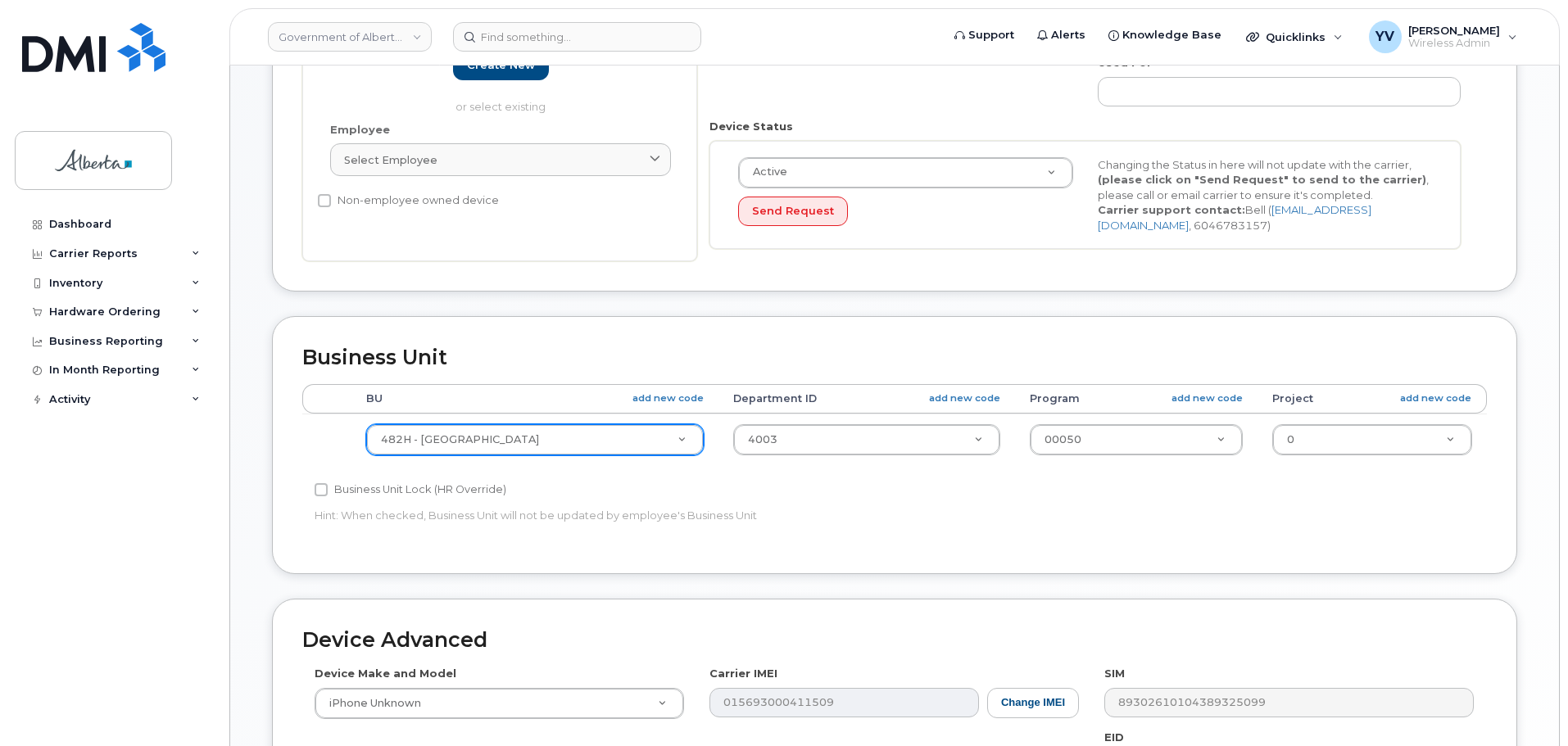
type input "[EMAIL_ADDRESS][DOMAIN_NAME]"
type input "1"
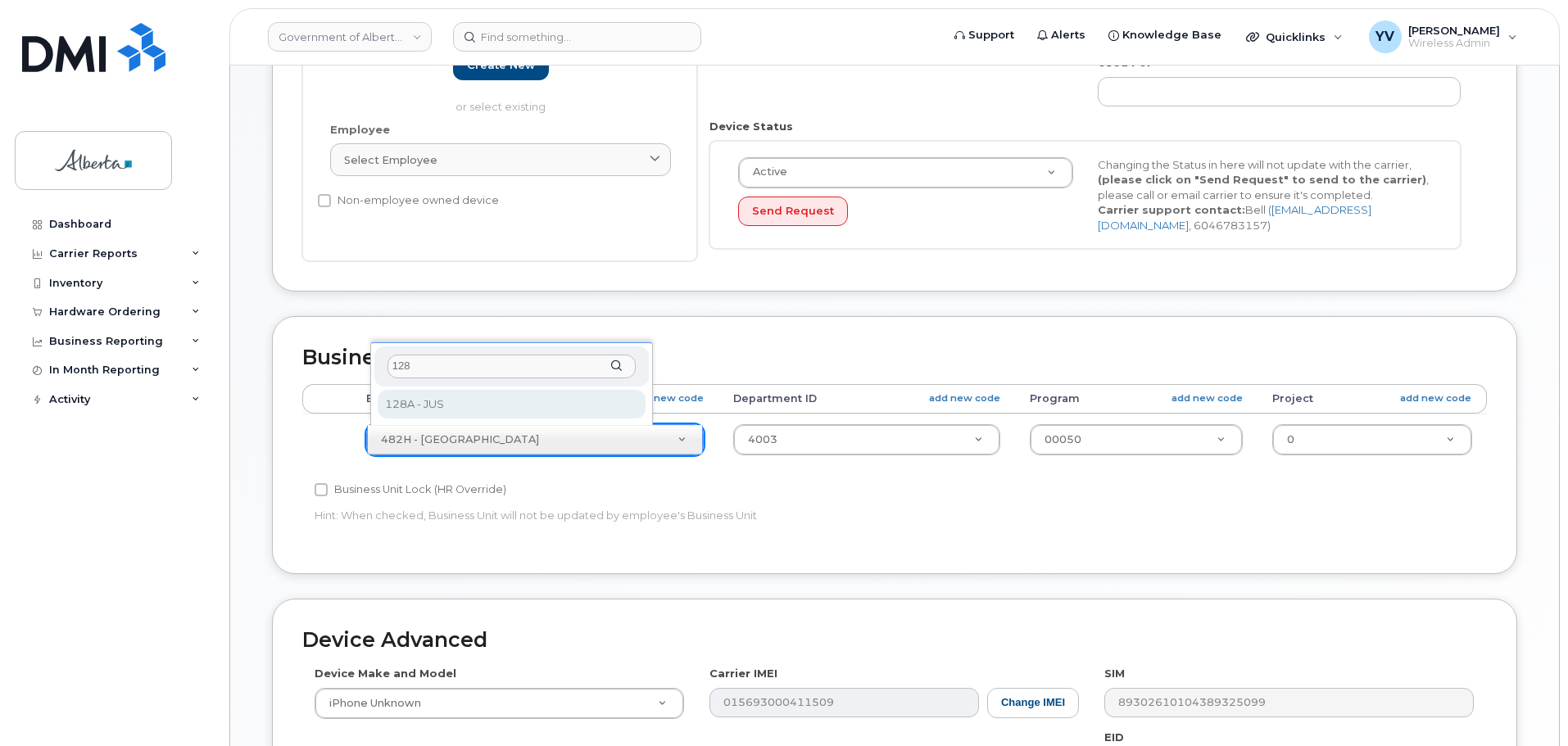
type input "128"
select select "4120330"
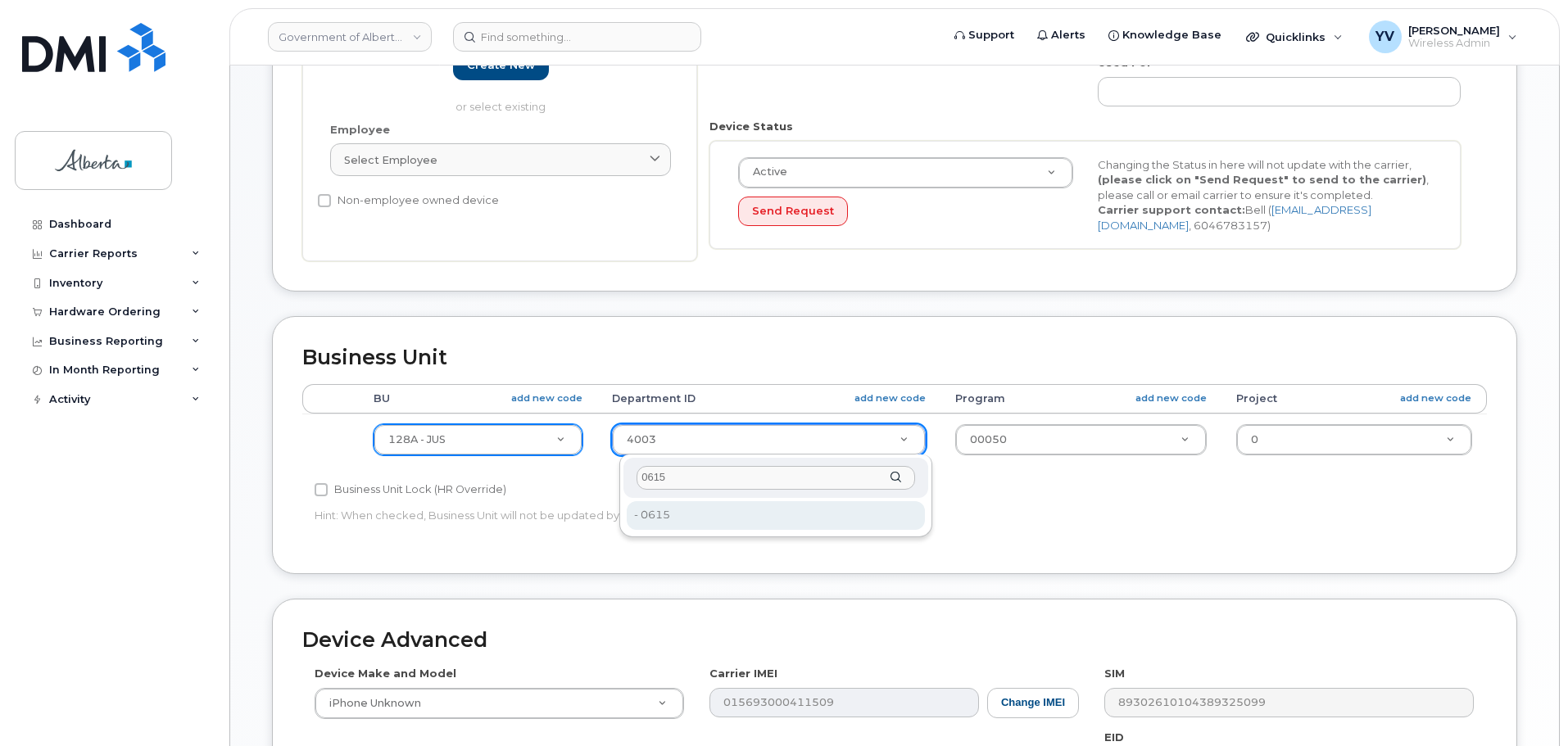
type input "0615"
type input "4752346"
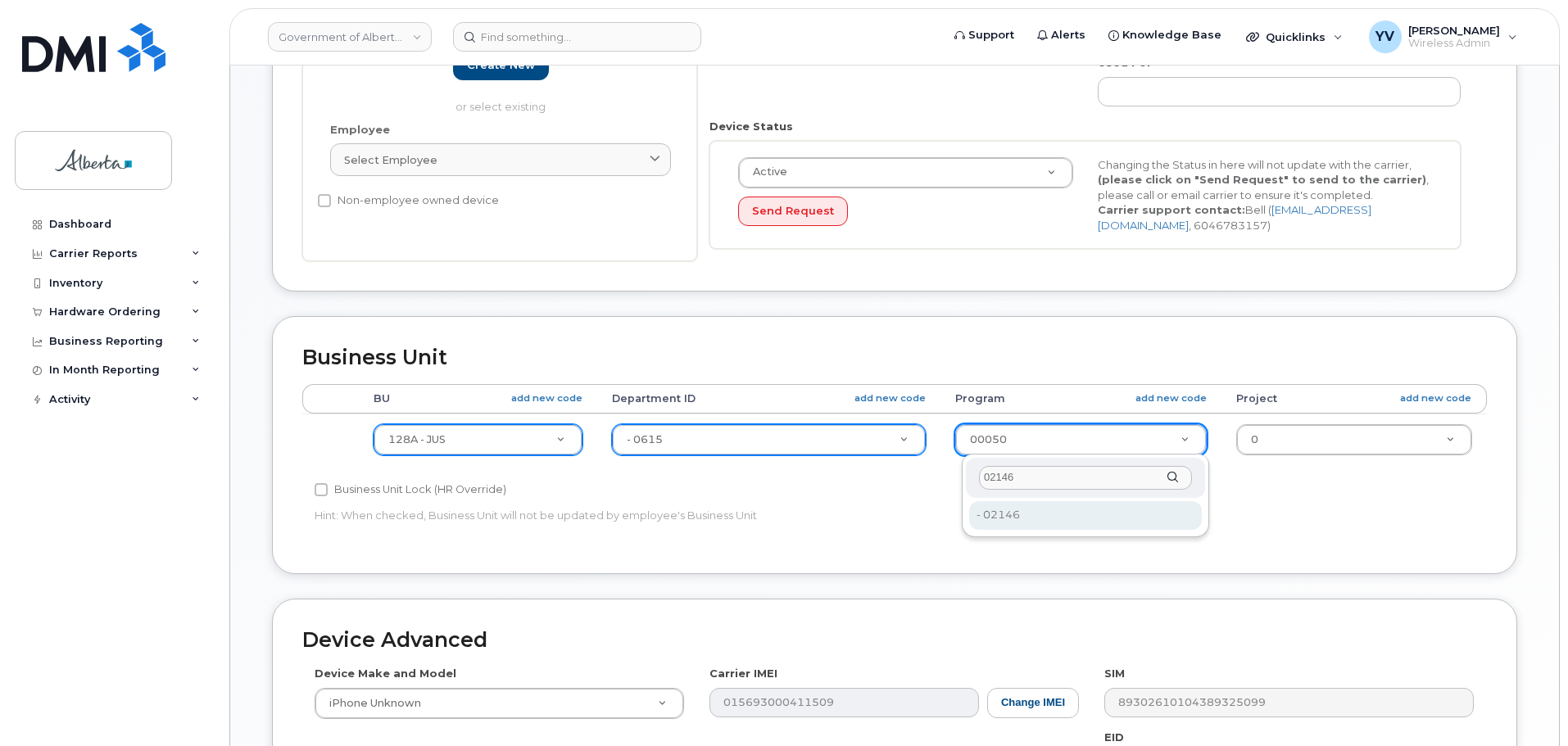
type input "02146"
type input "4753423"
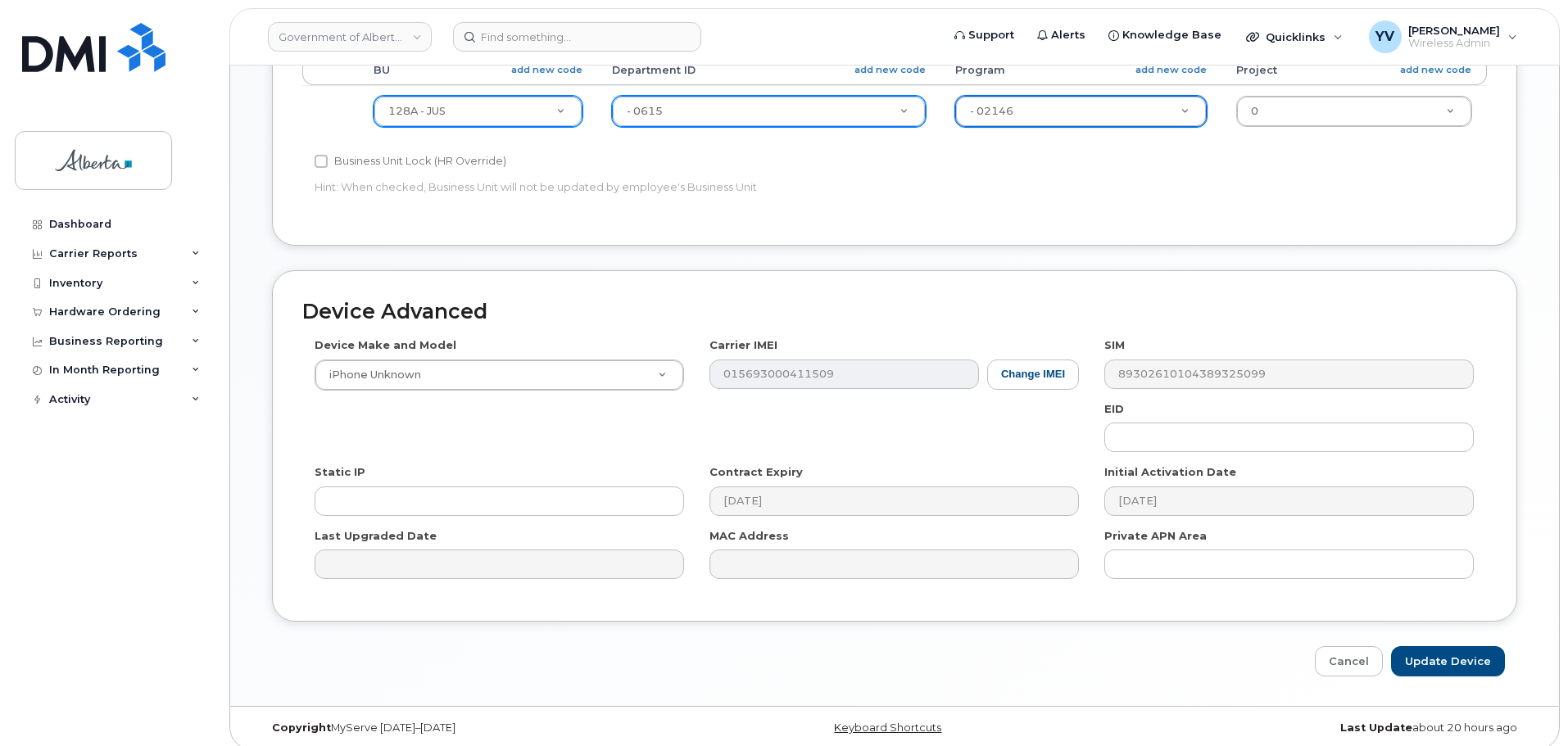
scroll to position [689, 0]
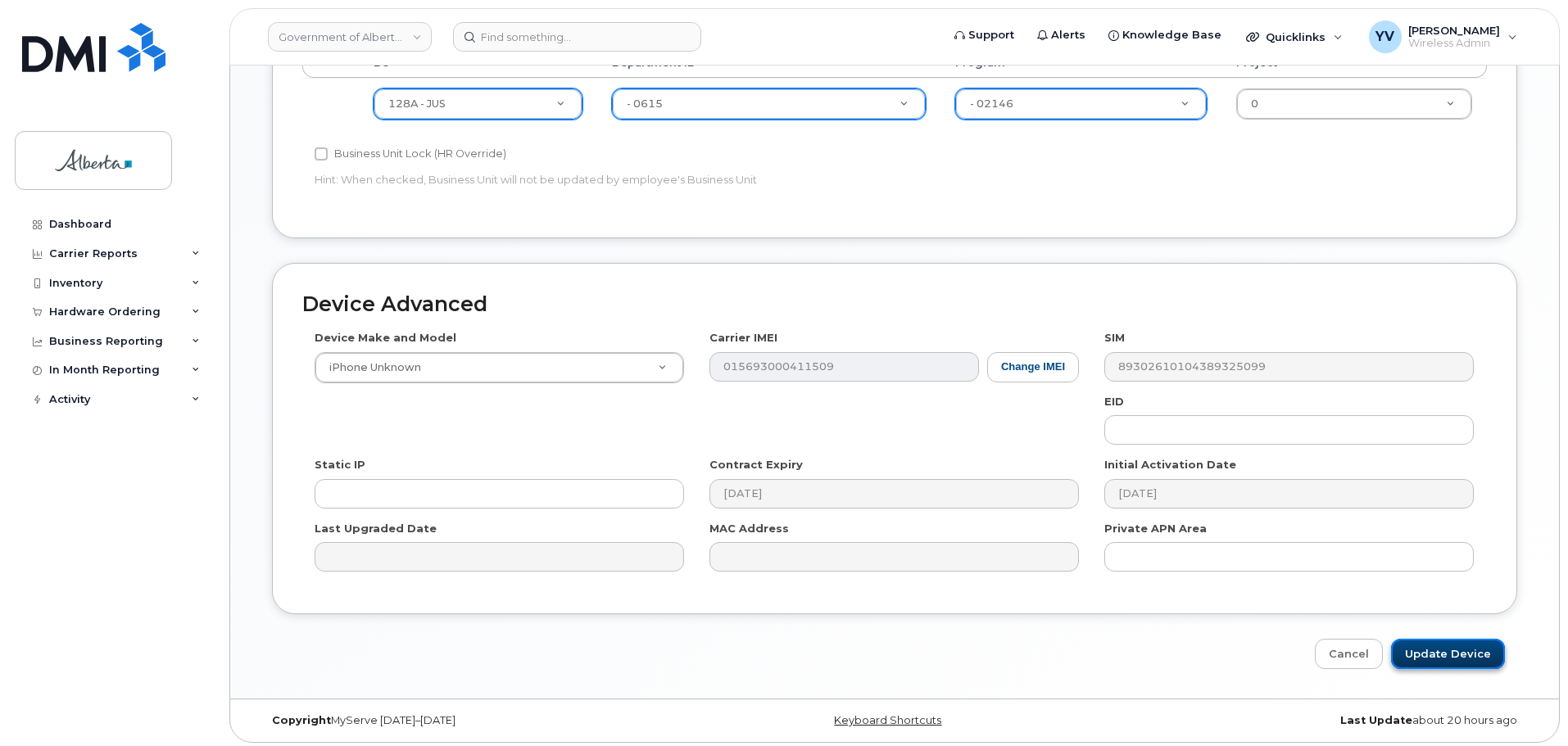
click at [1431, 649] on input "Update Device" at bounding box center [1449, 653] width 114 height 30
type input "Saving..."
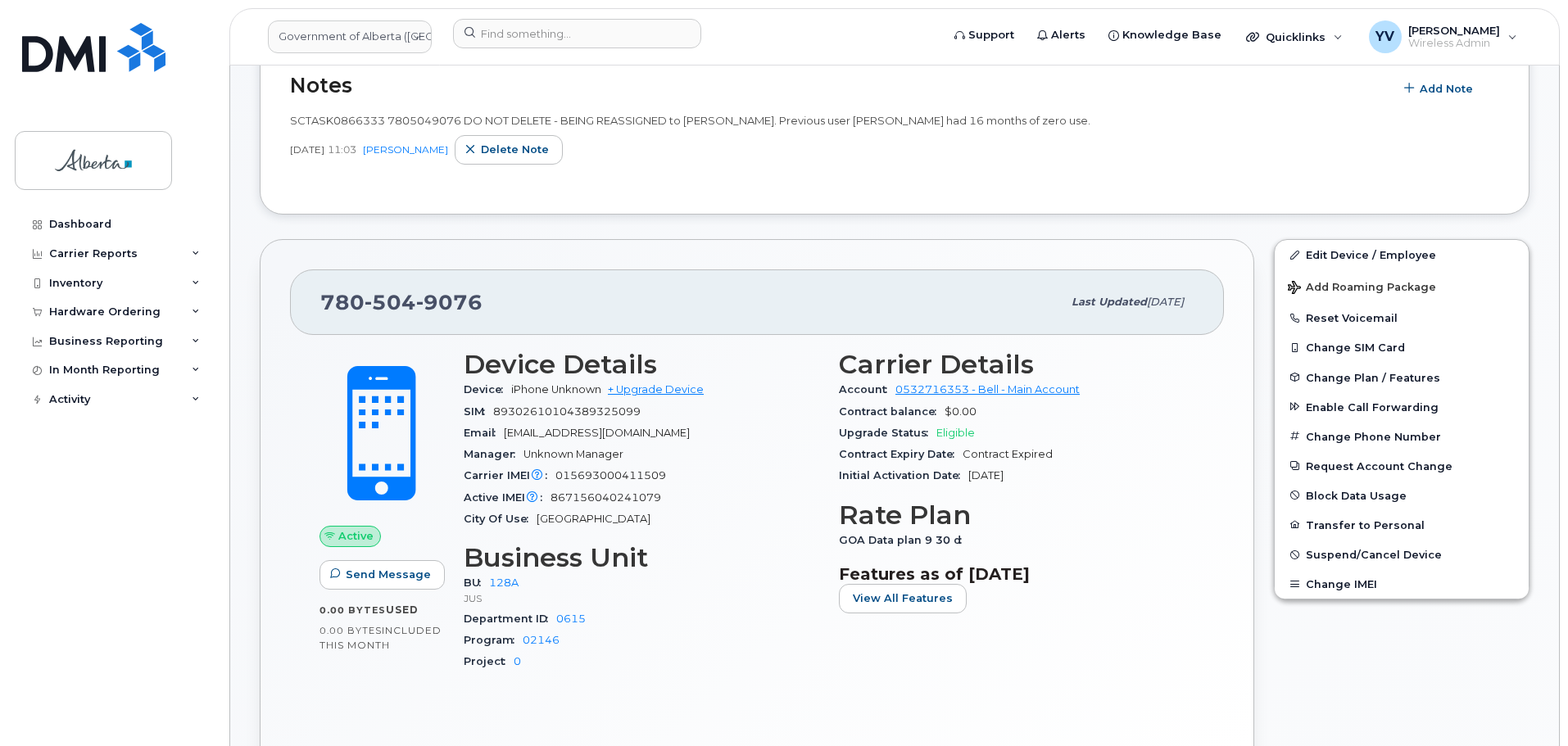
scroll to position [374, 0]
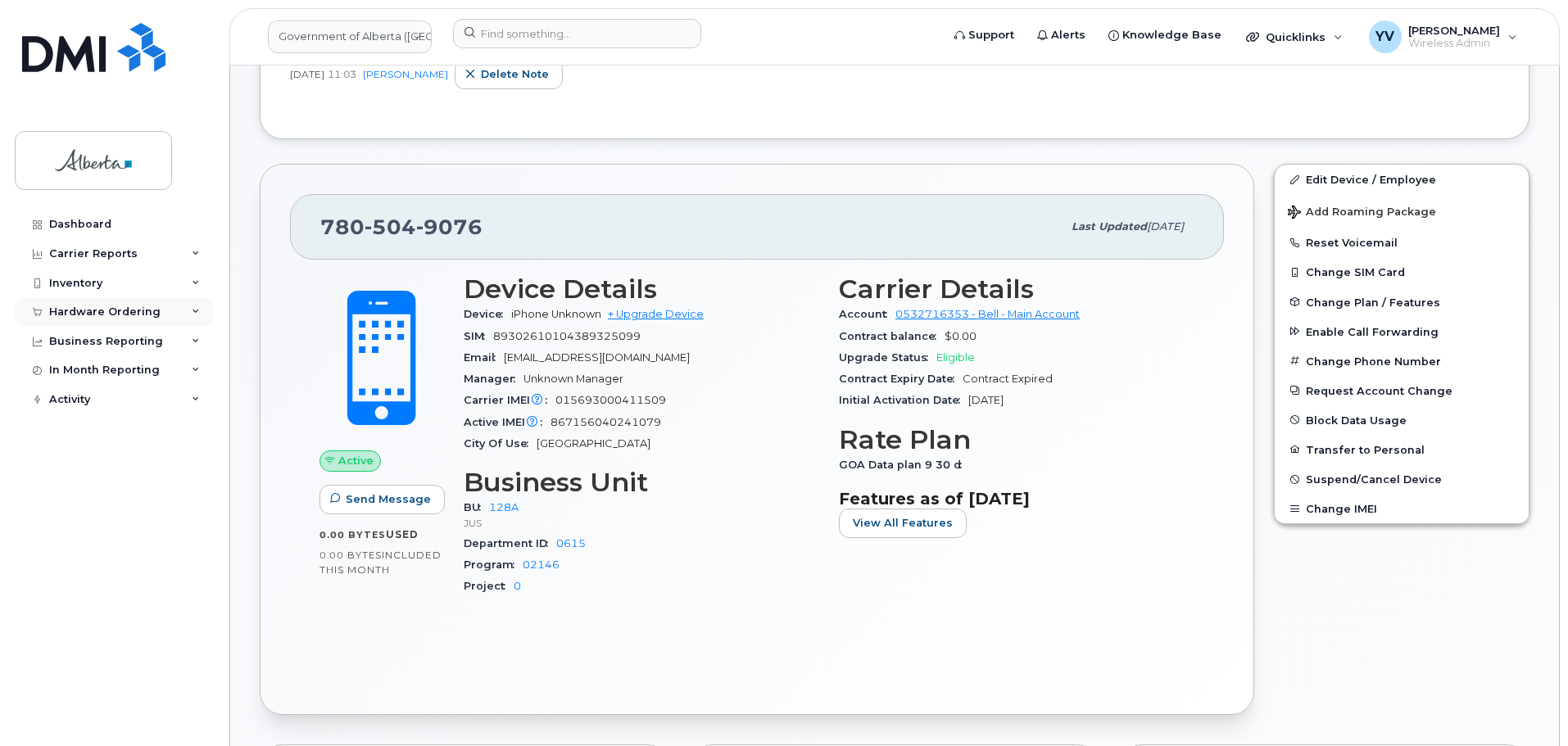
click at [96, 311] on div "Hardware Ordering" at bounding box center [105, 312] width 111 height 14
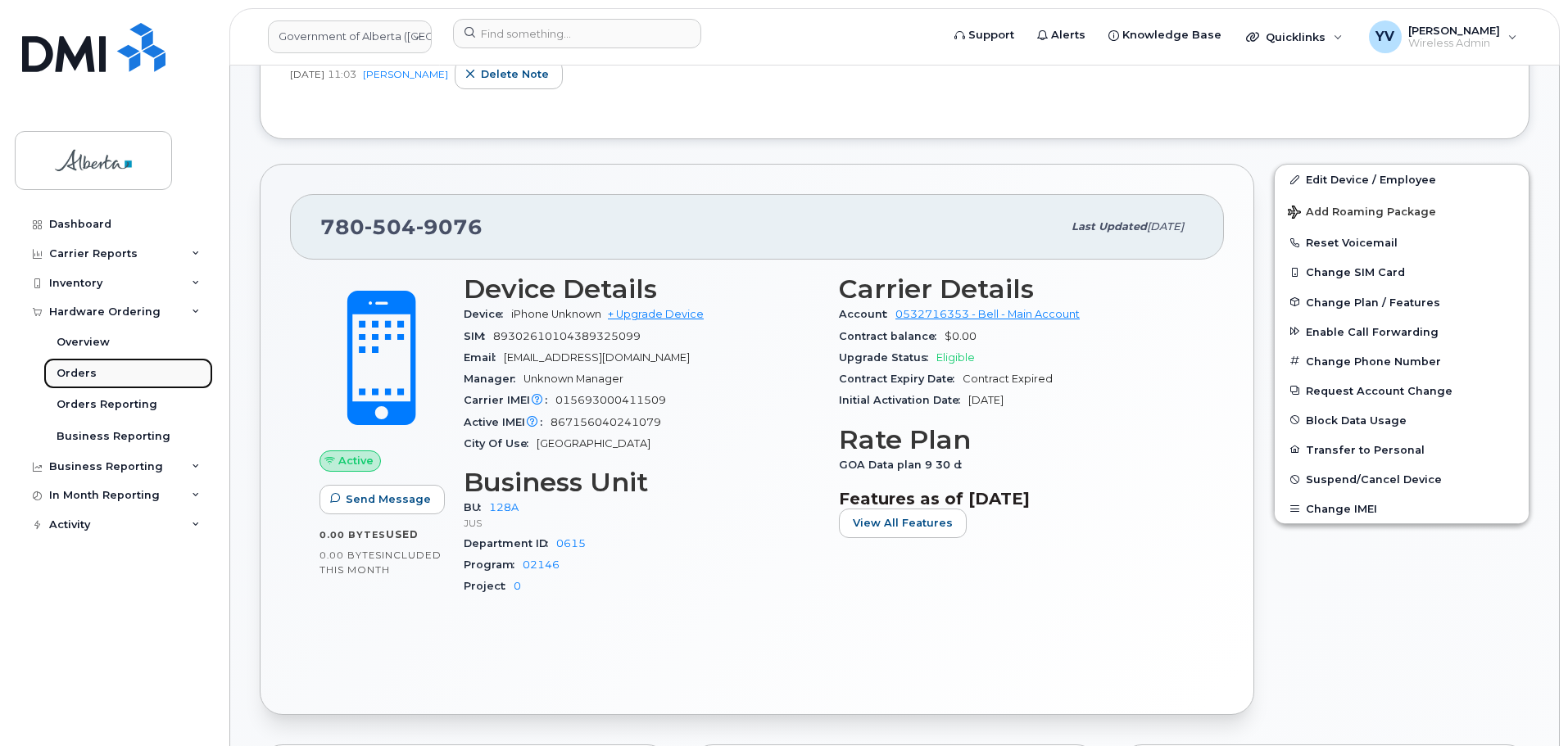
click at [66, 374] on div "Orders" at bounding box center [76, 373] width 40 height 15
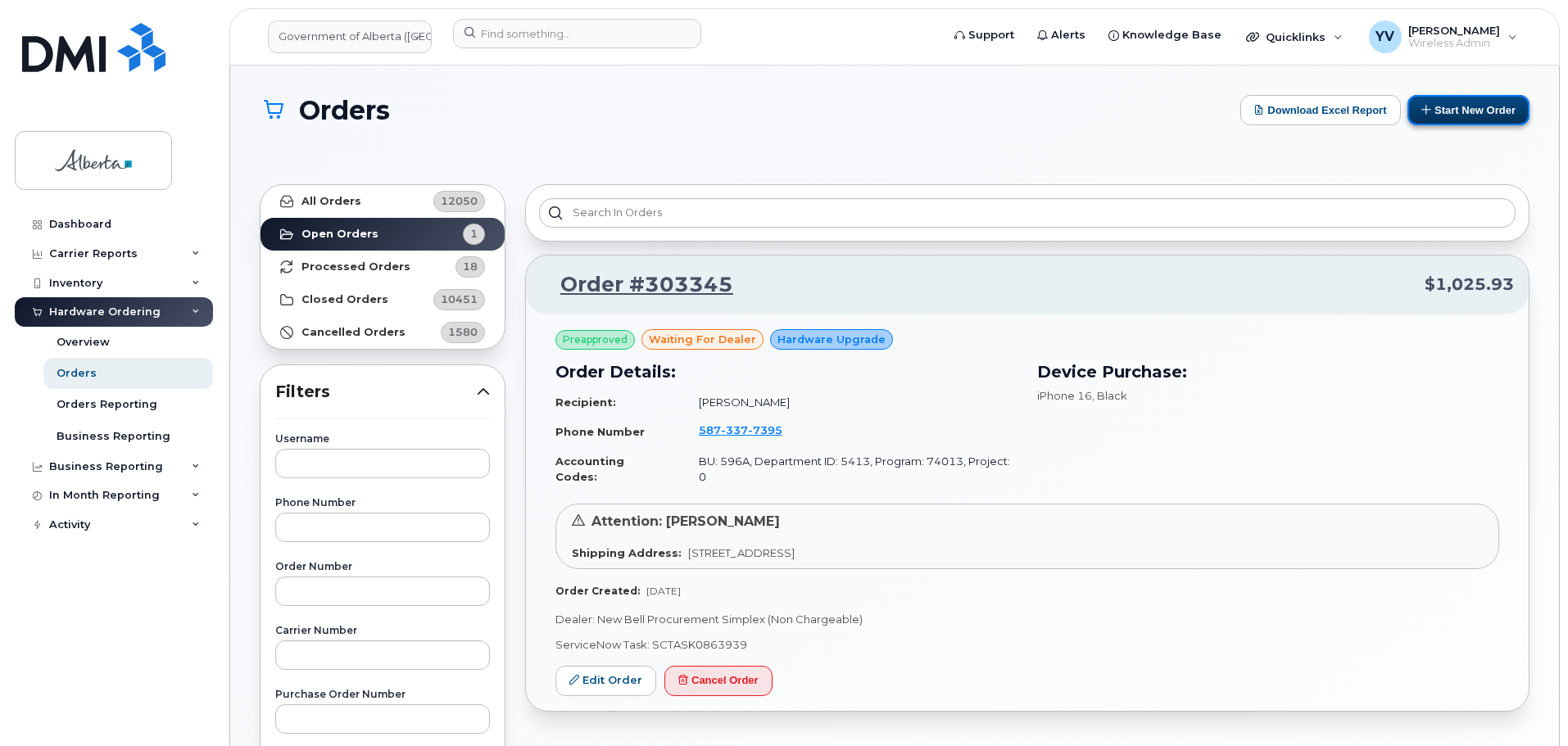
click at [1468, 102] on button "Start New Order" at bounding box center [1468, 109] width 122 height 30
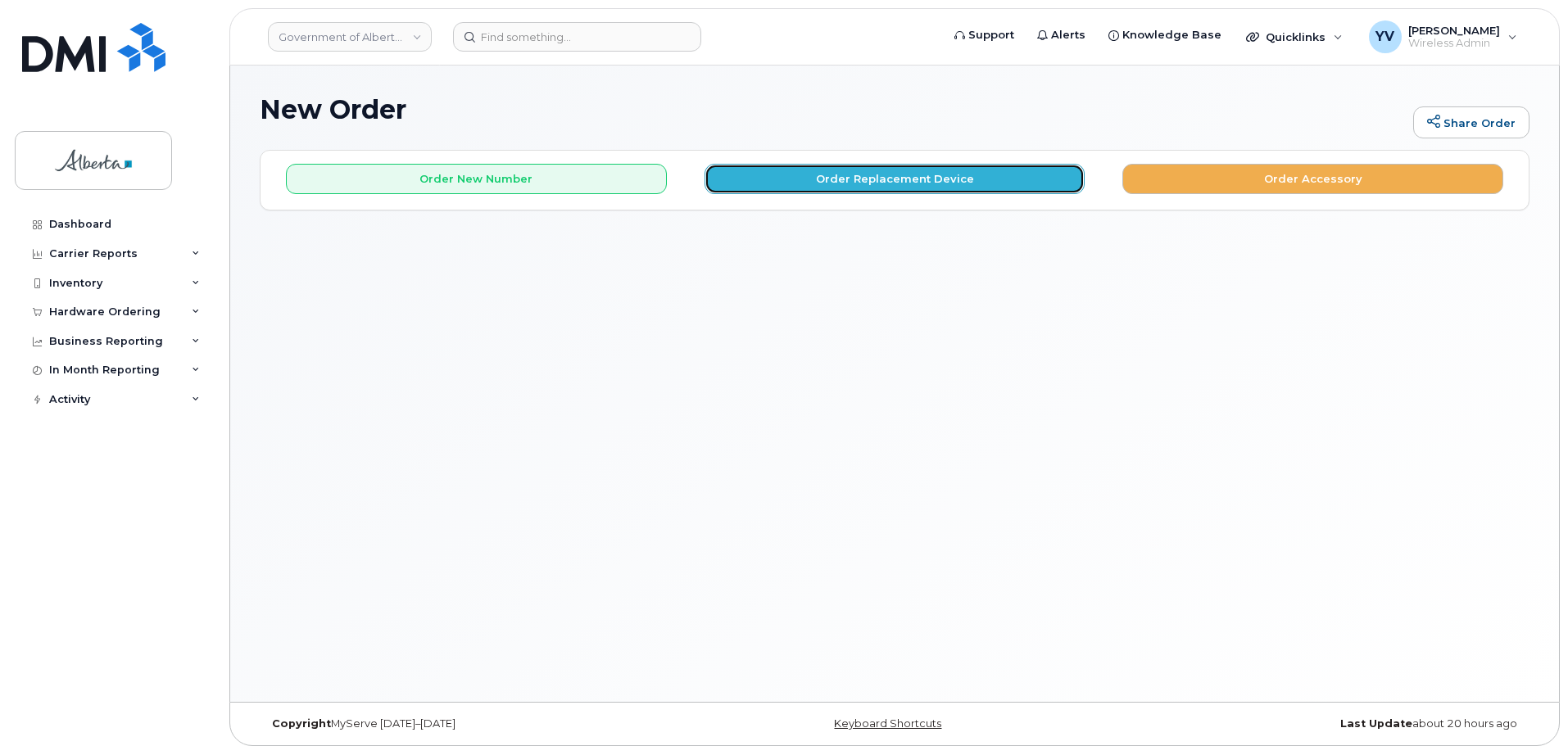
click at [851, 179] on button "Order Replacement Device" at bounding box center [894, 178] width 381 height 30
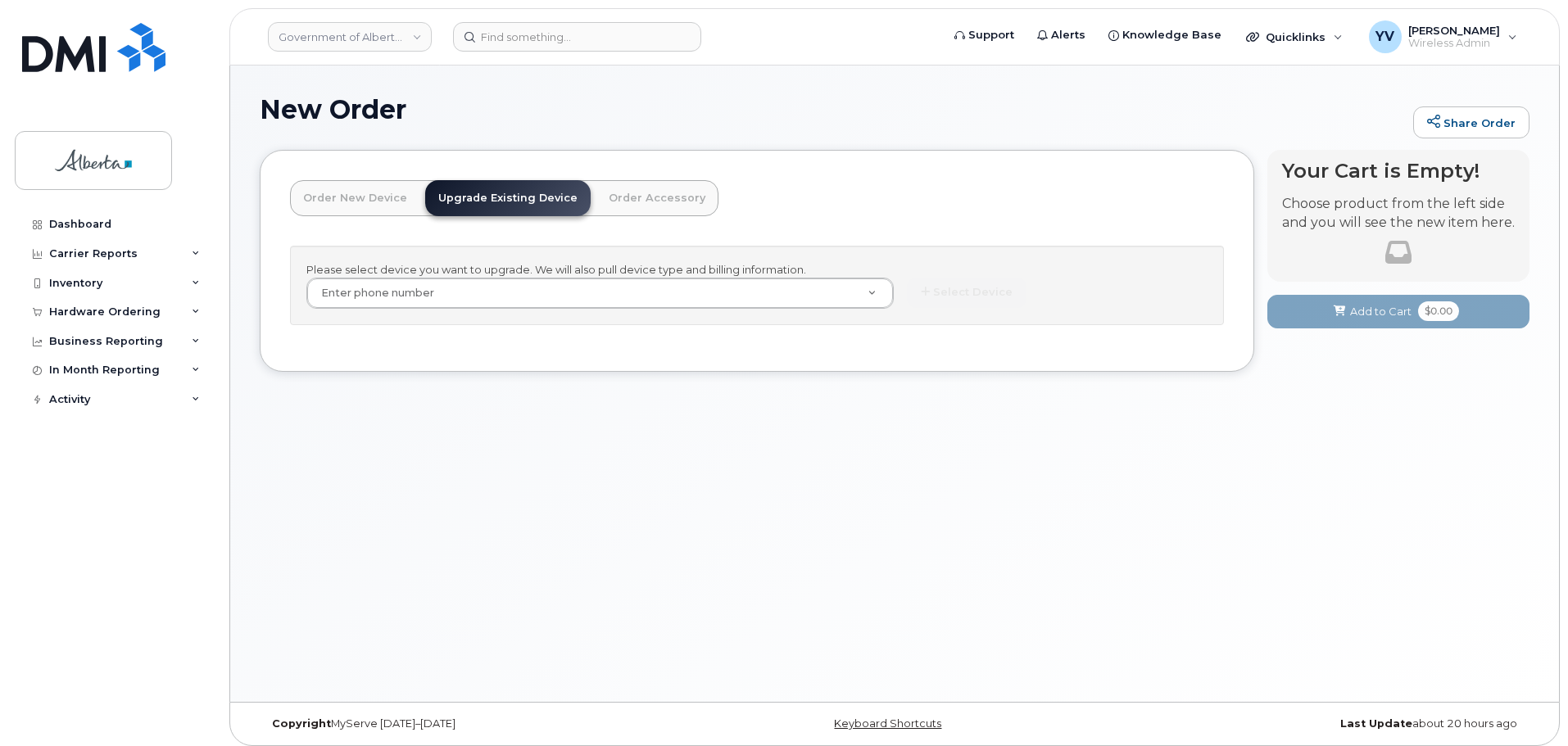
click at [511, 272] on div "Please select device you want to upgrade. We will also pull device type and bil…" at bounding box center [757, 286] width 934 height 79
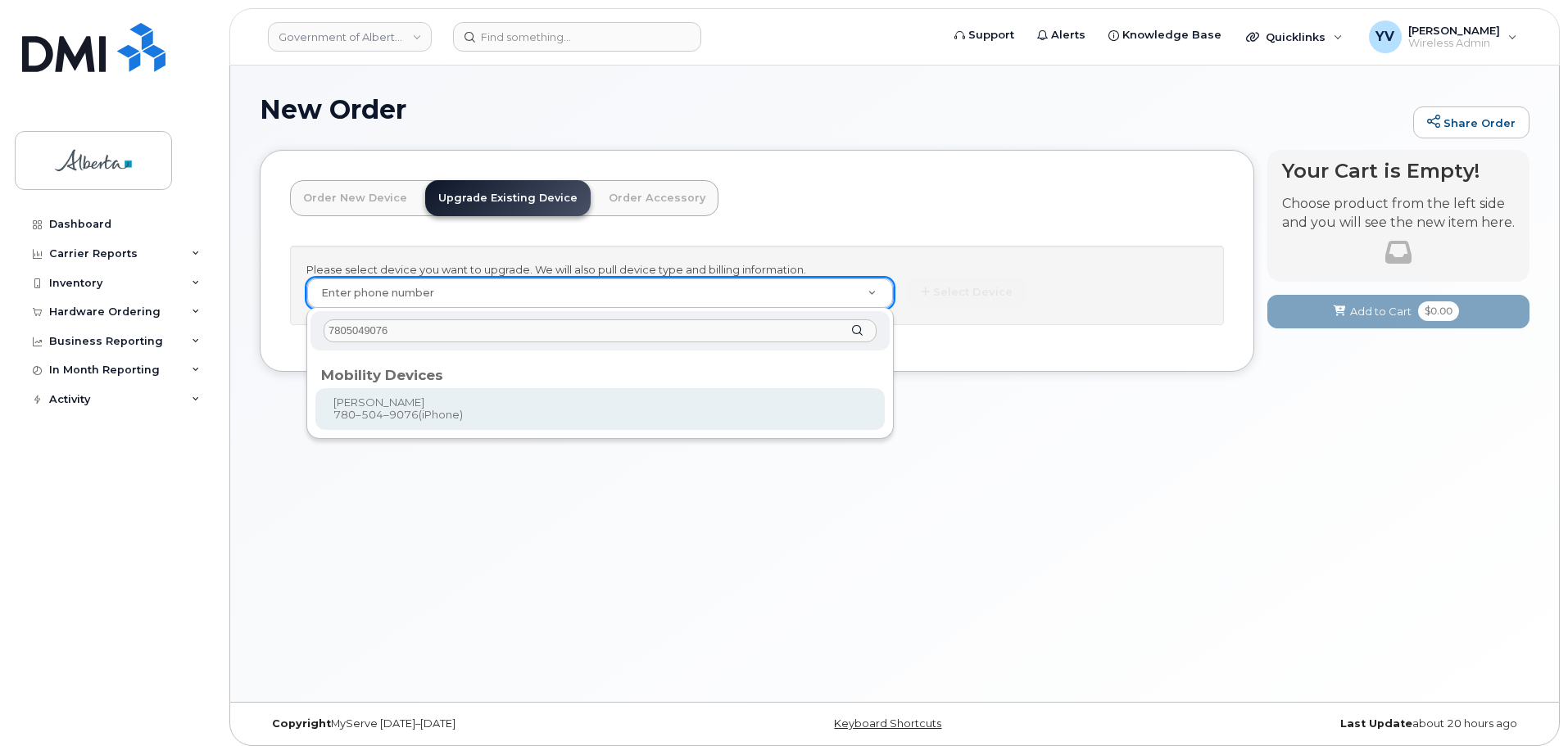
type input "7805049076"
type input "840522"
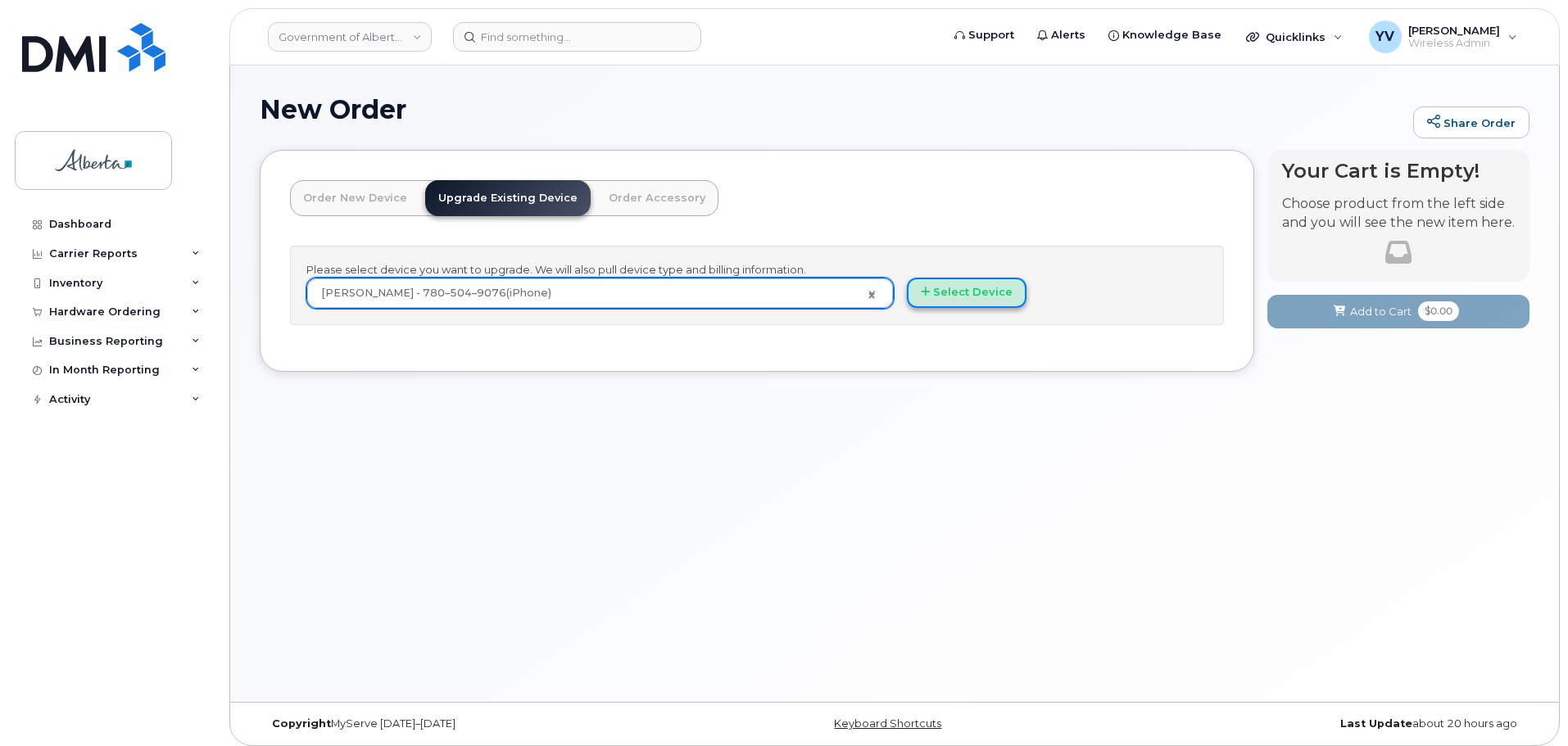
click at [941, 292] on button "Select Device" at bounding box center [966, 293] width 119 height 30
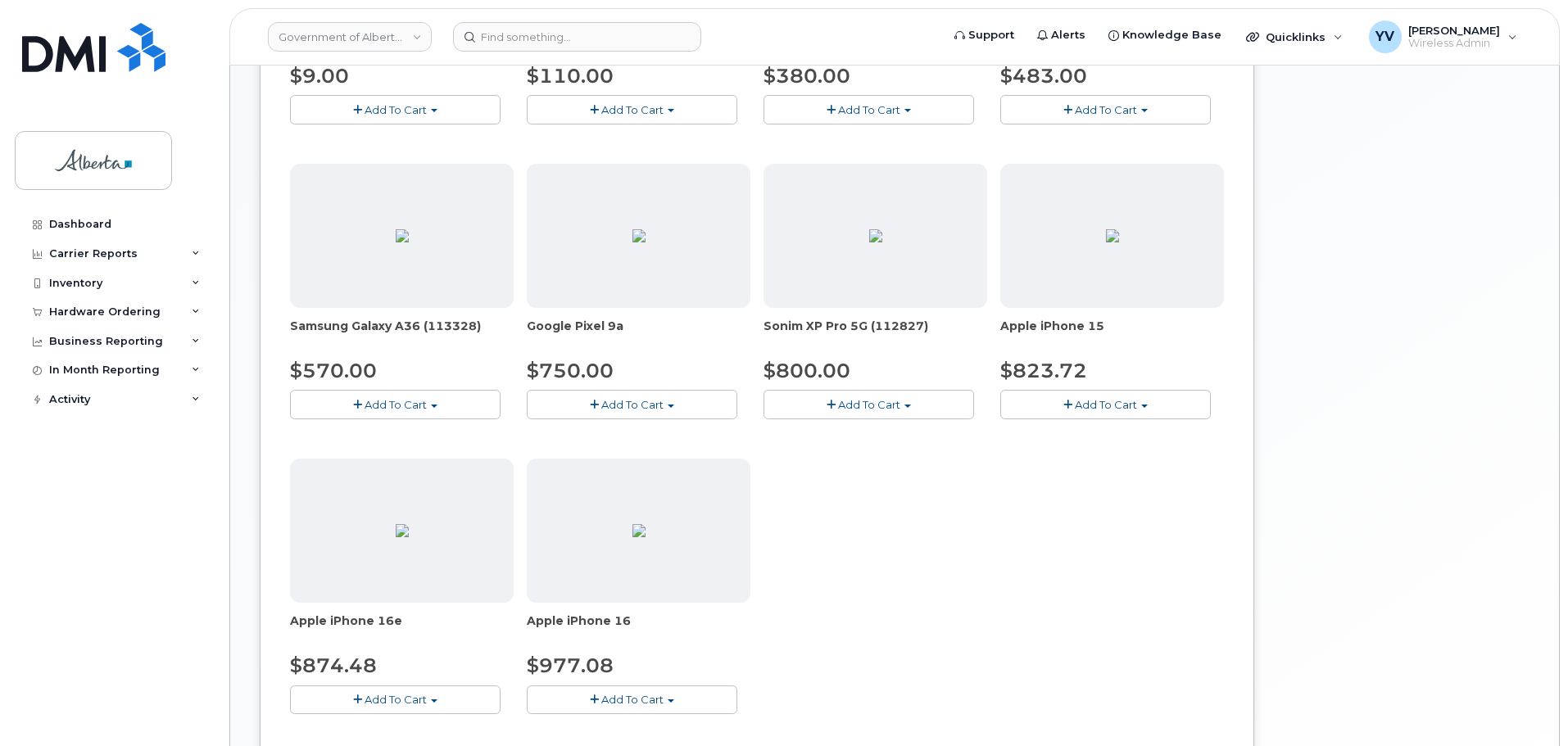
scroll to position [459, 0]
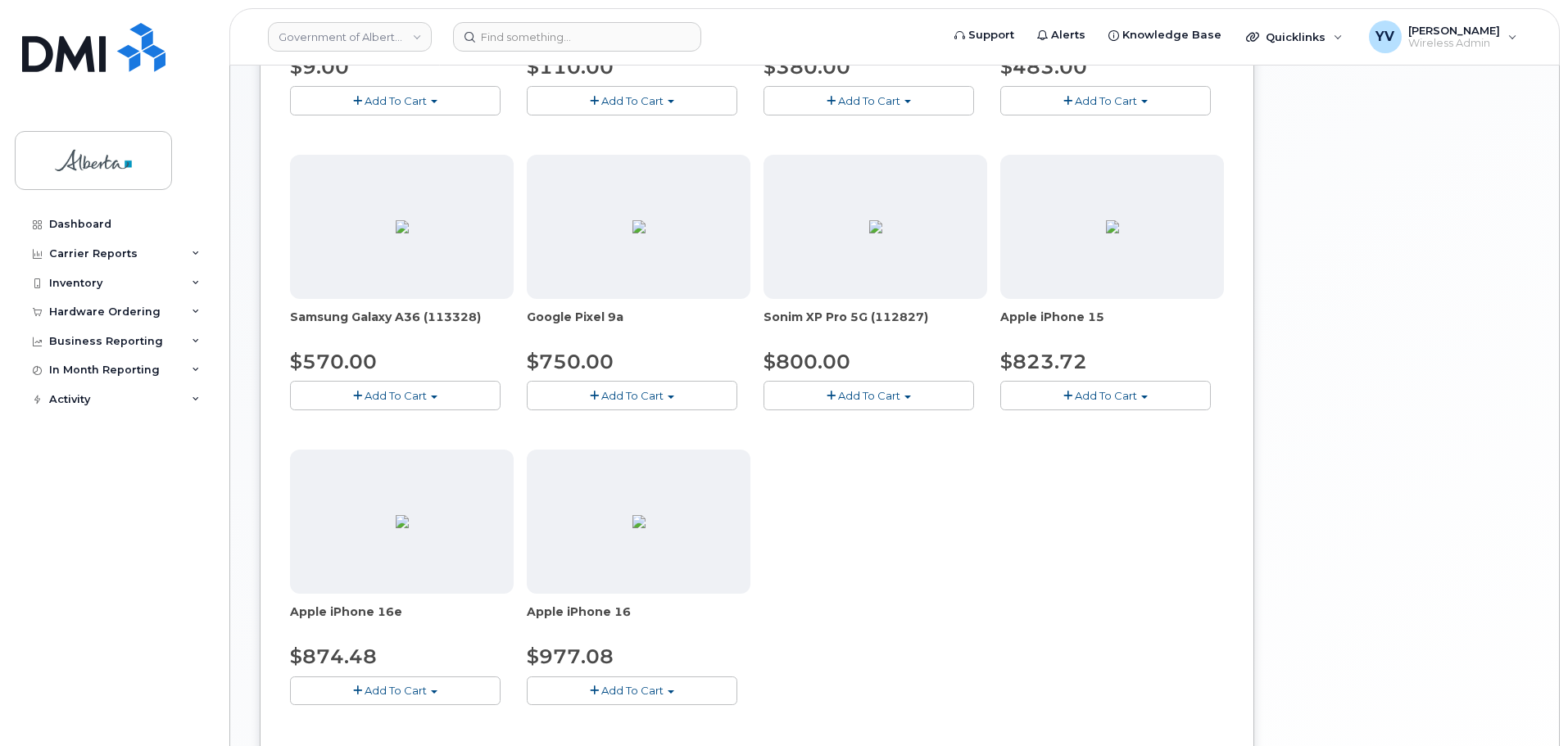
click at [1138, 392] on button "Add To Cart" at bounding box center [1105, 395] width 210 height 29
click at [1132, 443] on link "$823.72 - 30-day upgrade (128GB model)" at bounding box center [1135, 446] width 261 height 20
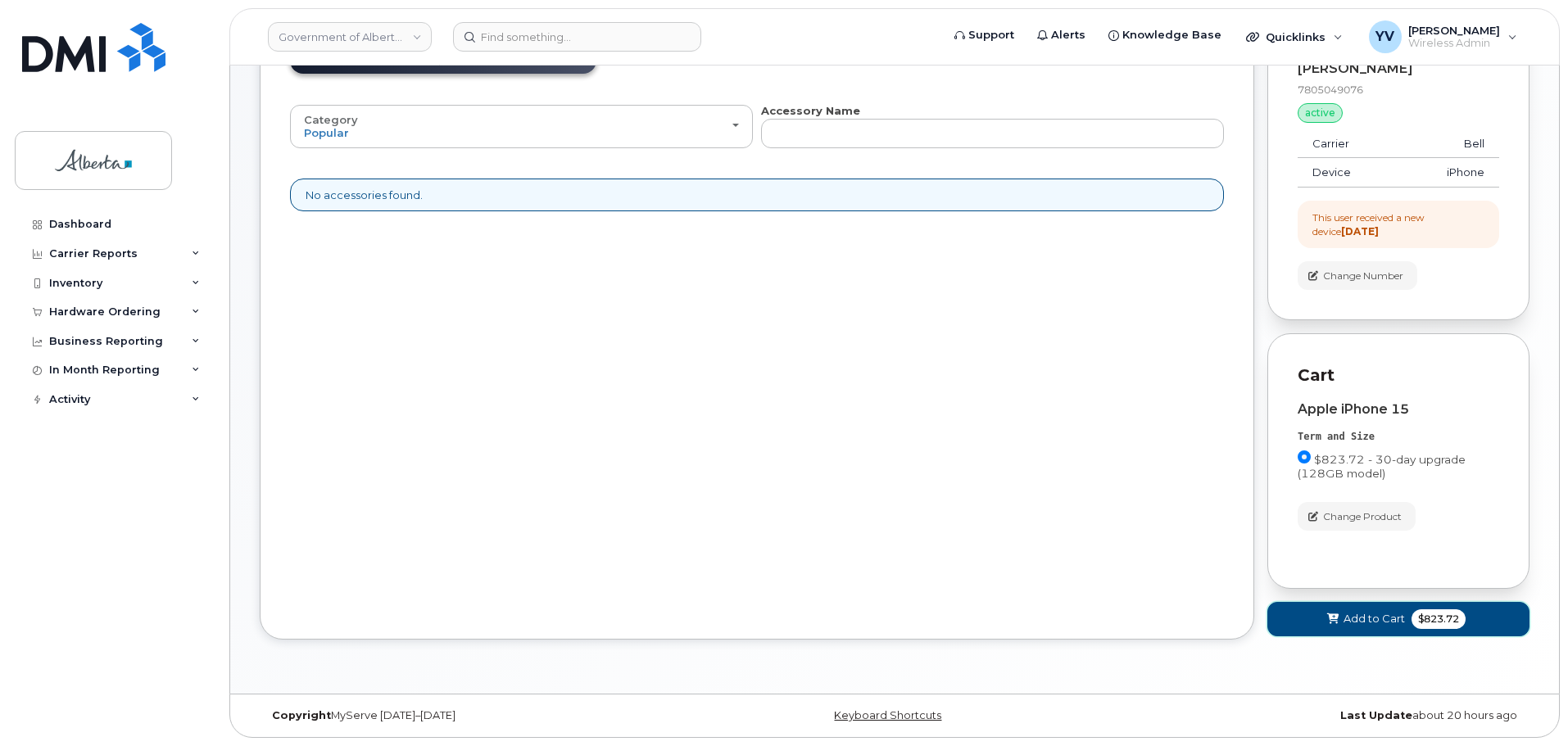
click at [1371, 613] on span "Add to Cart" at bounding box center [1374, 619] width 61 height 16
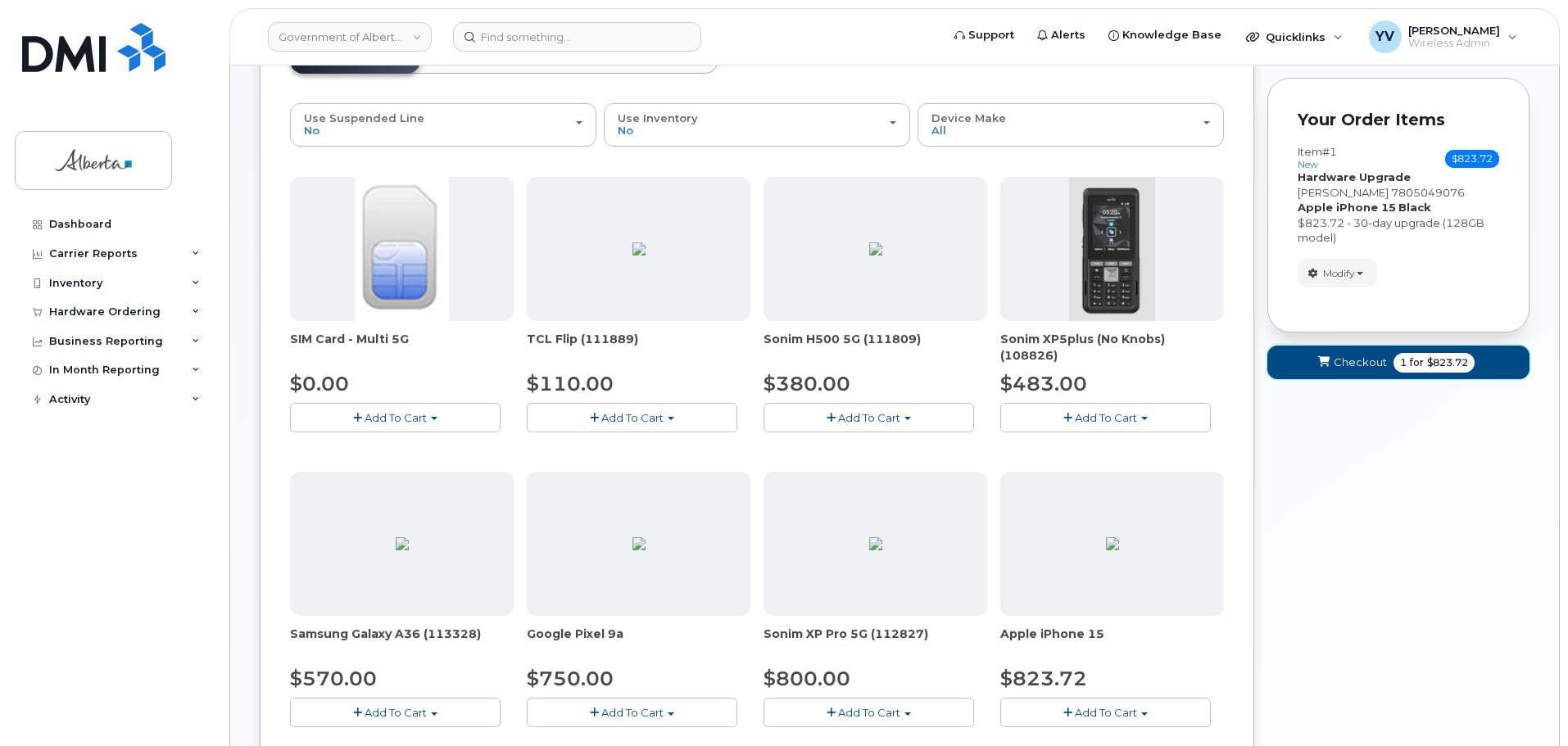
click at [1338, 355] on span "Checkout" at bounding box center [1360, 362] width 53 height 16
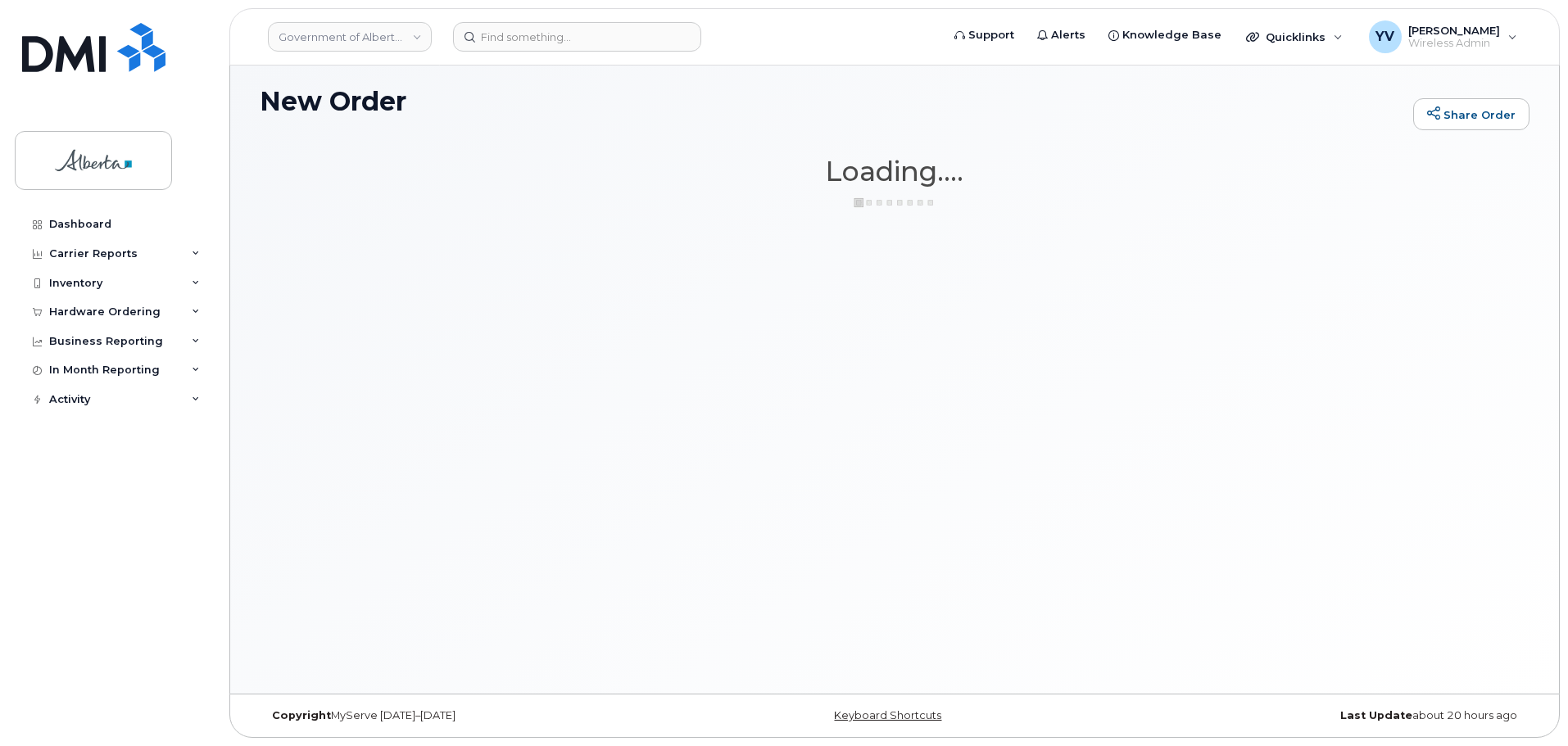
scroll to position [8, 0]
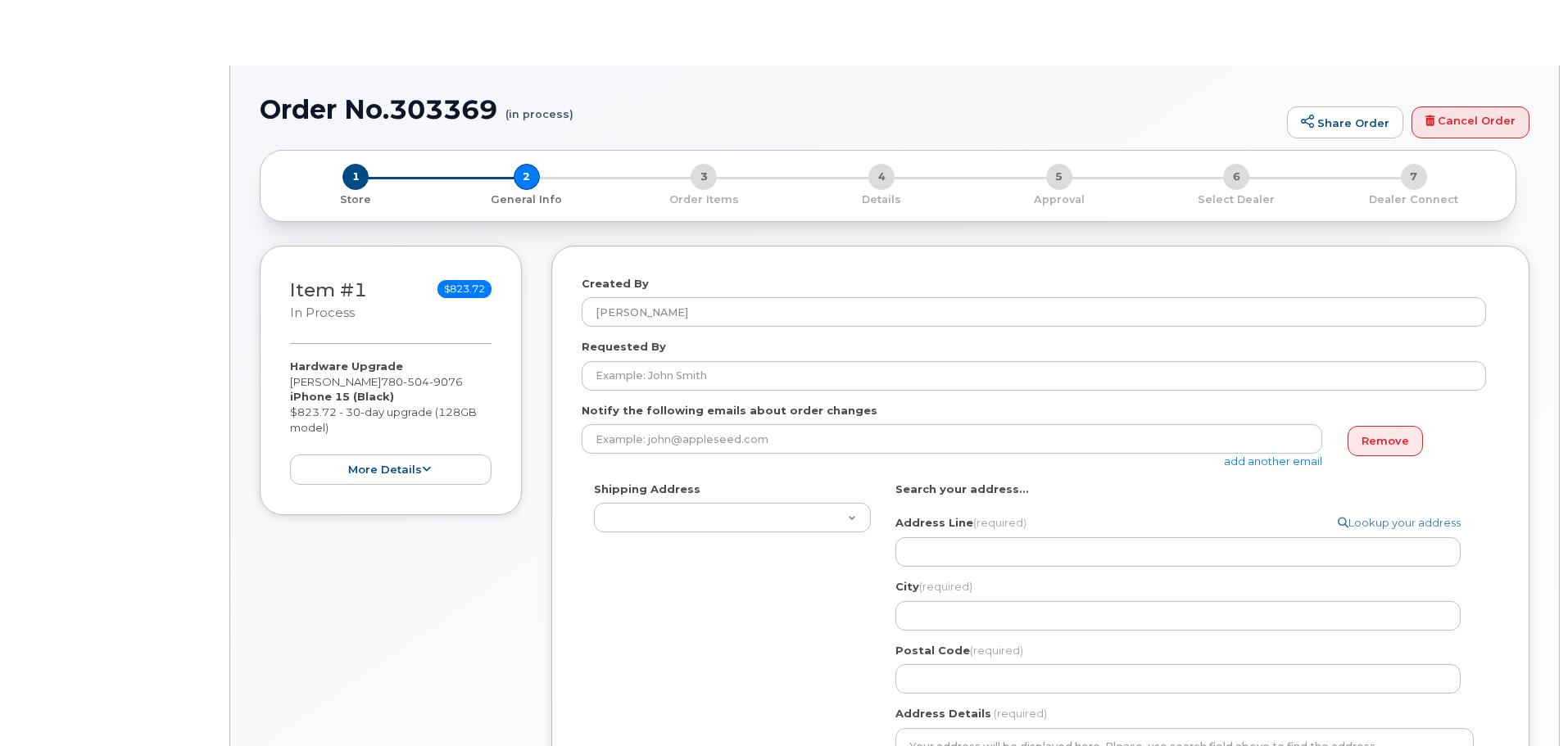
select select
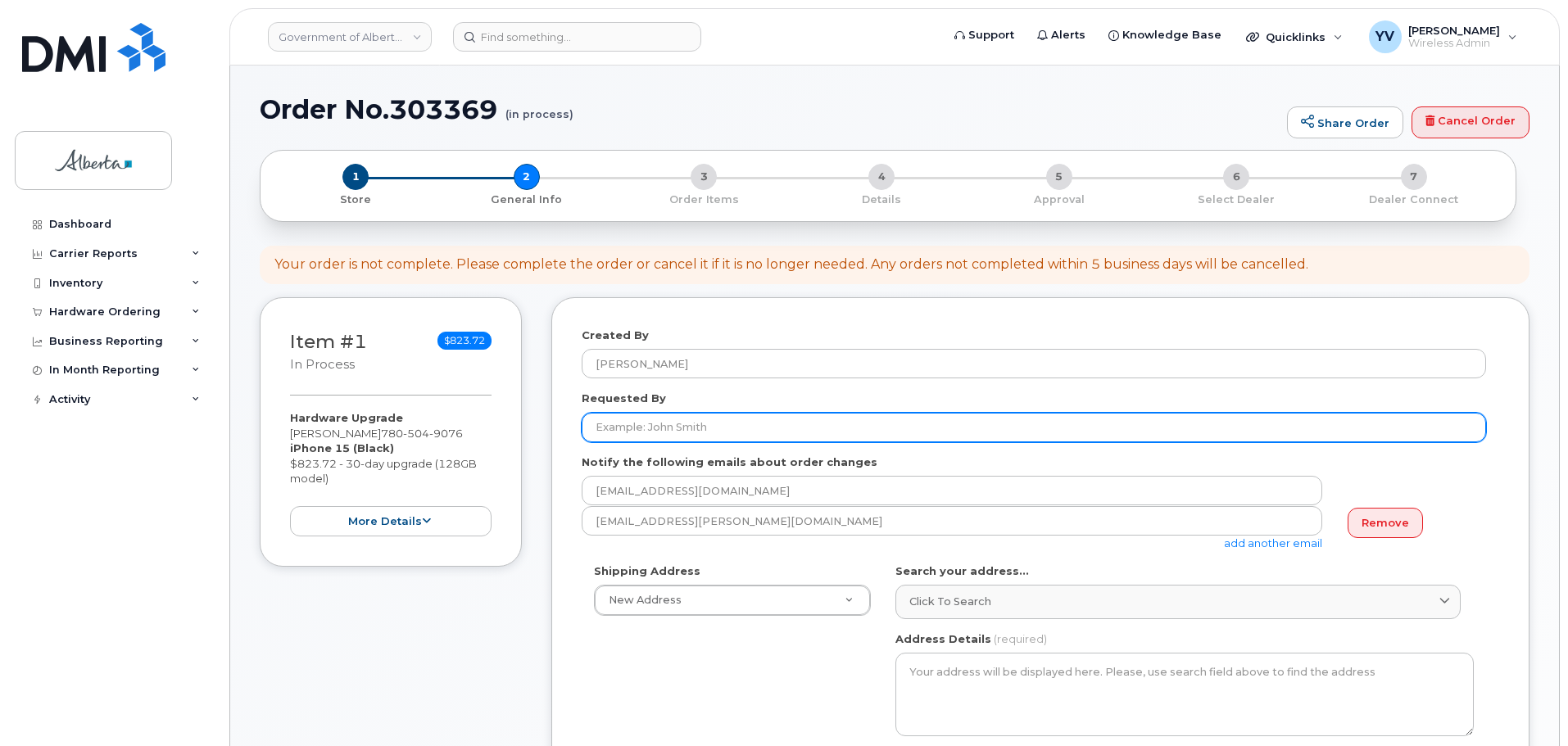
click at [601, 429] on input "Requested By" at bounding box center [1033, 427] width 904 height 29
paste input "[PERSON_NAME]"
type input "[PERSON_NAME]"
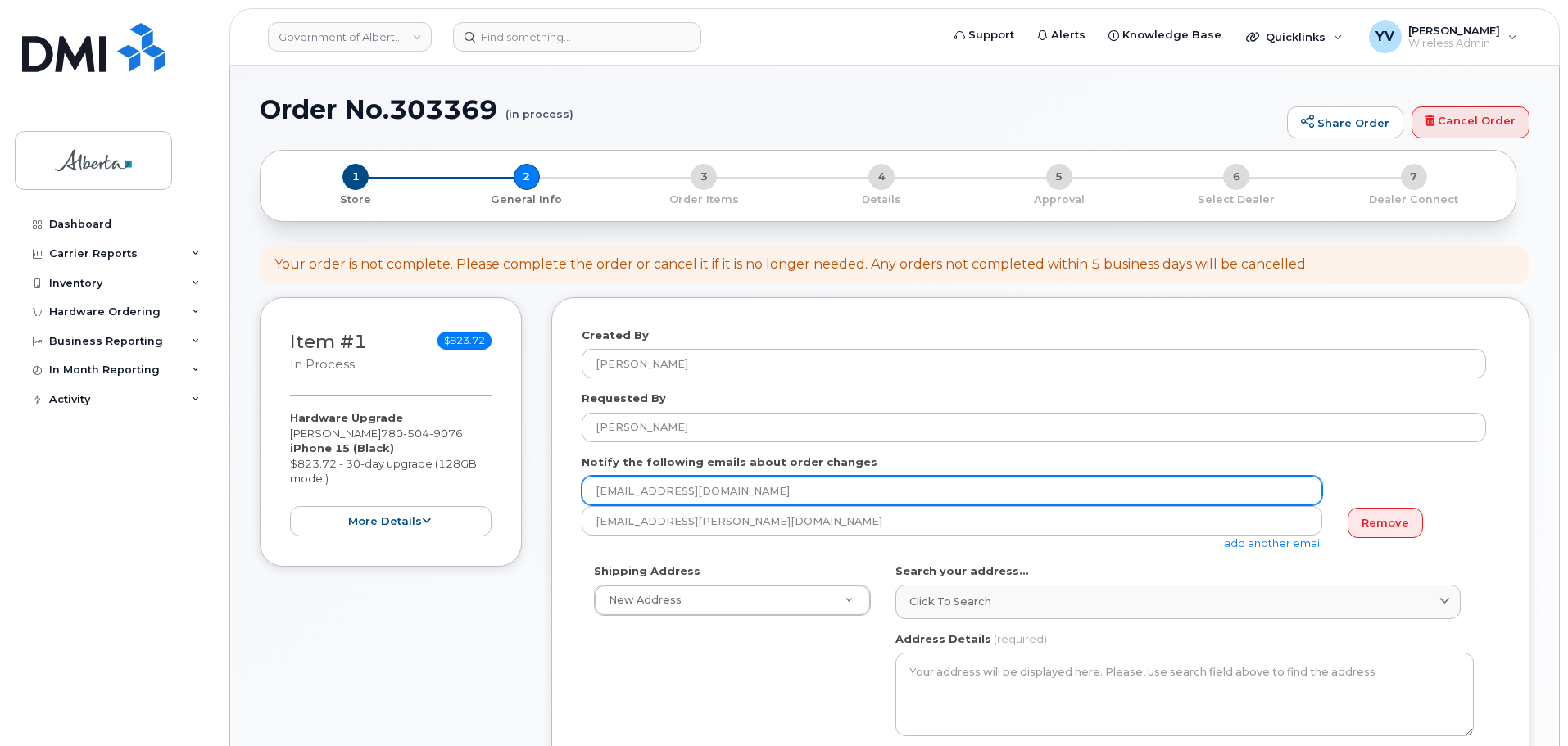
drag, startPoint x: 738, startPoint y: 488, endPoint x: 567, endPoint y: 502, distance: 171.6
paste input "[PERSON_NAME].[PERSON_NAME]"
type input "[PERSON_NAME][EMAIL_ADDRESS][PERSON_NAME][DOMAIN_NAME]"
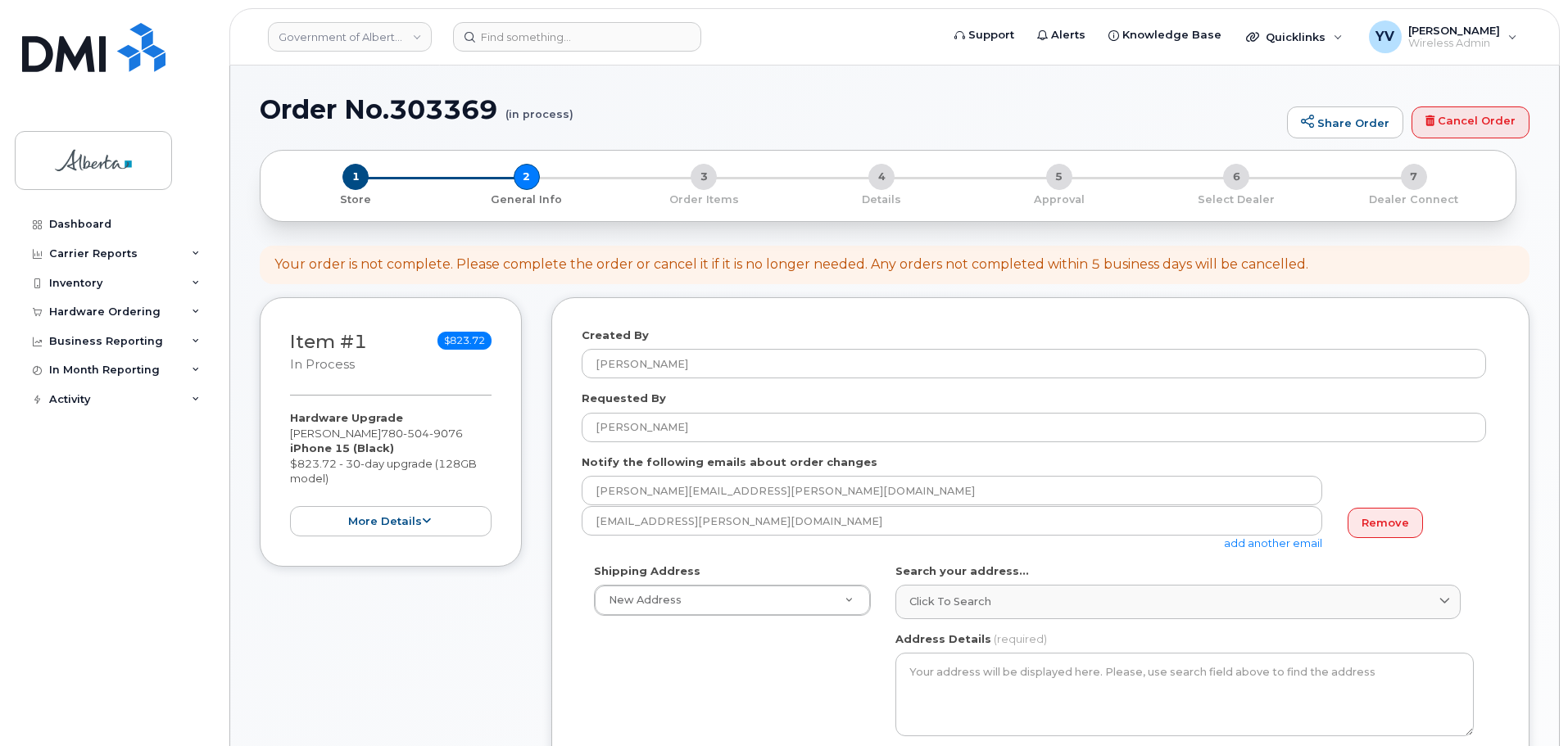
click at [1267, 544] on link "add another email" at bounding box center [1272, 544] width 98 height 14
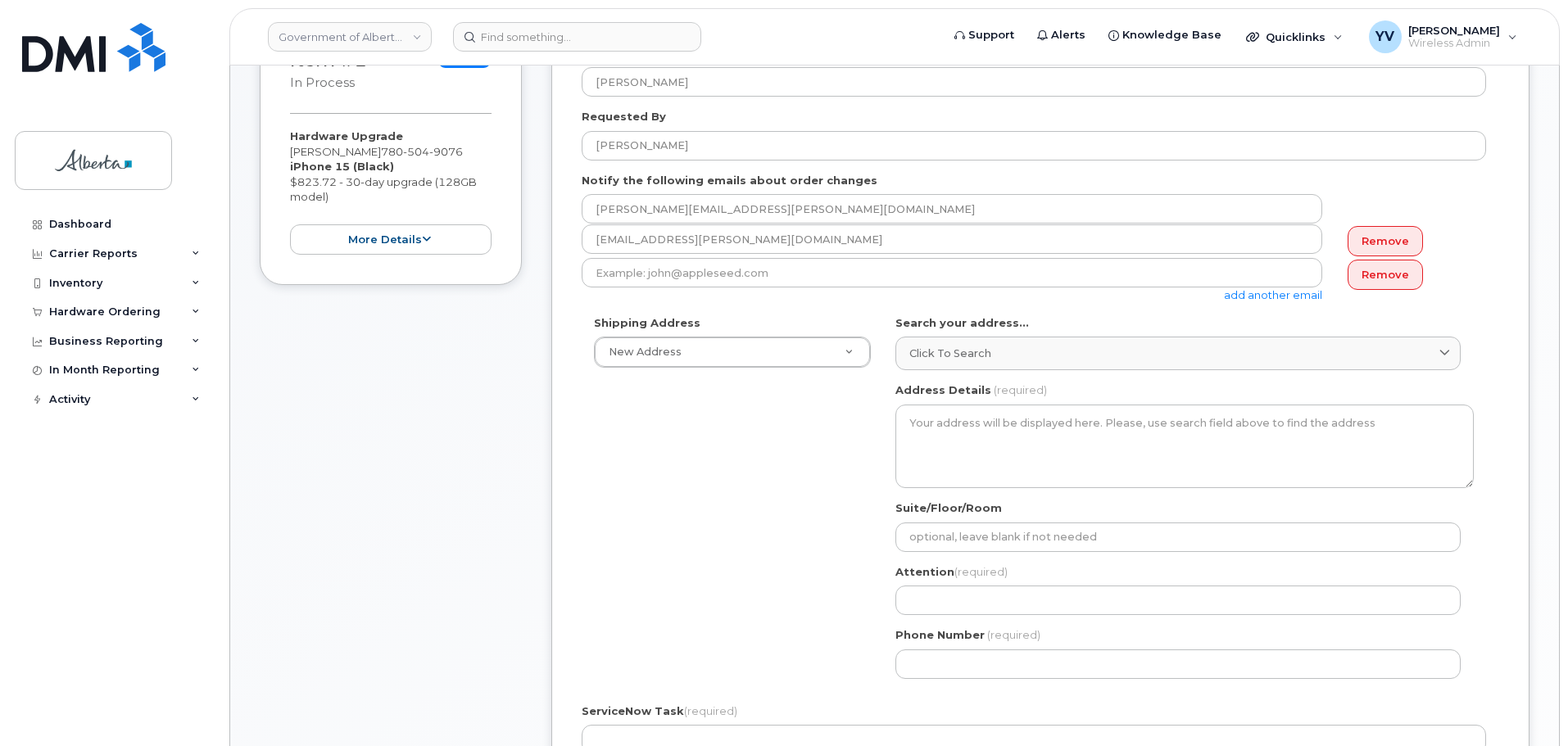
scroll to position [297, 0]
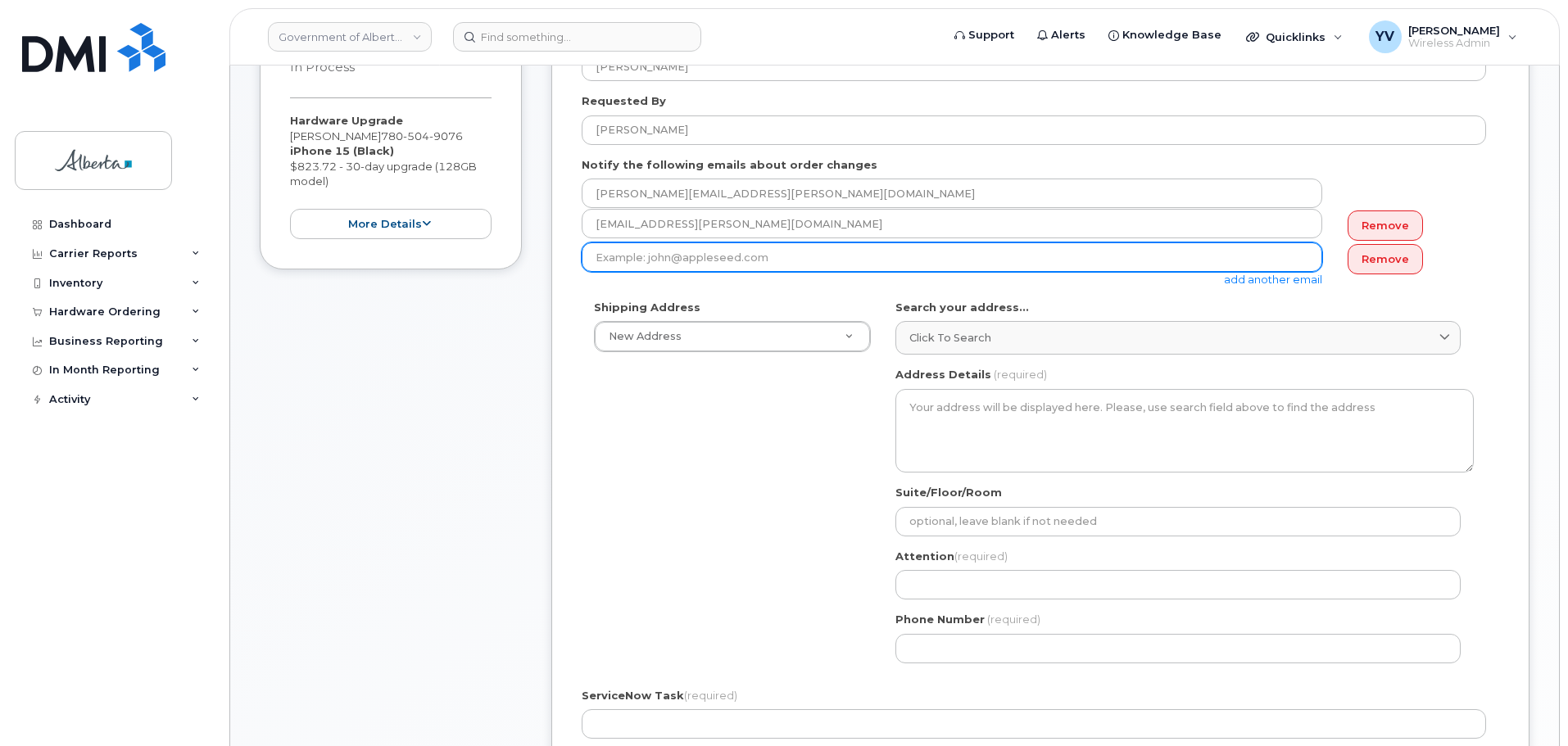
click at [648, 254] on input "email" at bounding box center [952, 257] width 740 height 29
paste input "Debbie.Hofmann@gov.ab.ca"
type input "Debbie.Hofmann@gov.ab.ca"
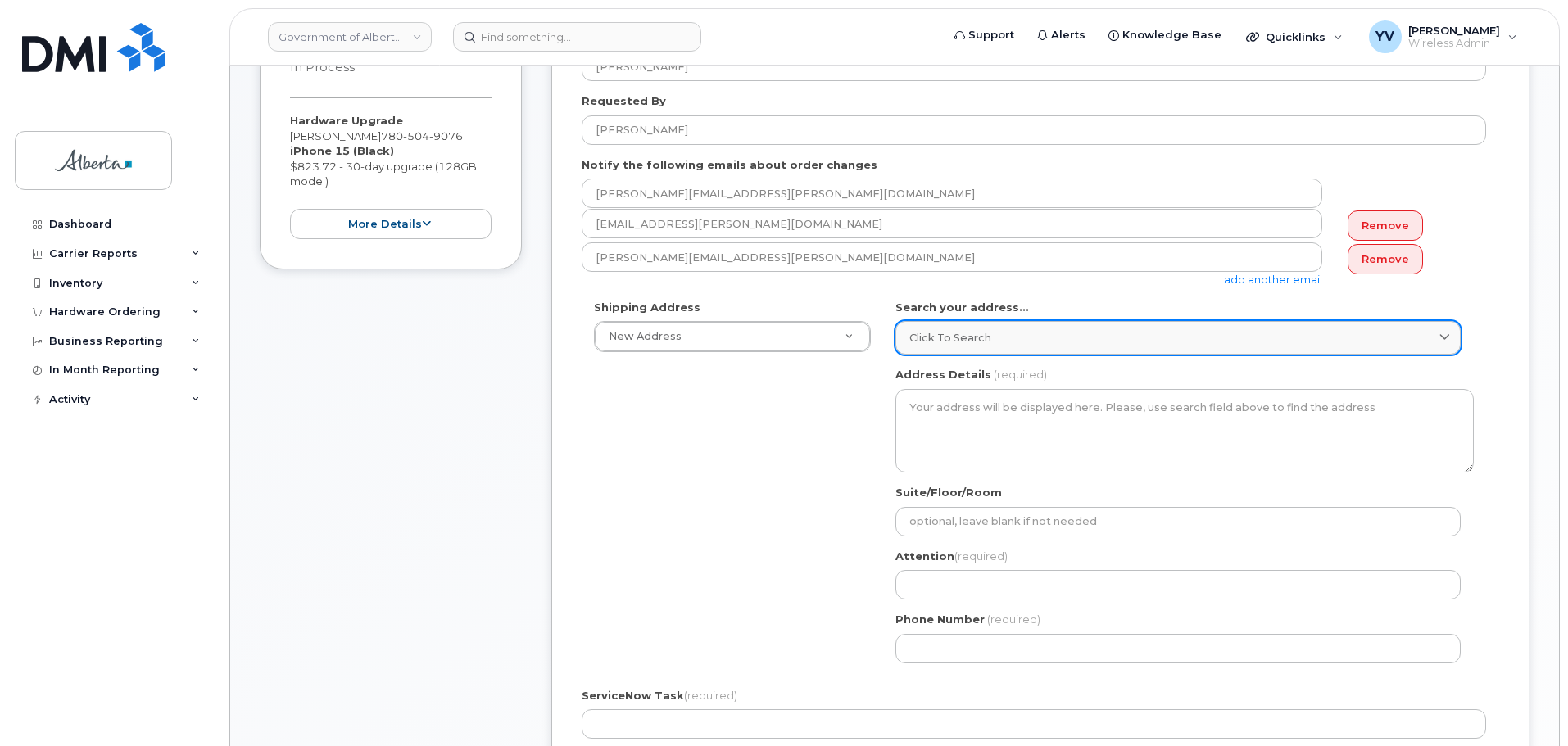
click at [962, 339] on span "Click to search" at bounding box center [950, 338] width 82 height 16
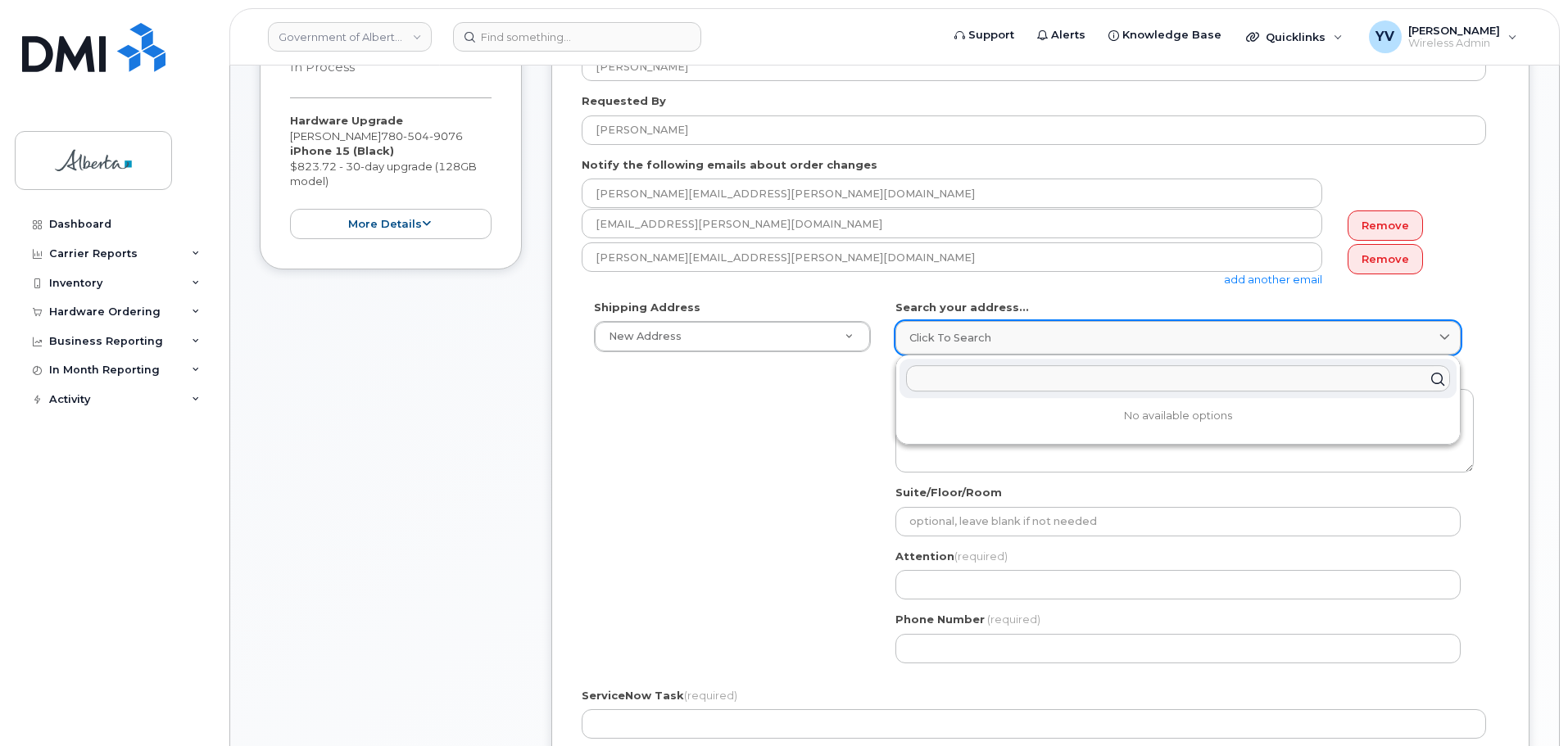
paste input "10365 - 97 Street N. W."
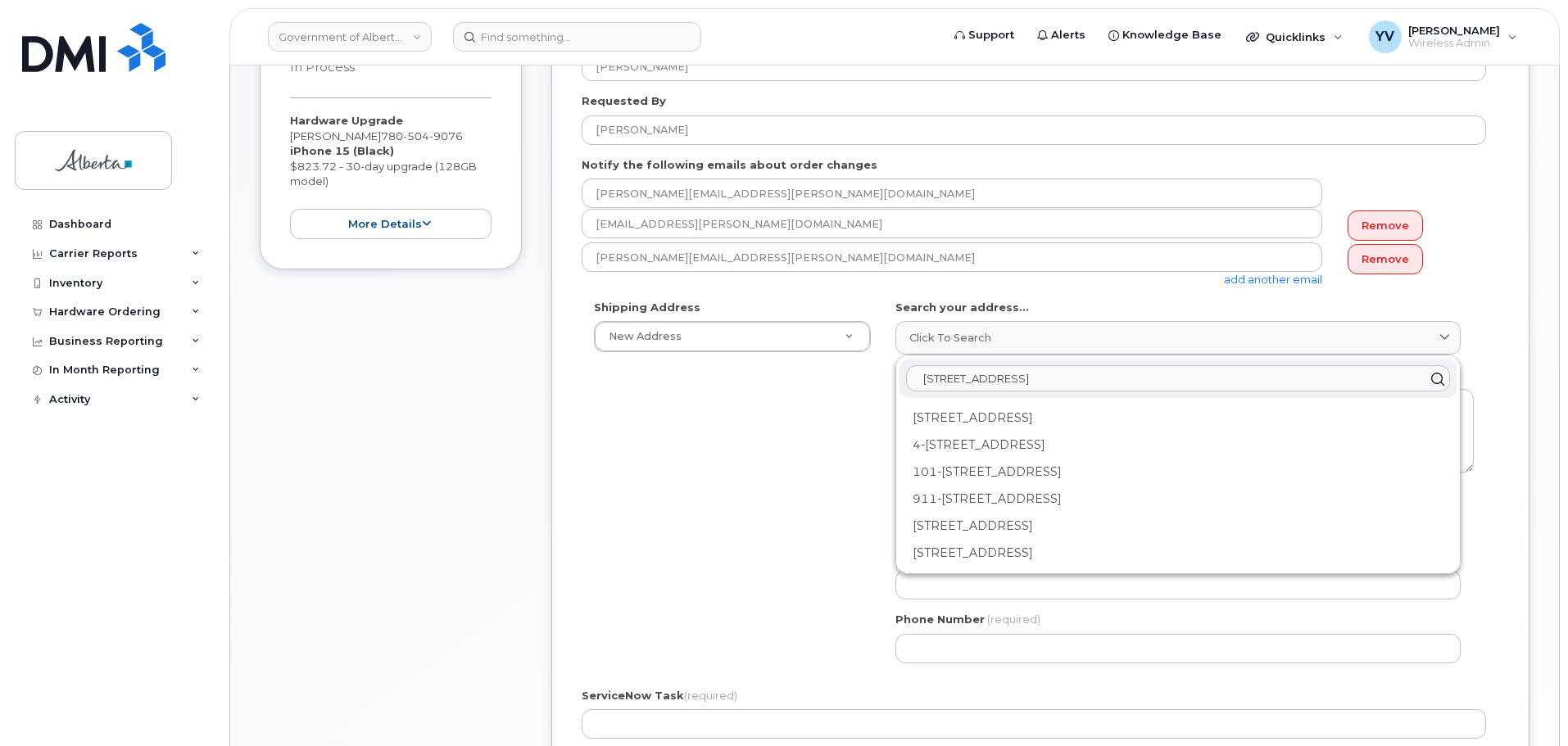
click at [932, 384] on input "10365 - 97 Street N. W." at bounding box center [1177, 378] width 544 height 26
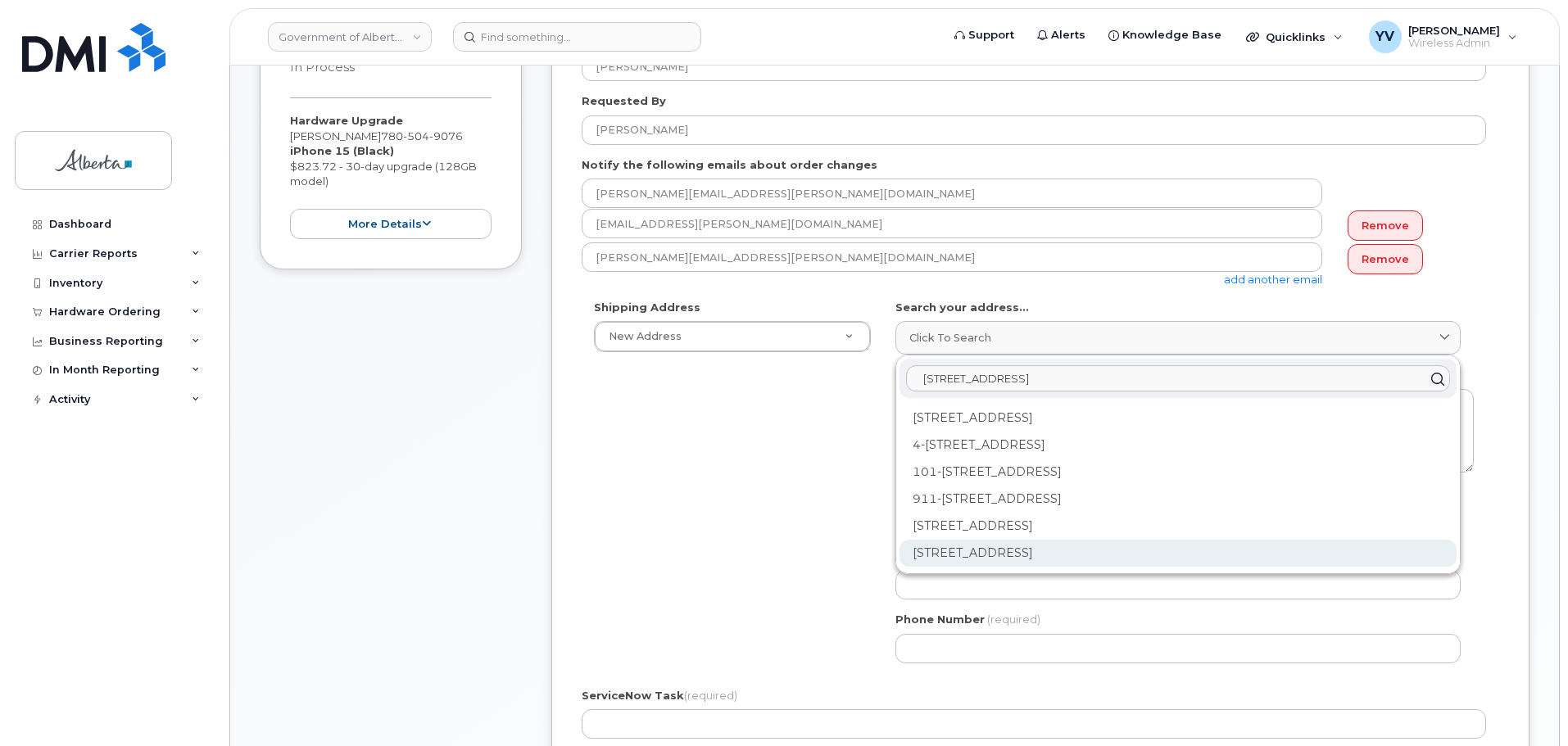
type input "10365 - 97 Street N. W."
click at [1055, 548] on div "10365 97 St NW Edmonton AB T5J 5C5" at bounding box center [1177, 553] width 557 height 27
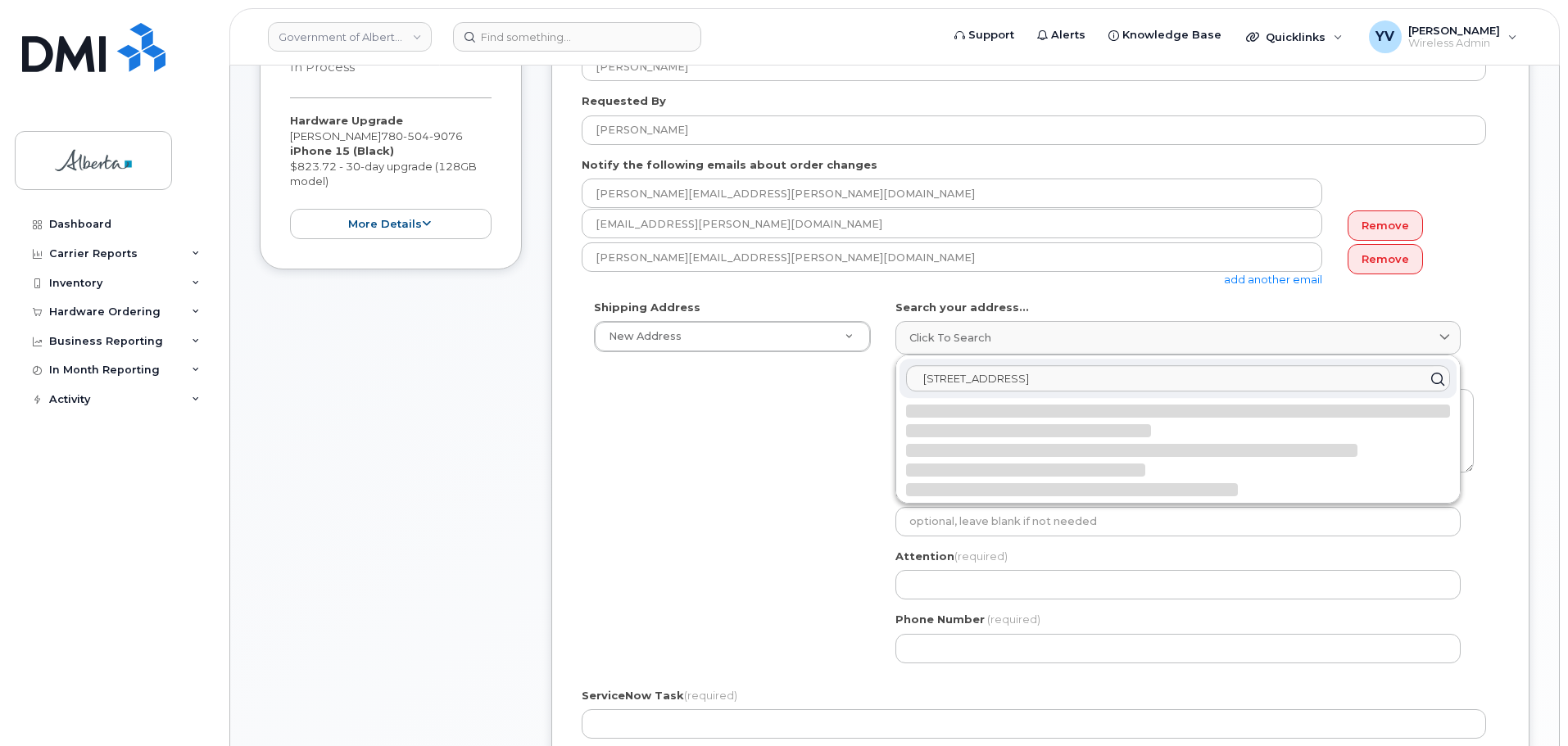
select select
type textarea "10365 97 St NW EDMONTON AB T5J 5C5 CANADA"
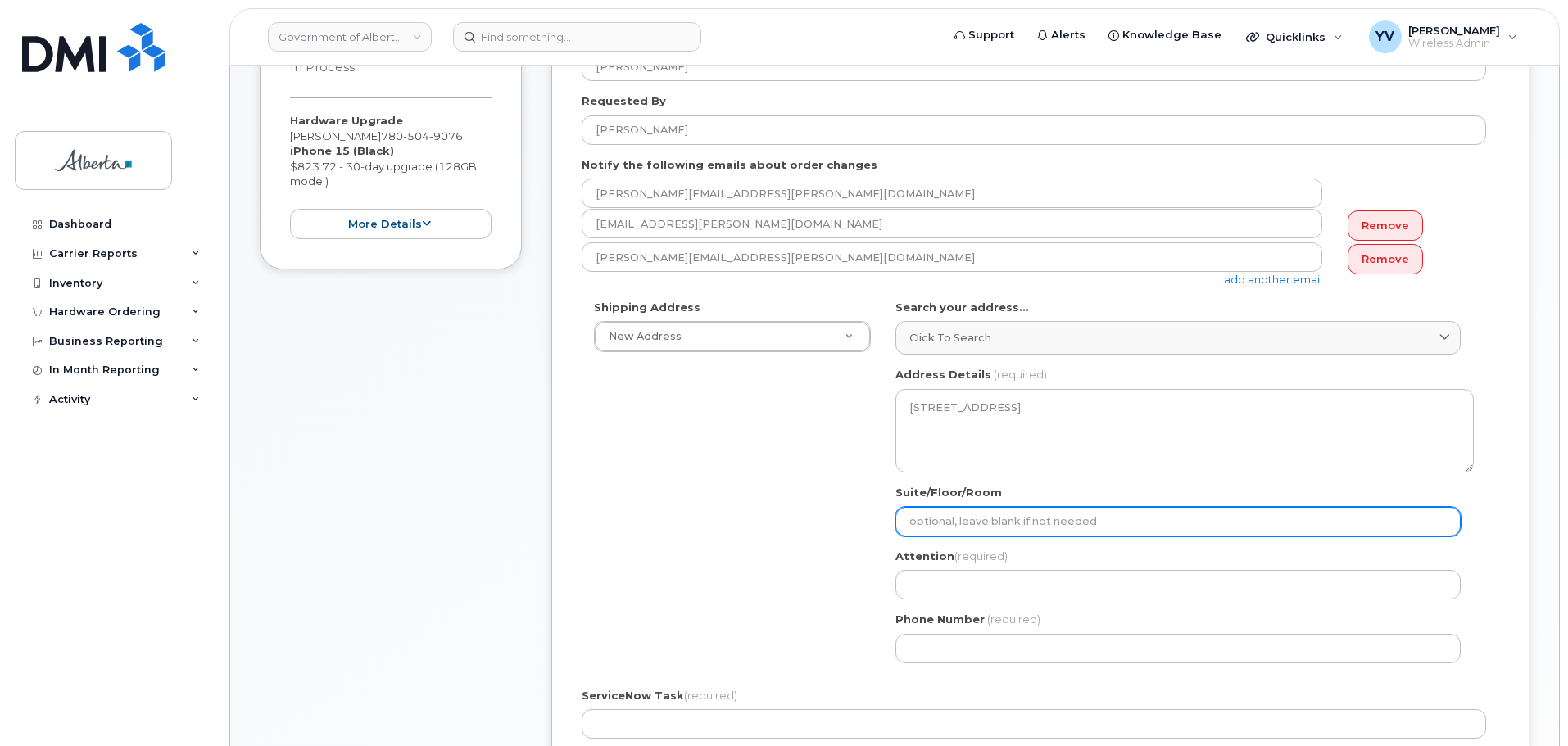
click at [994, 516] on input "Suite/Floor/Room" at bounding box center [1177, 521] width 565 height 29
paste input "8th Floor"
select select
type input "8th Floor"
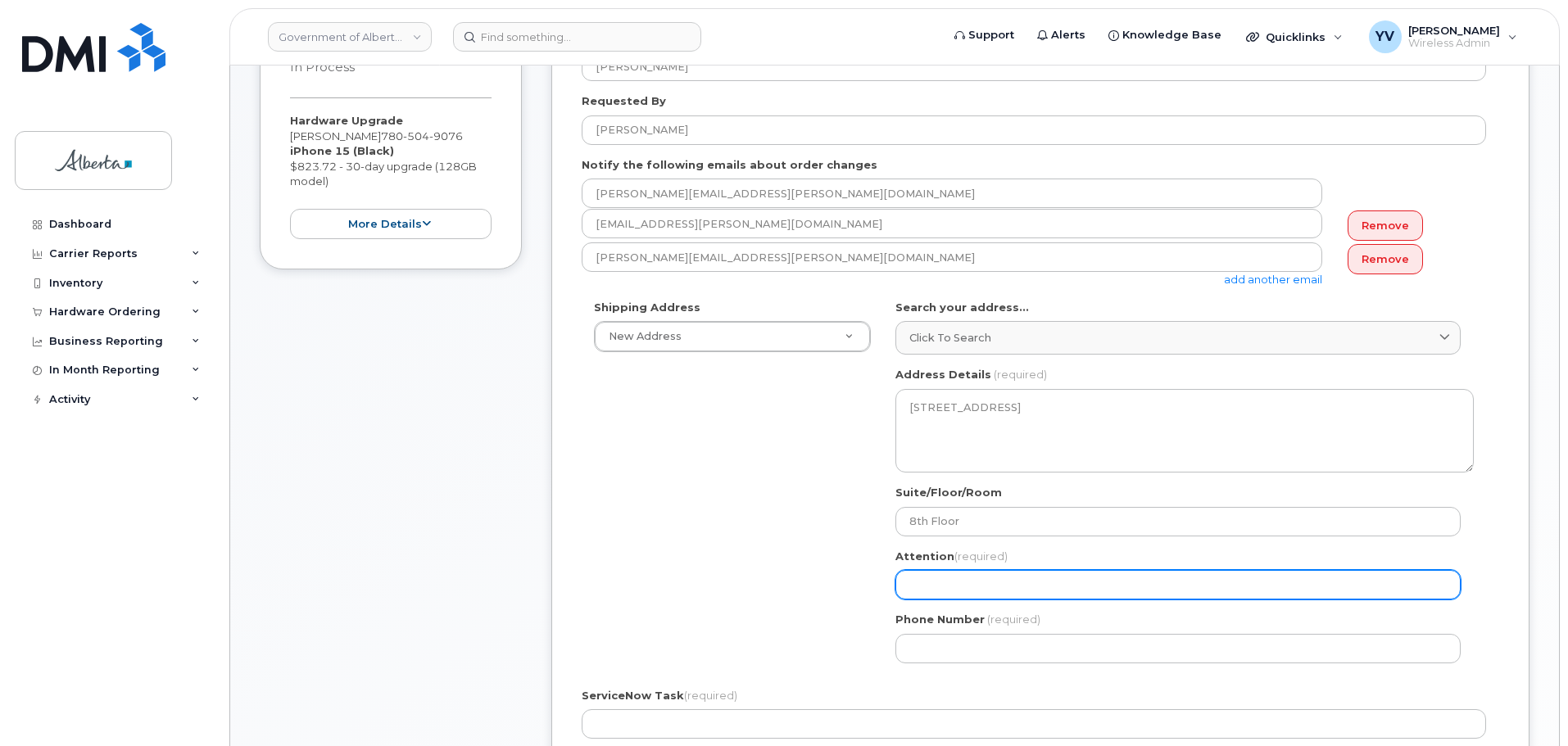
click at [955, 589] on input "Attention (required)" at bounding box center [1177, 584] width 565 height 29
paste input "[PERSON_NAME]"
select select
type input "[PERSON_NAME]"
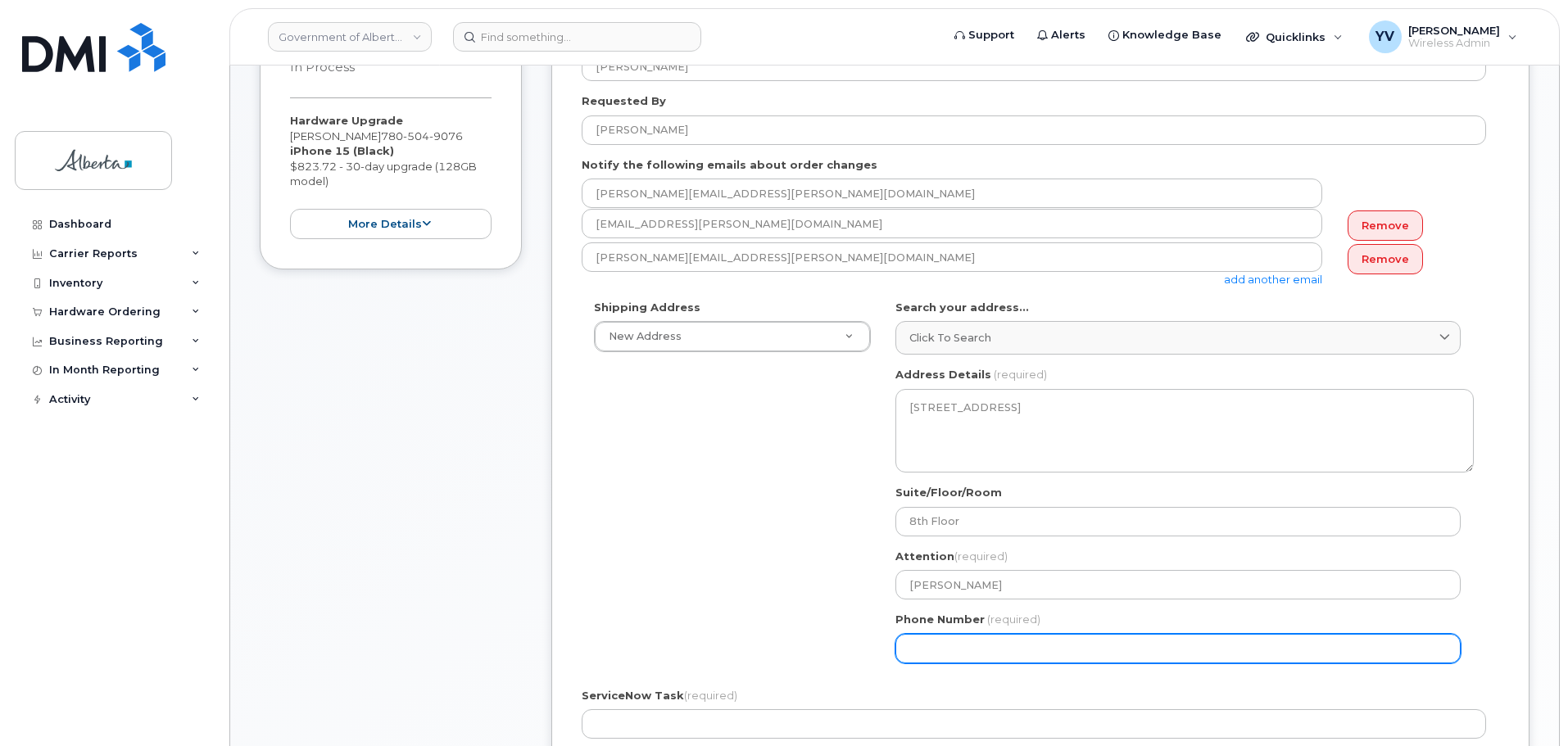
click at [949, 653] on input "Phone Number" at bounding box center [1177, 648] width 565 height 29
paste input "7806445342"
select select
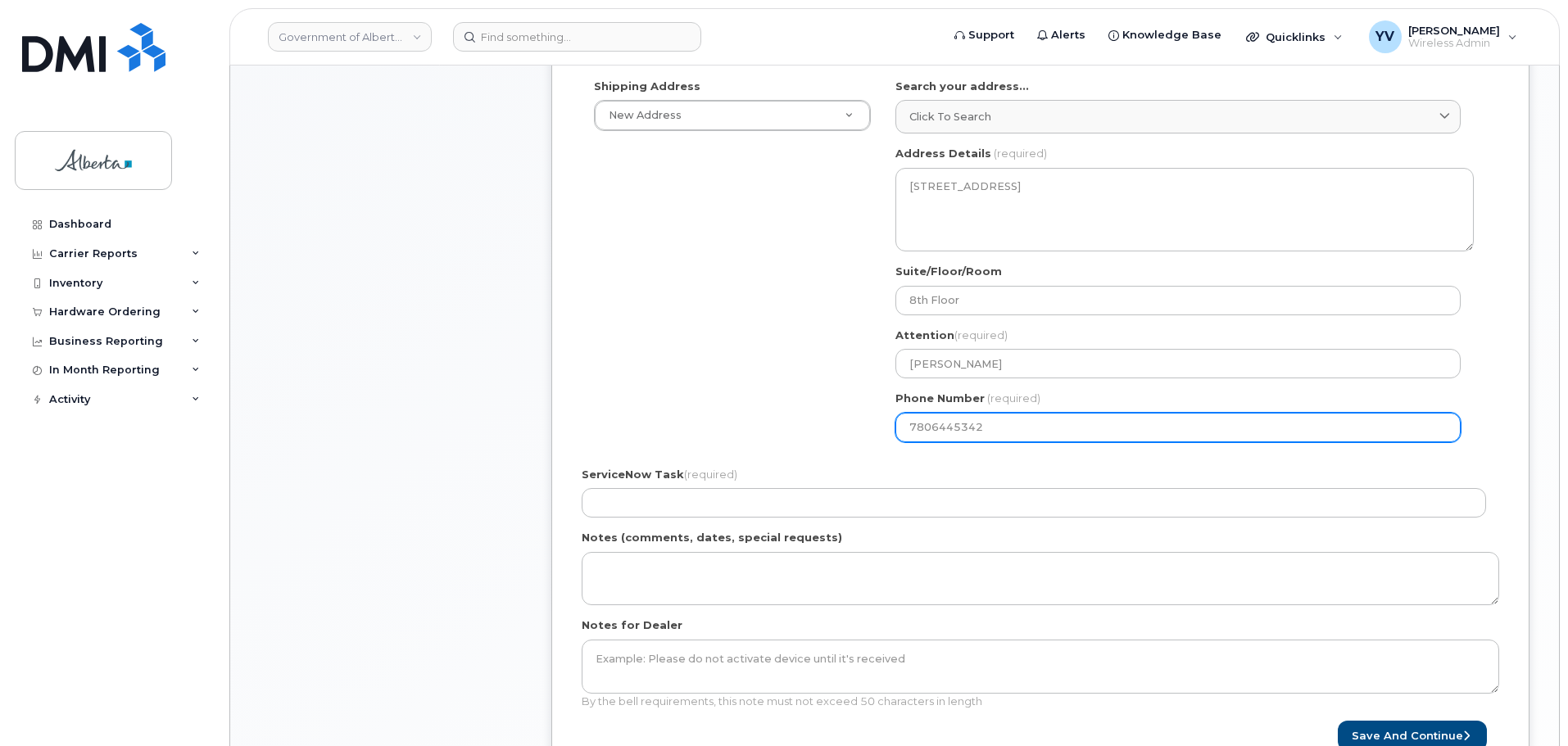
scroll to position [617, 0]
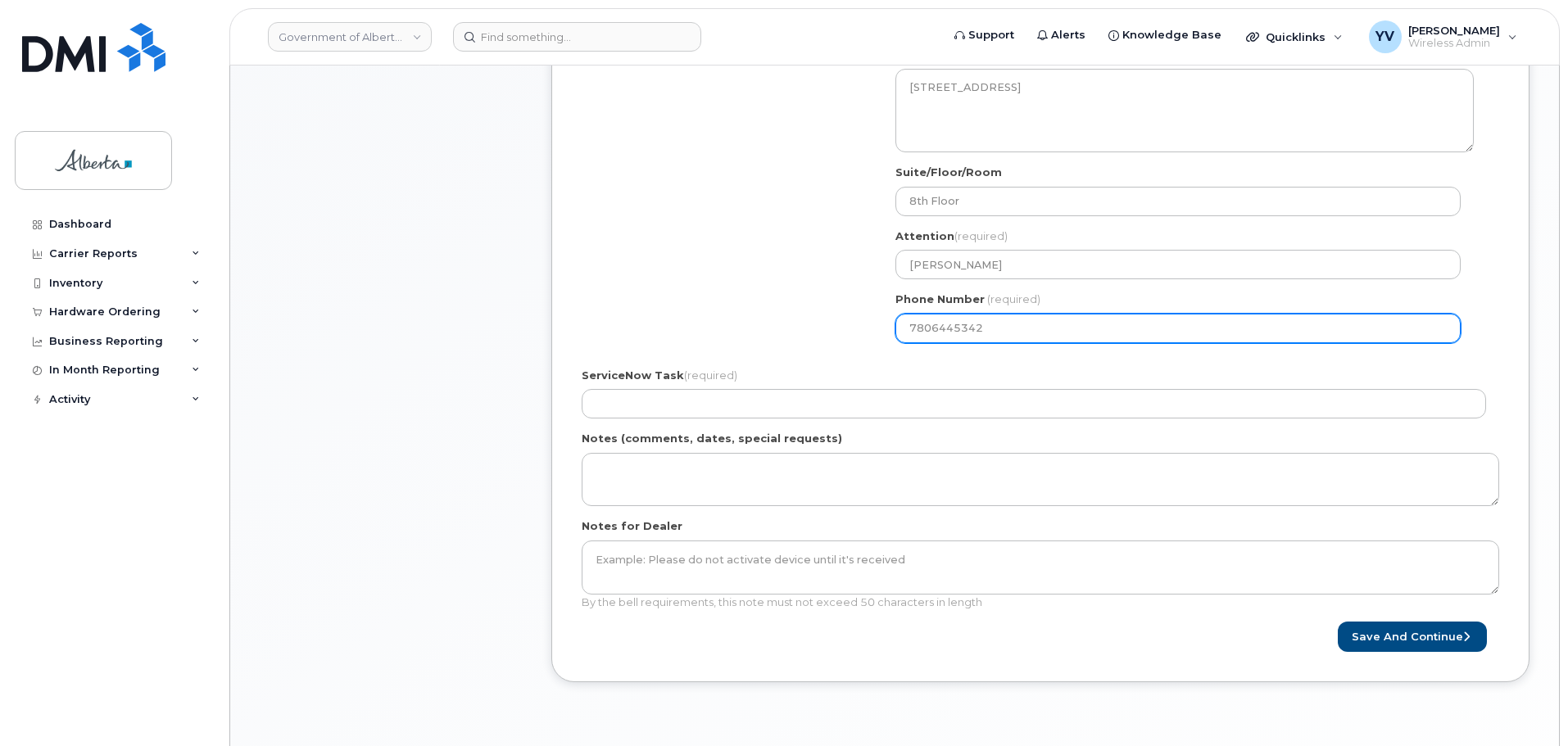
type input "7806445342"
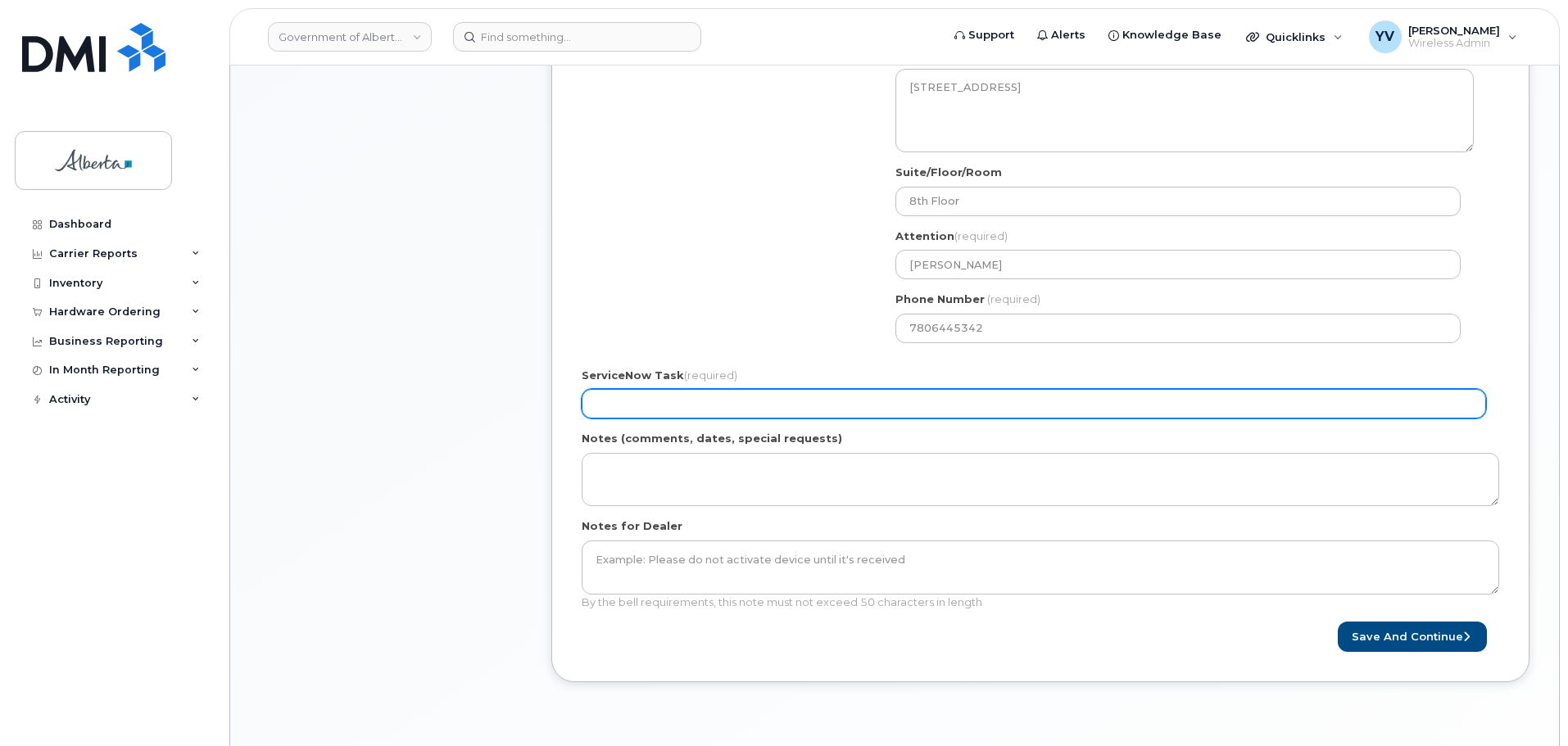
click at [651, 410] on input "ServiceNow Task (required)" at bounding box center [1033, 404] width 904 height 29
paste input "SCTASK0866333"
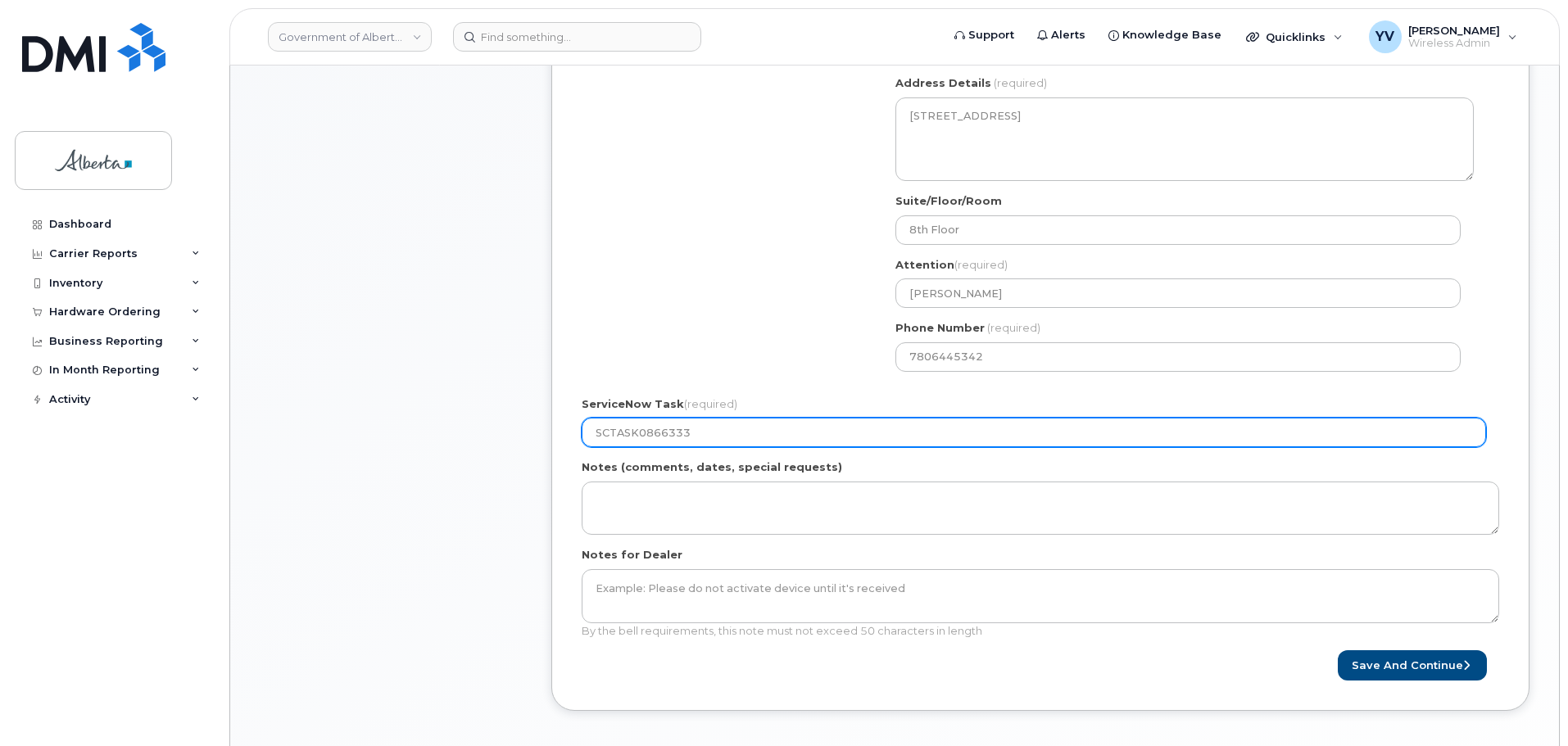
scroll to position [595, 0]
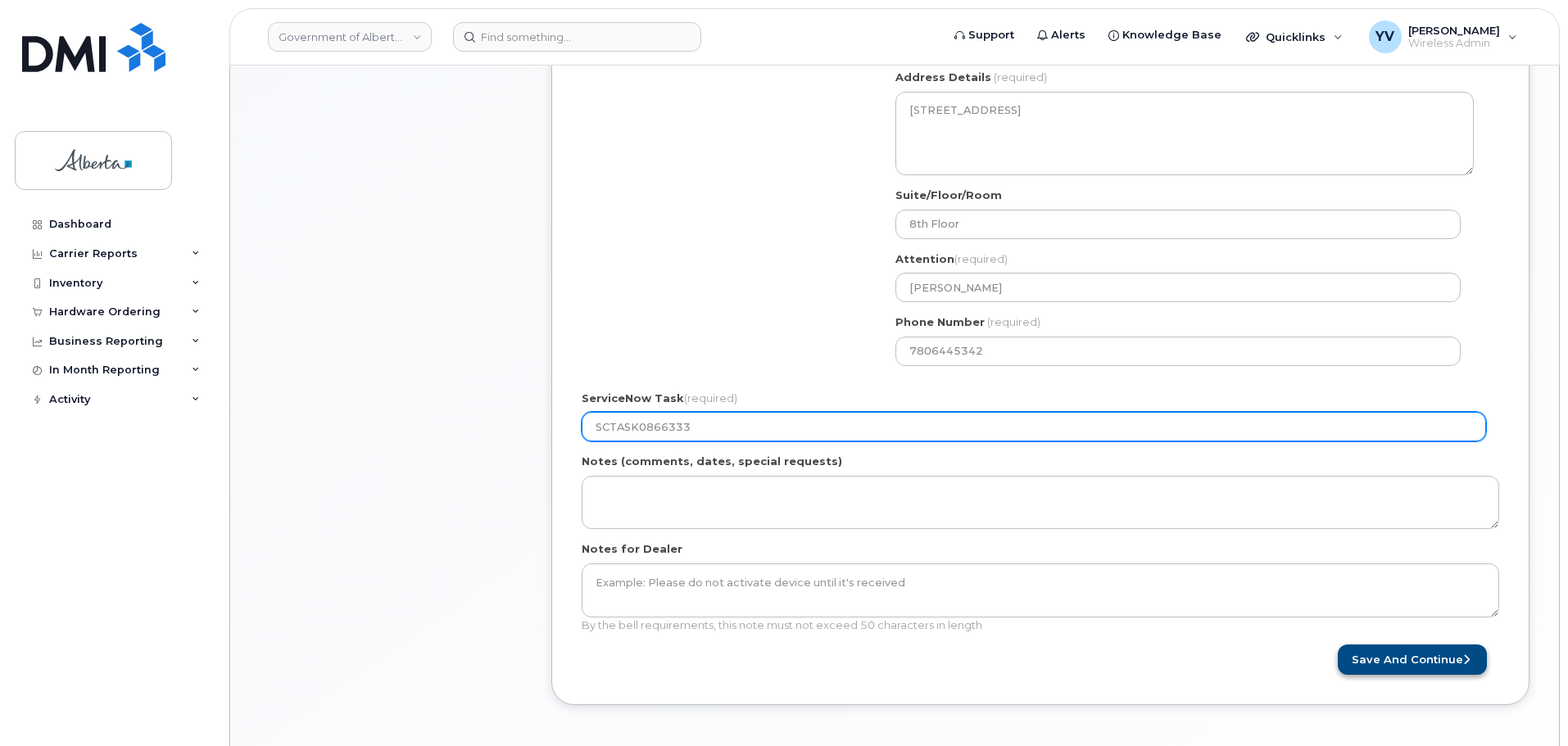
type input "SCTASK0866333"
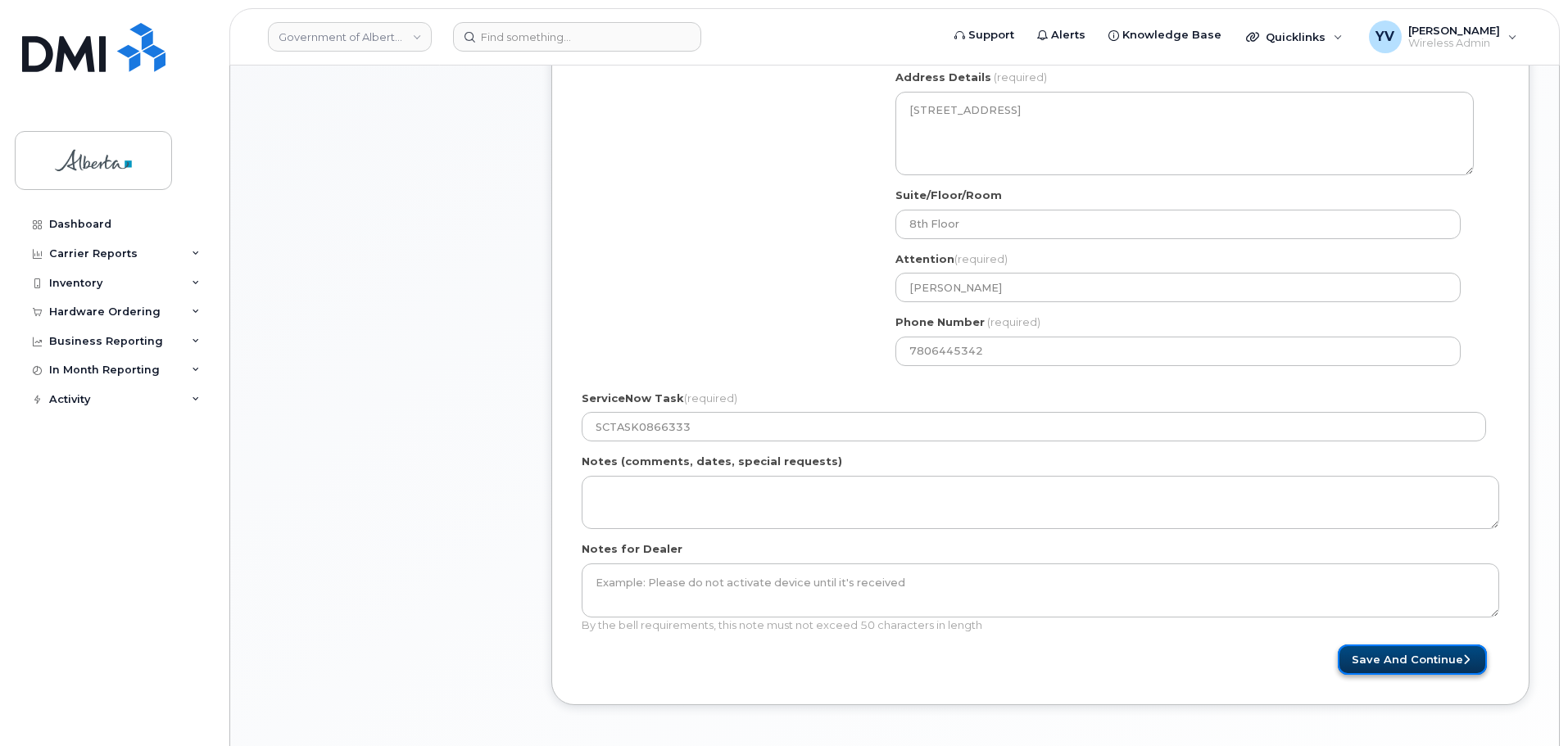
click at [1401, 660] on button "Save and Continue" at bounding box center [1413, 659] width 149 height 30
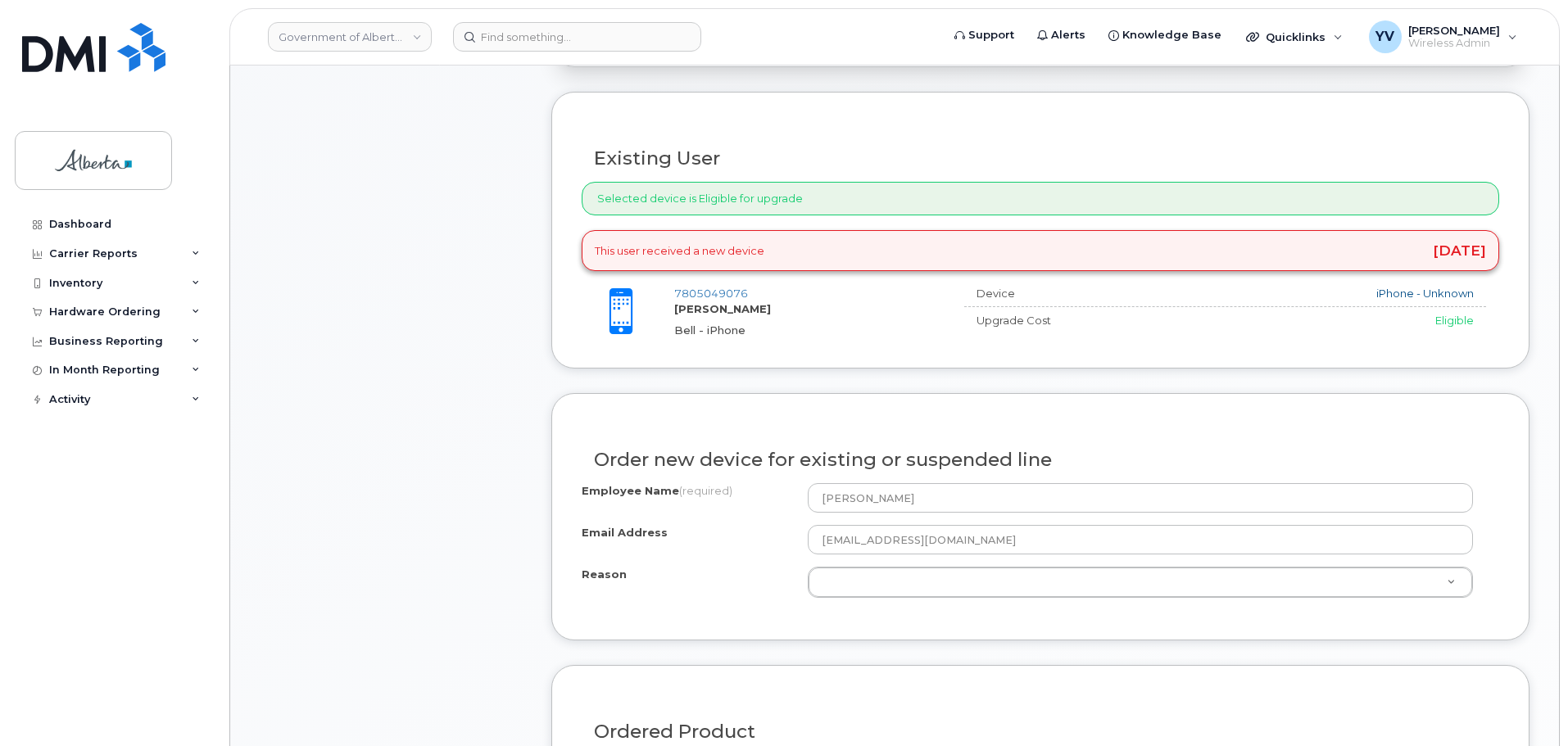
scroll to position [602, 0]
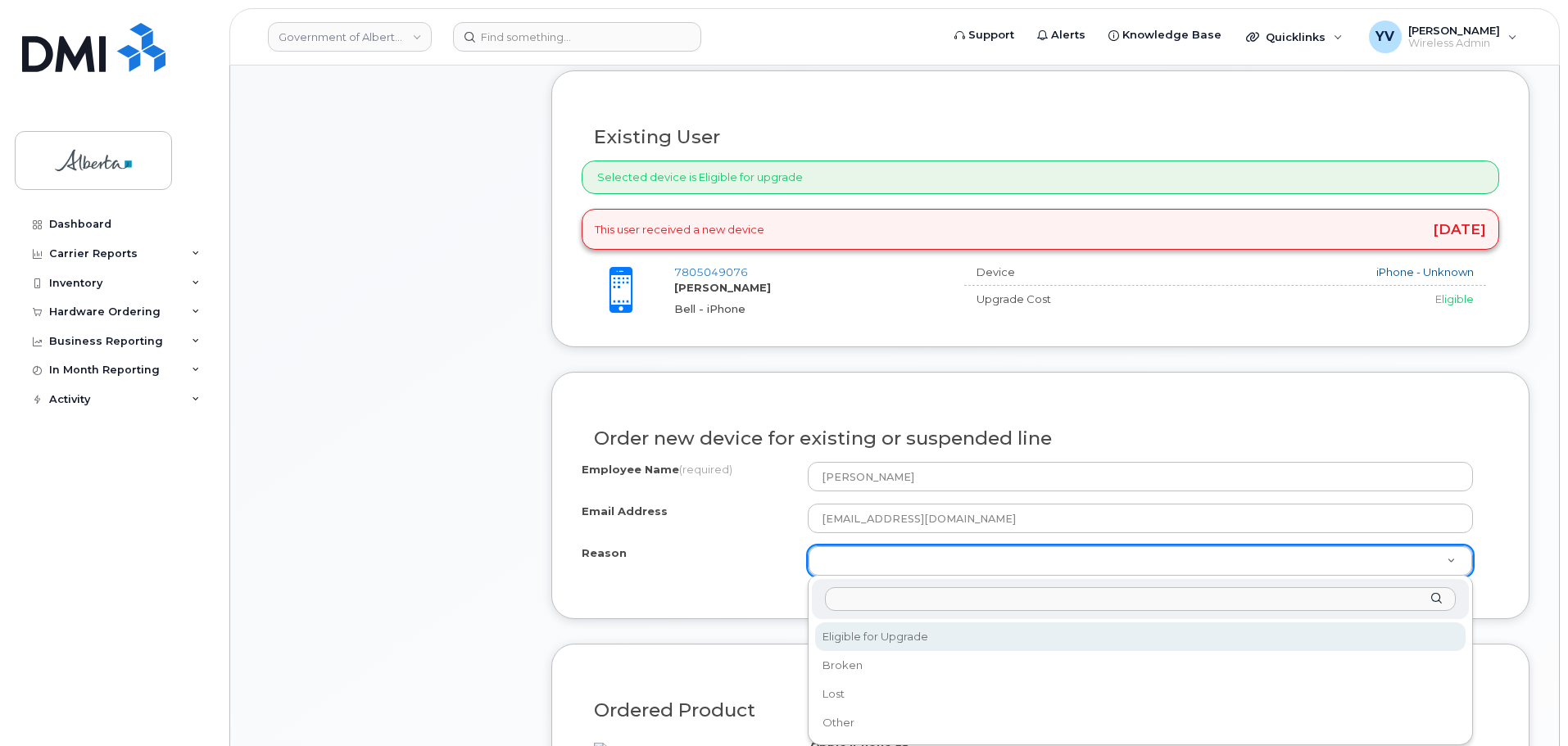
select select "eligible_for_upgrade"
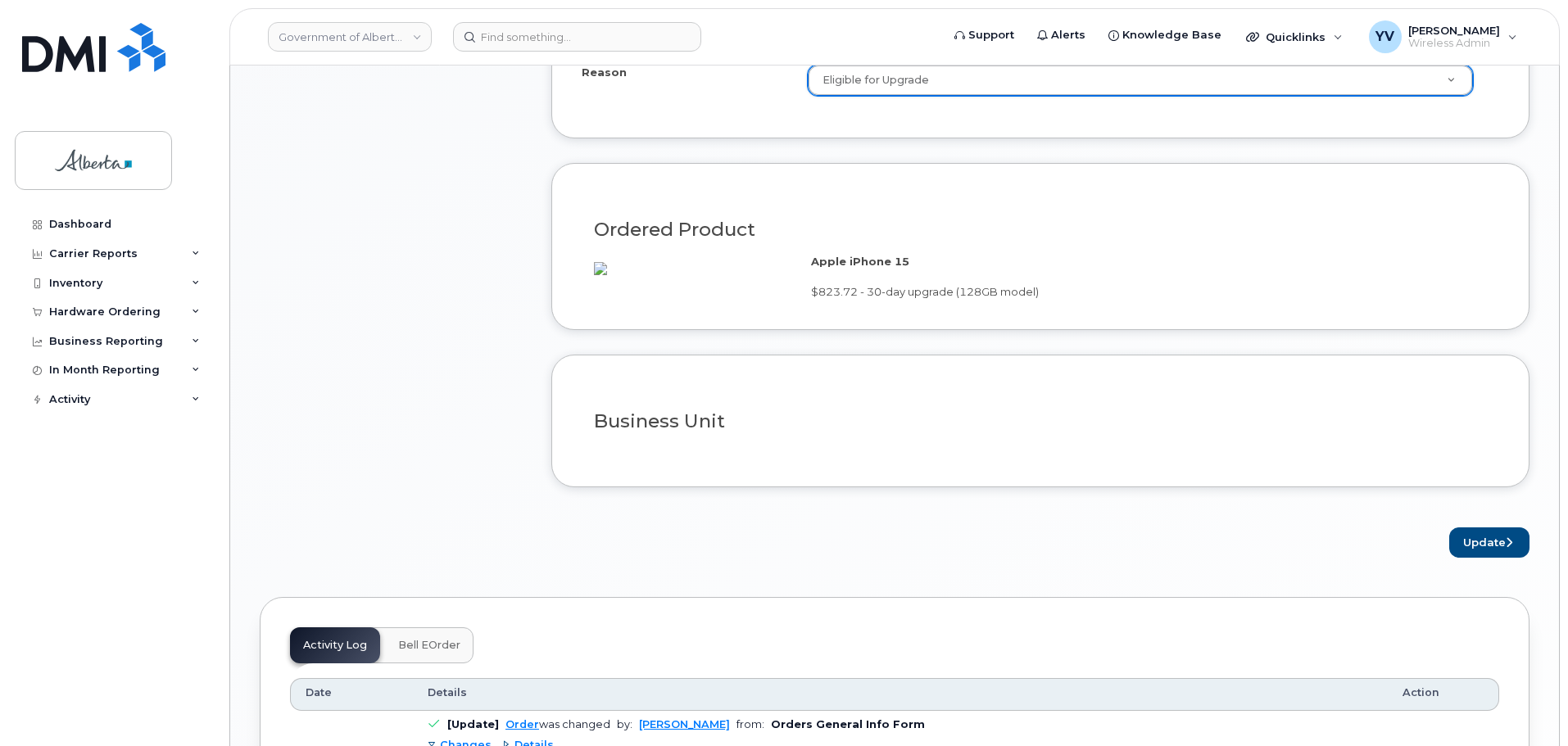
scroll to position [1102, 0]
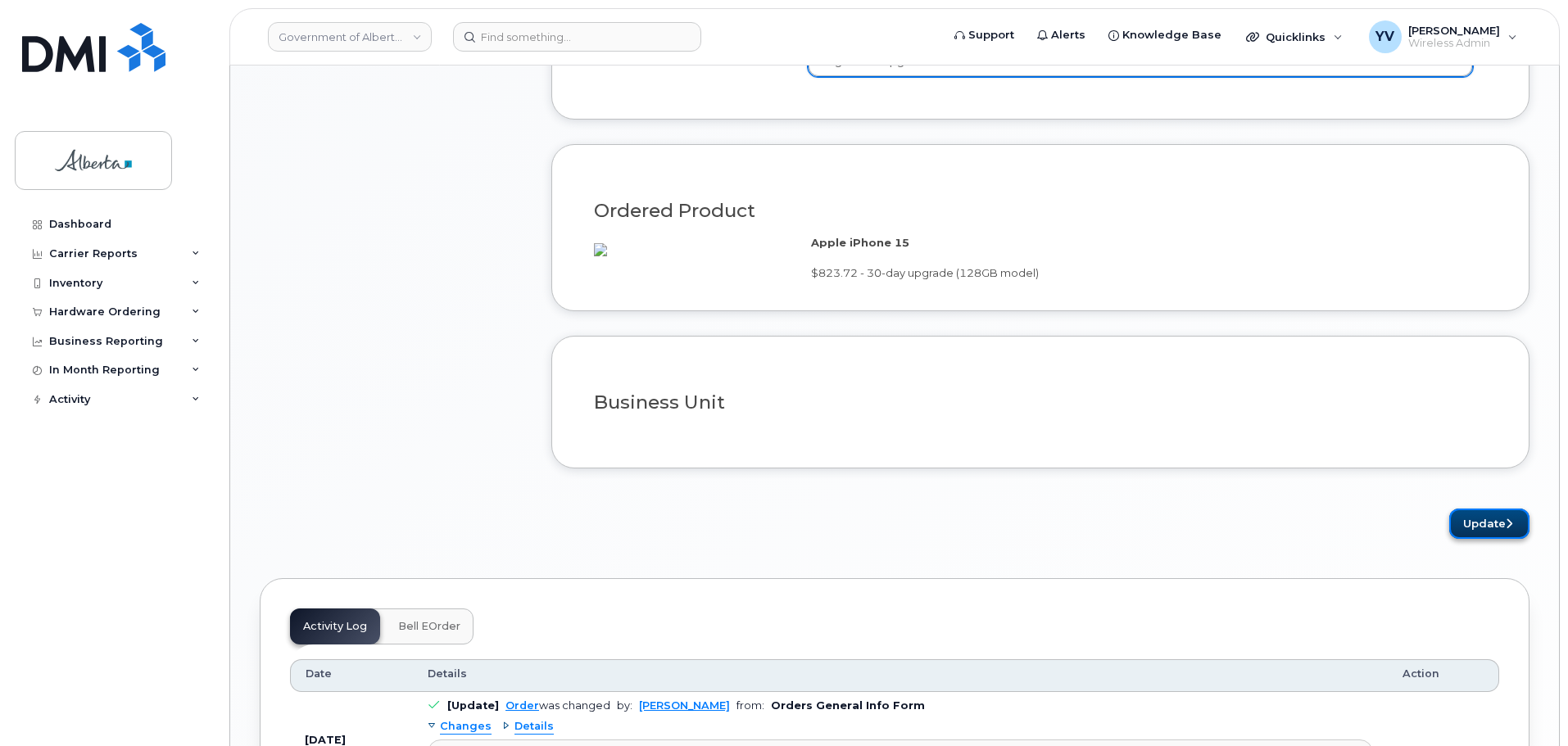
click at [1476, 539] on button "Update" at bounding box center [1490, 523] width 80 height 30
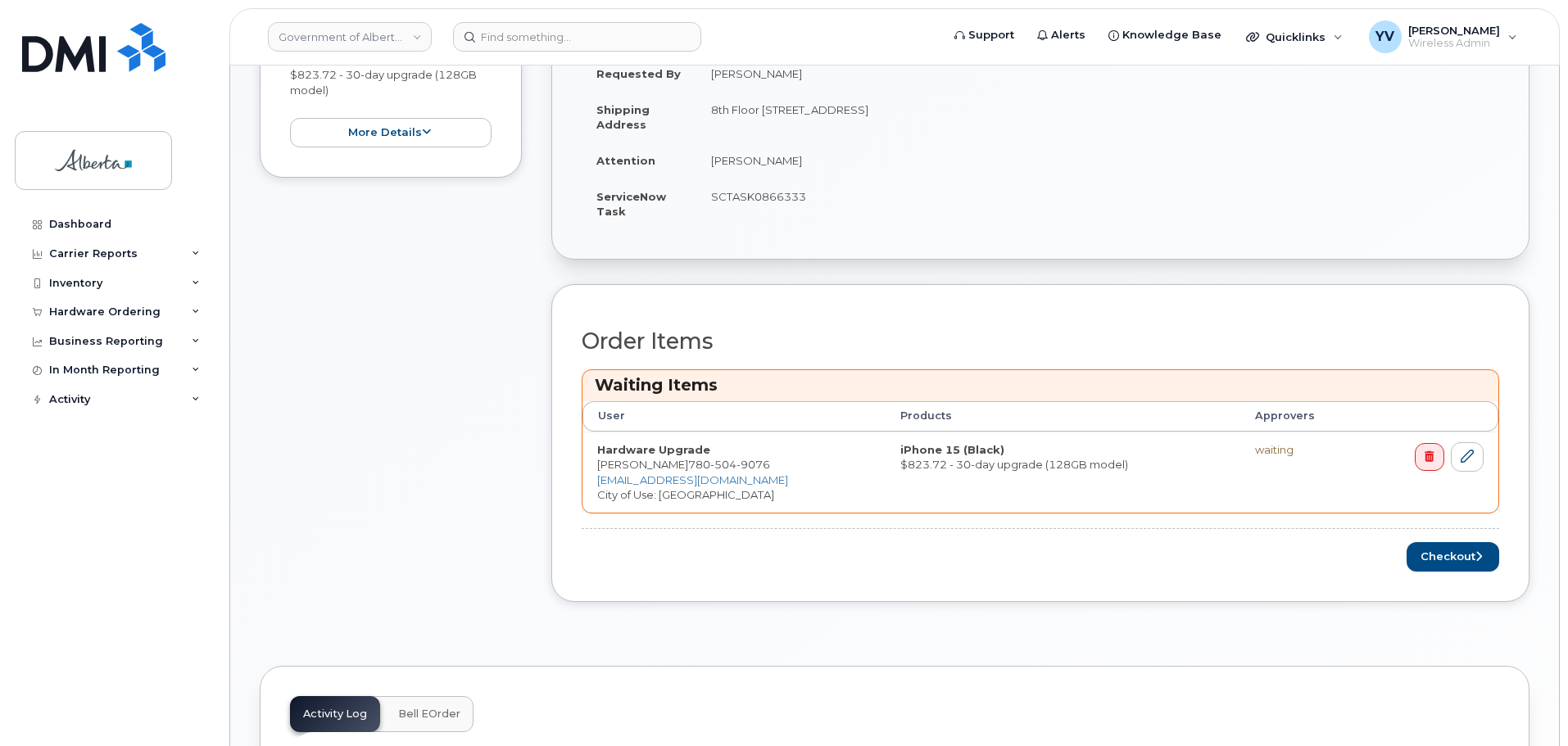
scroll to position [470, 0]
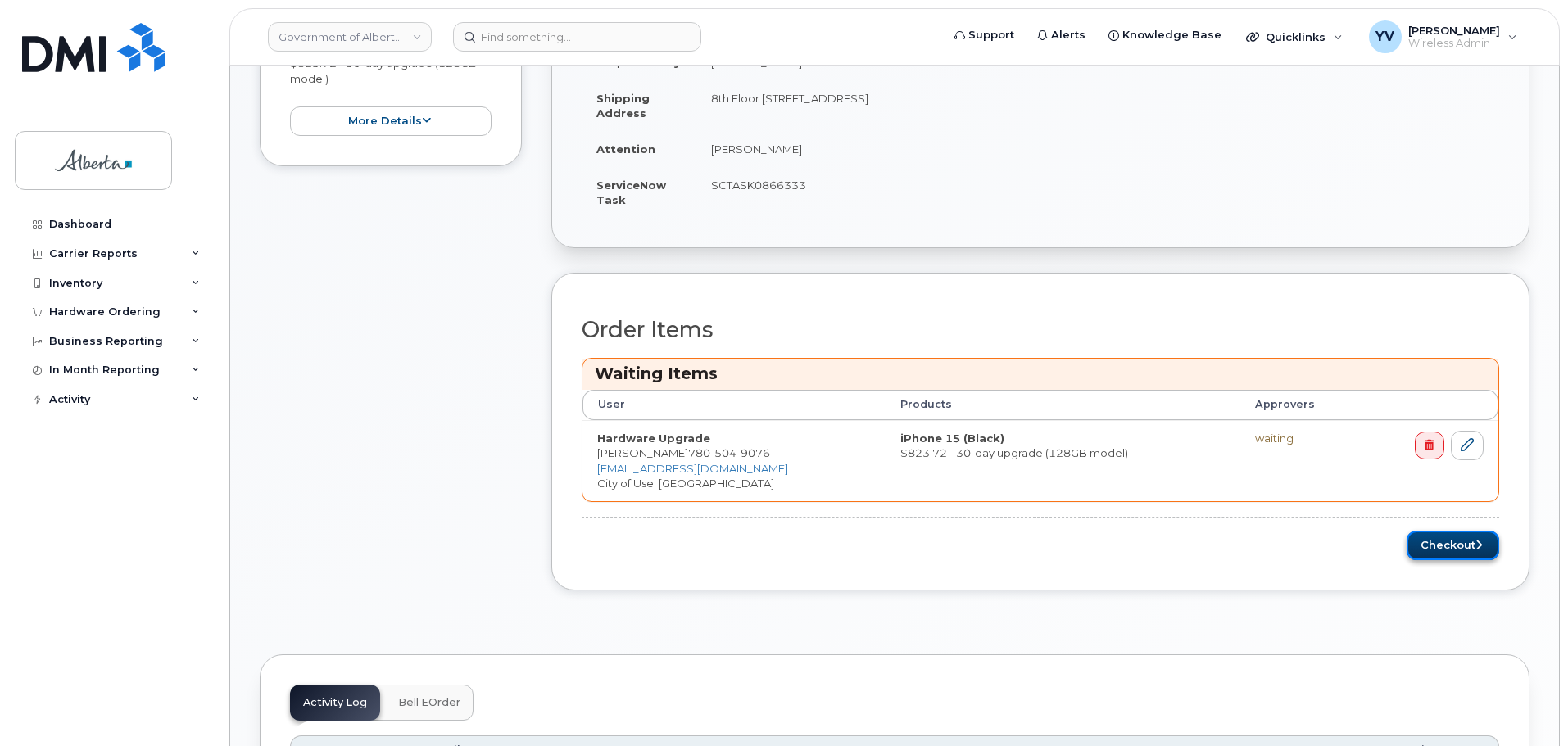
click at [1449, 538] on button "Checkout" at bounding box center [1454, 545] width 93 height 30
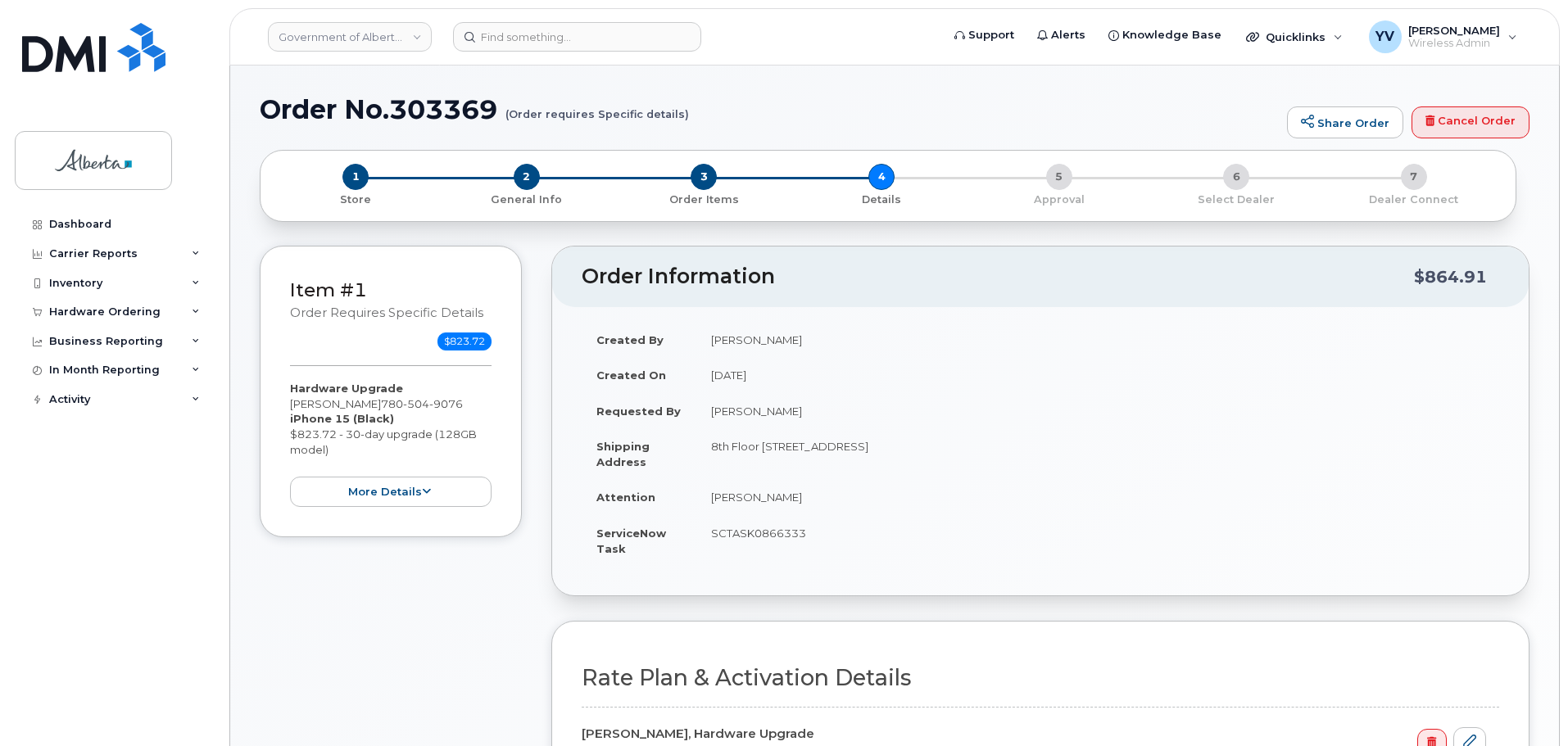
select select
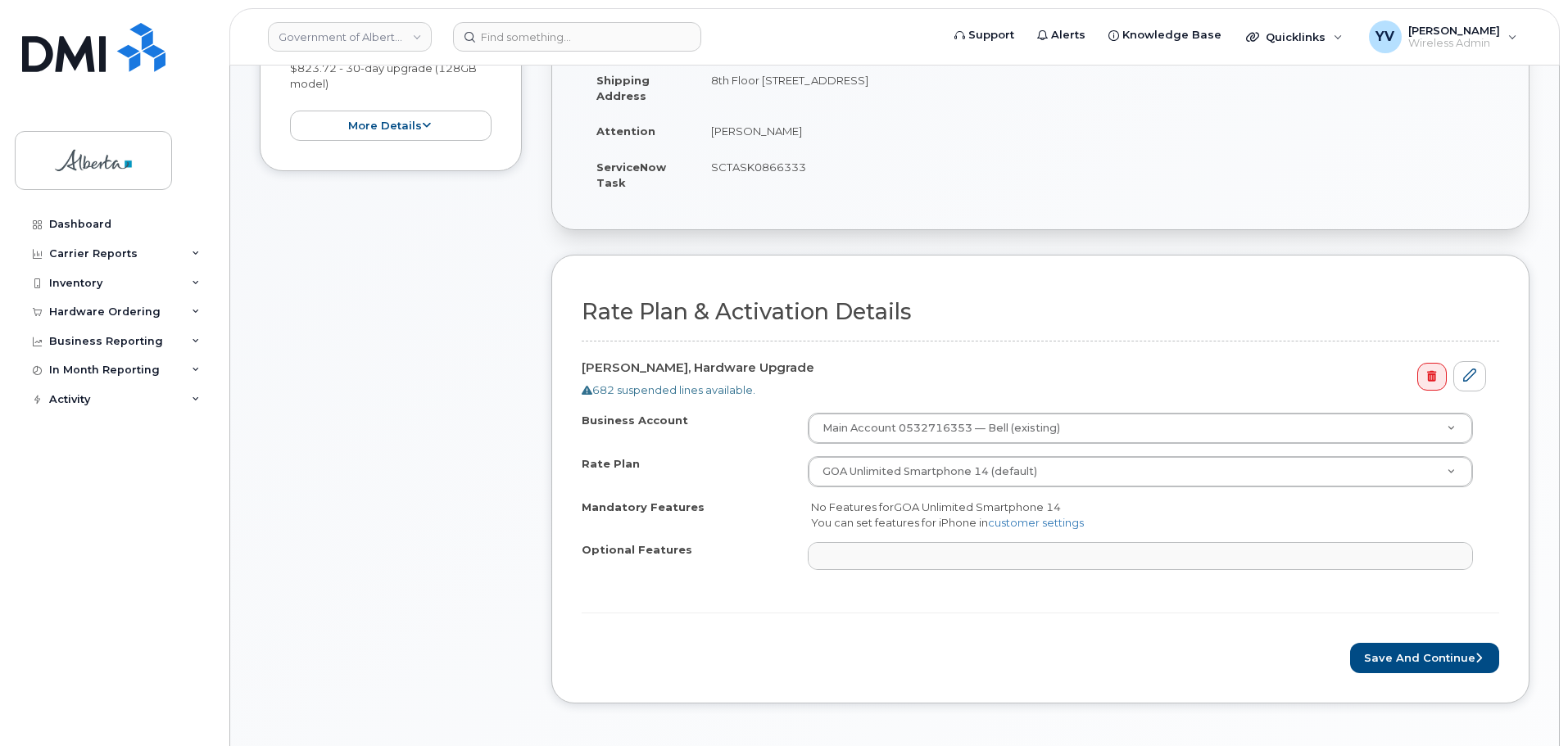
scroll to position [404, 0]
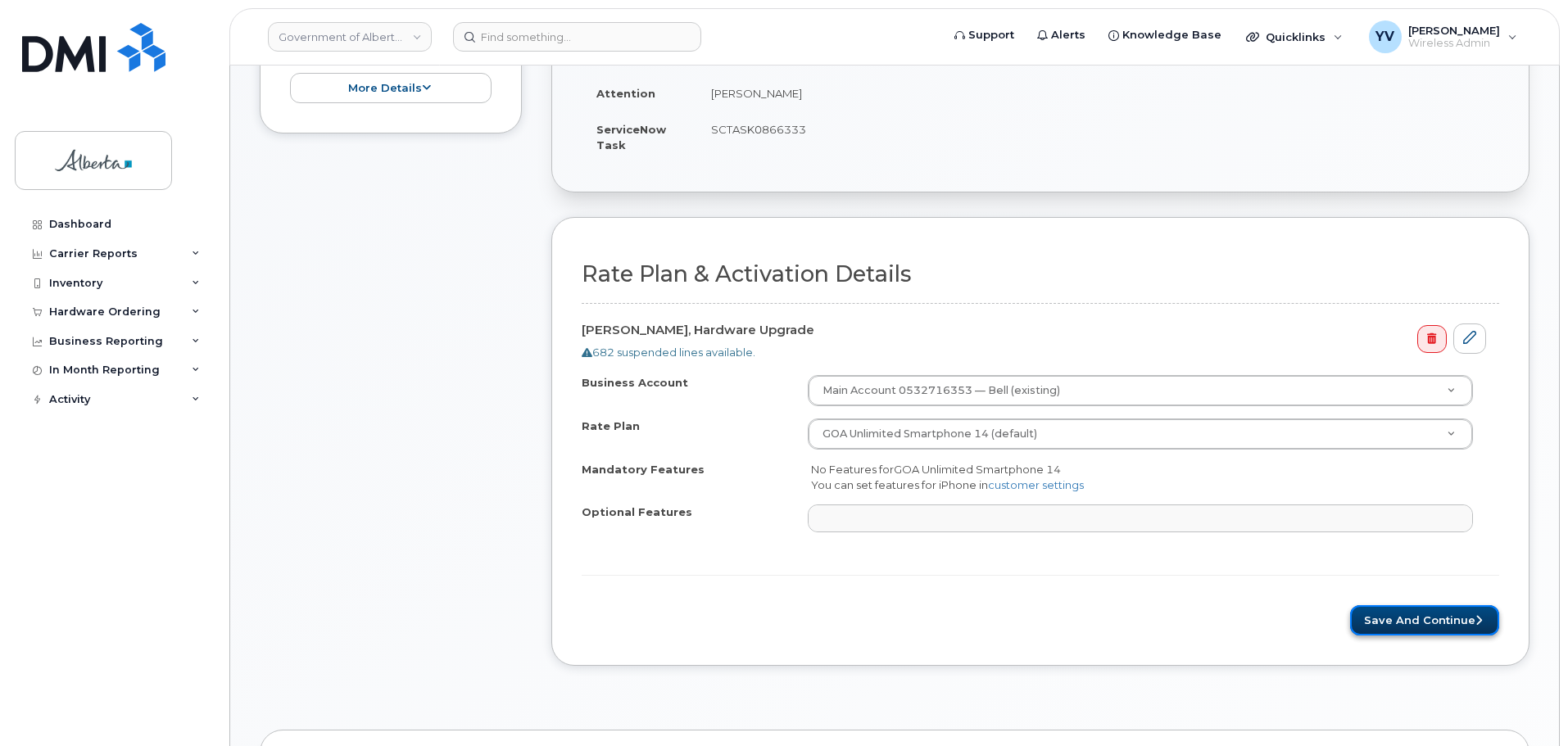
click at [1424, 614] on button "Save and Continue" at bounding box center [1425, 620] width 149 height 30
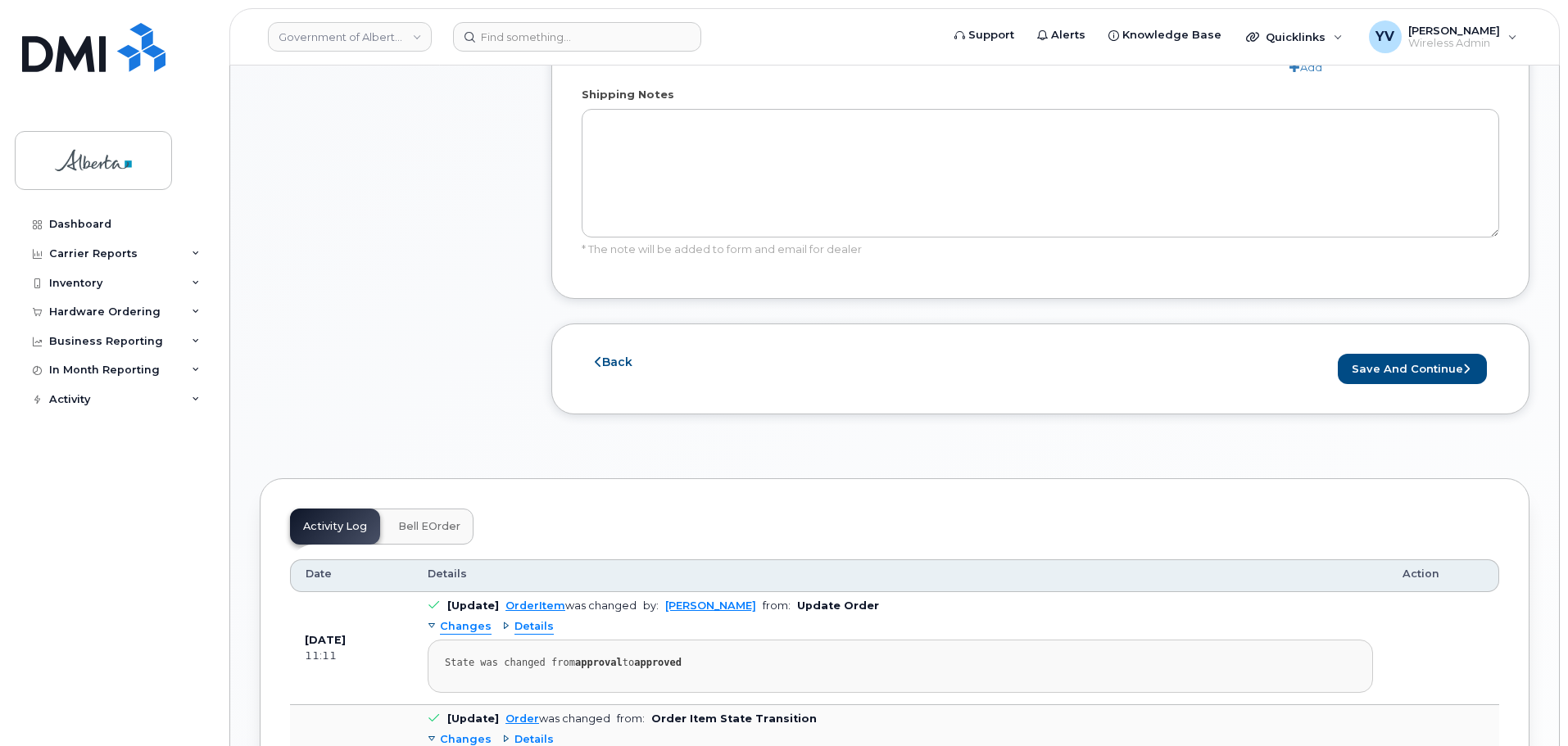
scroll to position [1067, 0]
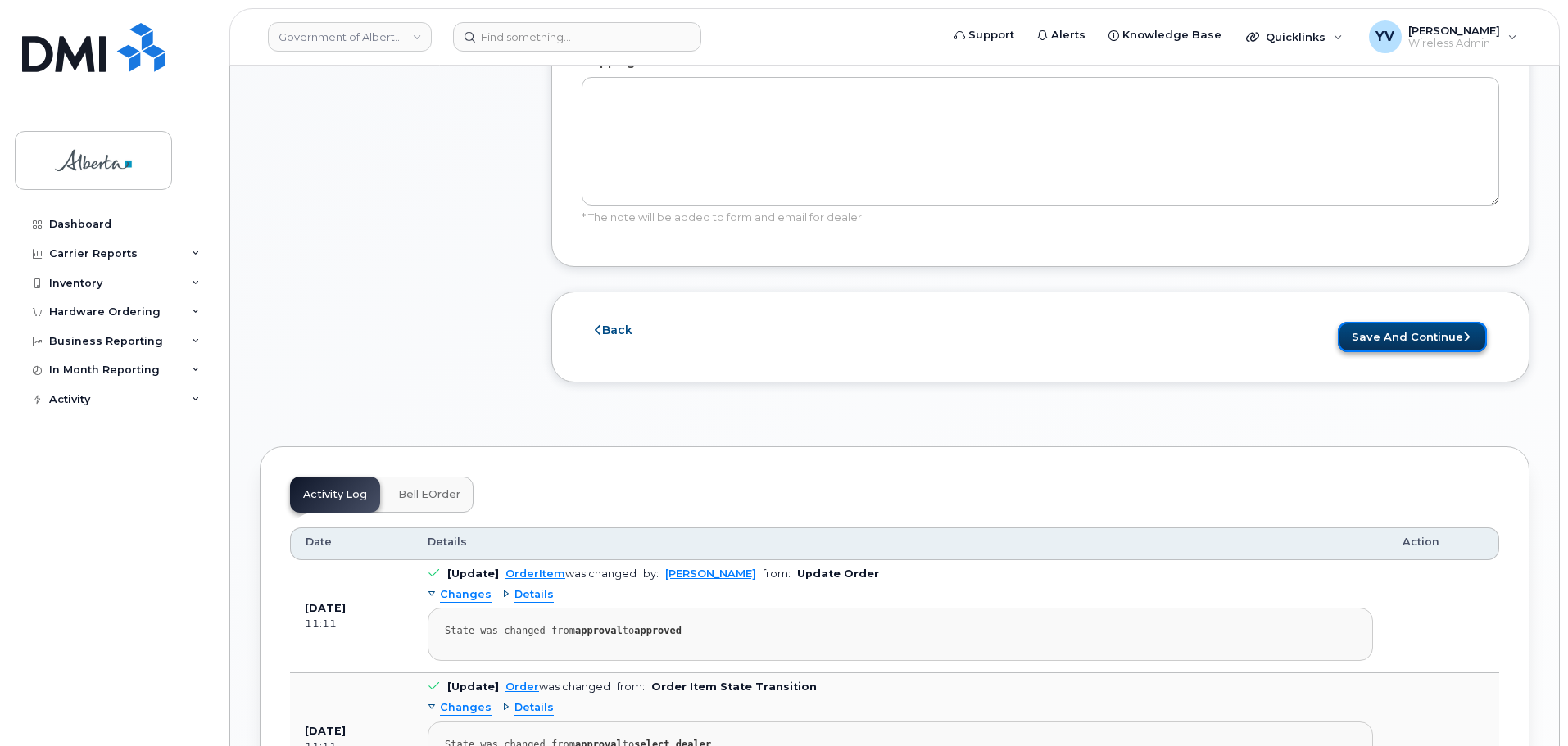
click at [1398, 340] on button "Save and Continue" at bounding box center [1413, 336] width 149 height 30
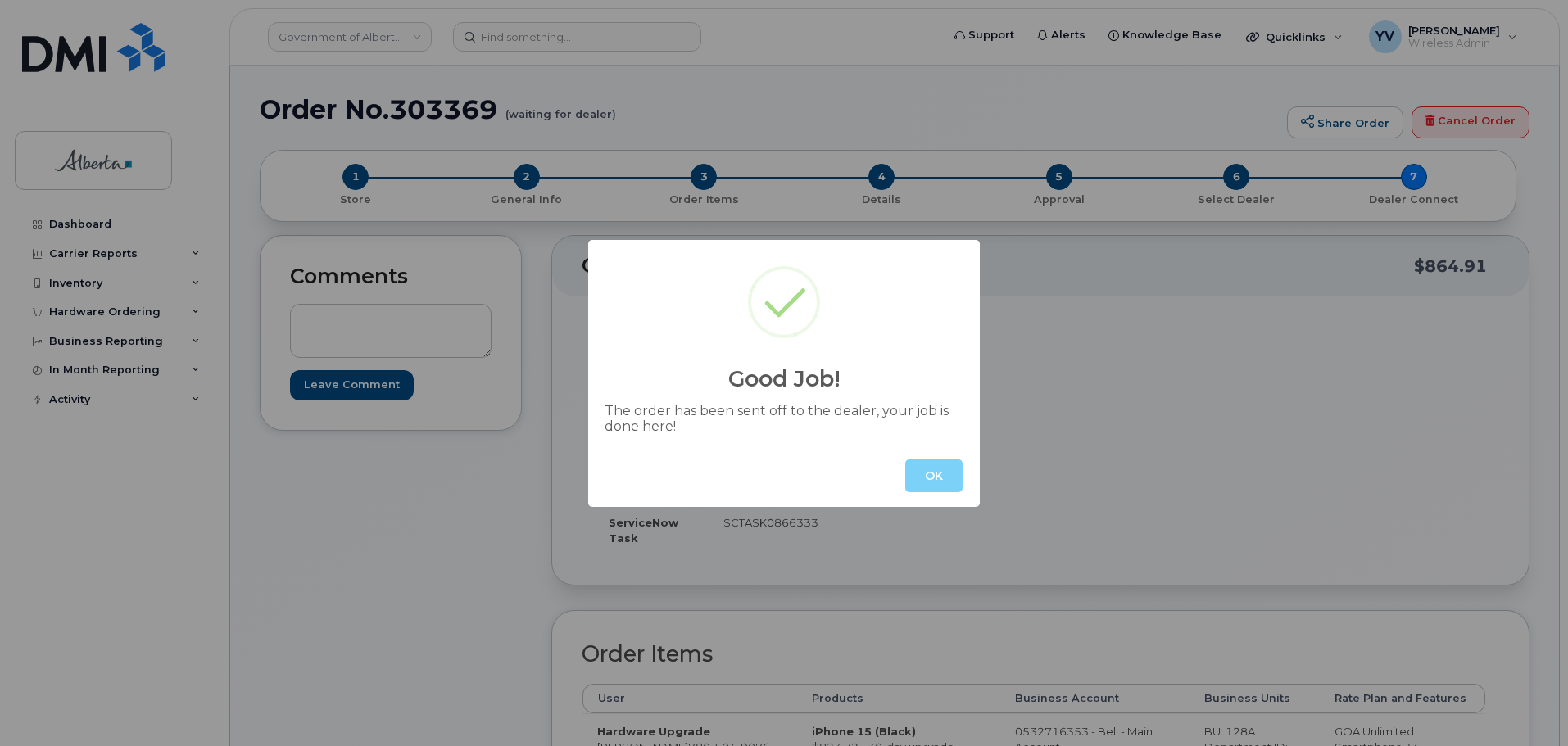
click at [938, 472] on button "OK" at bounding box center [933, 476] width 57 height 33
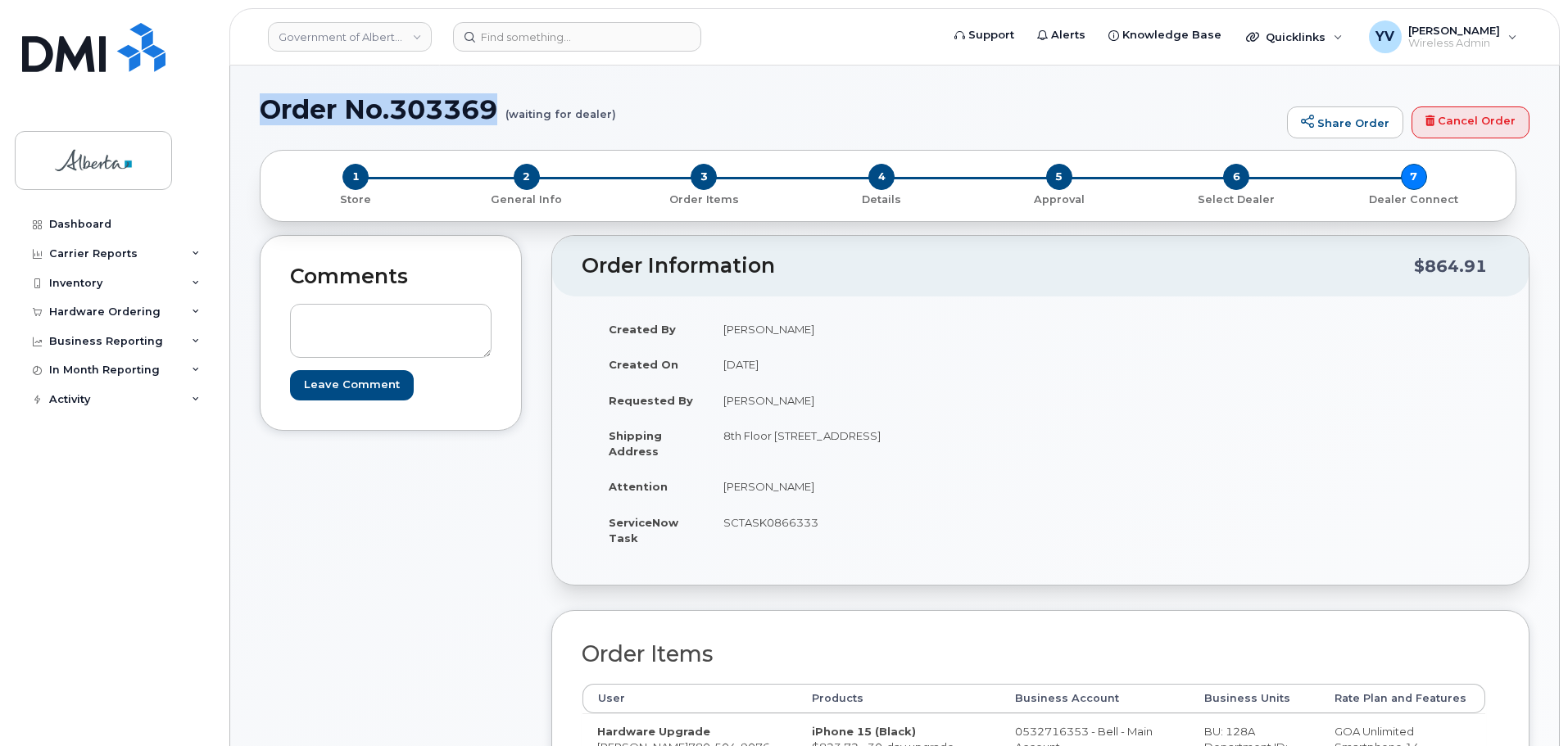
drag, startPoint x: 496, startPoint y: 106, endPoint x: 264, endPoint y: 112, distance: 232.1
click at [264, 112] on h1 "Order No.303369 (waiting for dealer)" at bounding box center [769, 109] width 1019 height 29
copy h1 "Order No.303369"
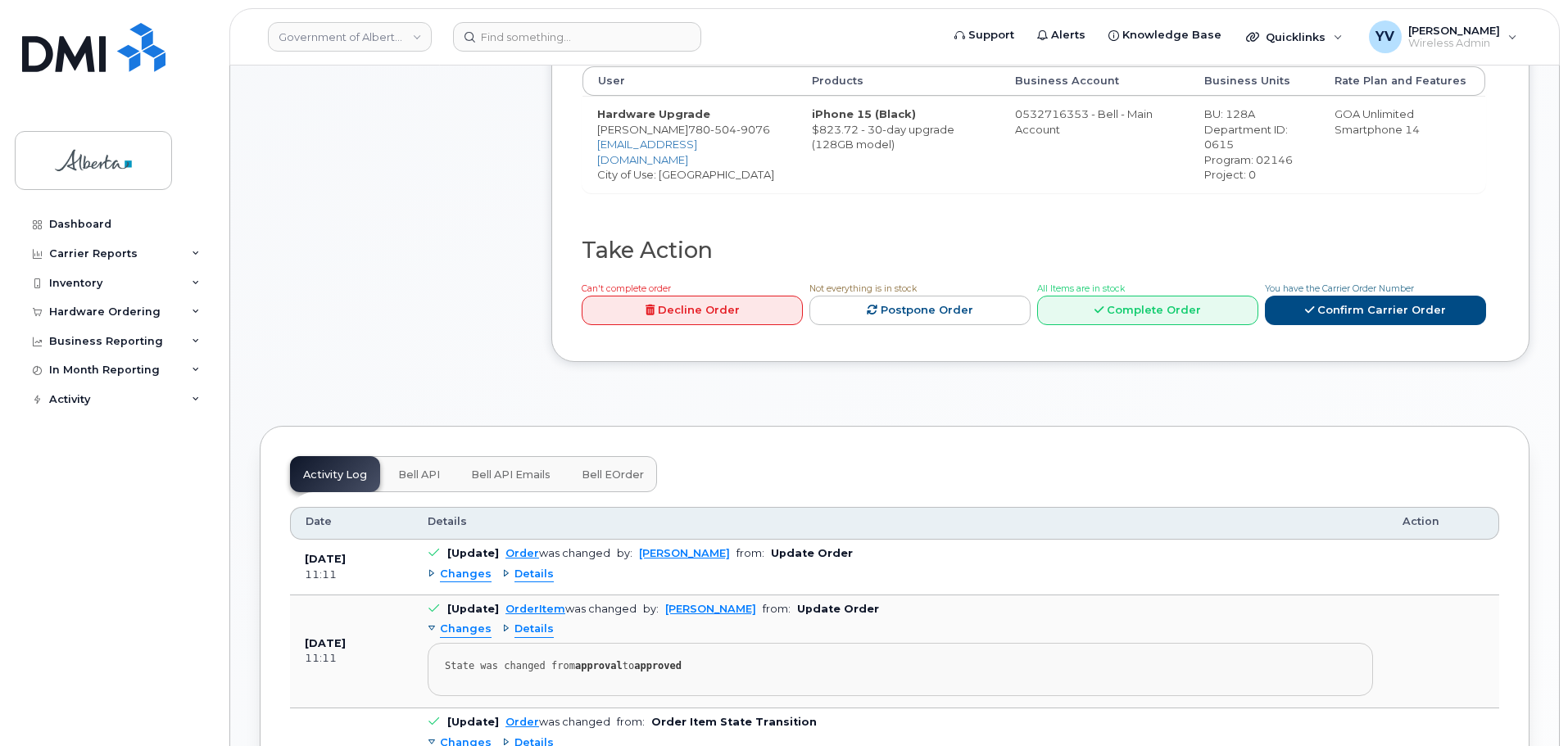
scroll to position [624, 0]
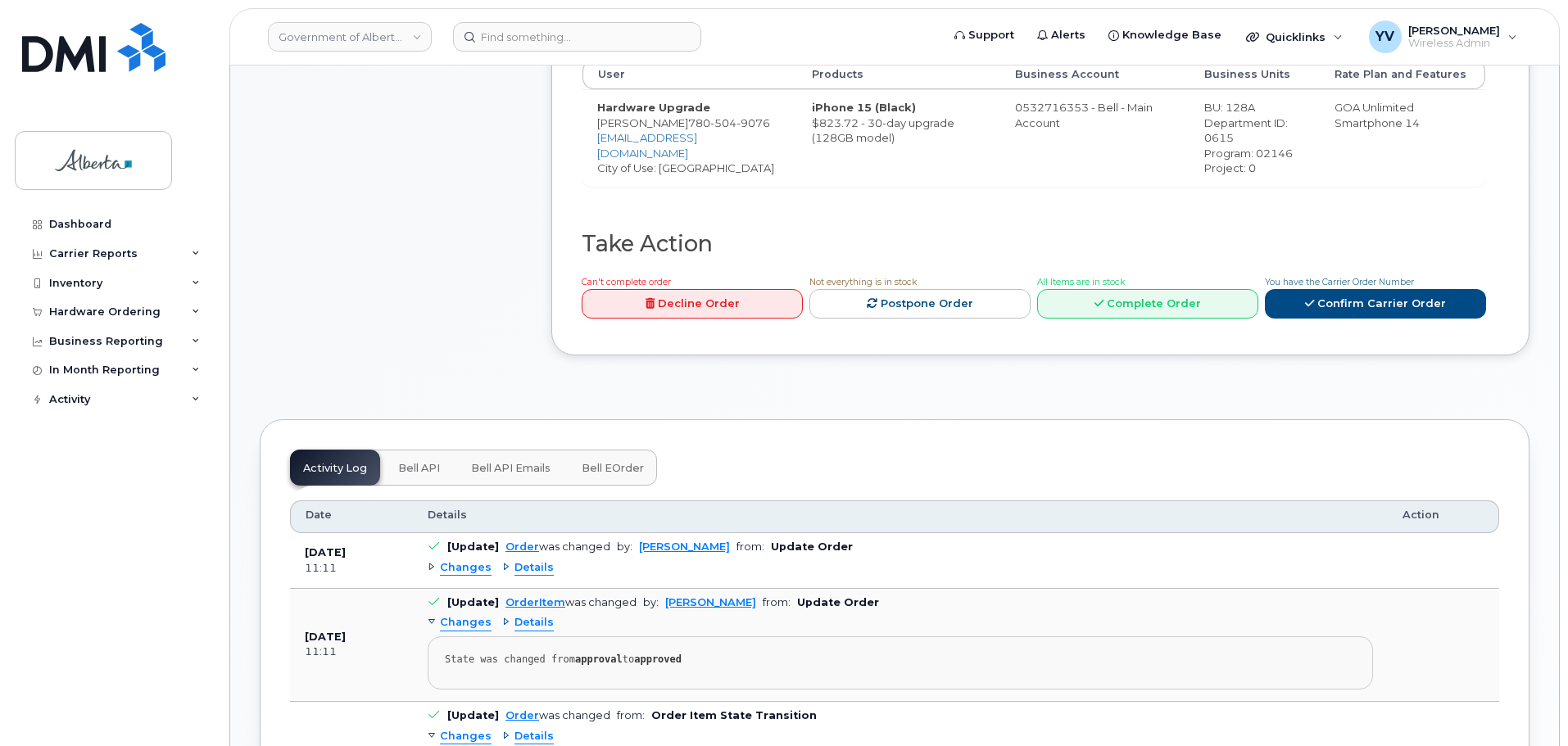
click at [408, 469] on span "Bell API" at bounding box center [419, 469] width 42 height 14
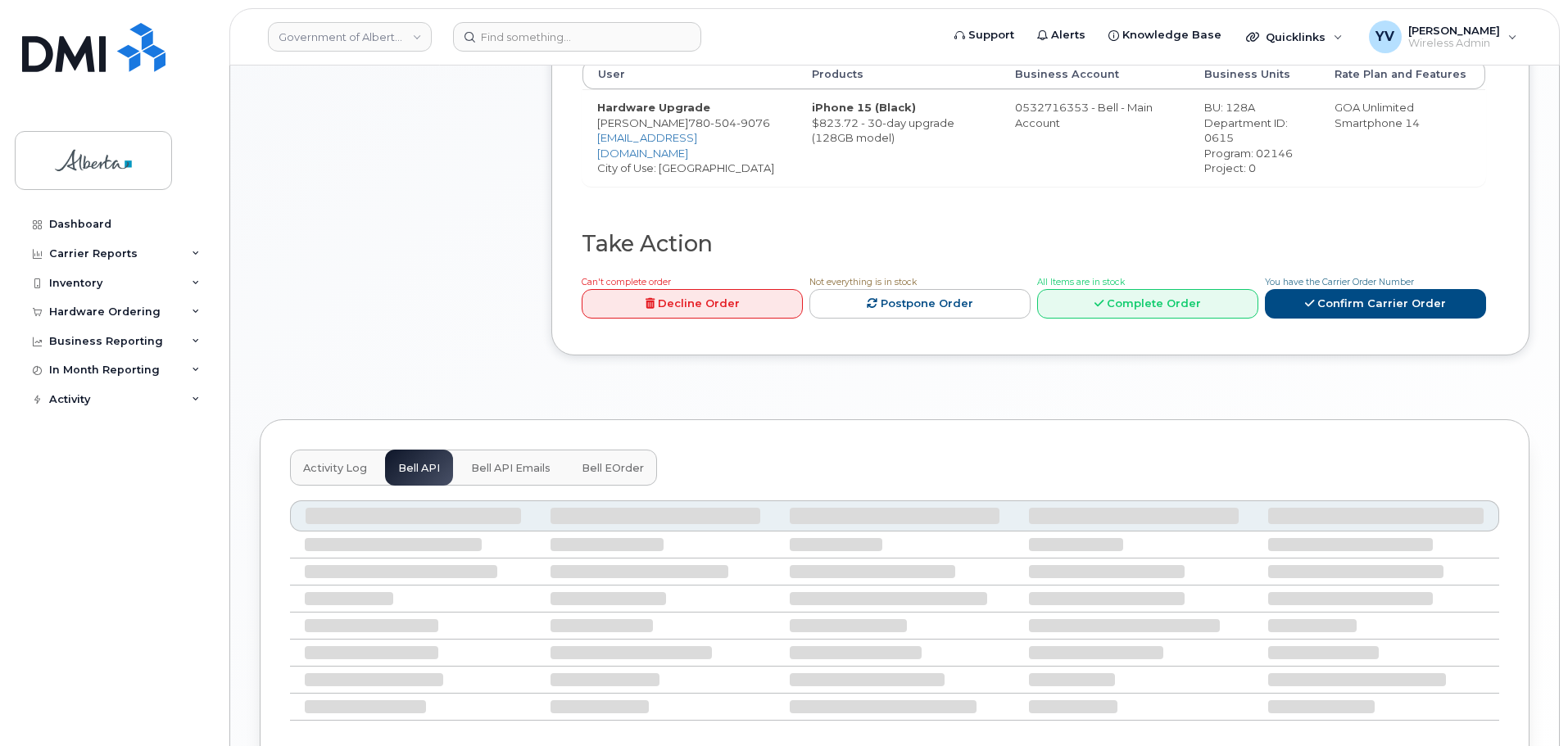
scroll to position [596, 0]
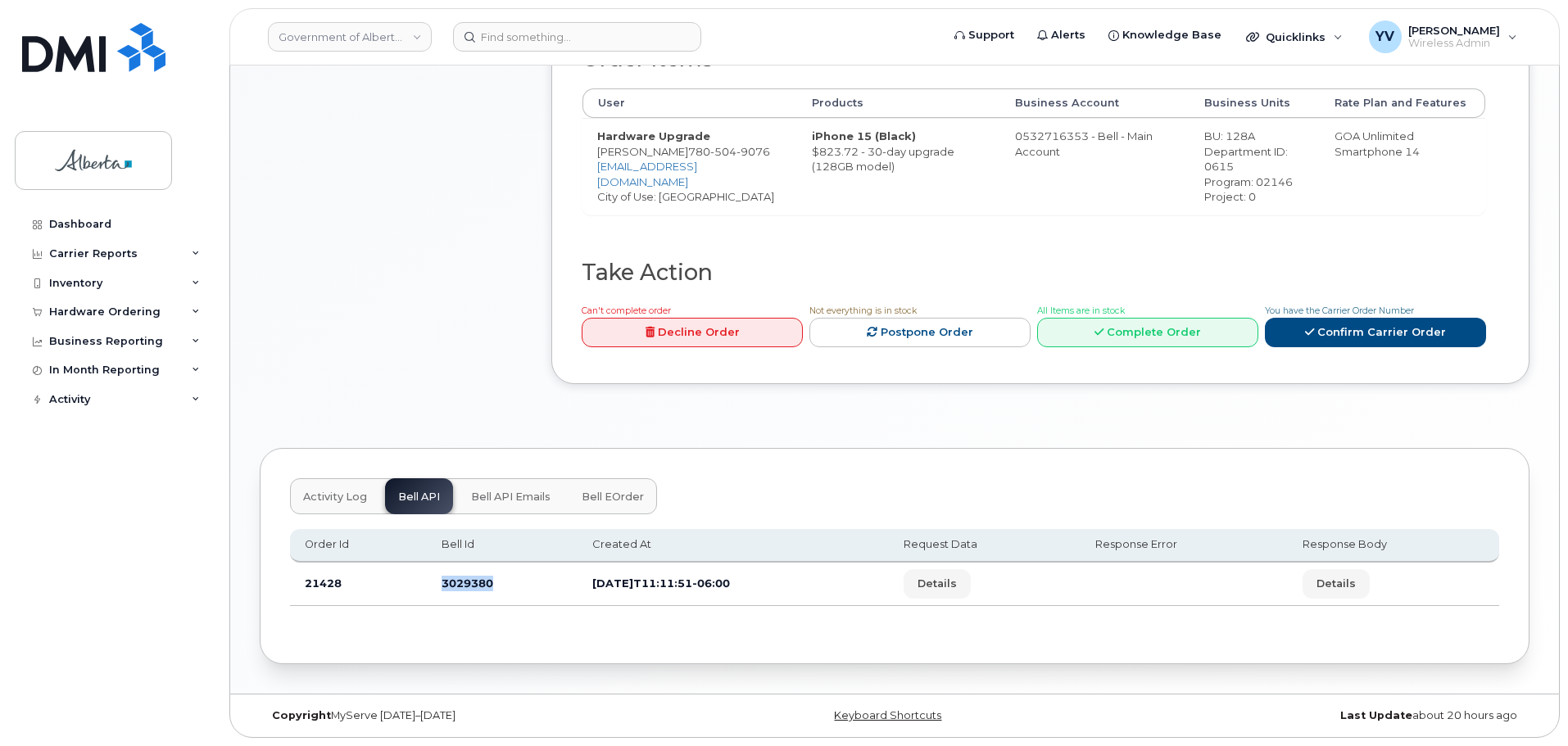
drag, startPoint x: 491, startPoint y: 586, endPoint x: 426, endPoint y: 588, distance: 65.0
click at [426, 588] on td "3029380" at bounding box center [502, 584] width 151 height 44
copy td "3029380"
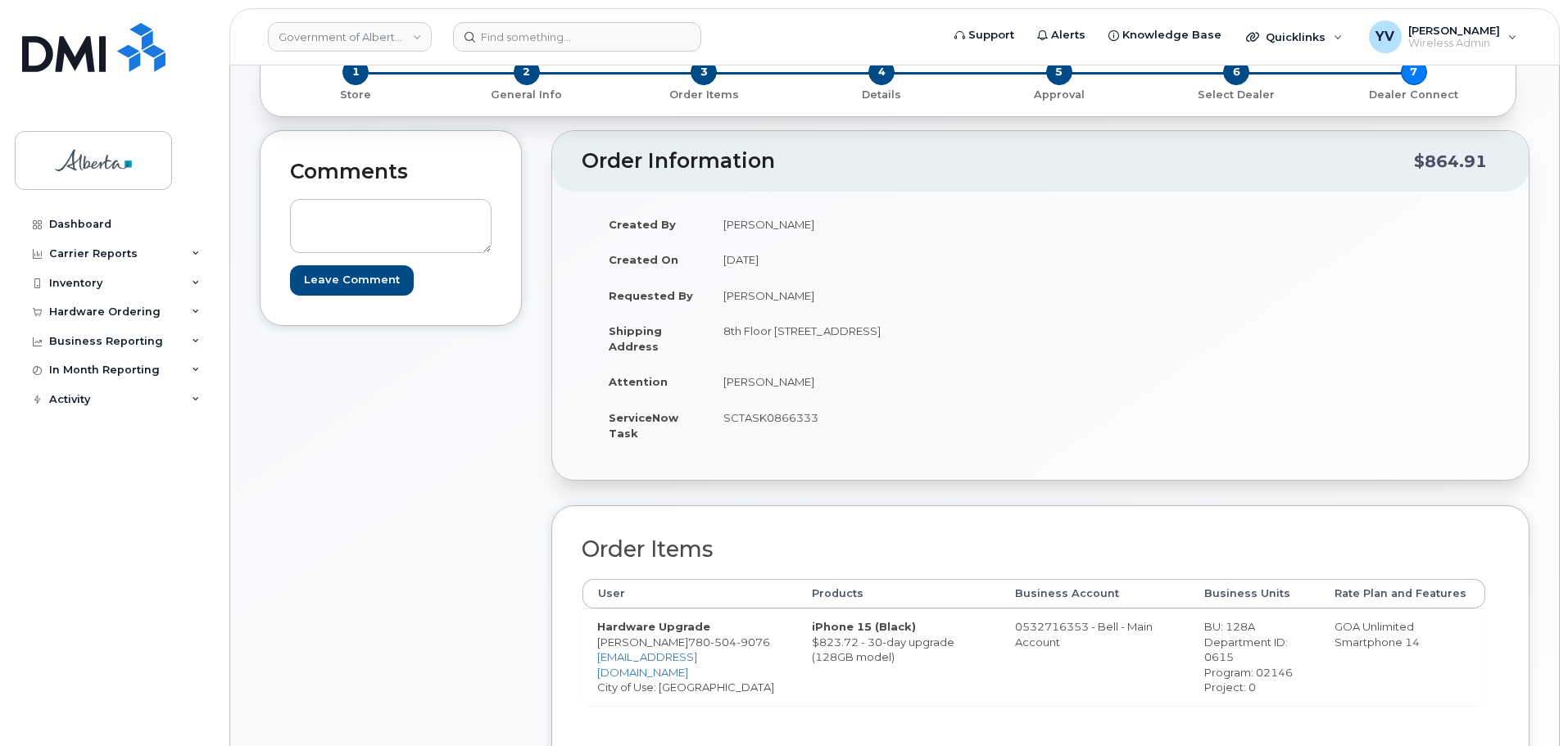
scroll to position [0, 0]
